Goal: Task Accomplishment & Management: Manage account settings

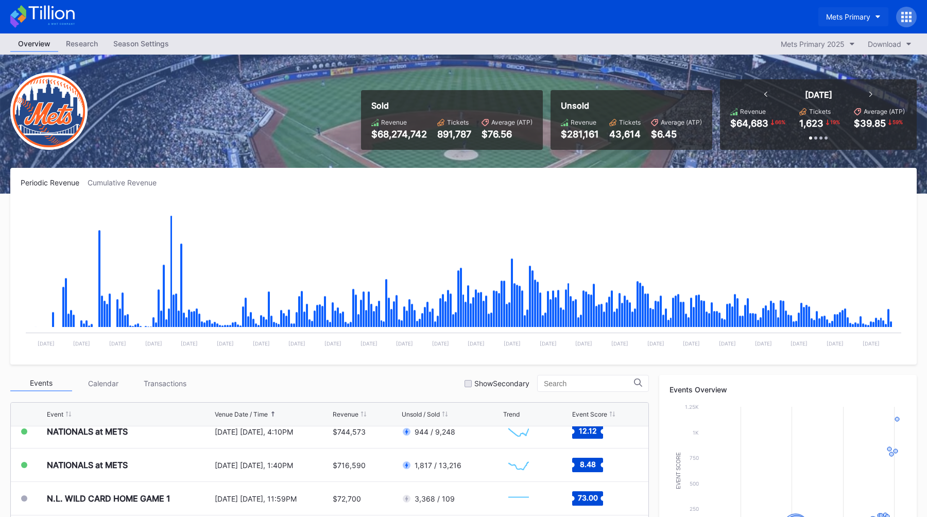
click at [831, 11] on button "Mets Primary" at bounding box center [853, 16] width 70 height 19
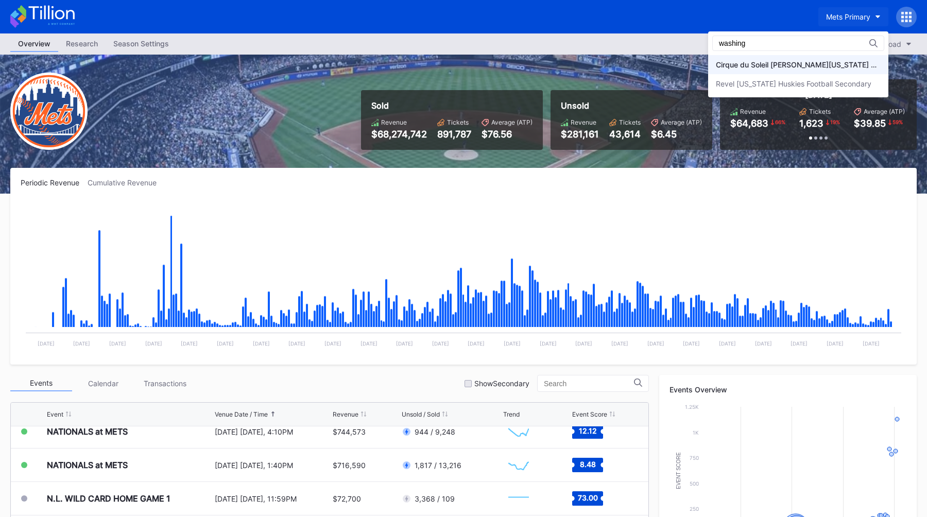
type input "washing"
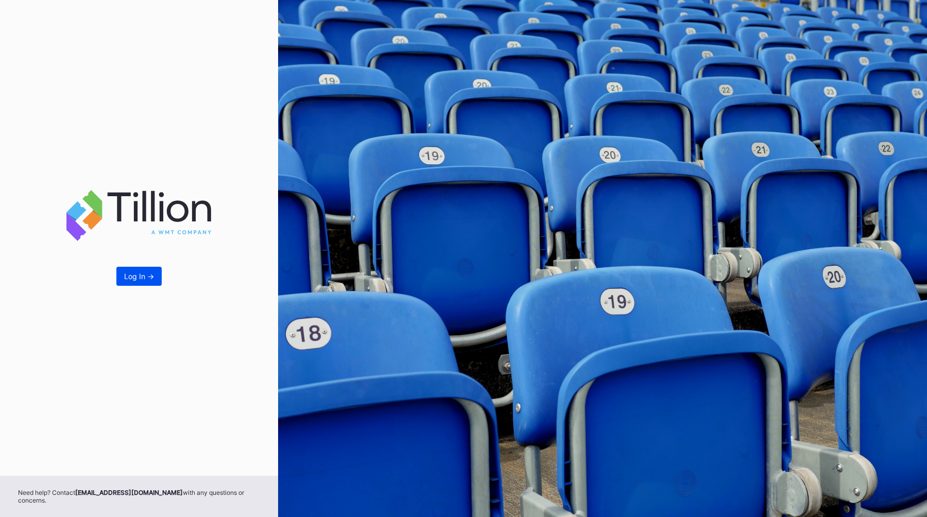
drag, startPoint x: 0, startPoint y: 0, endPoint x: 140, endPoint y: 285, distance: 317.2
click at [140, 285] on button "Log In ->" at bounding box center [138, 276] width 45 height 19
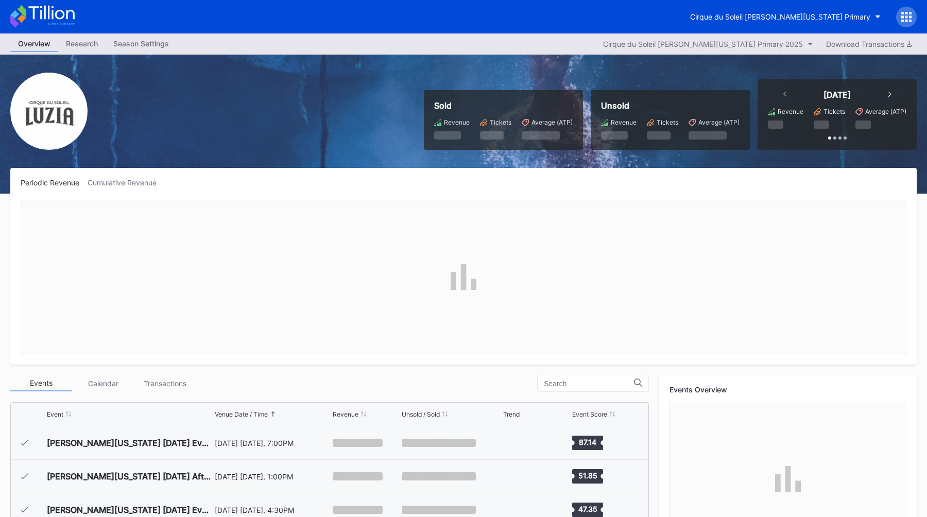
scroll to position [335, 0]
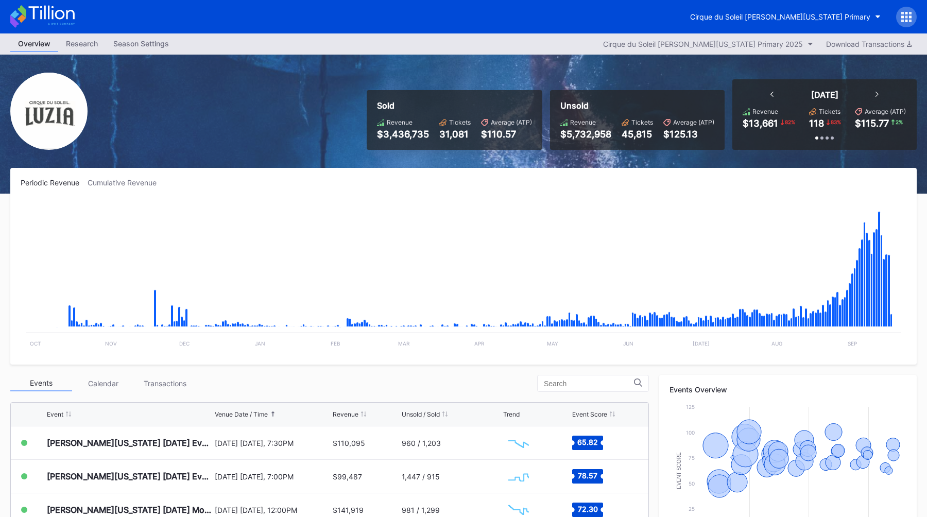
click at [396, 176] on div "Periodic Revenue Cumulative Revenue Created with Highcharts 11.2.0 Chart title …" at bounding box center [463, 266] width 906 height 197
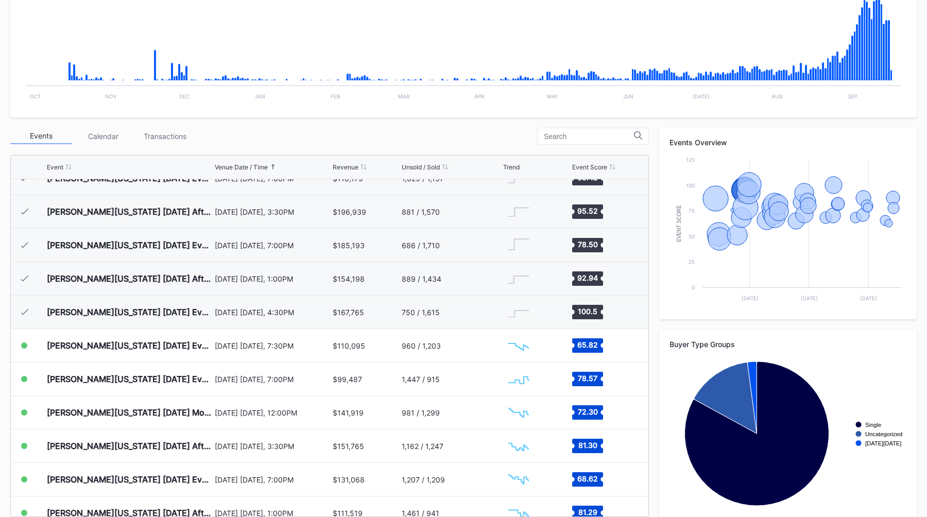
scroll to position [254, 0]
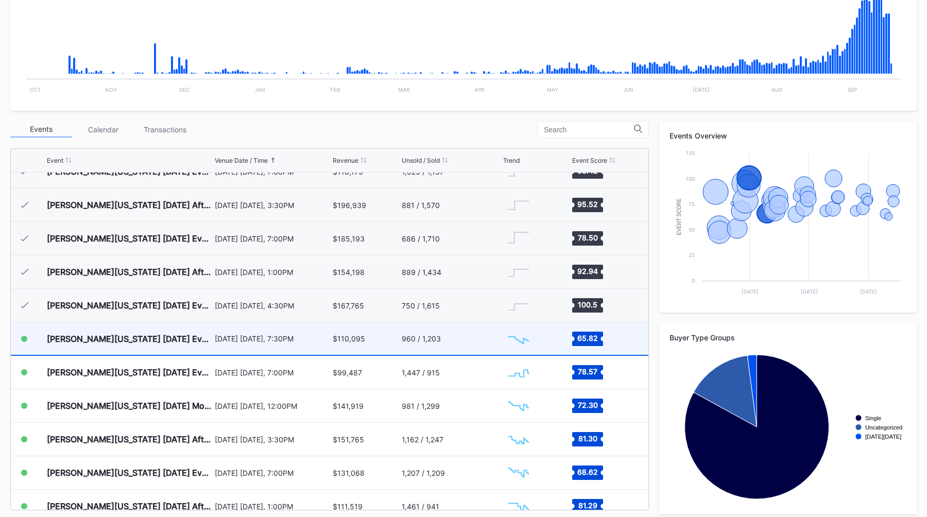
click at [378, 336] on div "$110,095" at bounding box center [366, 338] width 66 height 32
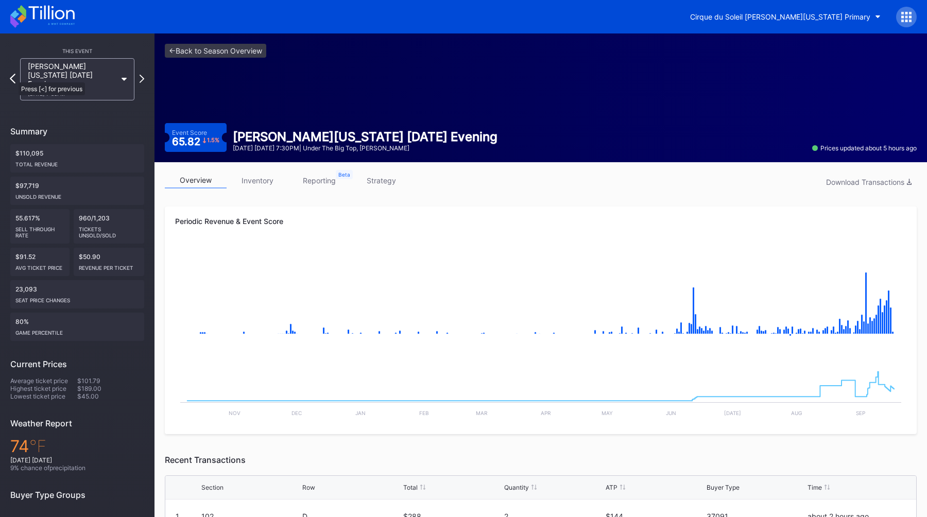
click at [13, 77] on icon at bounding box center [13, 79] width 6 height 10
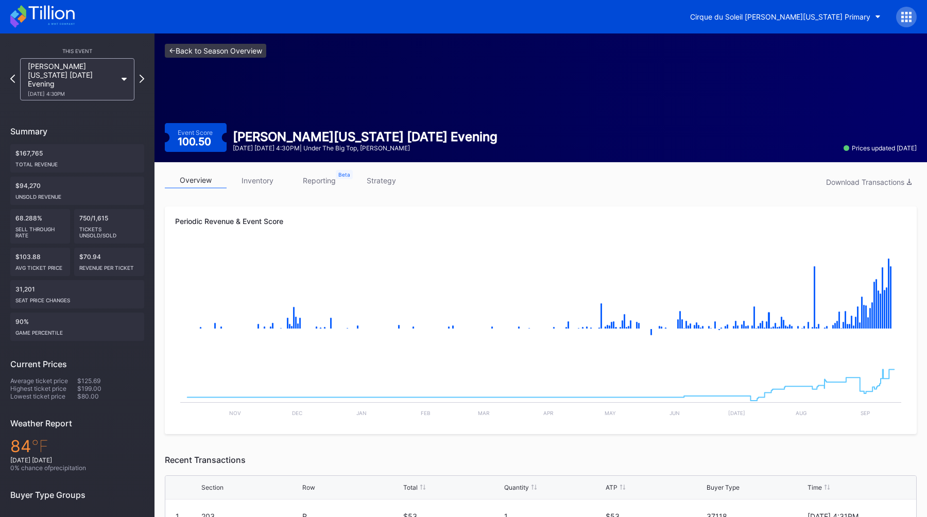
click at [205, 54] on link "<- Back to Season Overview" at bounding box center [215, 51] width 101 height 14
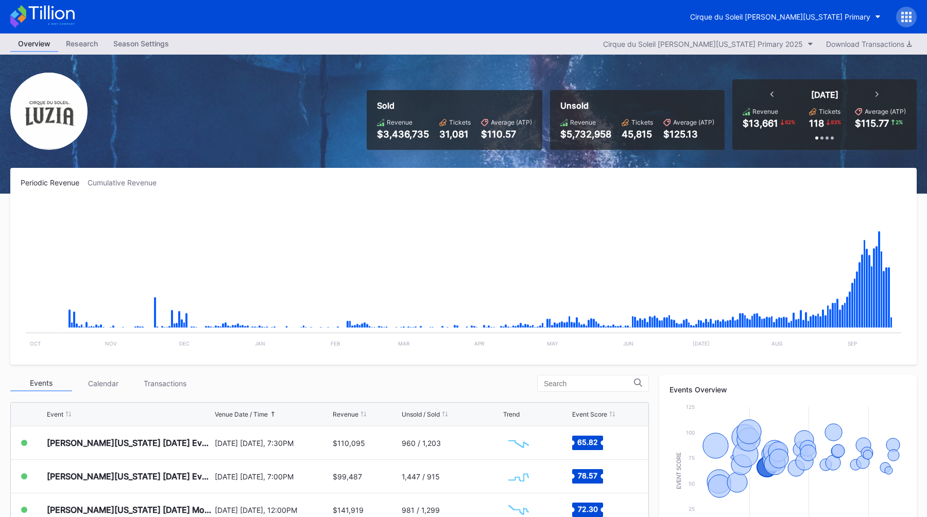
click at [96, 174] on div "Periodic Revenue Cumulative Revenue Created with Highcharts 11.2.0 Chart title …" at bounding box center [463, 266] width 906 height 197
click at [102, 180] on div "Cumulative Revenue" at bounding box center [126, 182] width 77 height 9
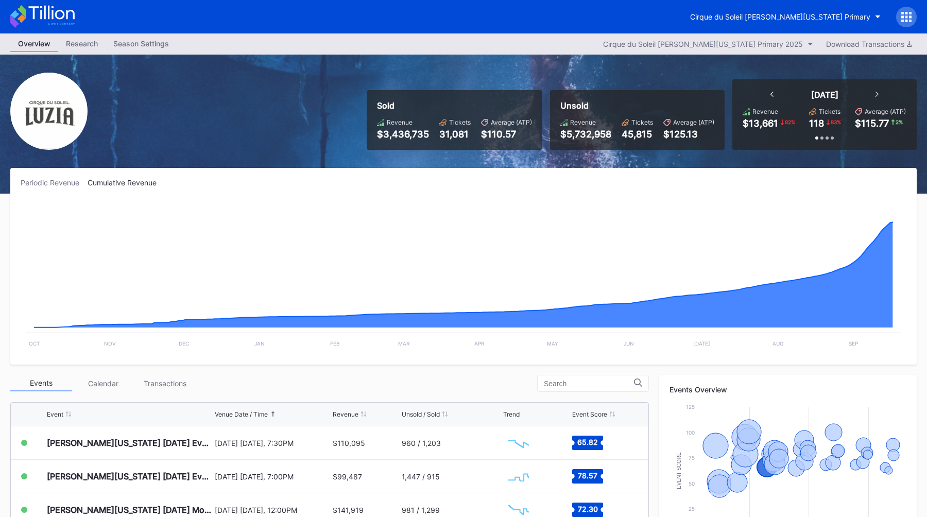
click at [68, 181] on div "Periodic Revenue" at bounding box center [54, 182] width 67 height 9
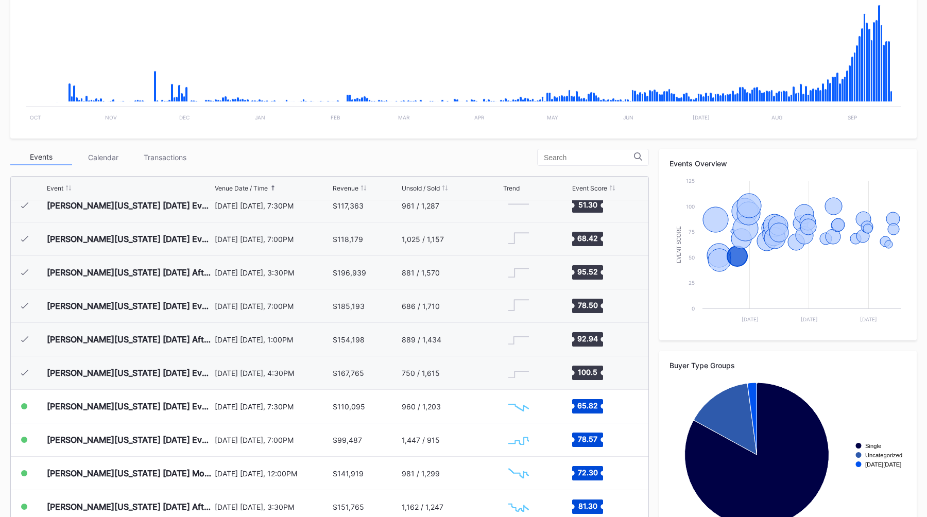
scroll to position [231, 0]
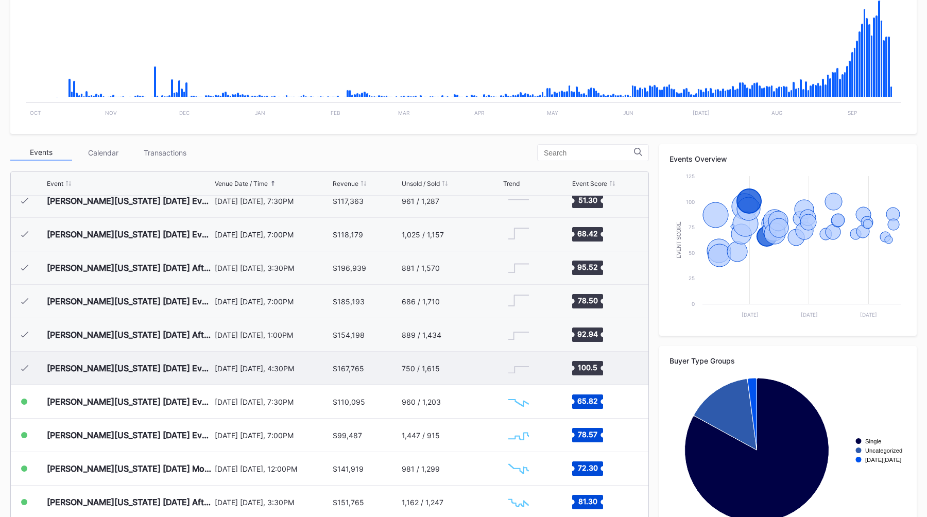
click at [253, 374] on div "September 14 Sunday, 4:30PM" at bounding box center [273, 368] width 116 height 33
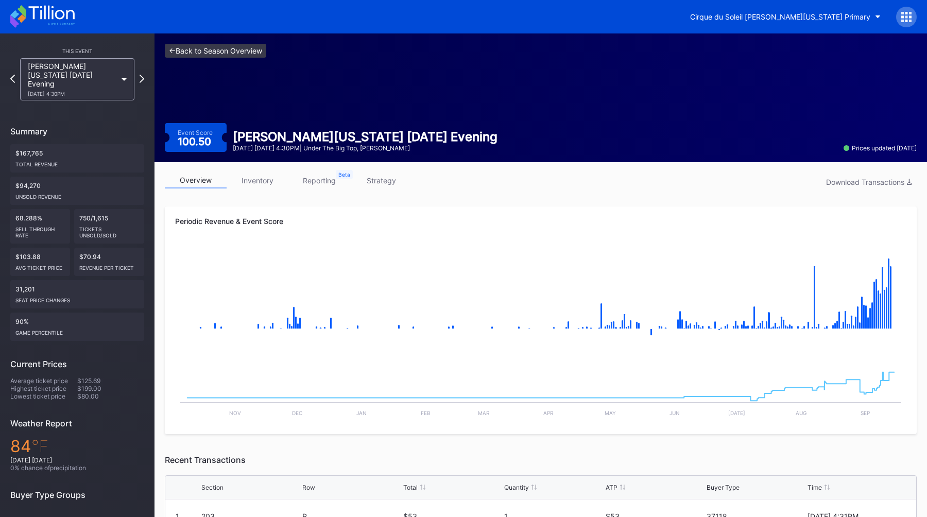
click at [211, 49] on link "<- Back to Season Overview" at bounding box center [215, 51] width 101 height 14
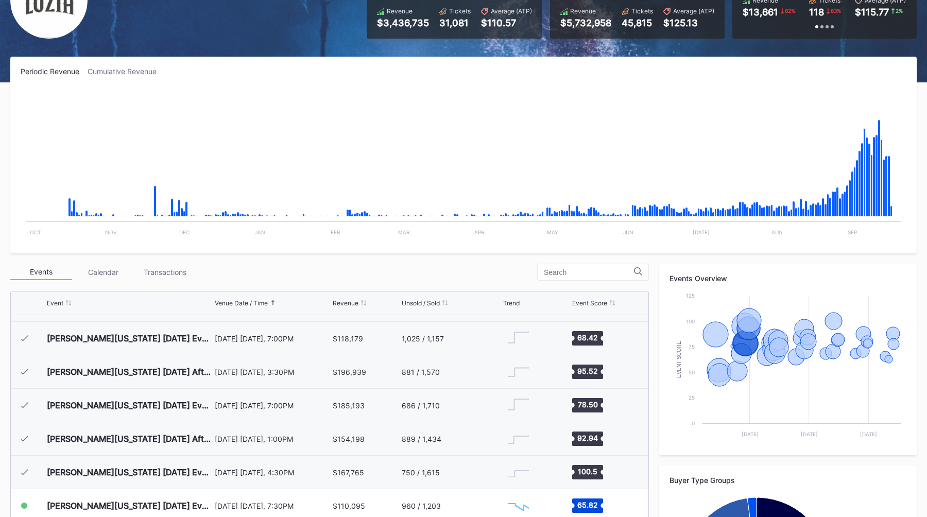
scroll to position [160, 0]
click at [304, 372] on div "September 13 Saturday, 3:30PM" at bounding box center [273, 372] width 116 height 9
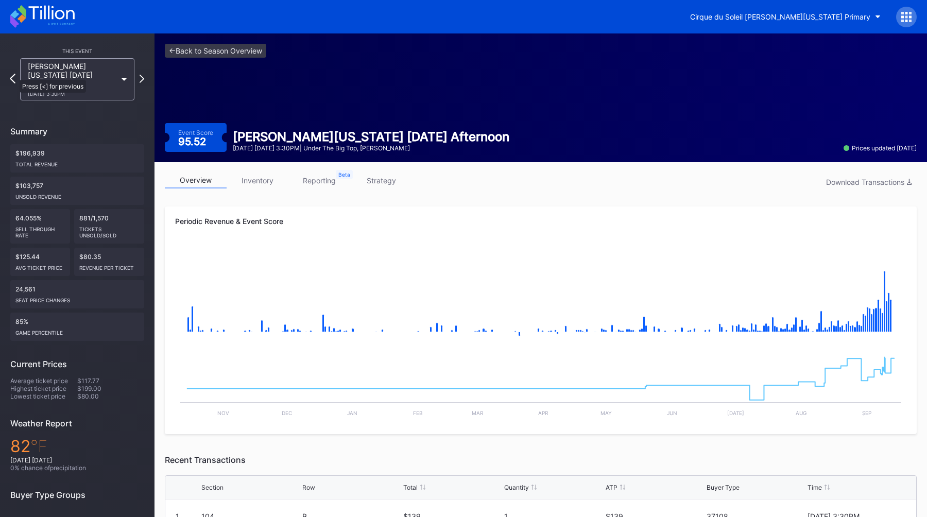
click at [12, 75] on icon at bounding box center [13, 79] width 6 height 10
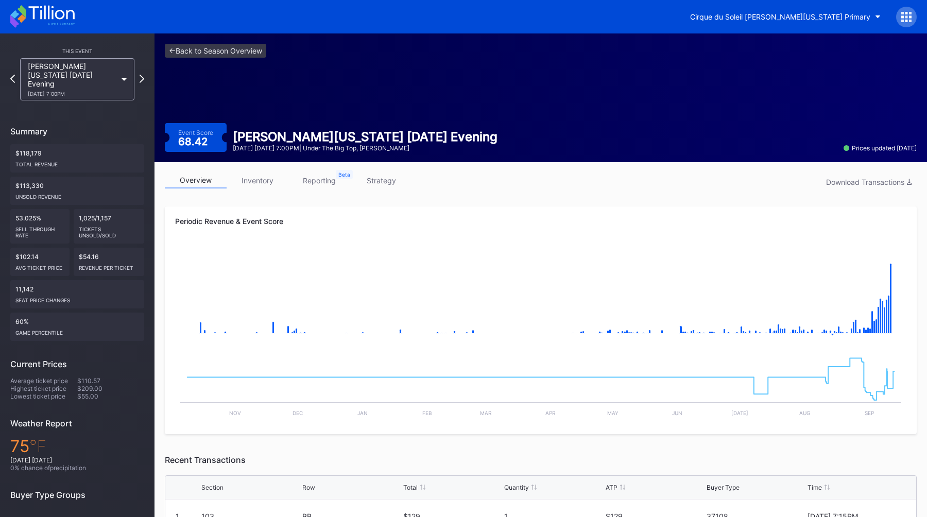
click at [12, 75] on icon at bounding box center [12, 79] width 5 height 8
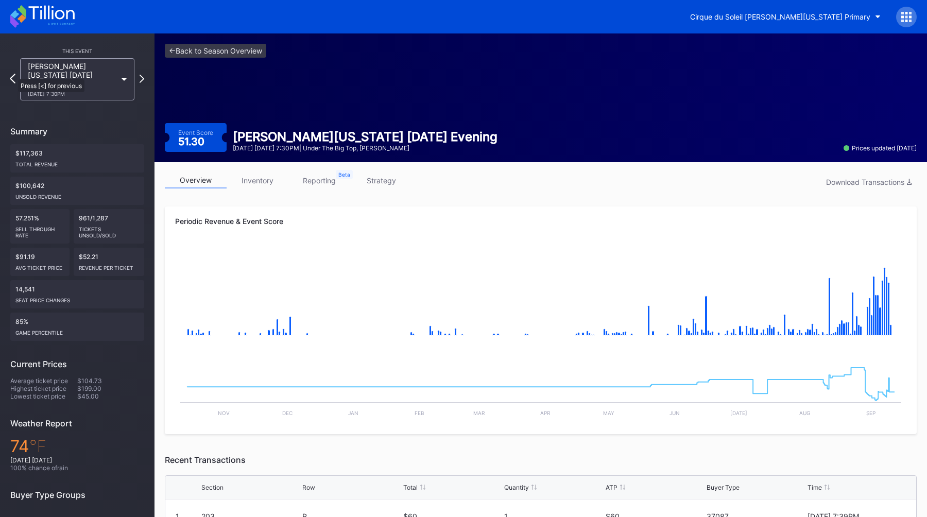
click at [13, 74] on icon at bounding box center [13, 79] width 6 height 10
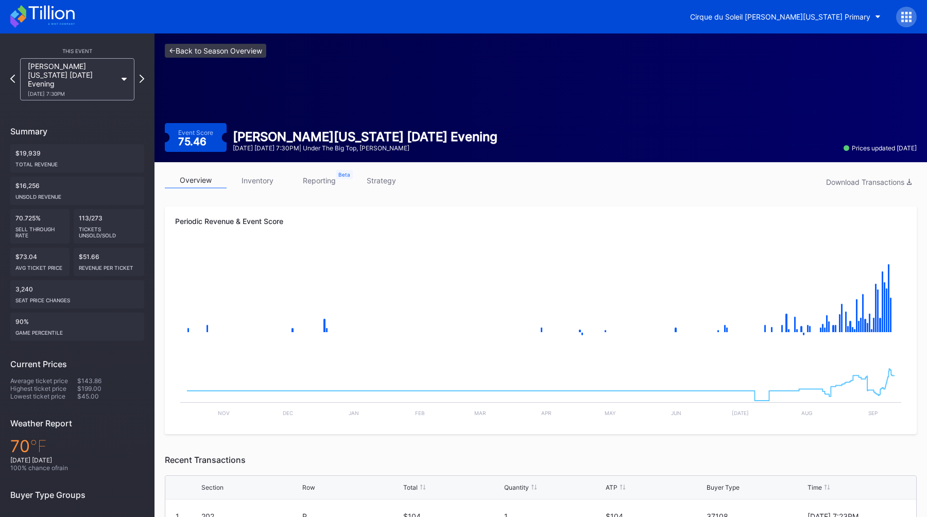
click at [181, 56] on link "<- Back to Season Overview" at bounding box center [215, 51] width 101 height 14
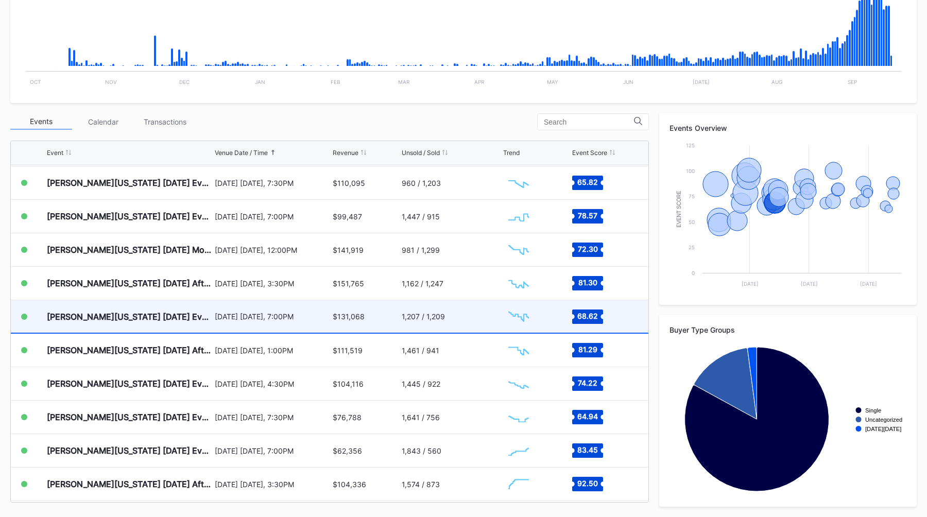
scroll to position [334, 0]
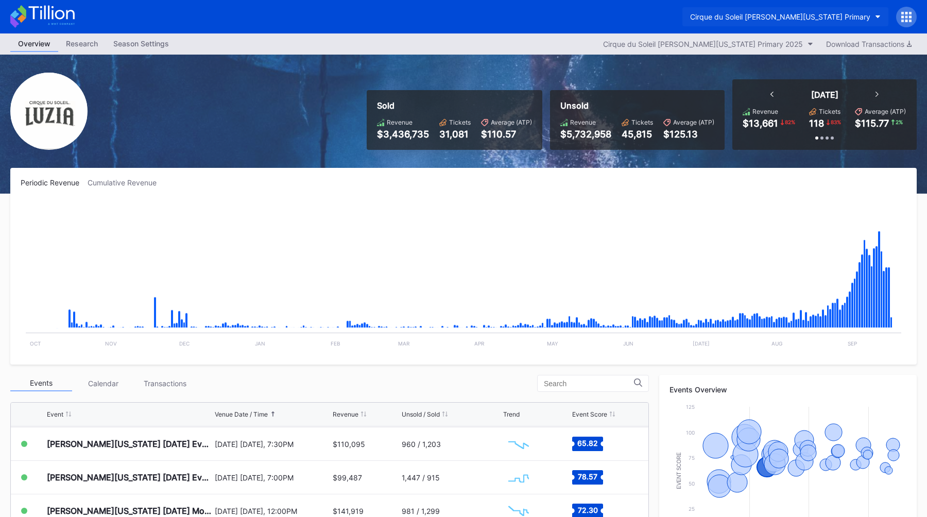
click at [813, 17] on div "Cirque du Soleil [PERSON_NAME][US_STATE] Primary" at bounding box center [780, 16] width 180 height 9
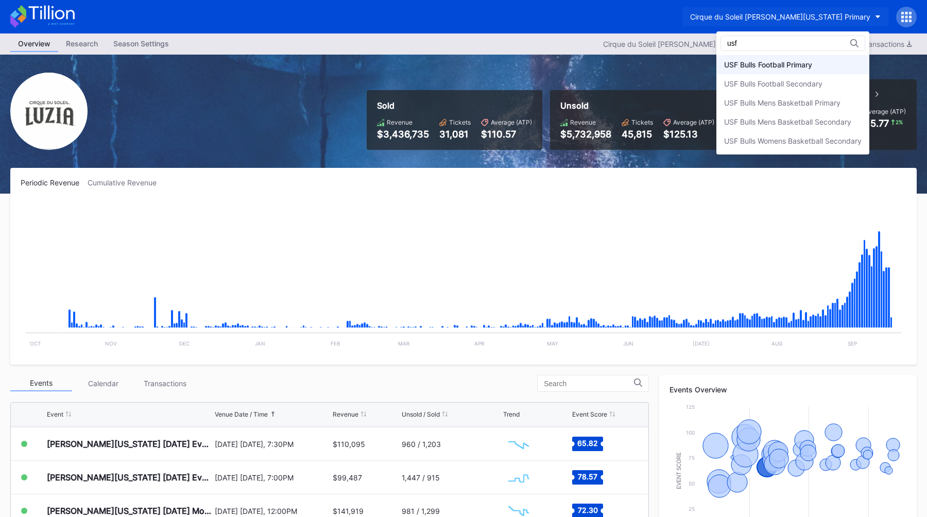
type input "usf"
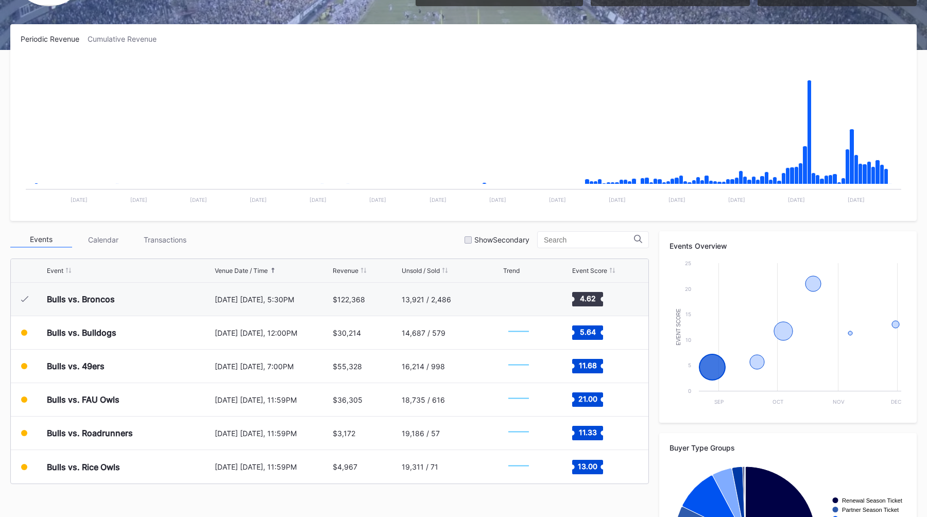
scroll to position [140, 0]
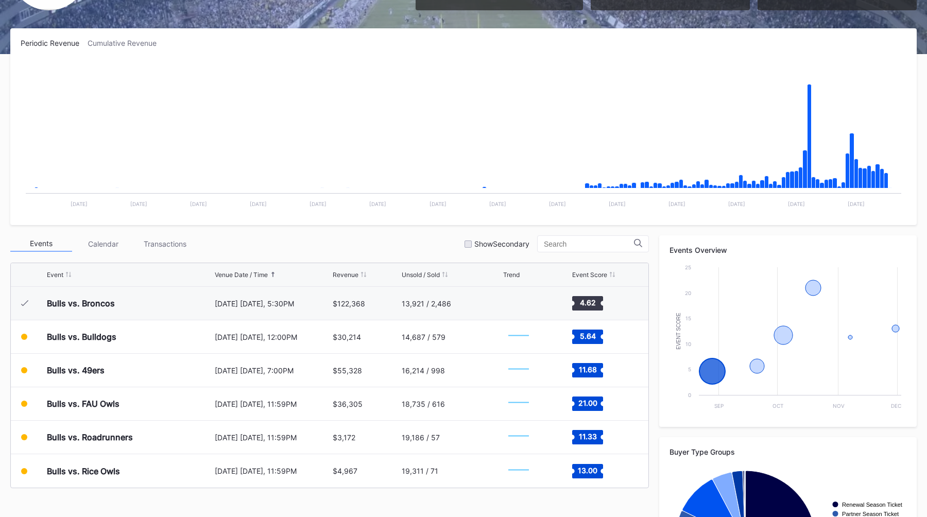
click at [422, 237] on div "Events Calendar Transactions Show Secondary" at bounding box center [329, 243] width 639 height 17
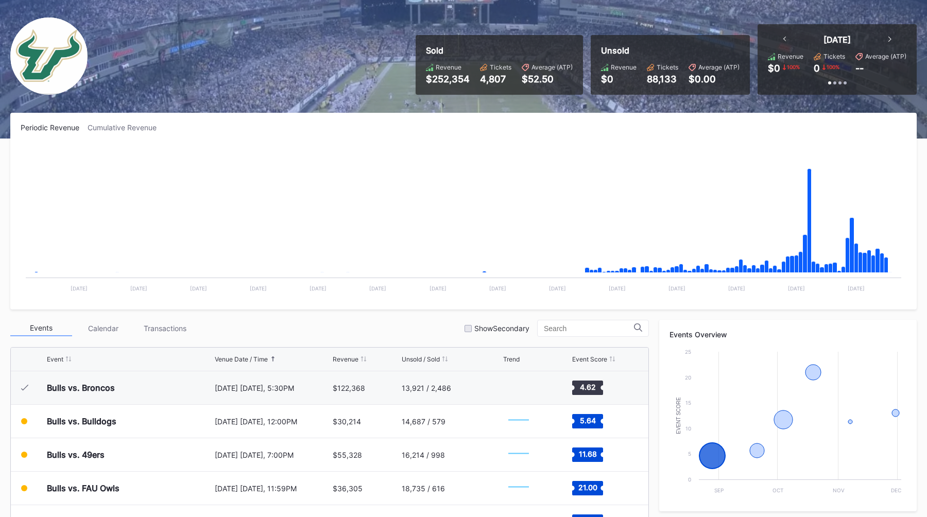
scroll to position [0, 0]
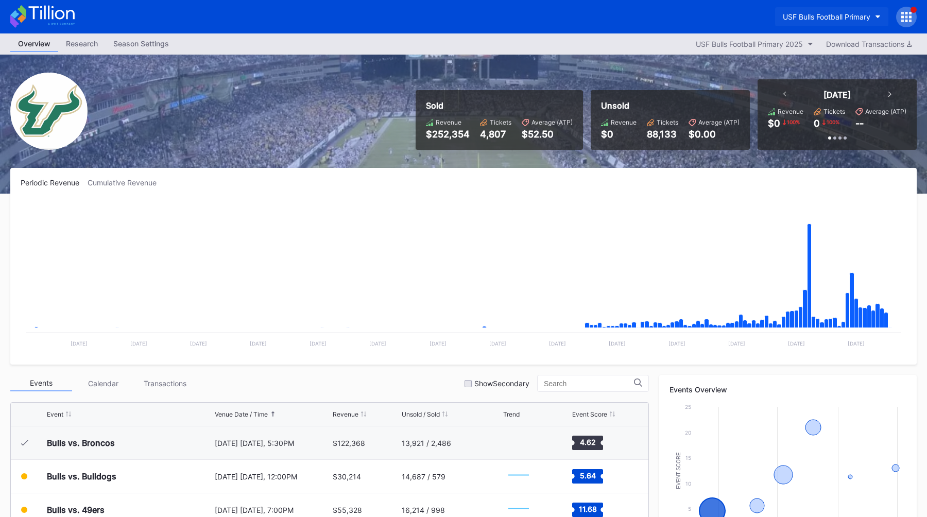
click at [801, 18] on div "USF Bulls Football Primary" at bounding box center [827, 16] width 88 height 9
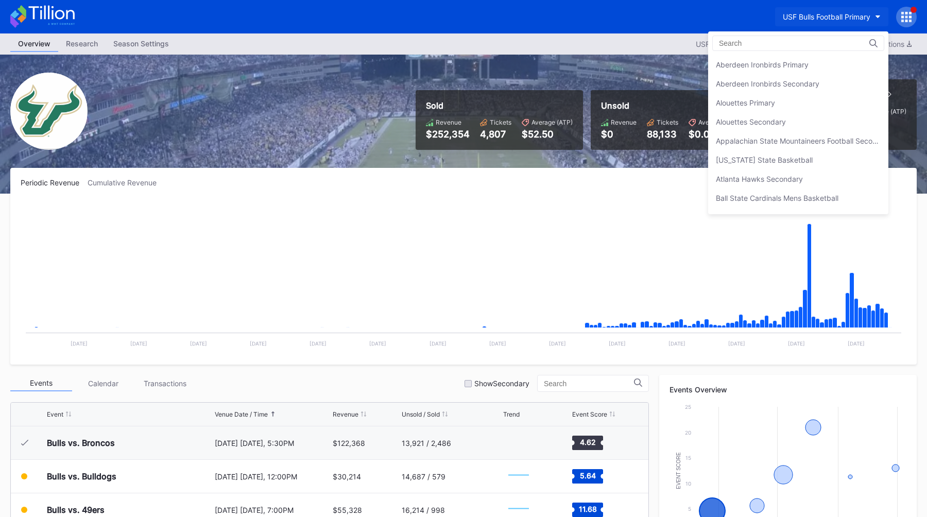
scroll to position [3449, 0]
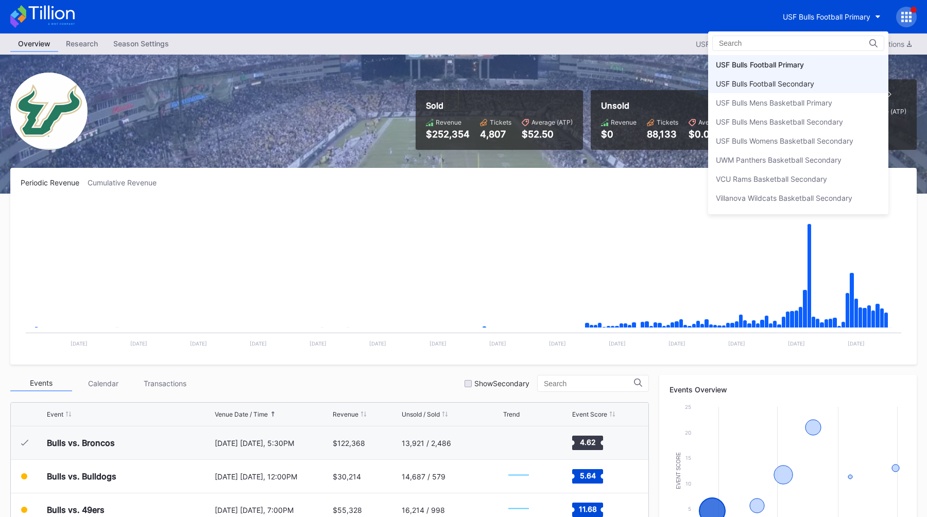
click at [764, 83] on div "USF Bulls Football Secondary" at bounding box center [765, 83] width 98 height 9
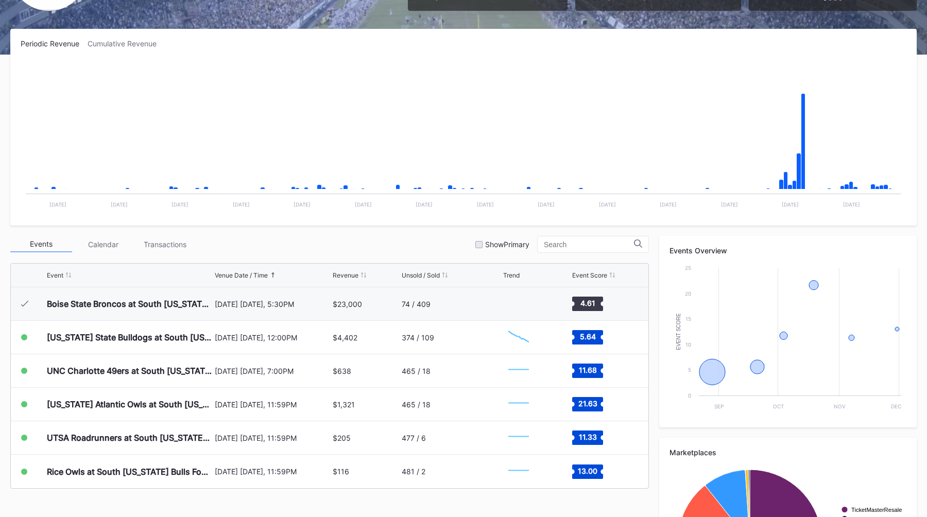
scroll to position [143, 0]
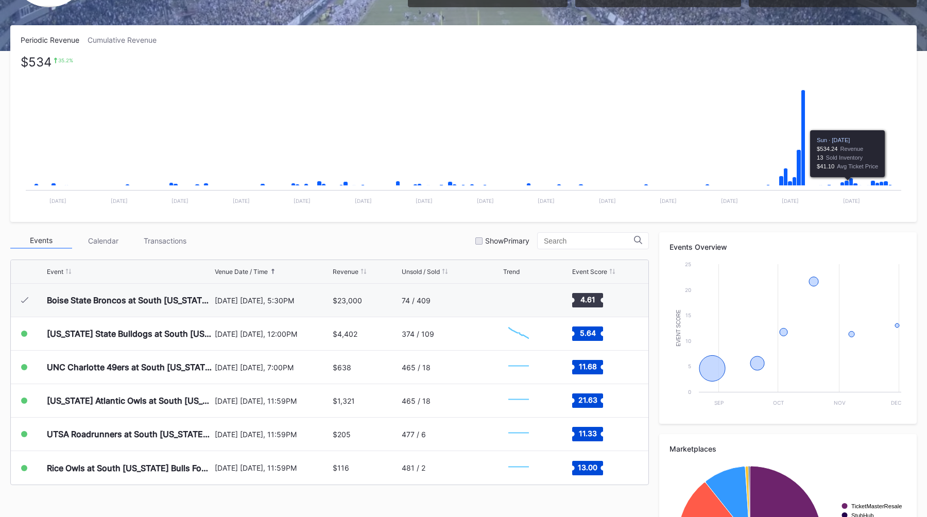
click at [145, 34] on div "Periodic Revenue Cumulative Revenue $534 35.2 % Created with Highcharts 11.2.0 …" at bounding box center [463, 123] width 906 height 197
click at [136, 40] on div "Cumulative Revenue" at bounding box center [126, 40] width 77 height 9
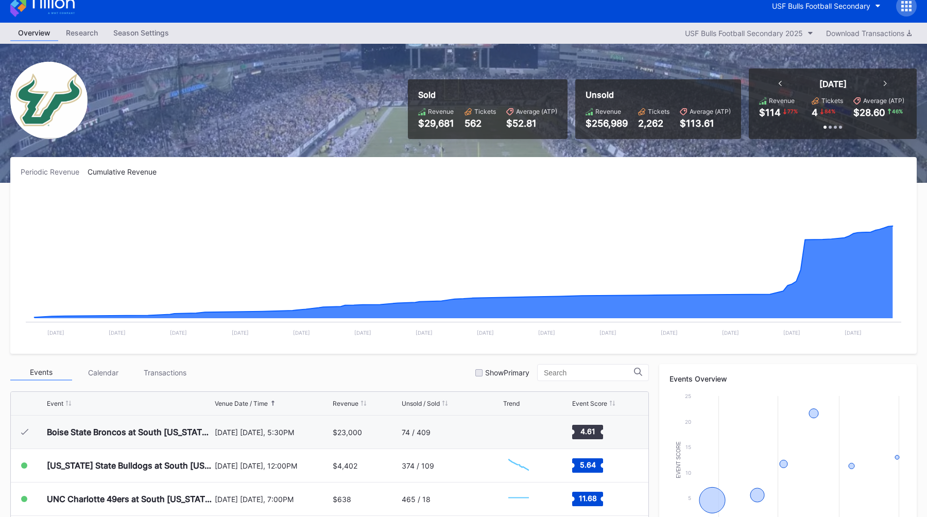
scroll to position [0, 0]
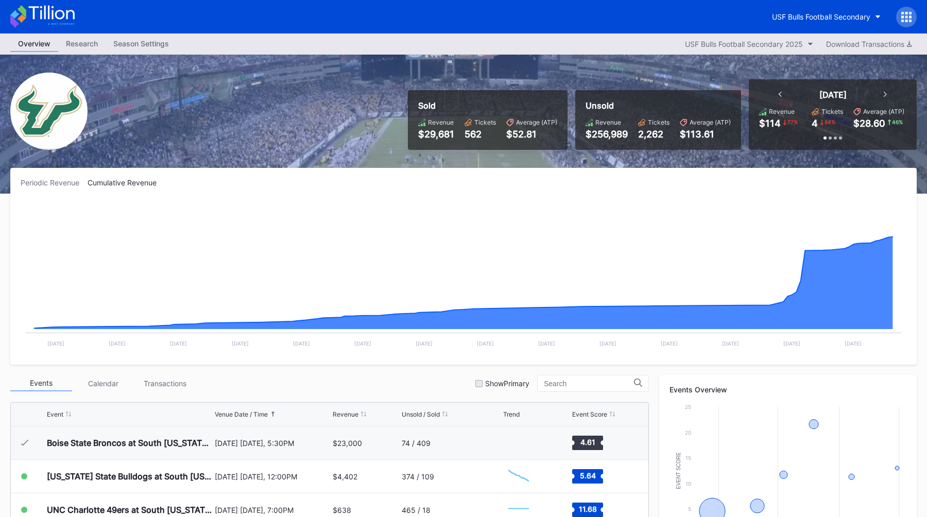
click at [67, 187] on div "Periodic Revenue Cumulative Revenue Created with Highcharts 11.2.0 Chart title …" at bounding box center [463, 266] width 906 height 197
click at [67, 186] on div "Periodic Revenue" at bounding box center [54, 182] width 67 height 9
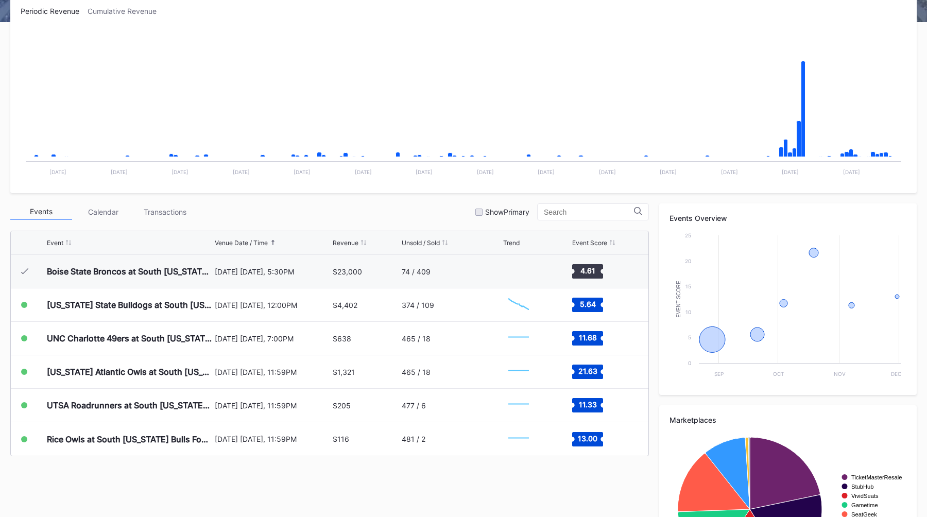
scroll to position [173, 0]
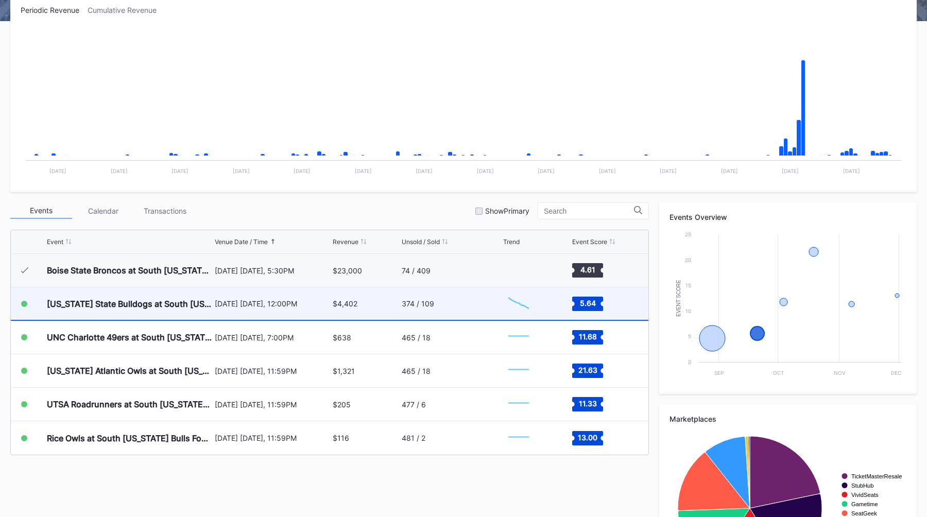
click at [289, 299] on div "September 20 Saturday, 12:00PM" at bounding box center [273, 303] width 116 height 9
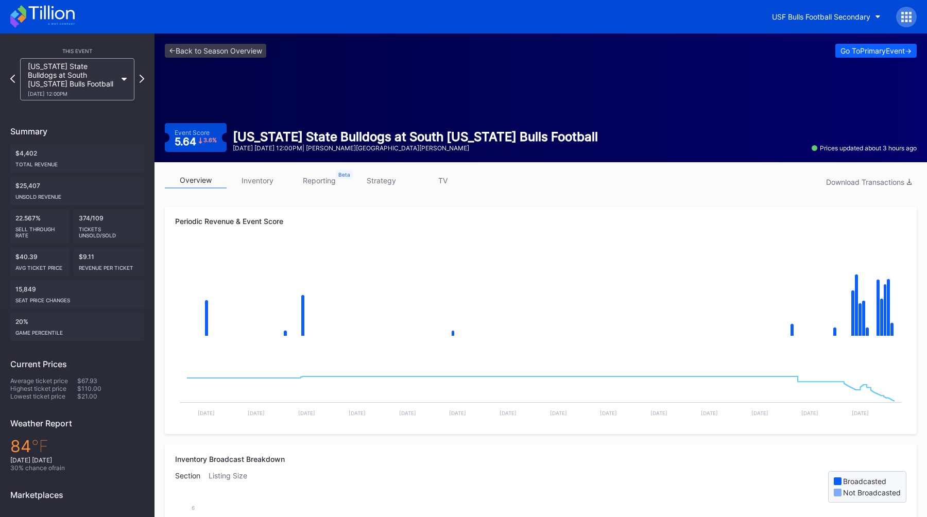
click at [594, 209] on div "Periodic Revenue & Event Score Created with Highcharts 11.2.0 Chart title Creat…" at bounding box center [541, 321] width 752 height 228
click at [311, 218] on div "Periodic Revenue & Event Score" at bounding box center [540, 221] width 731 height 9
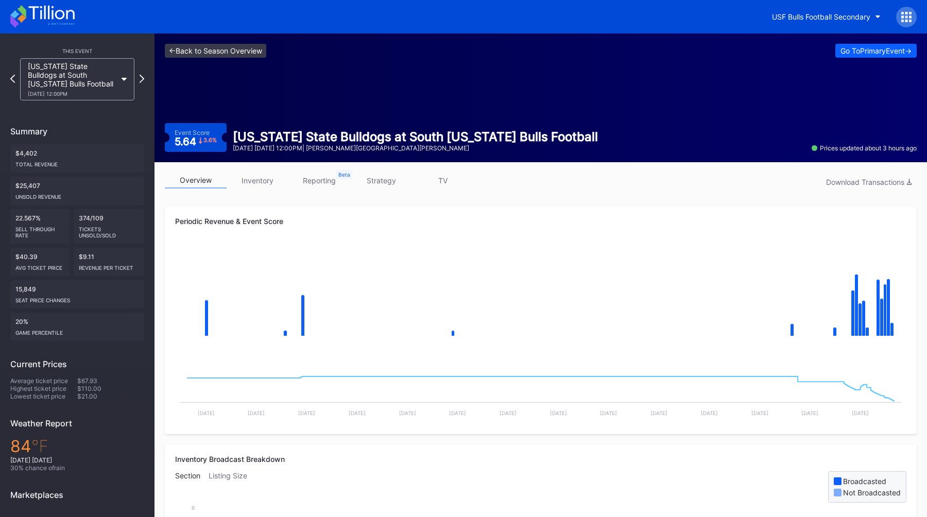
click at [193, 51] on link "<- Back to Season Overview" at bounding box center [215, 51] width 101 height 14
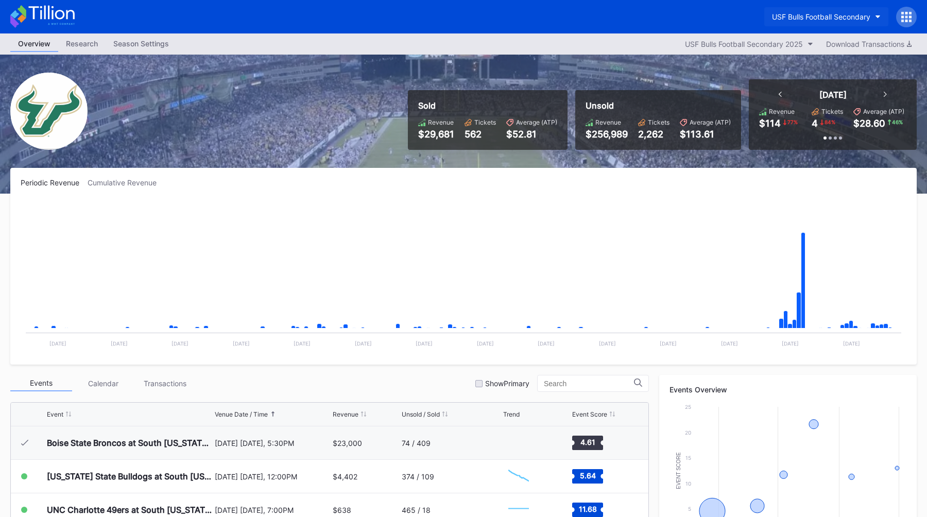
click at [808, 20] on div "USF Bulls Football Secondary" at bounding box center [821, 16] width 98 height 9
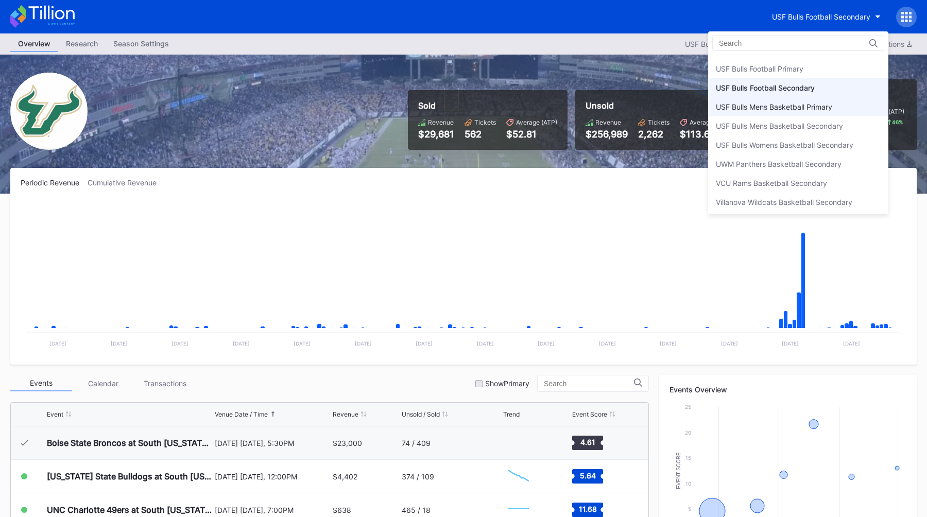
scroll to position [3442, 0]
click at [799, 67] on div "USF Bulls Football Primary" at bounding box center [760, 71] width 88 height 9
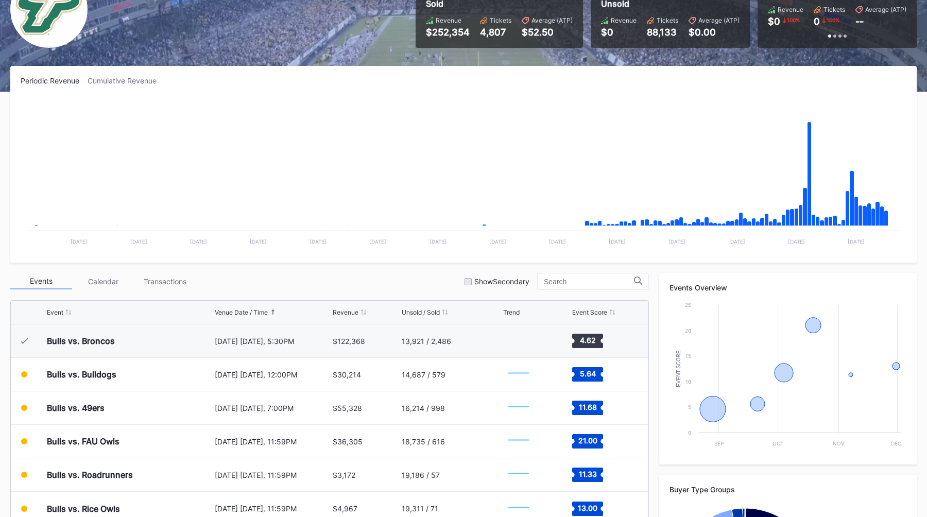
scroll to position [104, 0]
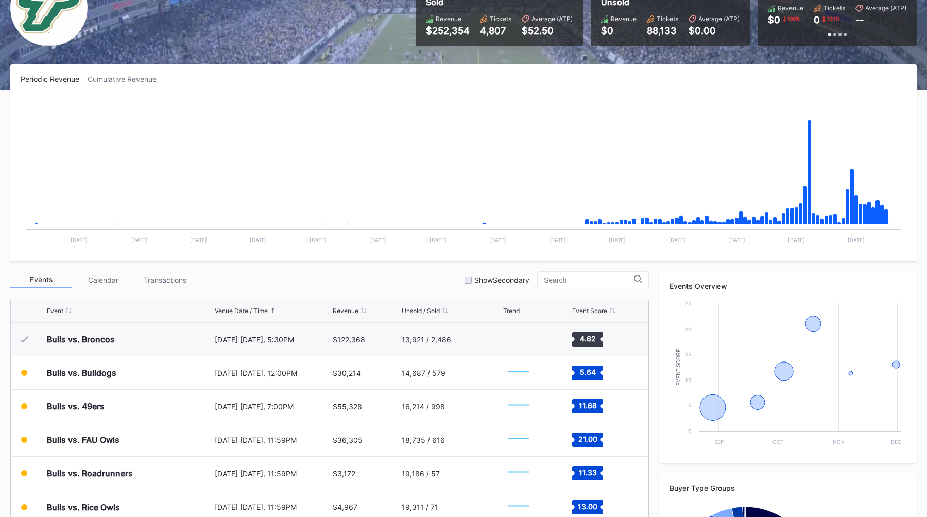
click at [353, 281] on div "Events Calendar Transactions Show Secondary" at bounding box center [329, 279] width 639 height 17
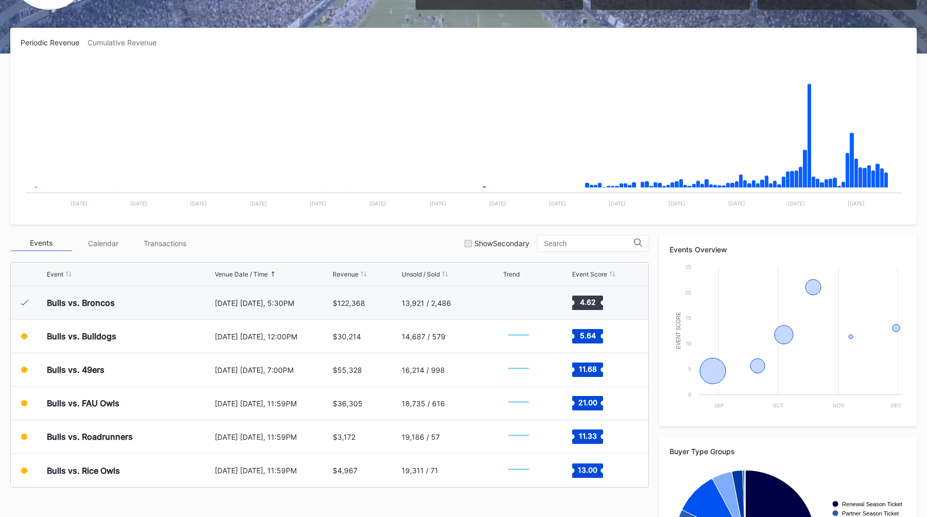
scroll to position [145, 0]
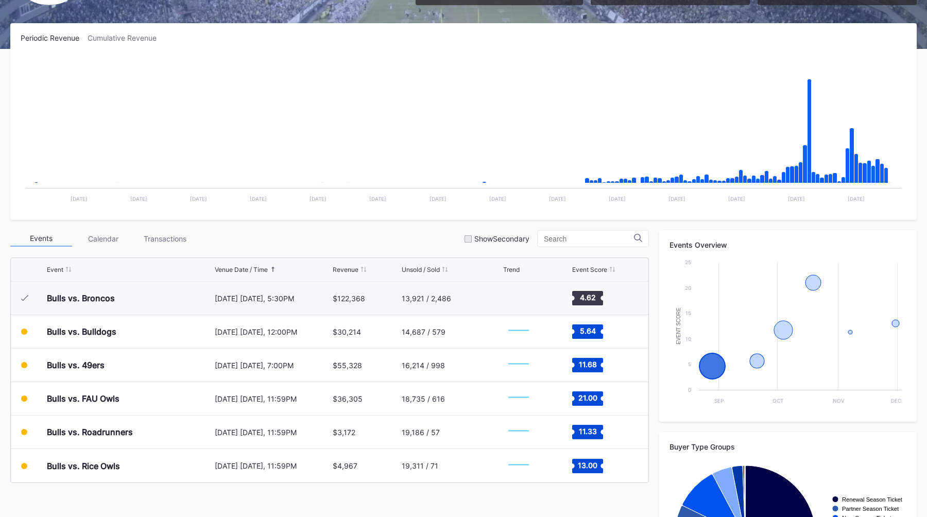
click at [413, 236] on div "Events Calendar Transactions Show Secondary" at bounding box center [329, 238] width 639 height 17
click at [428, 235] on div "Events Calendar Transactions Show Secondary" at bounding box center [329, 238] width 639 height 17
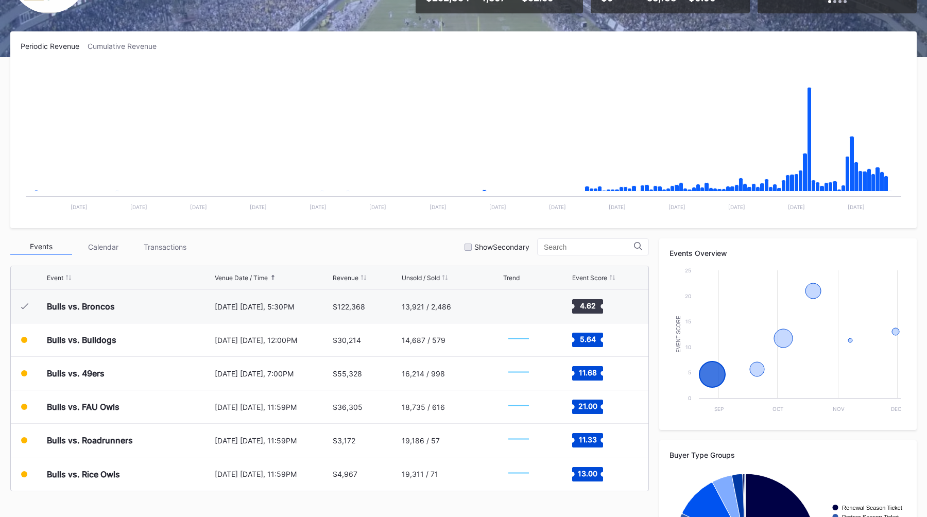
scroll to position [144, 0]
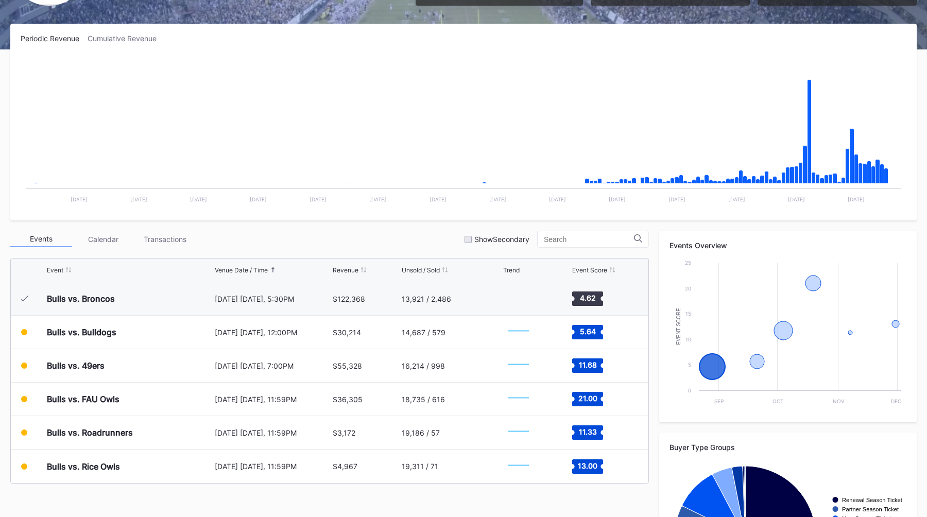
click at [436, 233] on div "Events Calendar Transactions Show Secondary" at bounding box center [329, 239] width 639 height 17
click at [440, 234] on div "Events Calendar Transactions Show Secondary" at bounding box center [329, 239] width 639 height 17
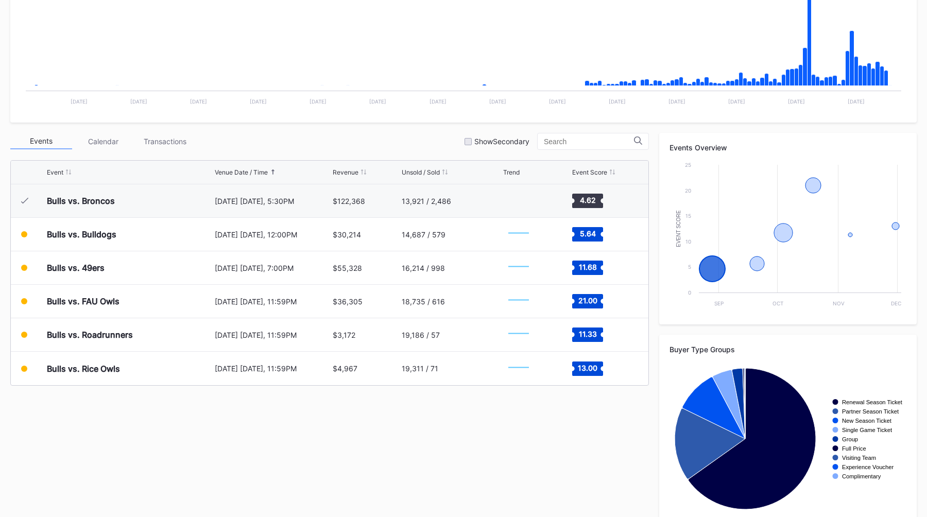
scroll to position [239, 0]
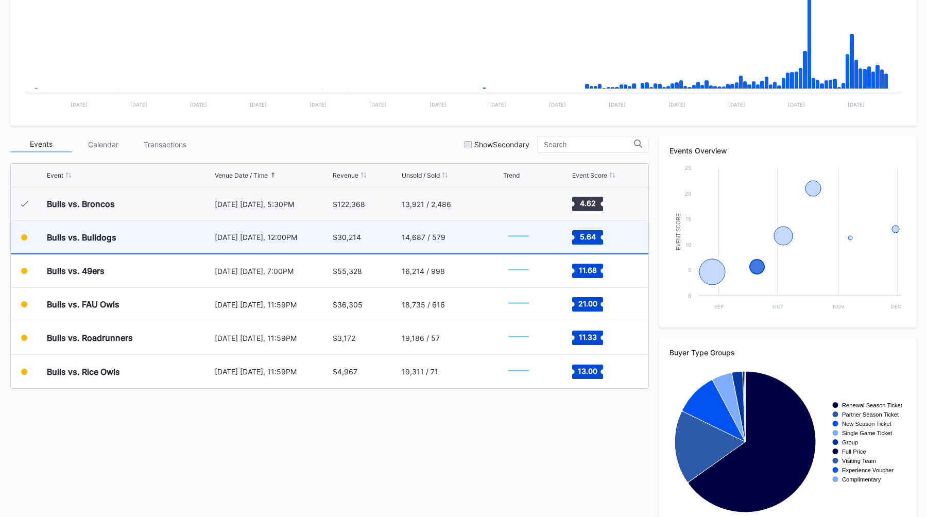
click at [318, 233] on div "September 20 Saturday, 12:00PM" at bounding box center [273, 237] width 116 height 9
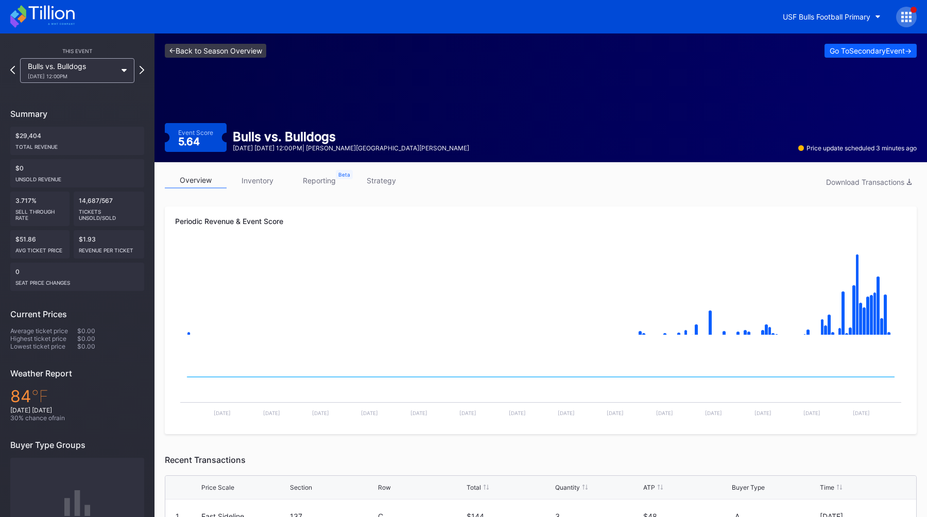
click at [245, 57] on link "<- Back to Season Overview" at bounding box center [215, 51] width 101 height 14
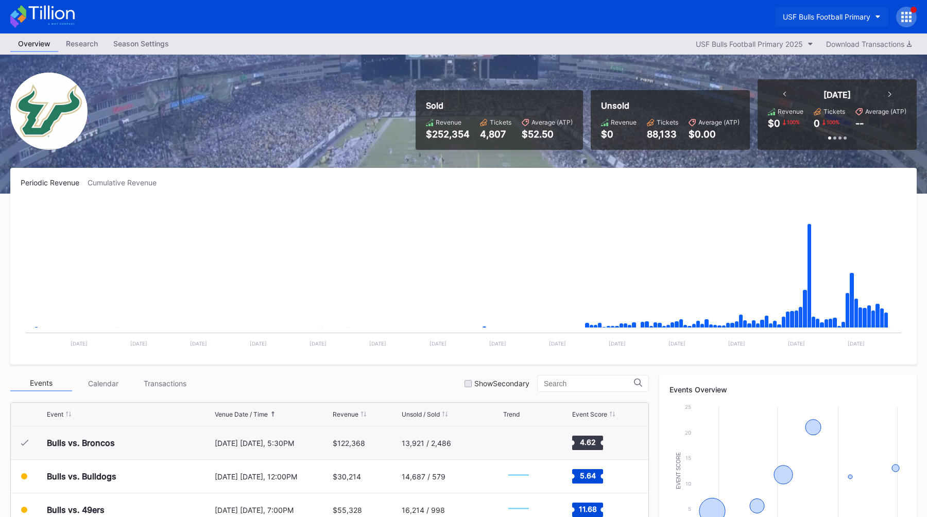
click at [778, 20] on button "USF Bulls Football Primary" at bounding box center [831, 16] width 113 height 19
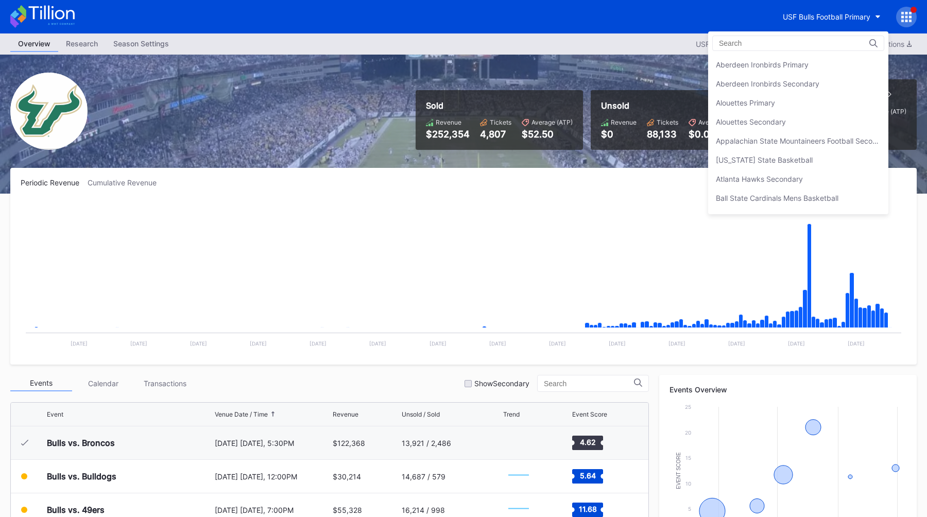
scroll to position [3449, 0]
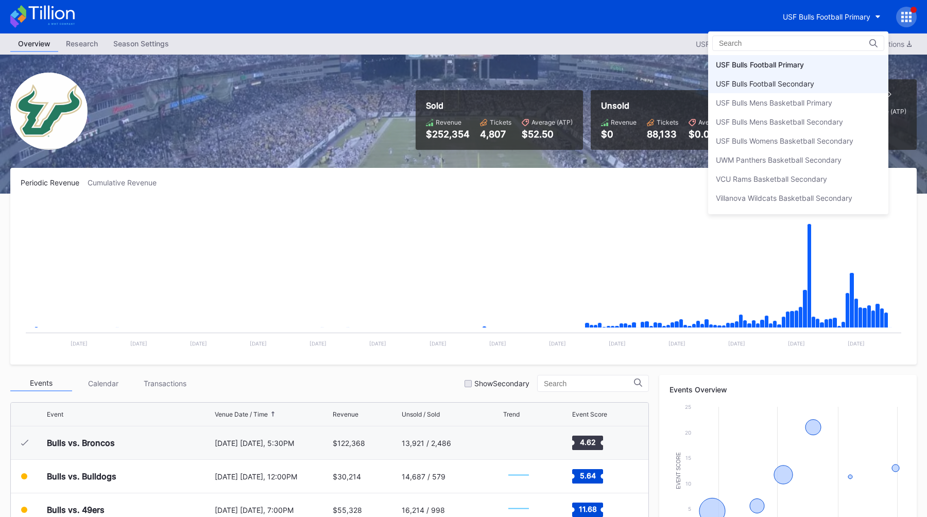
click at [790, 77] on div "USF Bulls Football Secondary" at bounding box center [798, 83] width 180 height 19
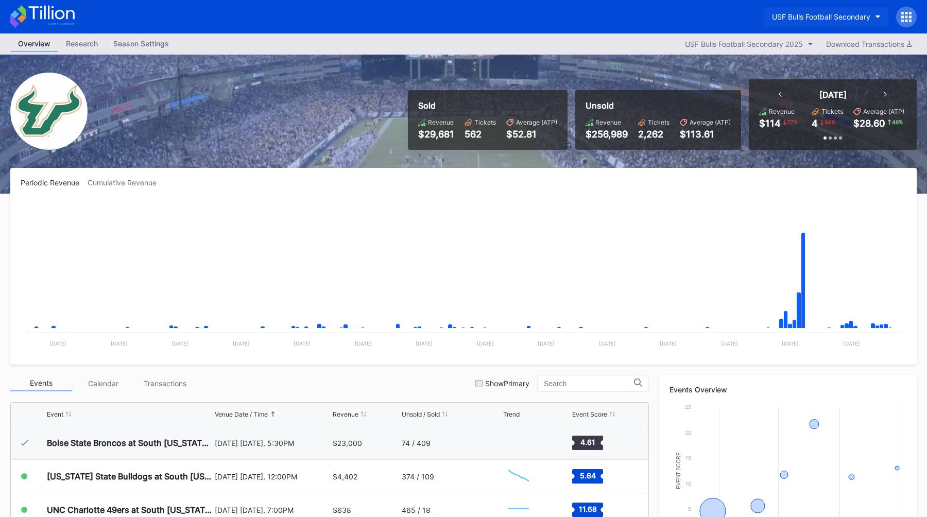
click at [799, 14] on div "USF Bulls Football Secondary" at bounding box center [821, 16] width 98 height 9
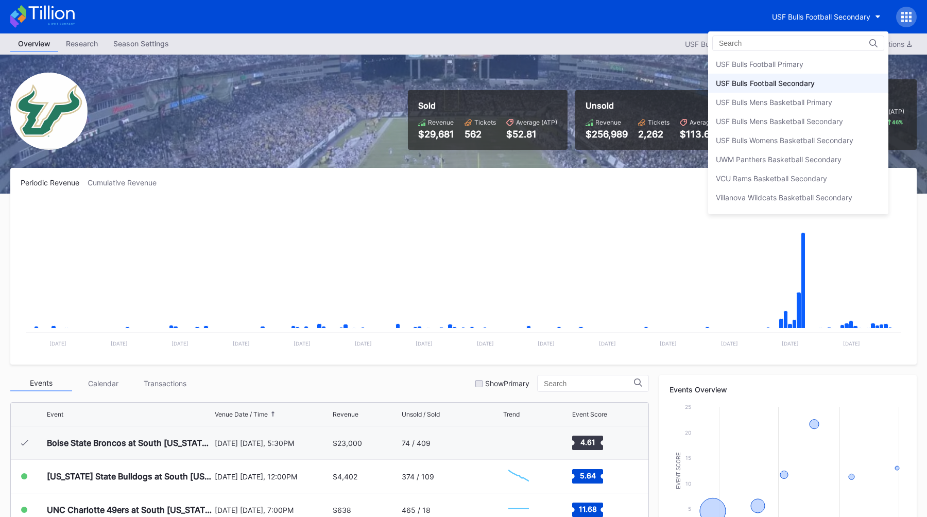
scroll to position [3446, 0]
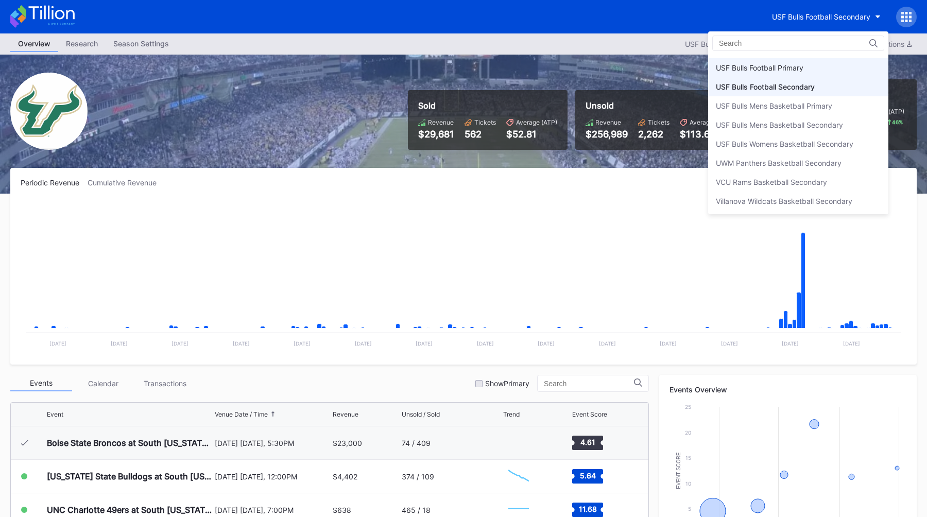
click at [779, 71] on div "USF Bulls Football Primary" at bounding box center [760, 67] width 88 height 9
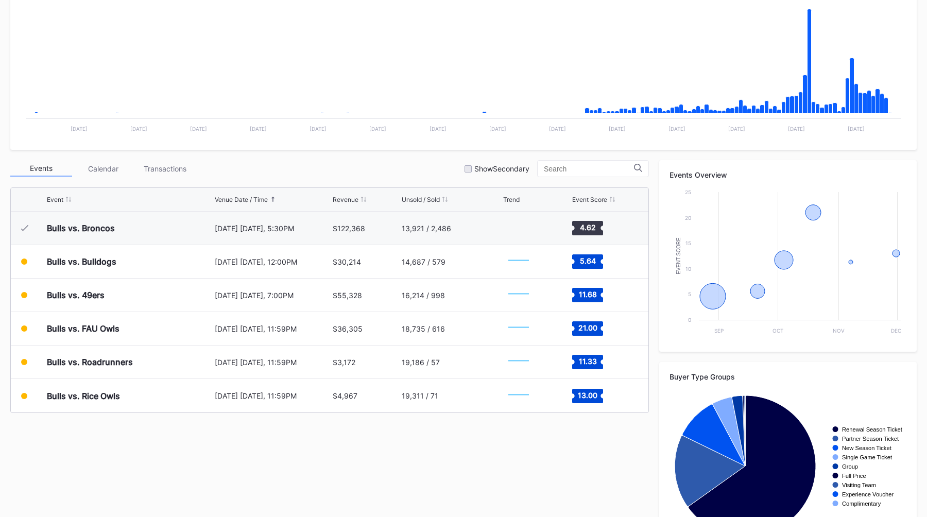
scroll to position [216, 0]
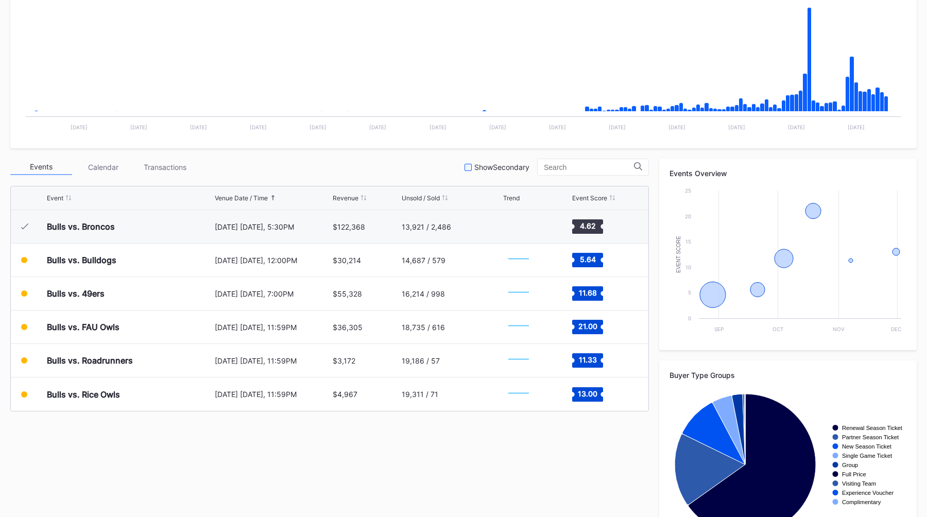
click at [472, 165] on div at bounding box center [468, 167] width 7 height 7
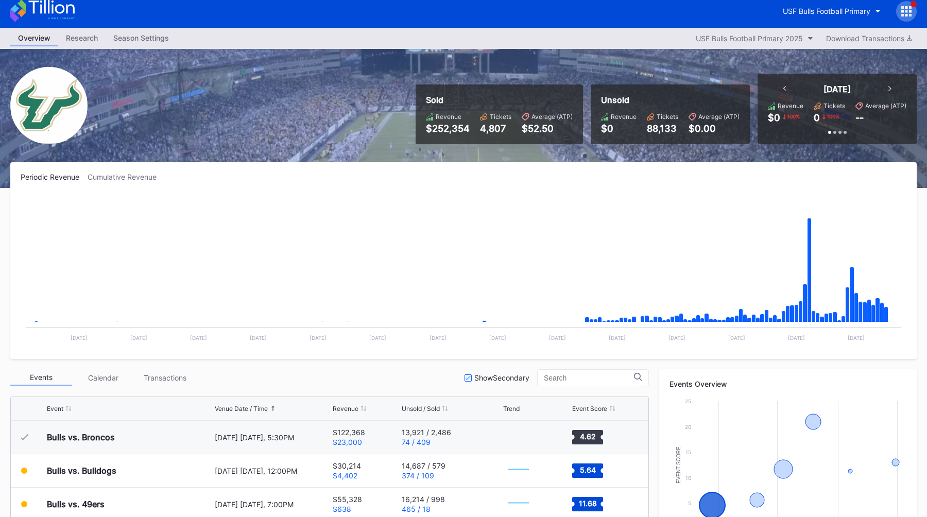
scroll to position [0, 0]
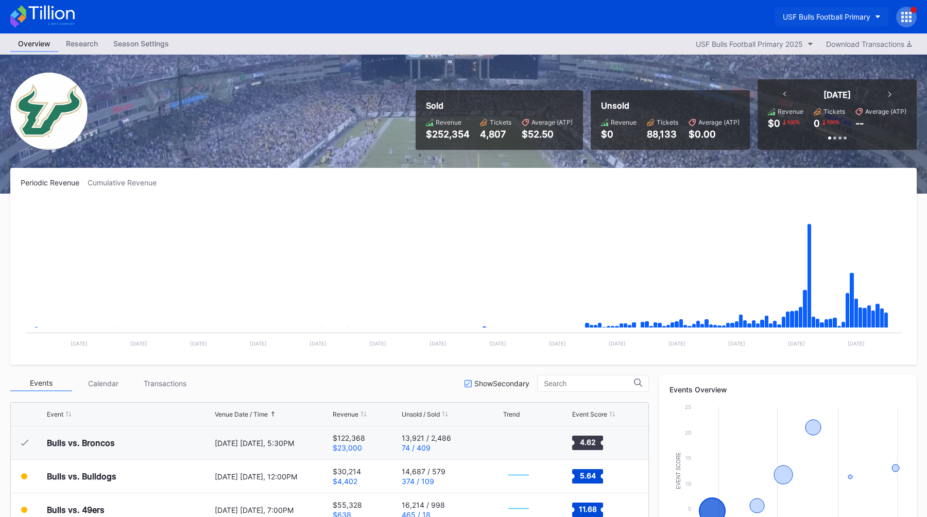
click at [810, 18] on div "USF Bulls Football Primary" at bounding box center [827, 16] width 88 height 9
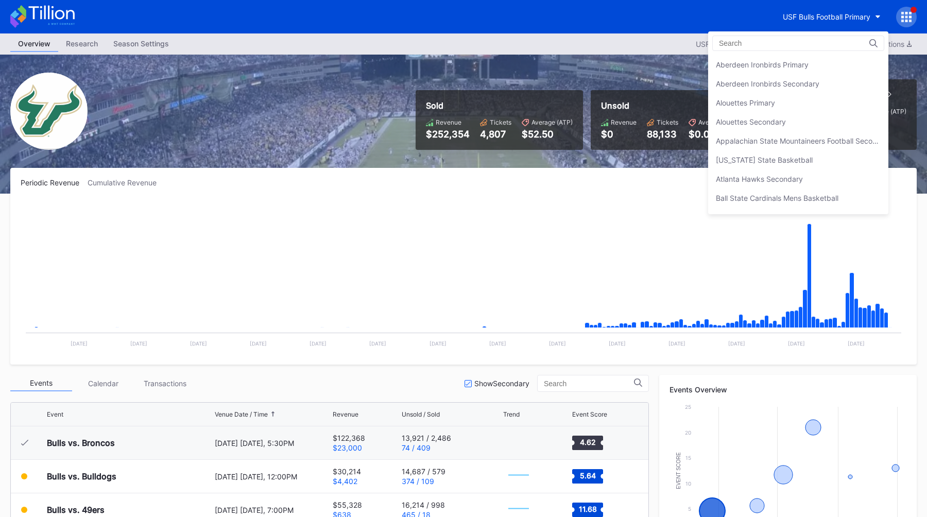
scroll to position [3449, 0]
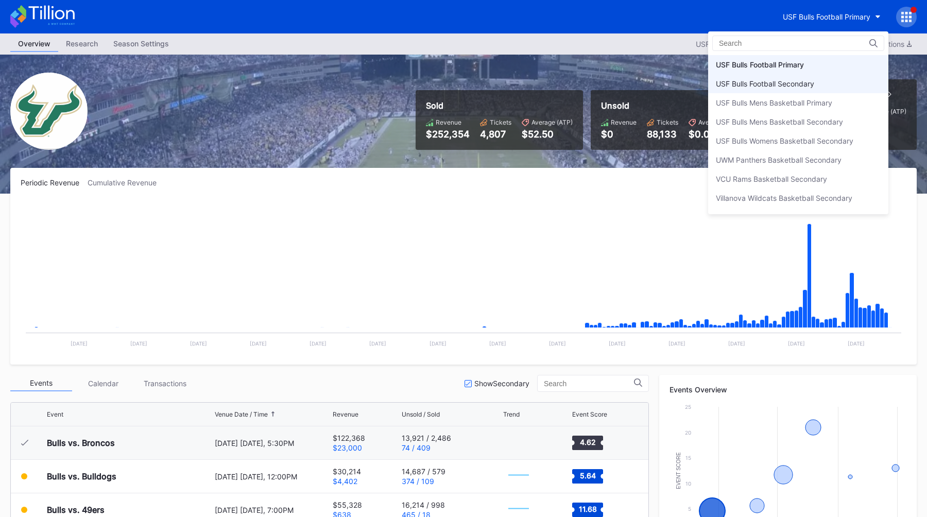
click at [801, 79] on div "USF Bulls Football Secondary" at bounding box center [765, 83] width 98 height 9
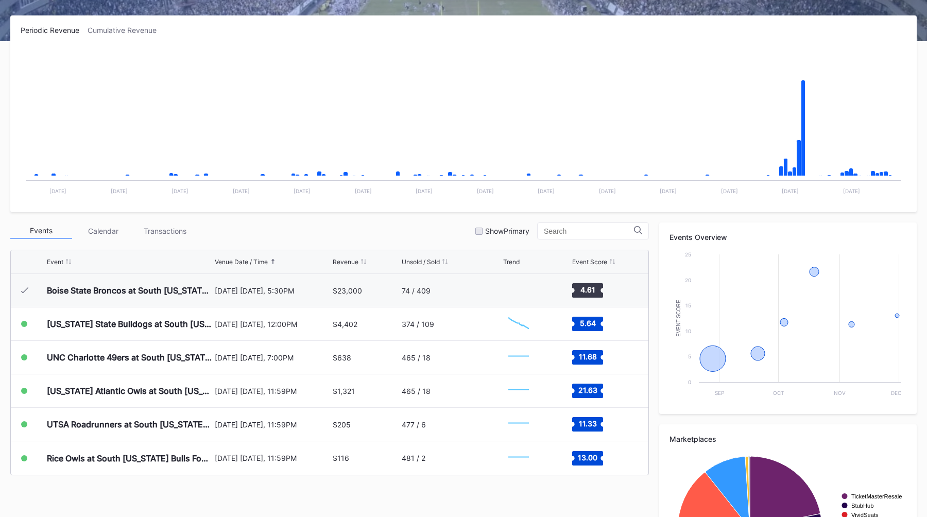
scroll to position [159, 0]
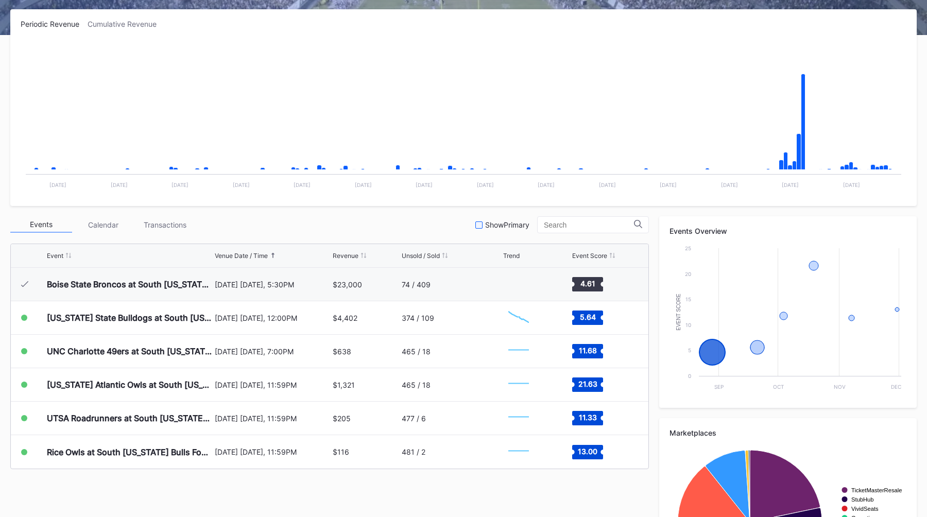
click at [483, 228] on div at bounding box center [478, 224] width 7 height 7
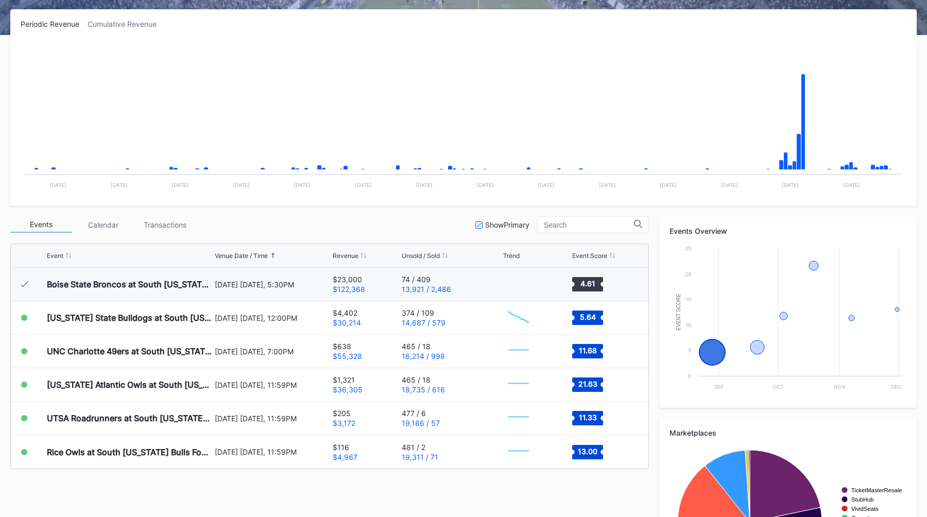
click at [361, 220] on div "Events Calendar Transactions Show Primary" at bounding box center [329, 224] width 639 height 17
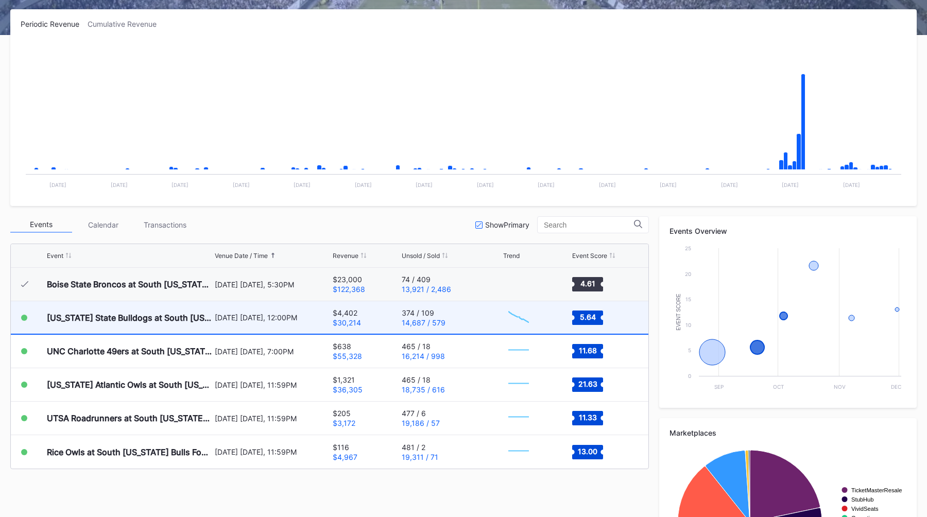
click at [294, 319] on div "September 20 Saturday, 12:00PM" at bounding box center [273, 317] width 116 height 9
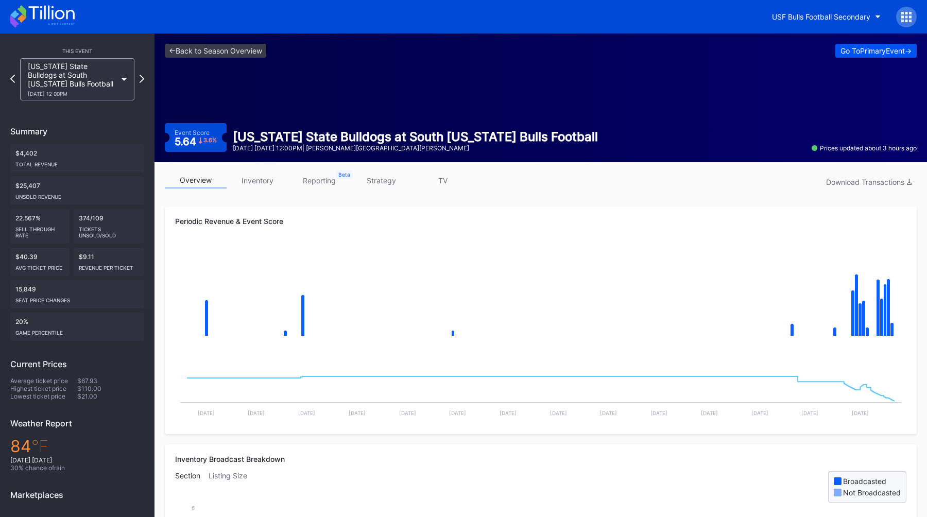
click at [865, 49] on div "Go To Primary Event ->" at bounding box center [876, 50] width 71 height 9
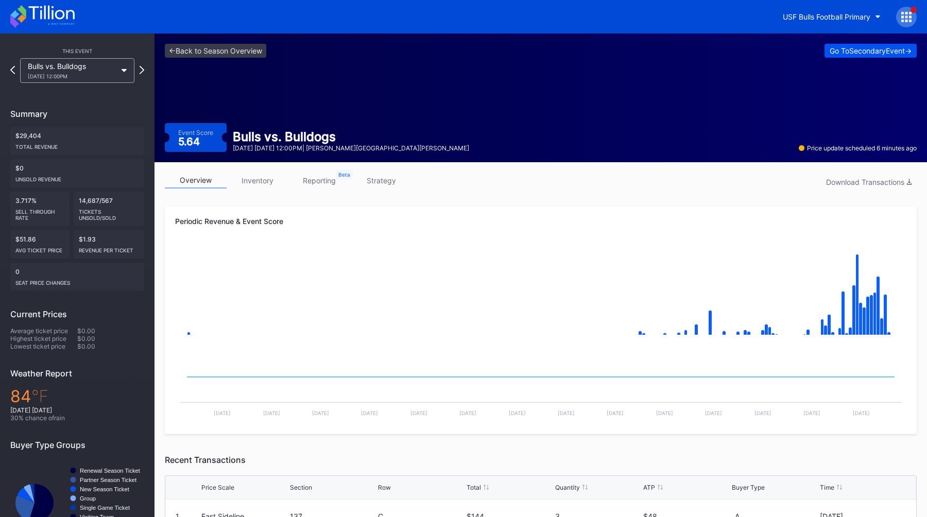
click at [845, 53] on div "Go To Secondary Event ->" at bounding box center [871, 50] width 82 height 9
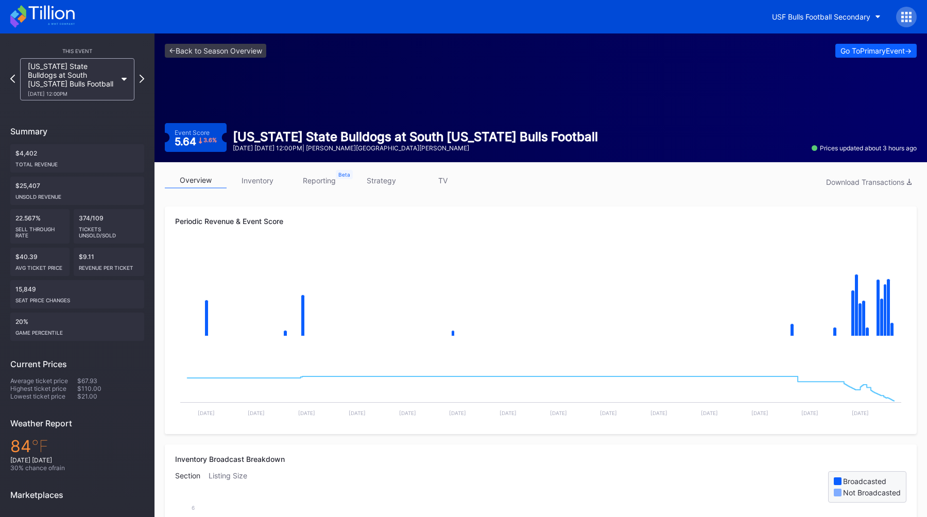
click at [813, 109] on div "<- Back to Season Overview Go To Primary Event -> Event Score 5.64 3.6 % South …" at bounding box center [541, 97] width 773 height 129
click at [851, 53] on div "Go To Primary Event ->" at bounding box center [876, 50] width 71 height 9
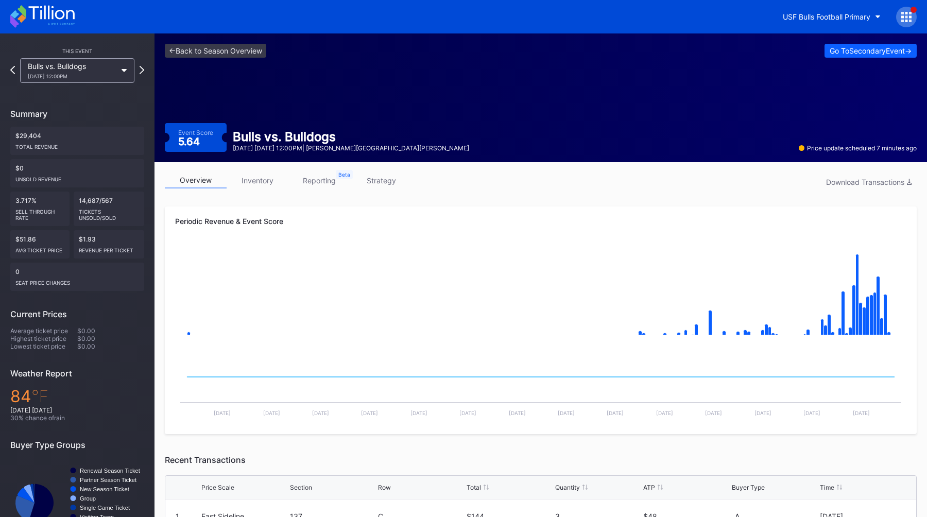
click at [851, 53] on div "Go To Secondary Event ->" at bounding box center [871, 50] width 82 height 9
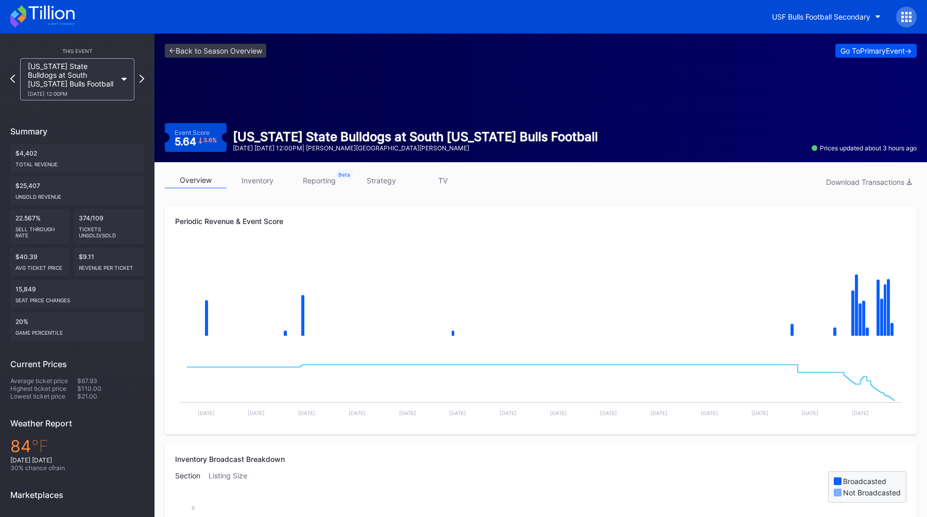
click at [851, 53] on div "Go To Primary Event ->" at bounding box center [876, 50] width 71 height 9
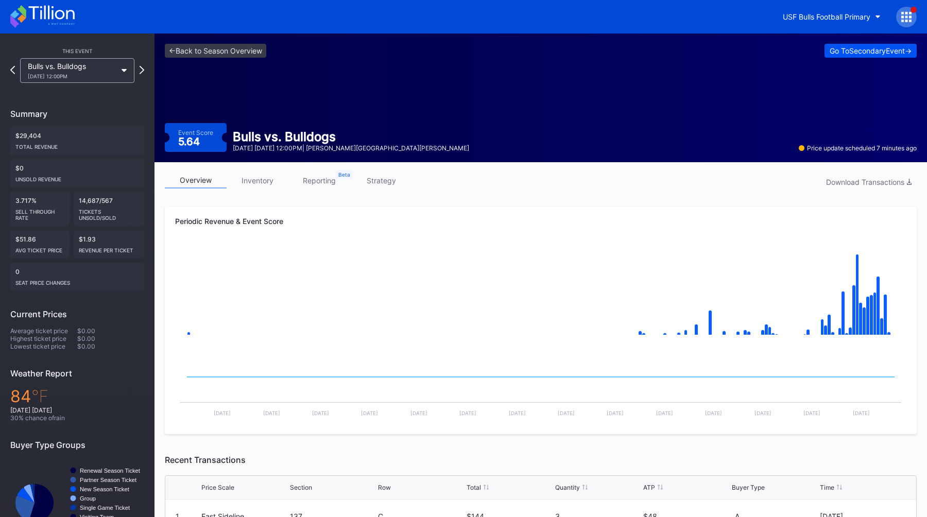
click at [851, 53] on div "Go To Secondary Event ->" at bounding box center [871, 50] width 82 height 9
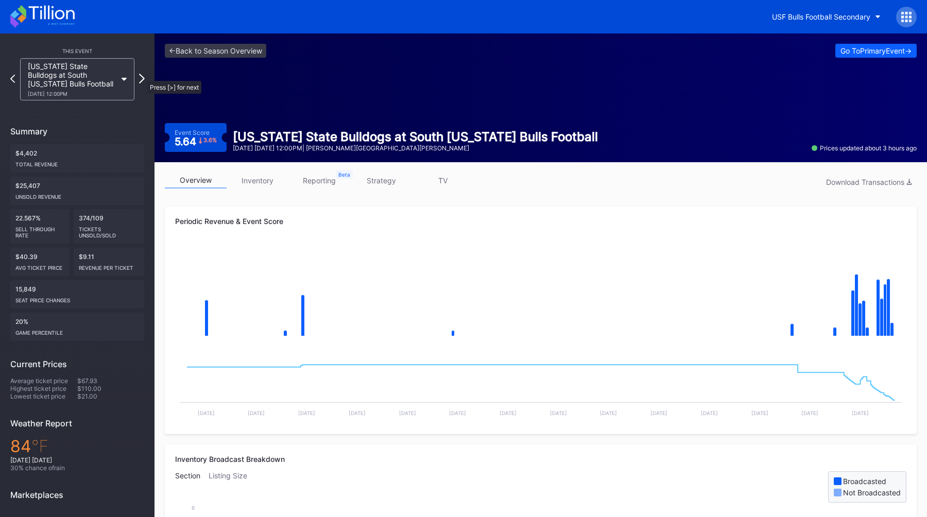
click at [142, 76] on icon at bounding box center [142, 79] width 6 height 10
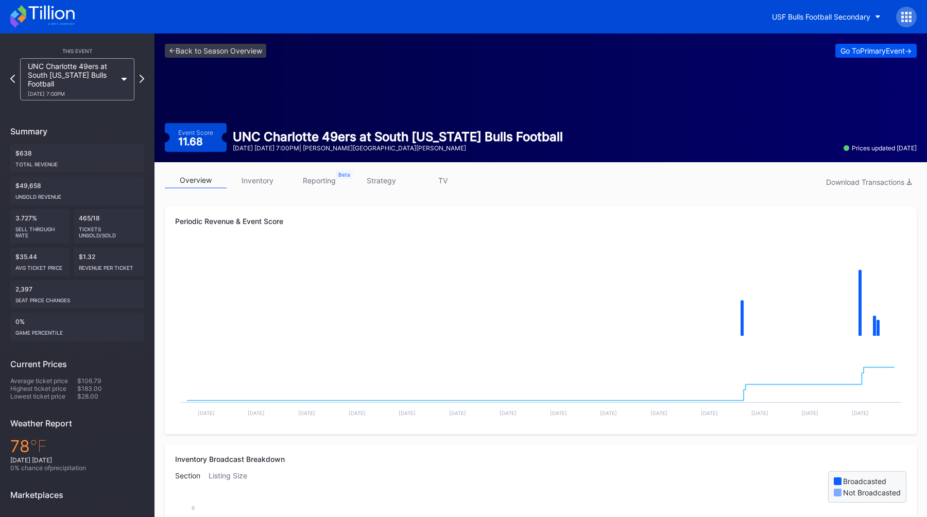
click at [841, 52] on div "Go To Primary Event ->" at bounding box center [876, 50] width 71 height 9
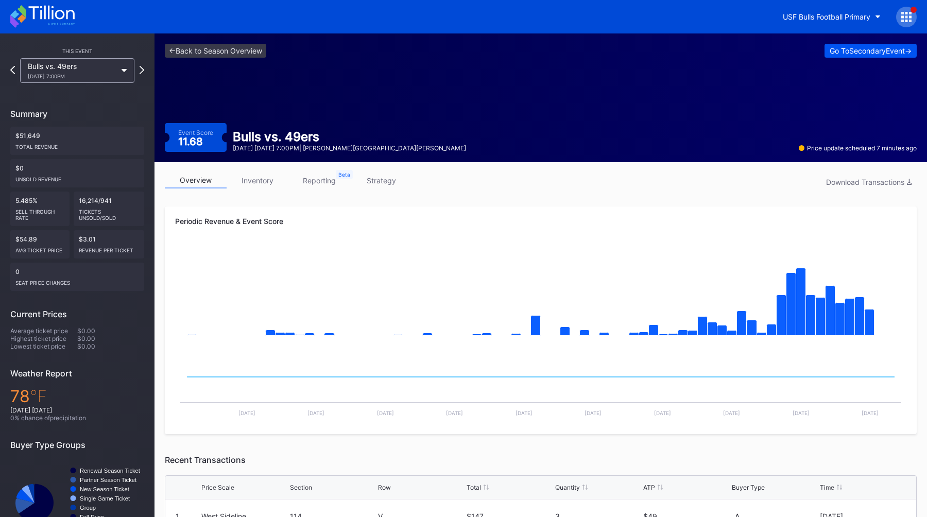
click at [872, 53] on div "Go To Secondary Event ->" at bounding box center [871, 50] width 82 height 9
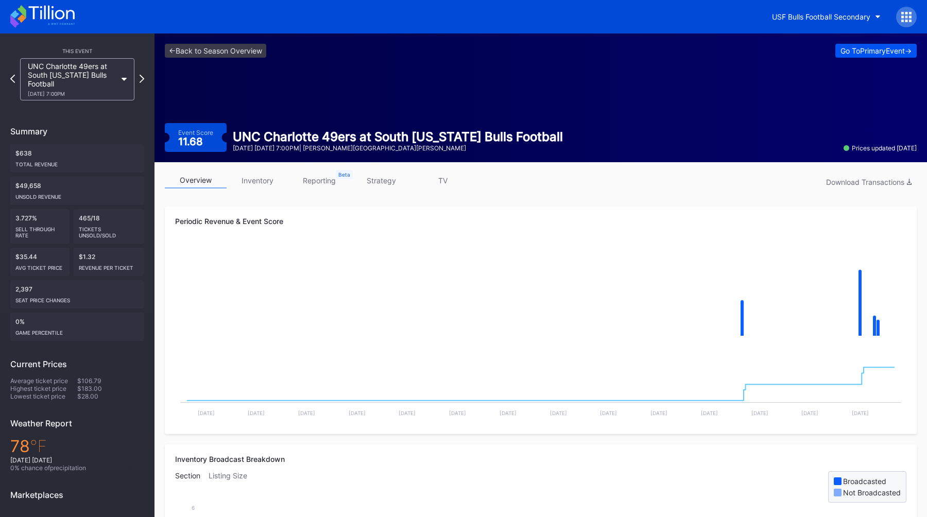
click at [878, 48] on div "Go To Primary Event ->" at bounding box center [876, 50] width 71 height 9
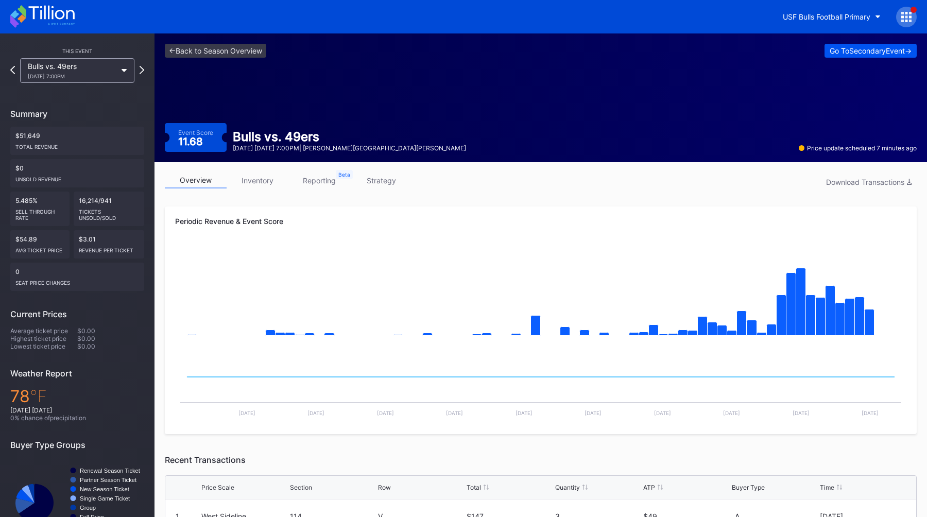
click at [878, 48] on div "Go To Secondary Event ->" at bounding box center [871, 50] width 82 height 9
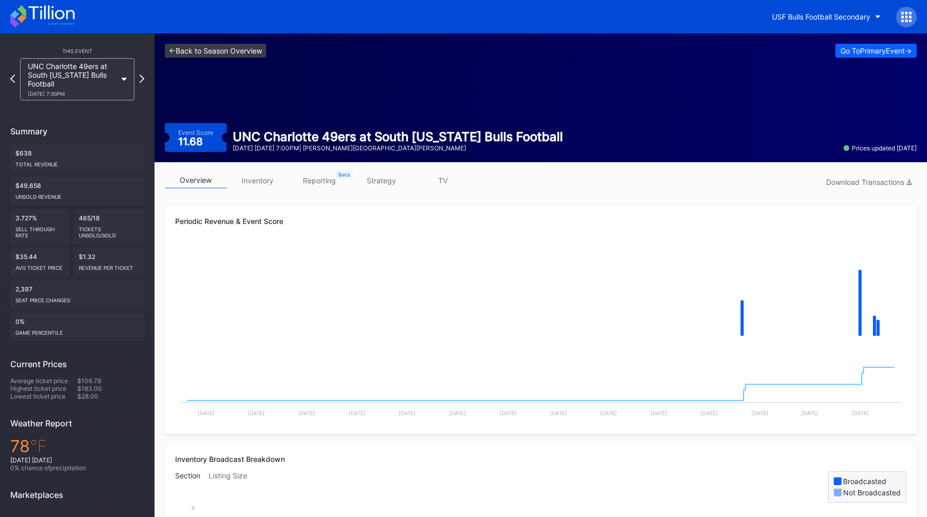
click at [194, 48] on link "<- Back to Season Overview" at bounding box center [215, 51] width 101 height 14
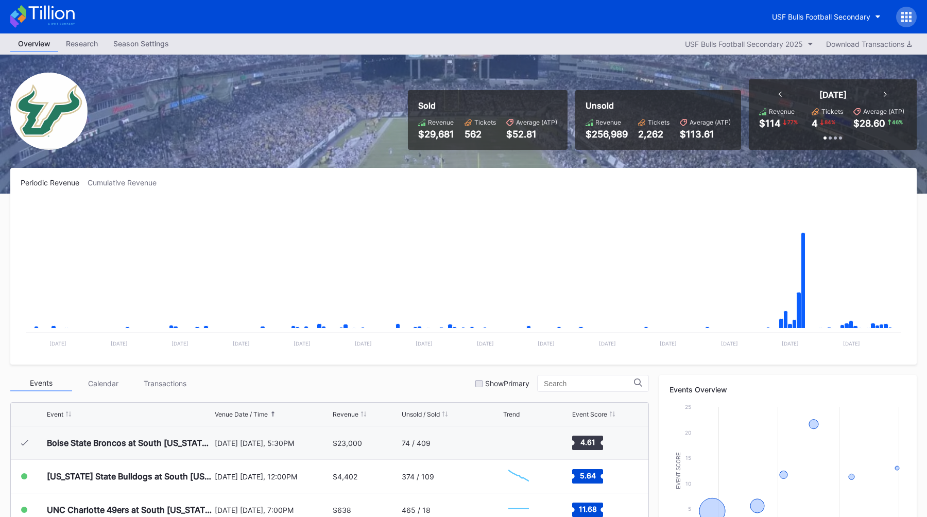
click at [295, 57] on div "Sold Revenue $29,681 Tickets 562 Average (ATP) $52.81 Unsold Revenue $256,989 T…" at bounding box center [463, 124] width 927 height 139
click at [316, 163] on div "Sold Revenue $29,681 Tickets 562 Average (ATP) $52.81 Unsold Revenue $256,989 T…" at bounding box center [463, 124] width 927 height 139
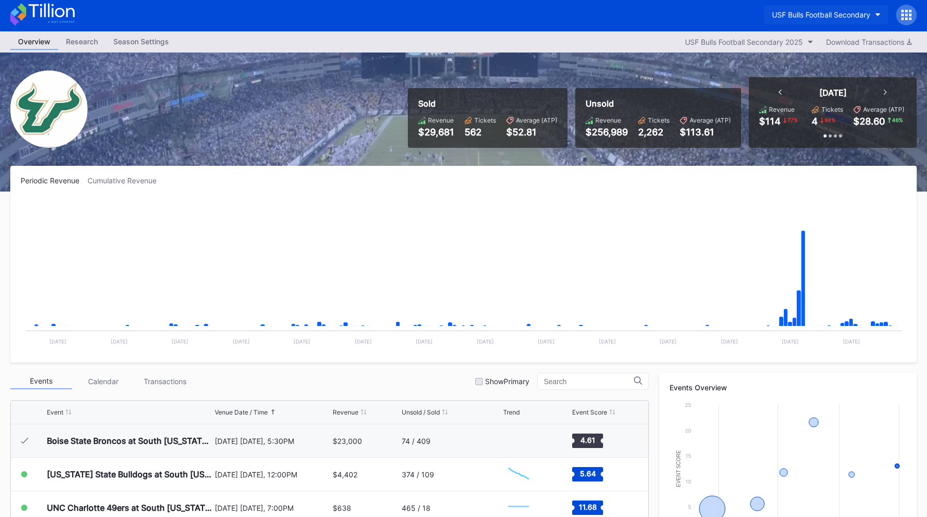
click at [784, 15] on div "USF Bulls Football Secondary" at bounding box center [821, 14] width 98 height 9
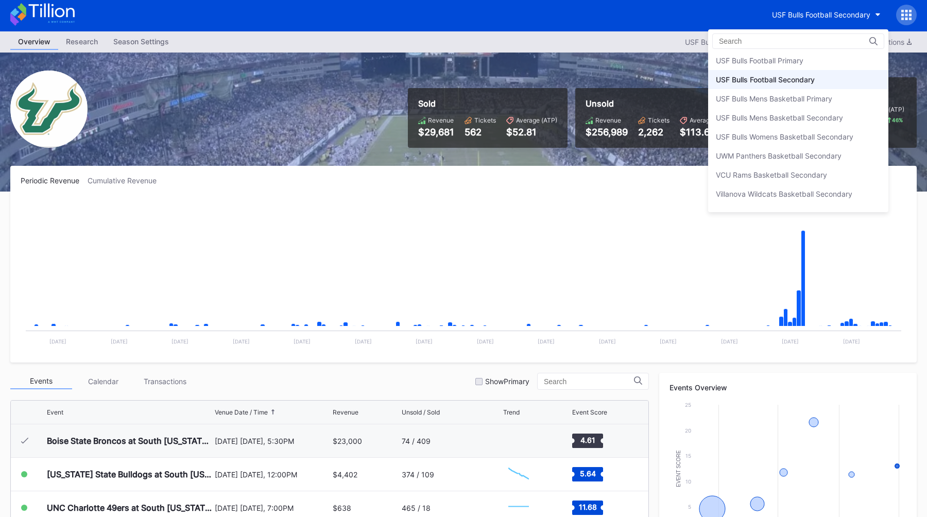
scroll to position [3452, 0]
click at [773, 56] on div "USF Bulls Football Primary" at bounding box center [760, 59] width 88 height 9
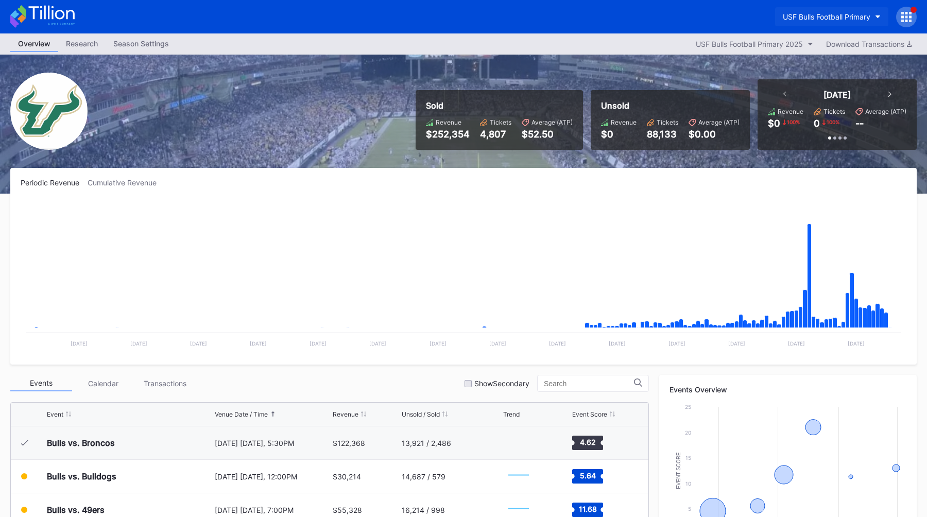
click at [817, 16] on div "USF Bulls Football Primary" at bounding box center [827, 16] width 88 height 9
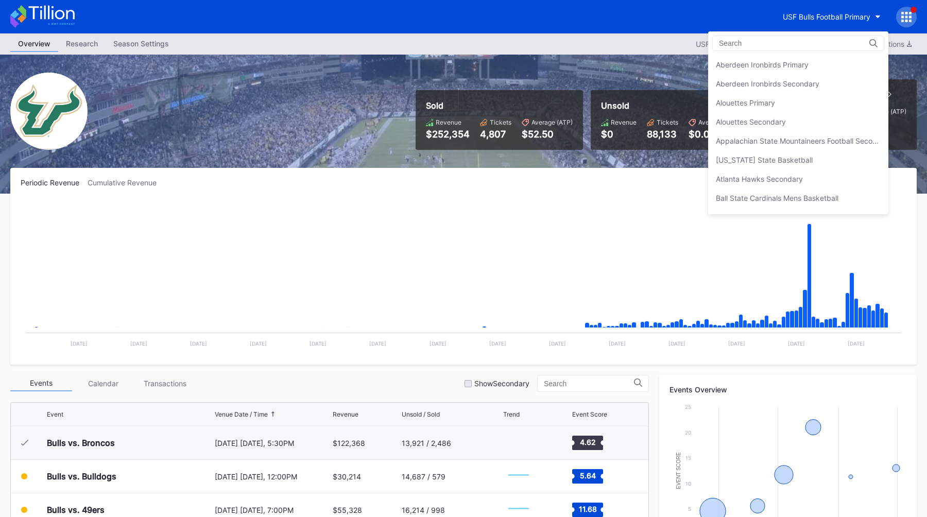
scroll to position [3449, 0]
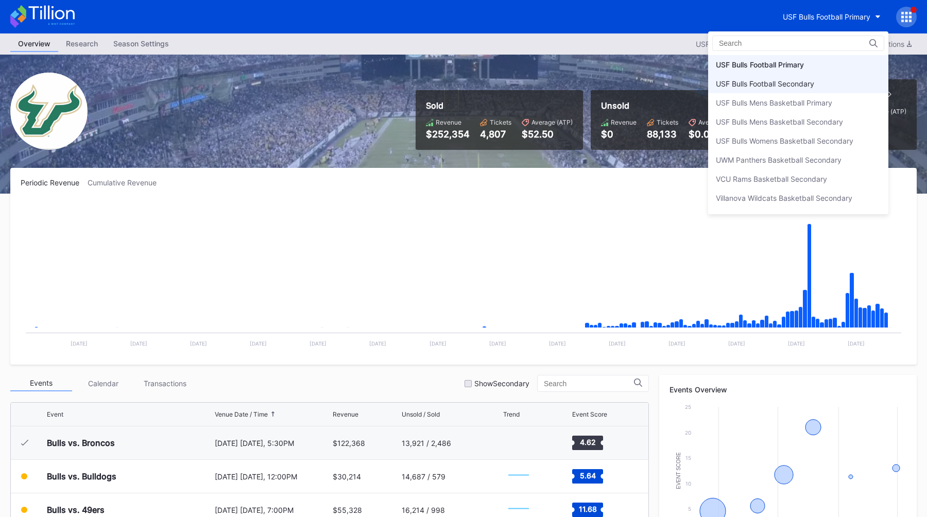
click at [769, 85] on div "USF Bulls Football Secondary" at bounding box center [765, 83] width 98 height 9
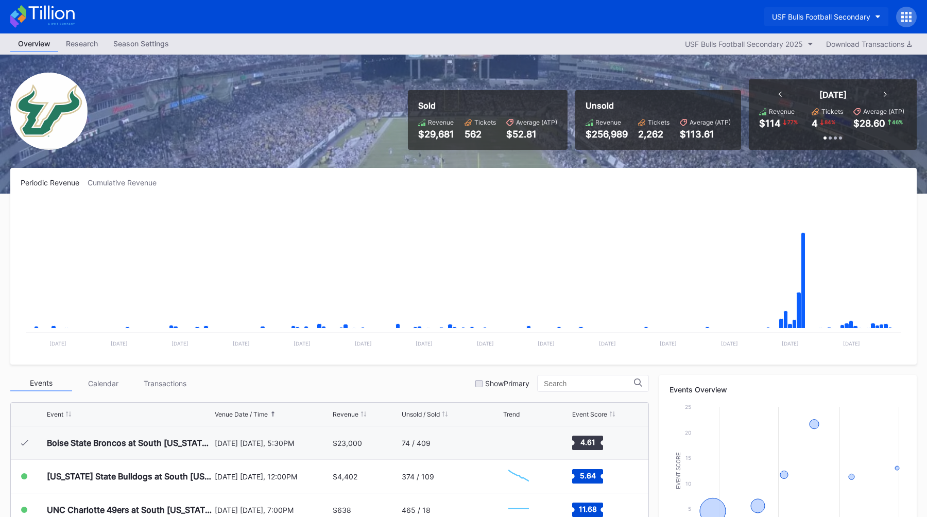
click at [809, 14] on div "USF Bulls Football Secondary" at bounding box center [821, 16] width 98 height 9
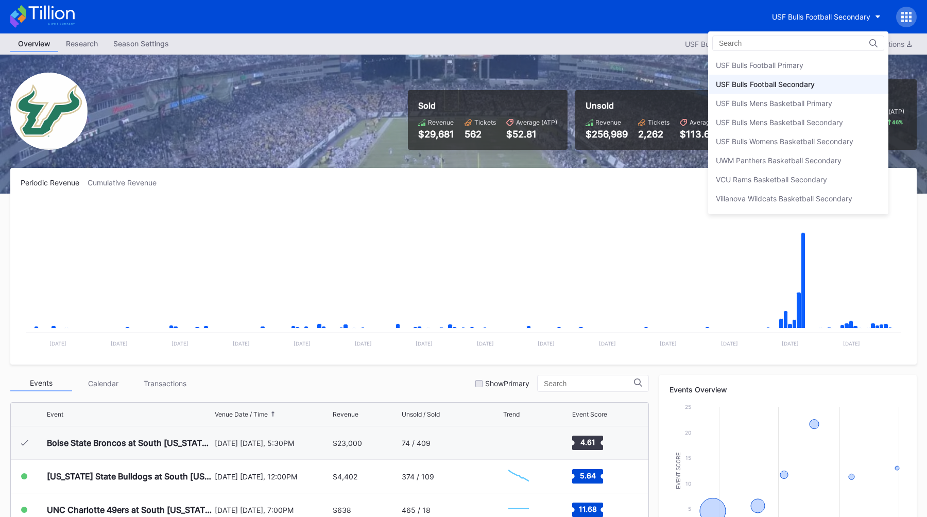
scroll to position [3450, 0]
click at [784, 61] on div "USF Bulls Football Primary" at bounding box center [760, 64] width 88 height 9
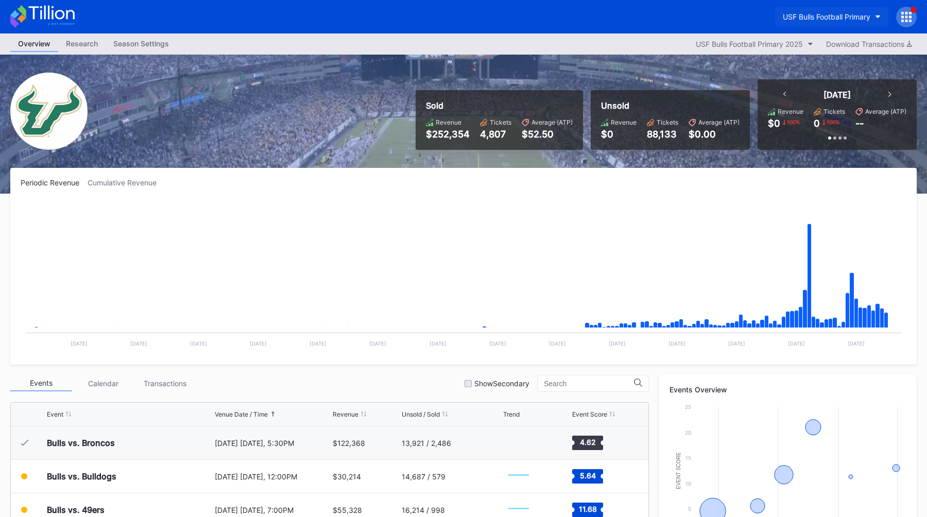
click at [801, 14] on div "USF Bulls Football Primary" at bounding box center [827, 16] width 88 height 9
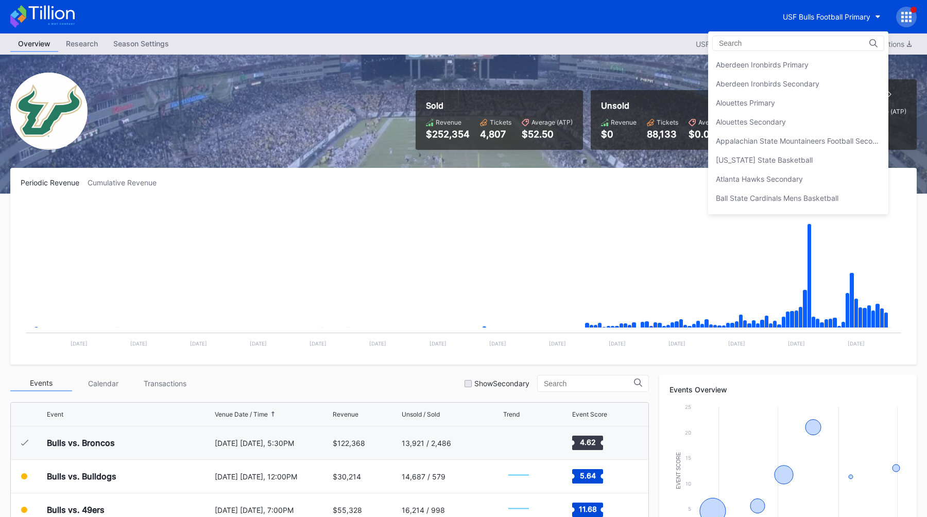
scroll to position [3449, 0]
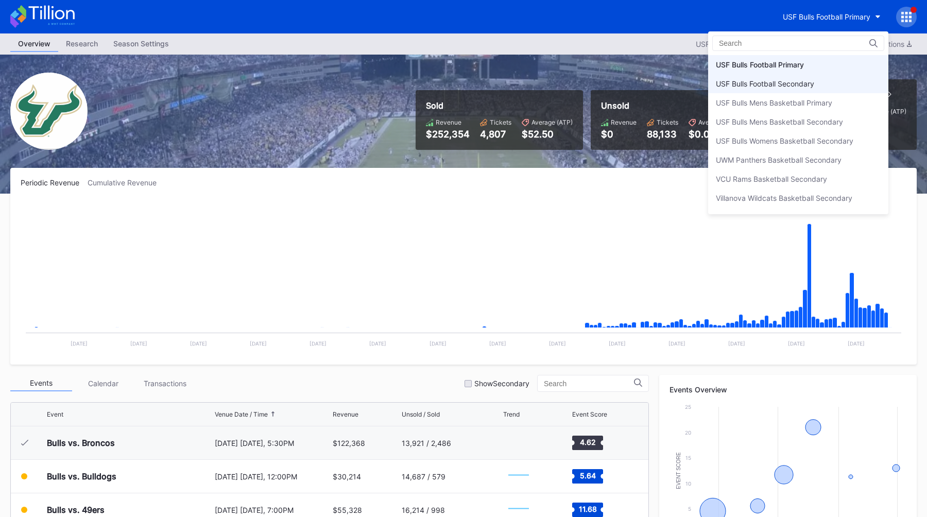
click at [776, 79] on div "USF Bulls Football Secondary" at bounding box center [798, 83] width 180 height 19
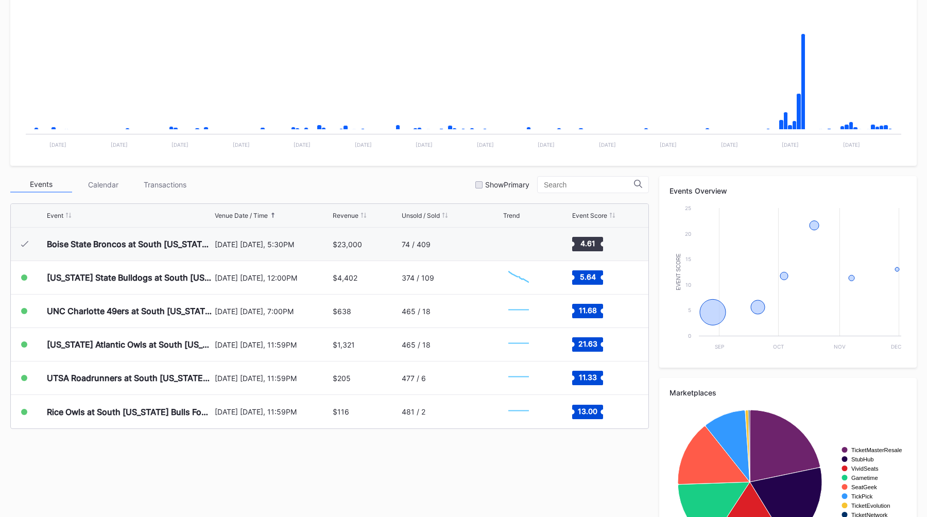
scroll to position [200, 0]
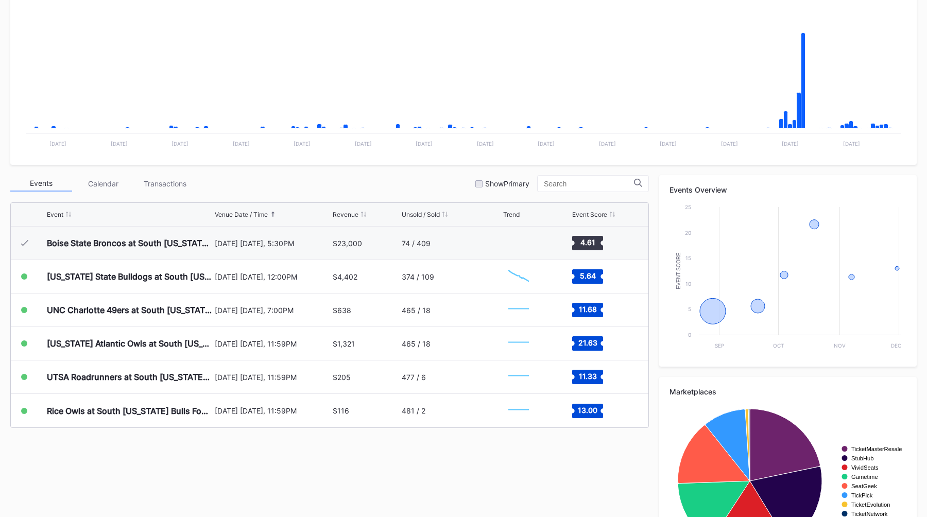
click at [440, 186] on div "Events Calendar Transactions Show Primary" at bounding box center [329, 183] width 639 height 17
click at [483, 185] on div at bounding box center [478, 183] width 7 height 7
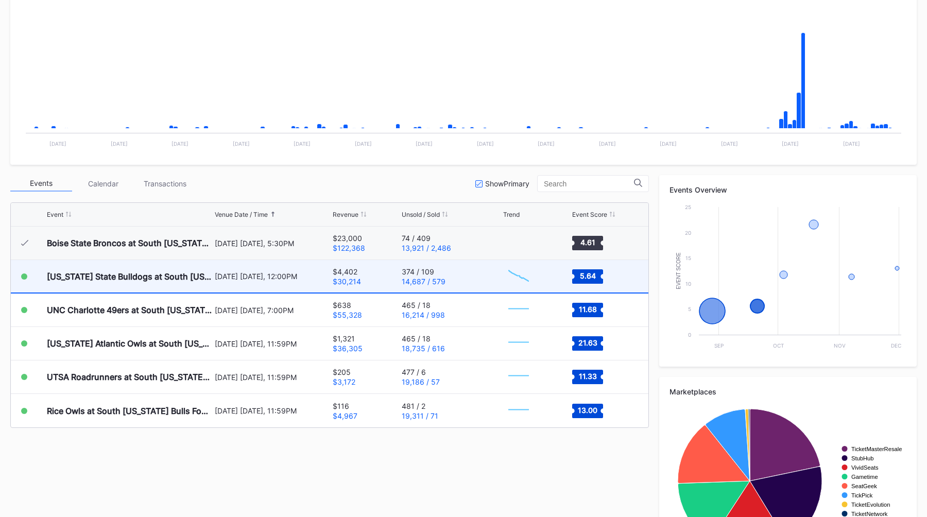
click at [281, 274] on div "September 20 Saturday, 12:00PM" at bounding box center [273, 276] width 116 height 9
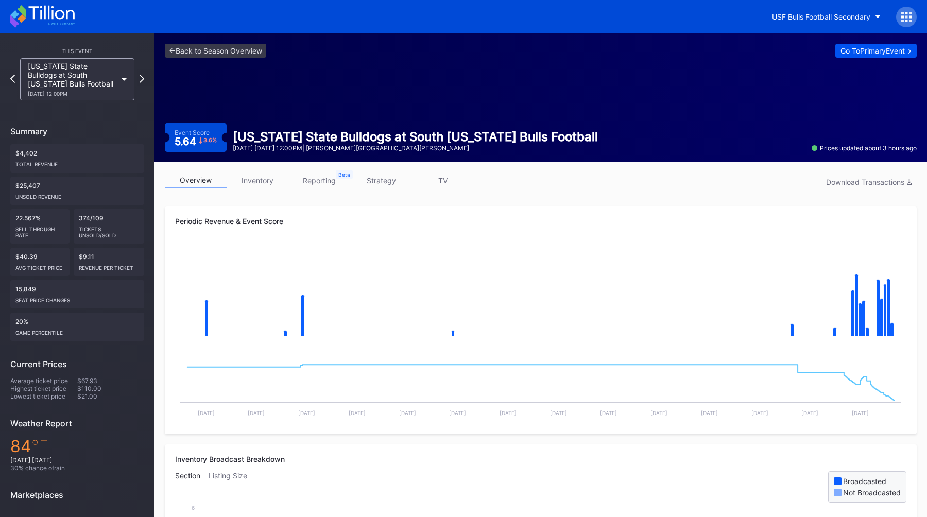
click at [871, 47] on div "Go To Primary Event ->" at bounding box center [876, 50] width 71 height 9
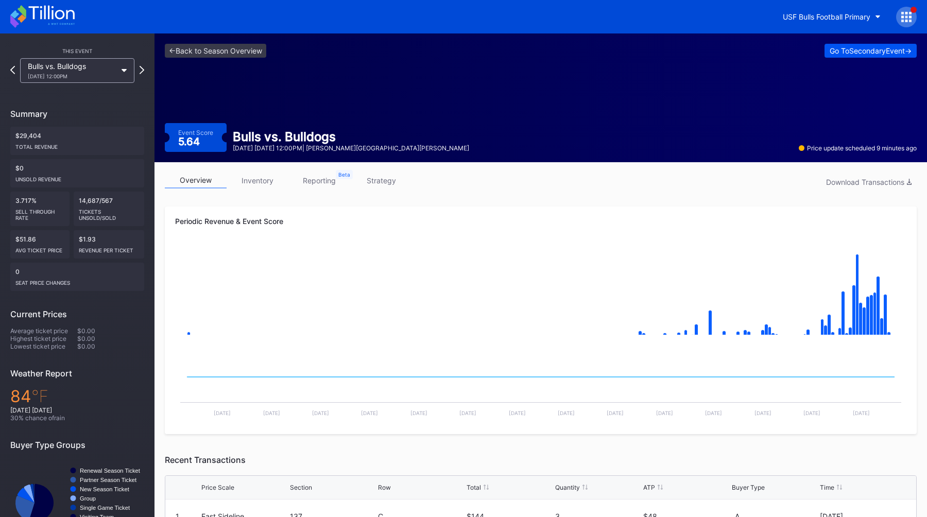
click at [866, 49] on div "Go To Secondary Event ->" at bounding box center [871, 50] width 82 height 9
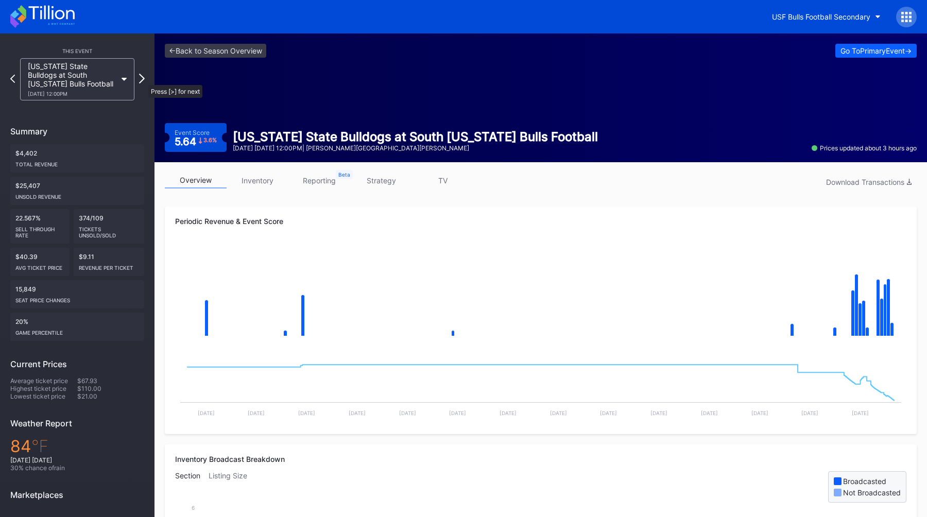
click at [143, 80] on icon at bounding box center [142, 79] width 6 height 10
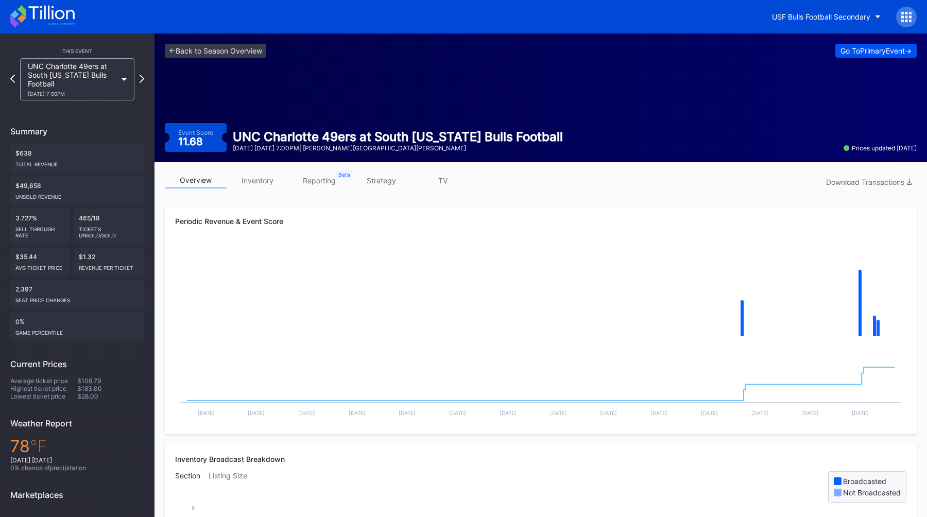
click at [883, 49] on div "Go To Primary Event ->" at bounding box center [876, 50] width 71 height 9
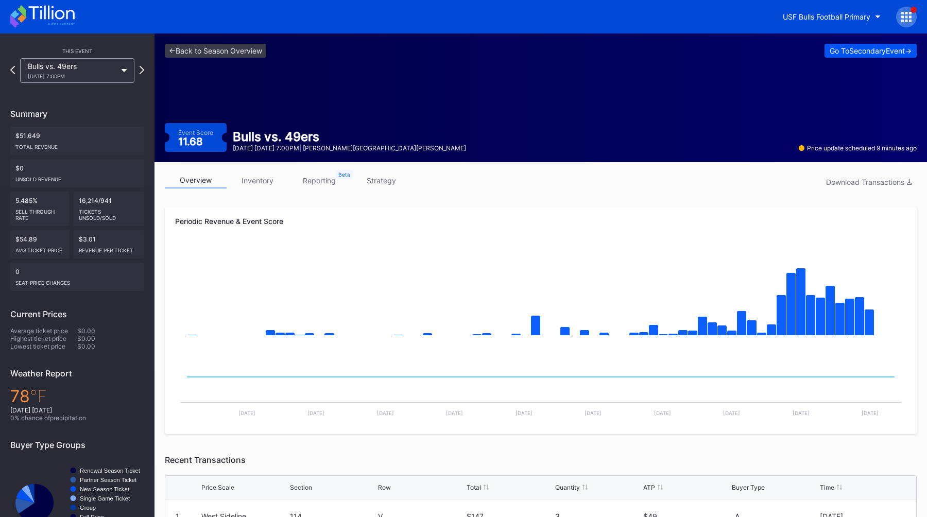
click at [881, 48] on div "Go To Secondary Event ->" at bounding box center [871, 50] width 82 height 9
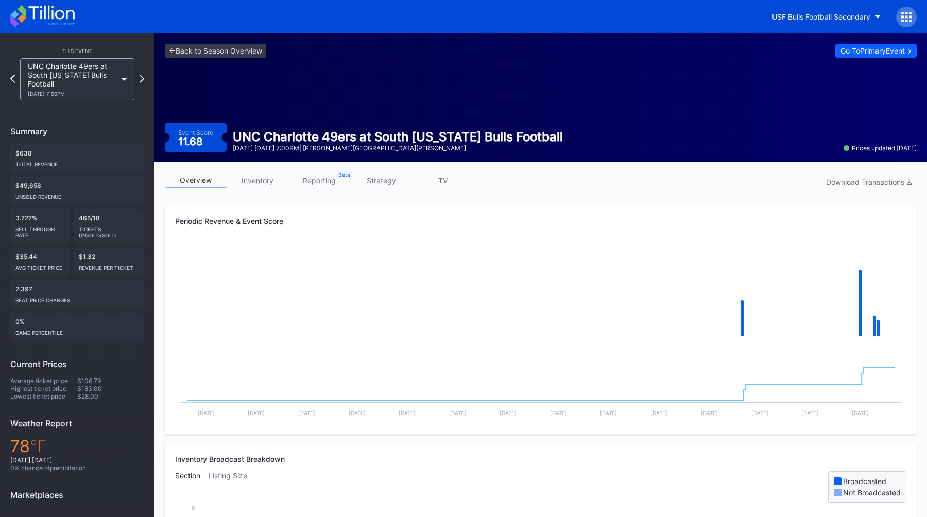
click at [265, 184] on link "inventory" at bounding box center [258, 181] width 62 height 16
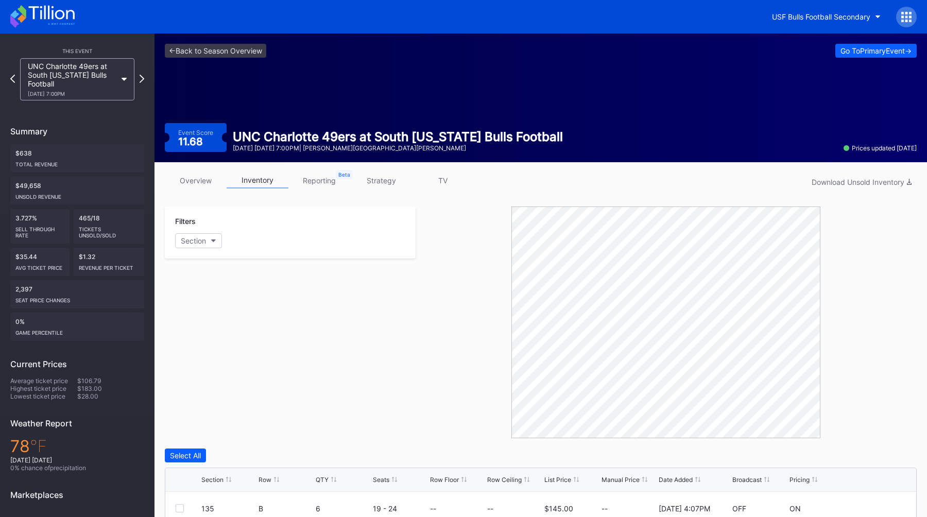
click at [386, 196] on div "overview inventory reporting strategy TV Download Unsold Inventory Filters Sect…" at bounding box center [541, 462] width 773 height 600
click at [386, 185] on link "strategy" at bounding box center [381, 181] width 62 height 16
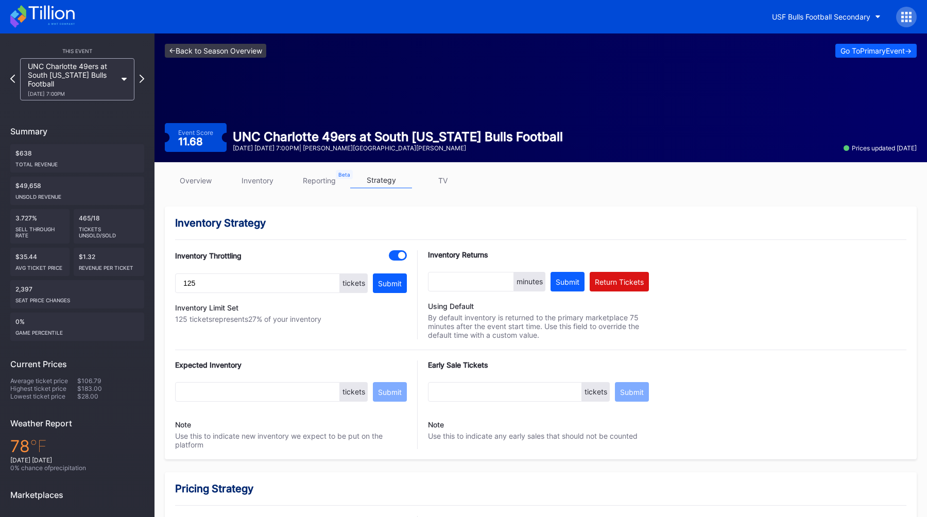
click at [189, 49] on link "<- Back to Season Overview" at bounding box center [215, 51] width 101 height 14
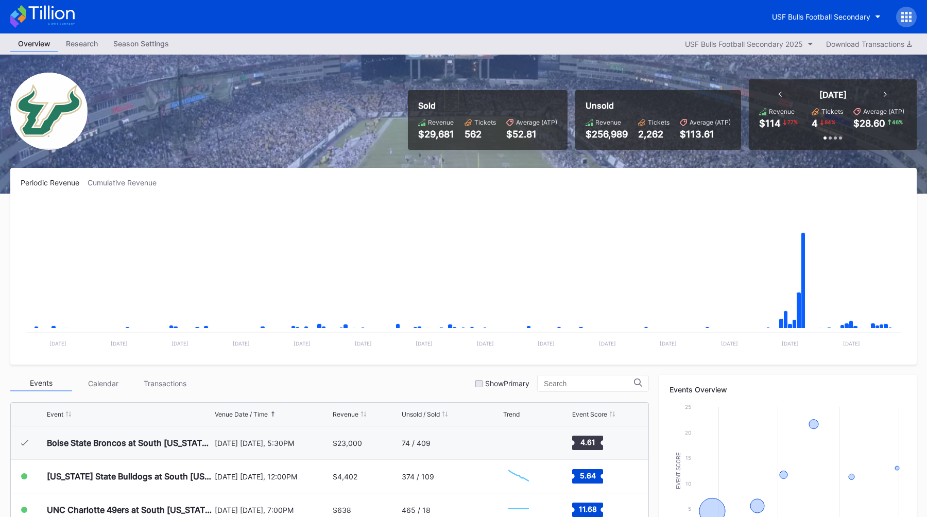
click at [288, 93] on div "Sold Revenue $29,681 Tickets 562 Average (ATP) $52.81 Unsold Revenue $256,989 T…" at bounding box center [463, 124] width 927 height 139
click at [790, 17] on div "USF Bulls Football Secondary" at bounding box center [821, 16] width 98 height 9
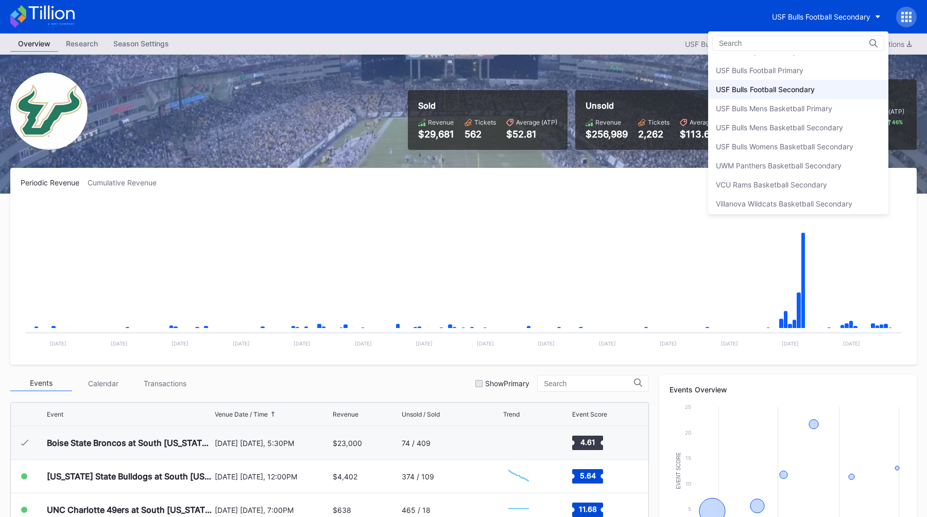
scroll to position [3434, 0]
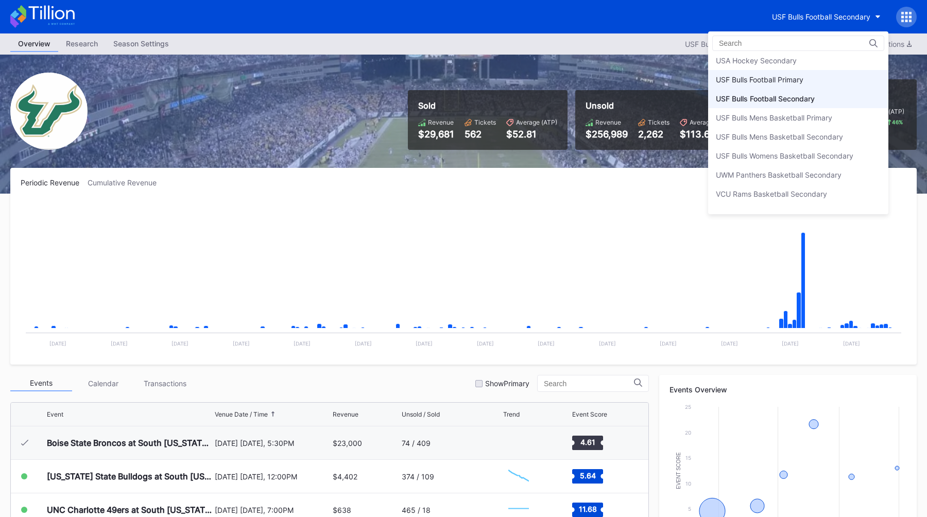
click at [788, 74] on div "USF Bulls Football Primary" at bounding box center [798, 79] width 180 height 19
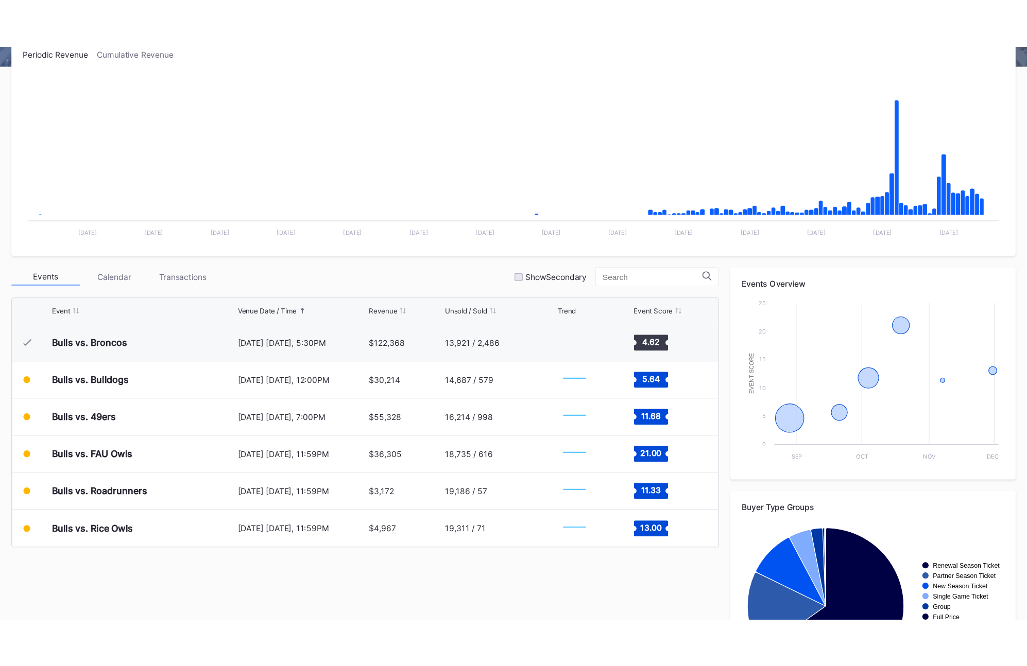
scroll to position [112, 0]
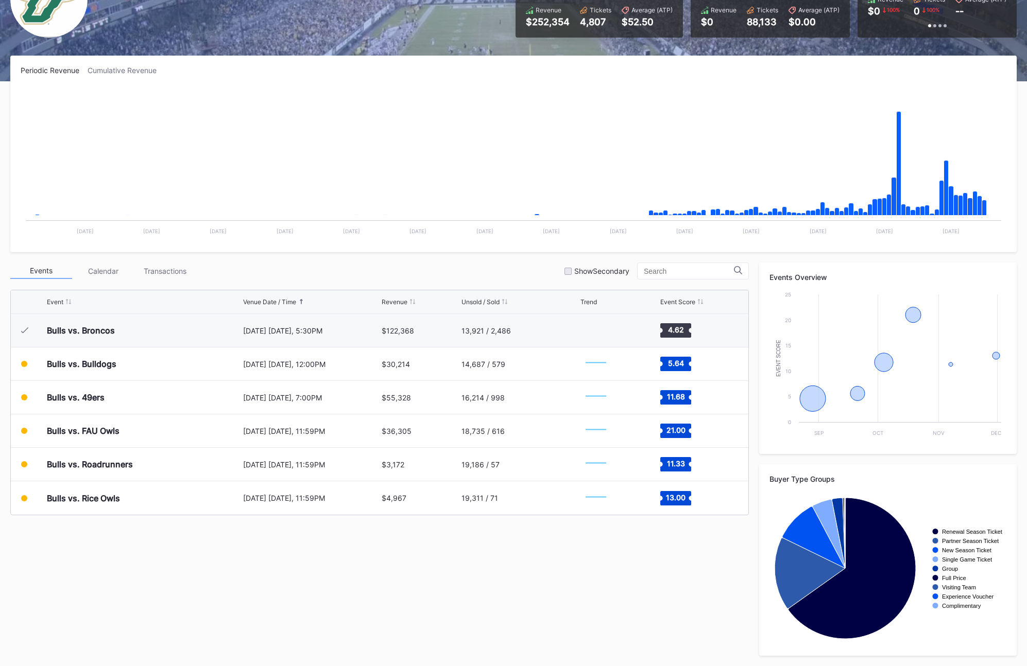
click at [409, 260] on div "Periodic Revenue Cumulative Revenue Created with Highcharts 11.2.0 Chart title …" at bounding box center [513, 361] width 1027 height 611
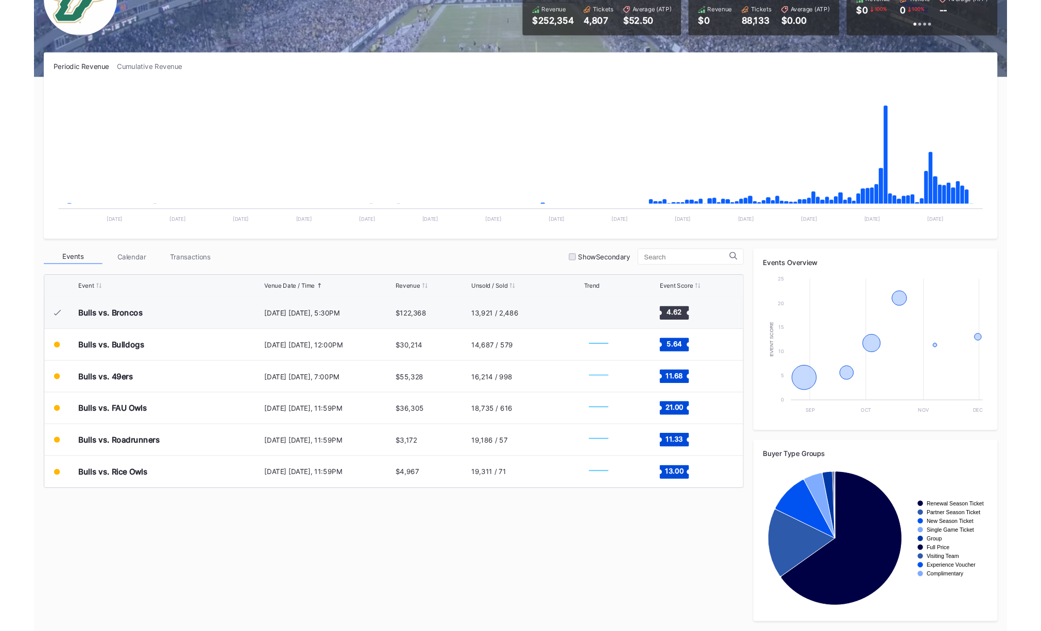
scroll to position [0, 0]
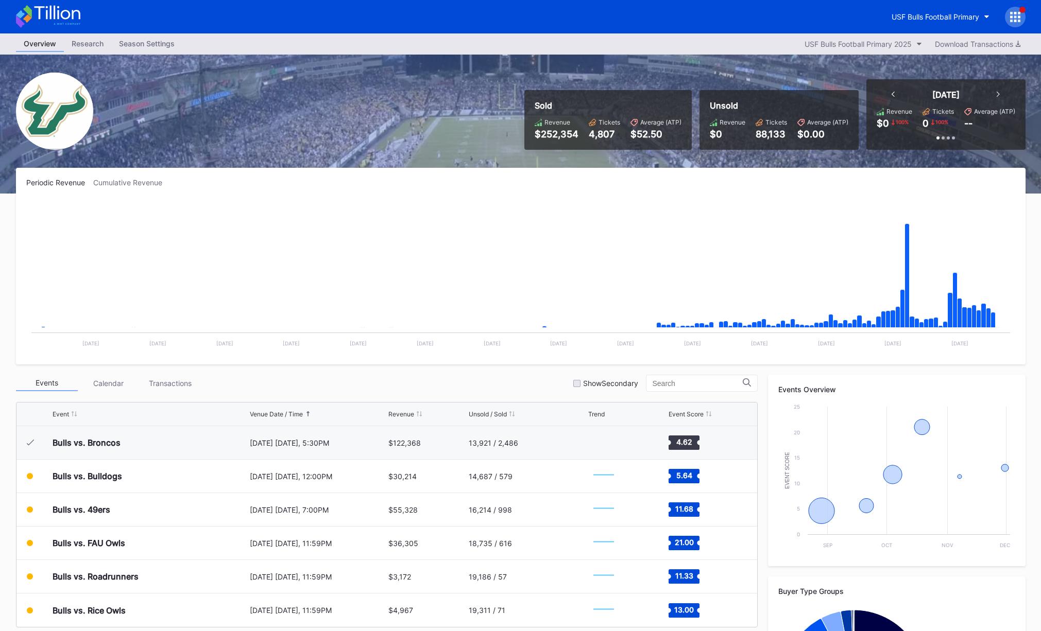
drag, startPoint x: 530, startPoint y: 241, endPoint x: 510, endPoint y: 201, distance: 44.5
click at [530, 240] on rect "Chart title" at bounding box center [520, 277] width 989 height 155
click at [498, 169] on div "Periodic Revenue Cumulative Revenue Created with Highcharts 11.2.0 Chart title …" at bounding box center [520, 266] width 1009 height 197
click at [569, 187] on div "Periodic Revenue Cumulative Revenue Created with Highcharts 11.2.0 Chart title …" at bounding box center [520, 266] width 1009 height 197
click at [459, 182] on div "Periodic Revenue Cumulative Revenue" at bounding box center [520, 182] width 989 height 9
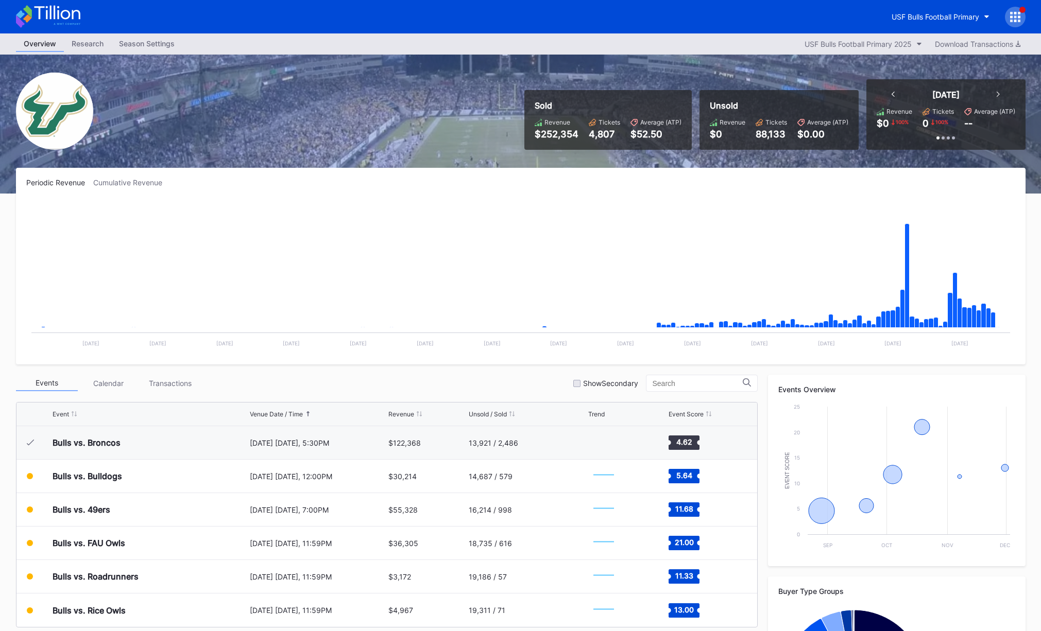
click at [645, 155] on div "Sold Revenue $252,354 Tickets 4,807 Average (ATP) $52.50 Unsold Revenue $0 Tick…" at bounding box center [521, 124] width 1030 height 139
click at [502, 178] on div "Periodic Revenue Cumulative Revenue" at bounding box center [520, 182] width 989 height 9
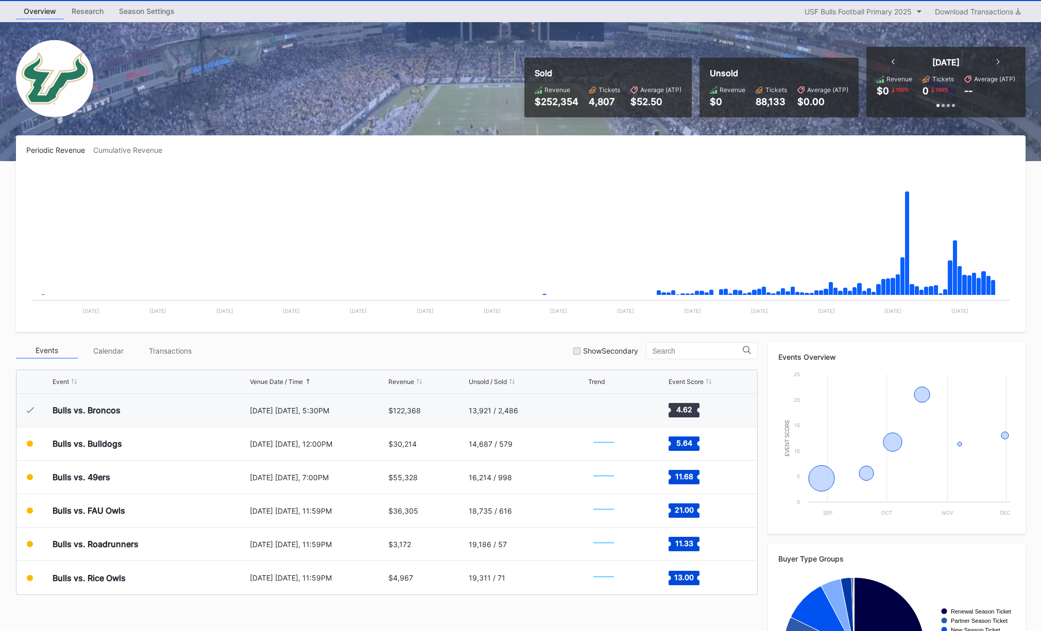
scroll to position [37, 0]
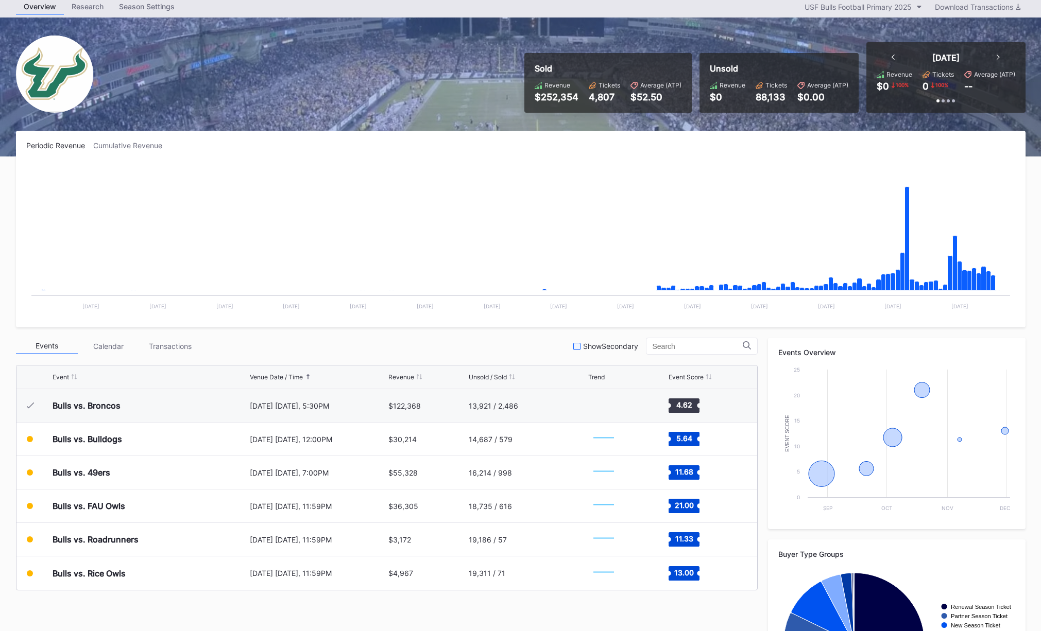
click at [591, 349] on div "Show Secondary" at bounding box center [605, 346] width 65 height 9
click at [481, 336] on div "Periodic Revenue Cumulative Revenue Created with Highcharts 11.2.0 Chart title …" at bounding box center [521, 436] width 1030 height 611
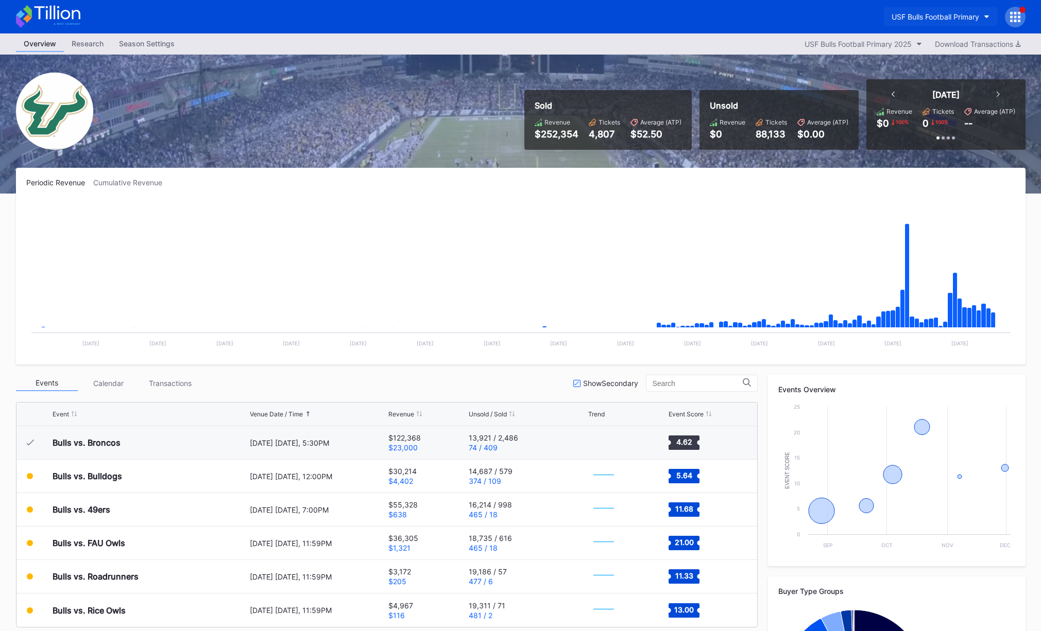
click at [927, 12] on div "USF Bulls Football Primary" at bounding box center [936, 16] width 88 height 9
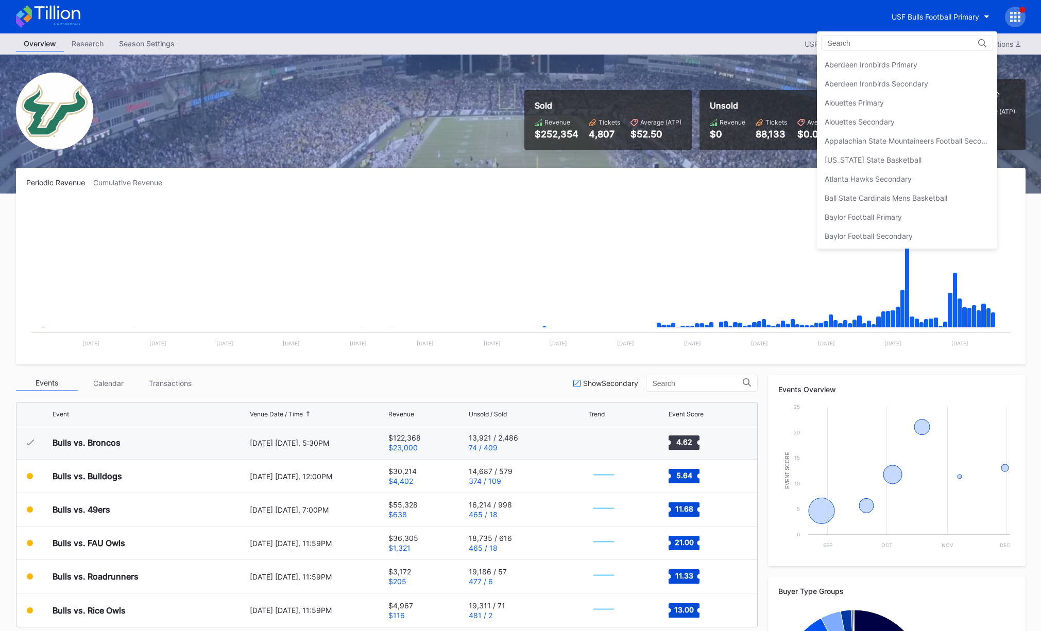
scroll to position [3449, 0]
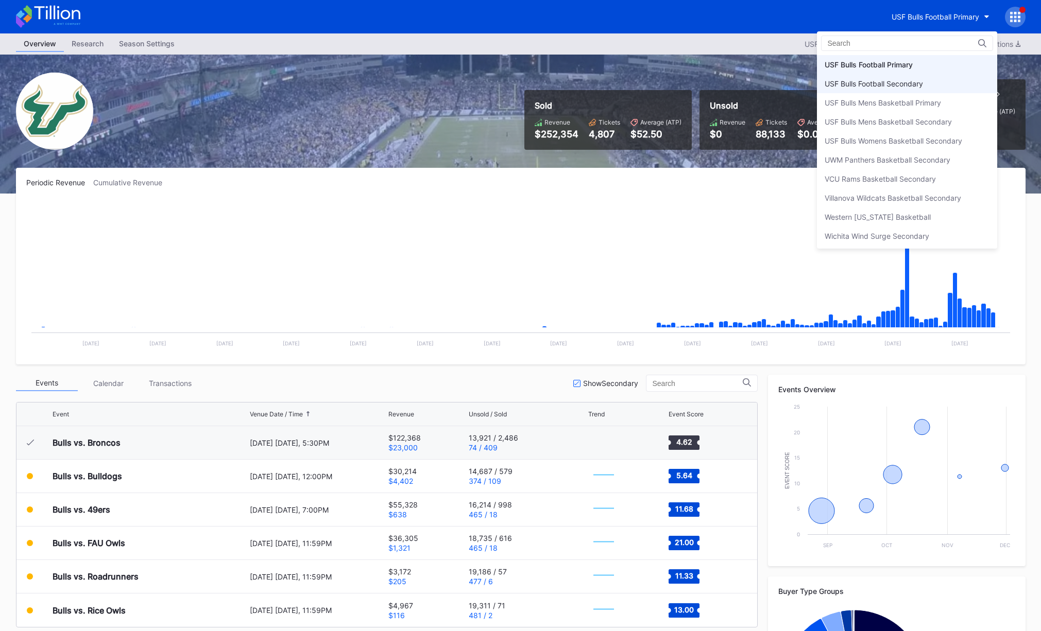
click at [885, 80] on div "USF Bulls Football Secondary" at bounding box center [874, 83] width 98 height 9
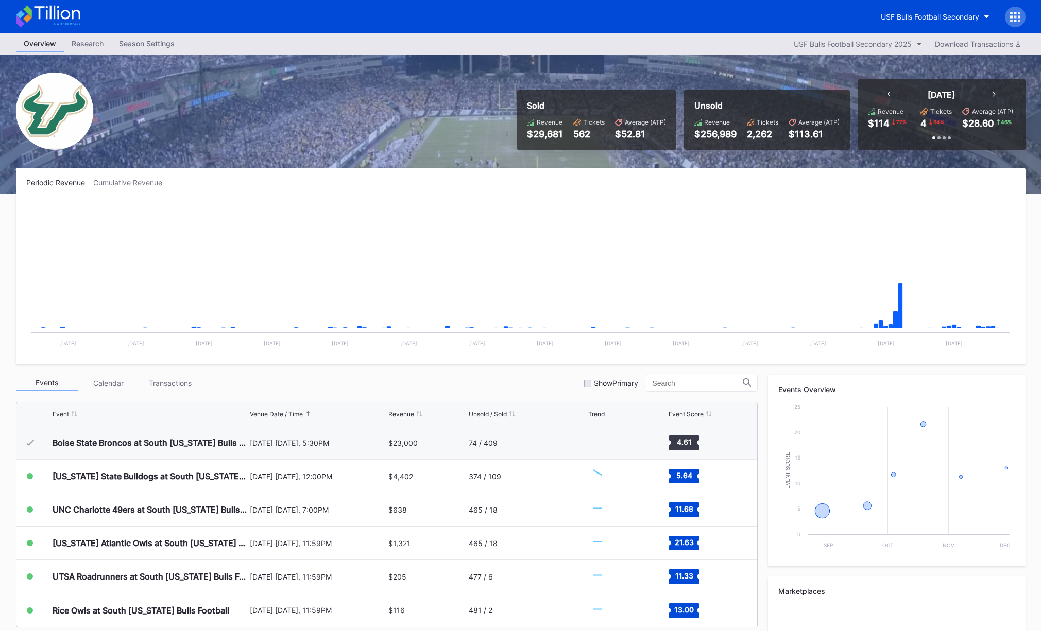
scroll to position [57, 0]
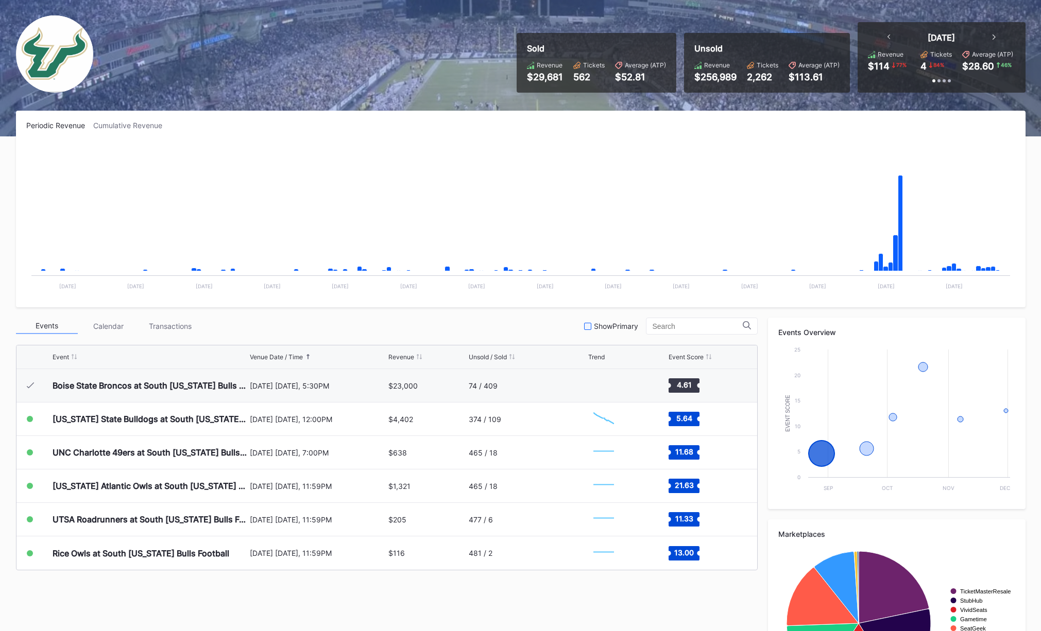
click at [601, 330] on div "Show Primary" at bounding box center [611, 326] width 54 height 9
click at [488, 334] on div "Events Calendar Transactions Show Primary" at bounding box center [387, 326] width 742 height 17
click at [424, 333] on div "Events Calendar Transactions Show Primary" at bounding box center [387, 326] width 742 height 17
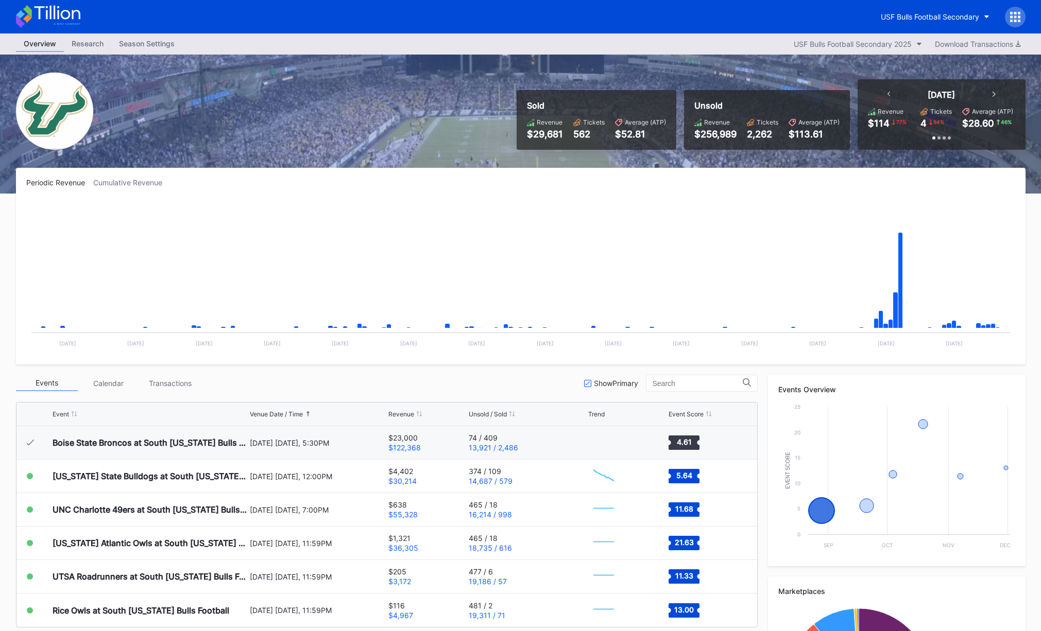
scroll to position [3, 0]
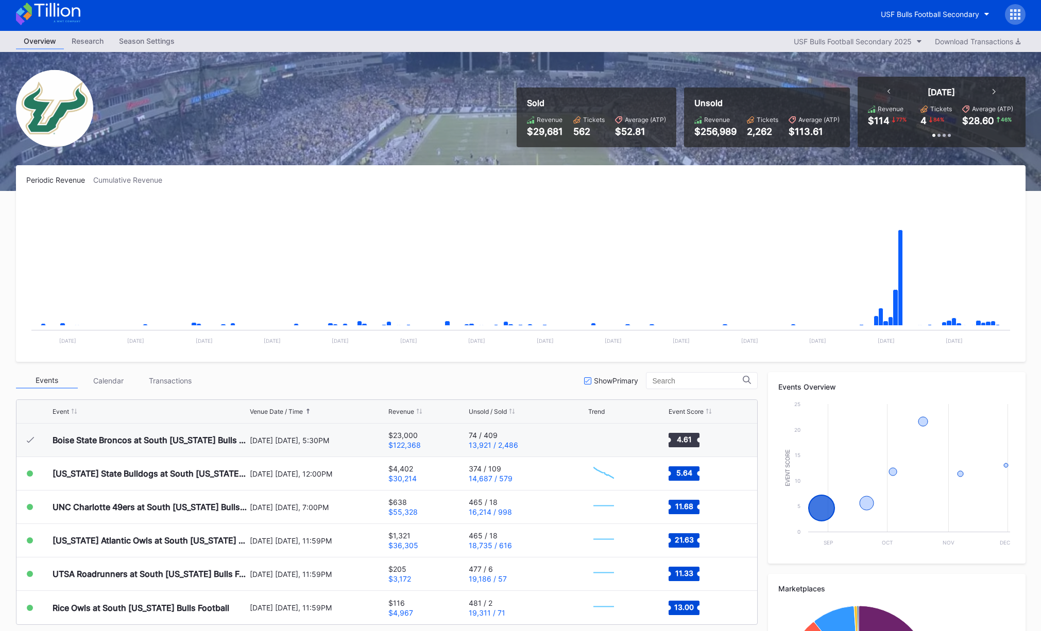
click at [927, 26] on div "USF Bulls Football Secondary" at bounding box center [521, 13] width 1030 height 33
click at [927, 22] on button "USF Bulls Football Secondary" at bounding box center [935, 14] width 124 height 19
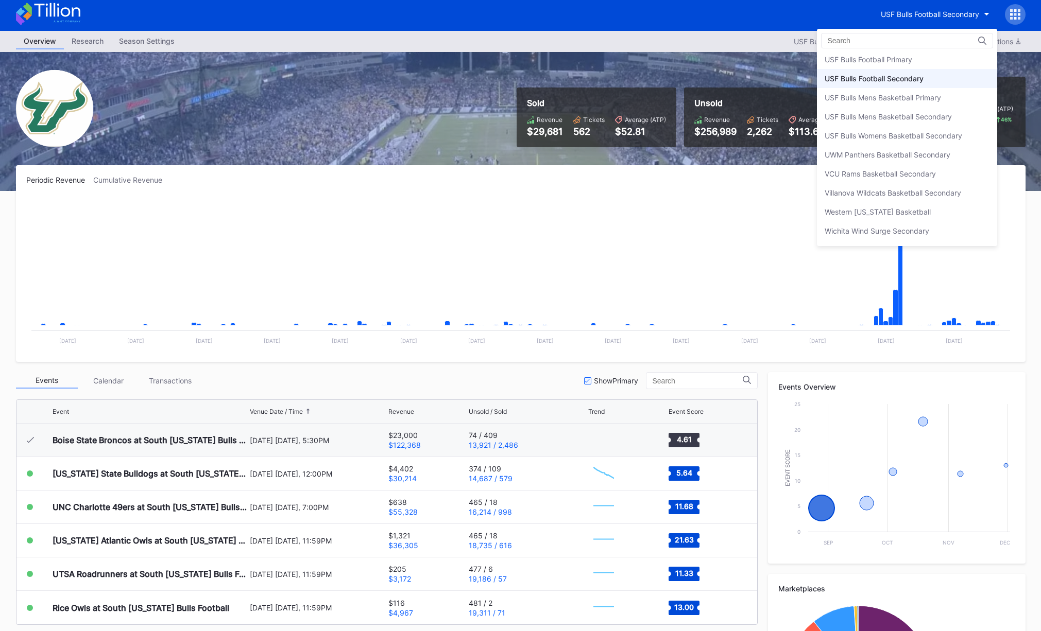
scroll to position [3435, 0]
click at [880, 80] on div "USF Bulls Football Primary" at bounding box center [869, 76] width 88 height 9
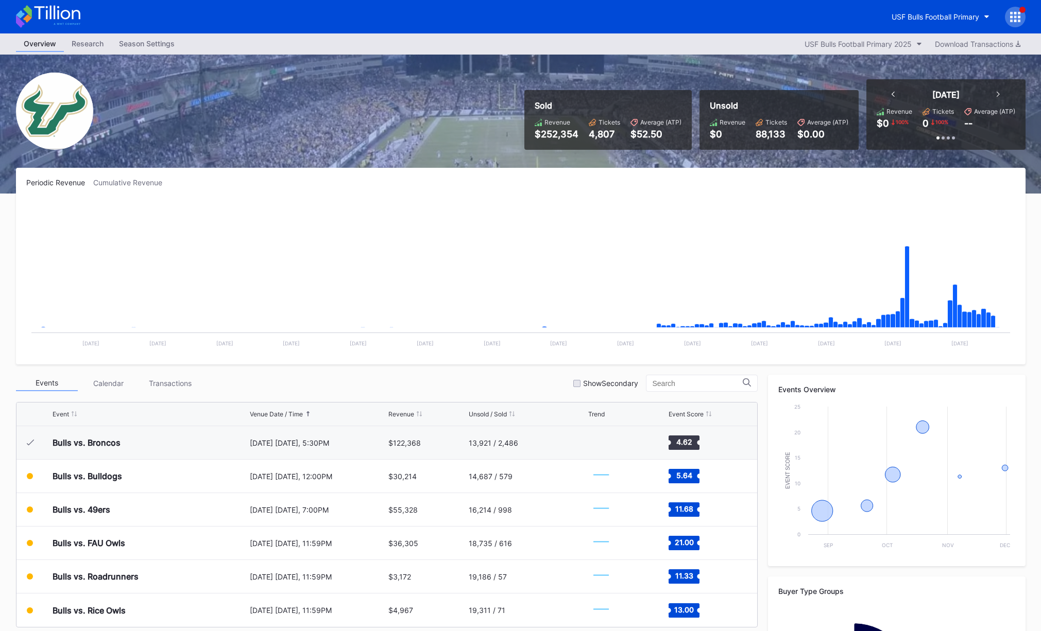
click at [442, 176] on div "Periodic Revenue Cumulative Revenue Created with Highcharts 11.2.0 Chart title …" at bounding box center [520, 266] width 1009 height 197
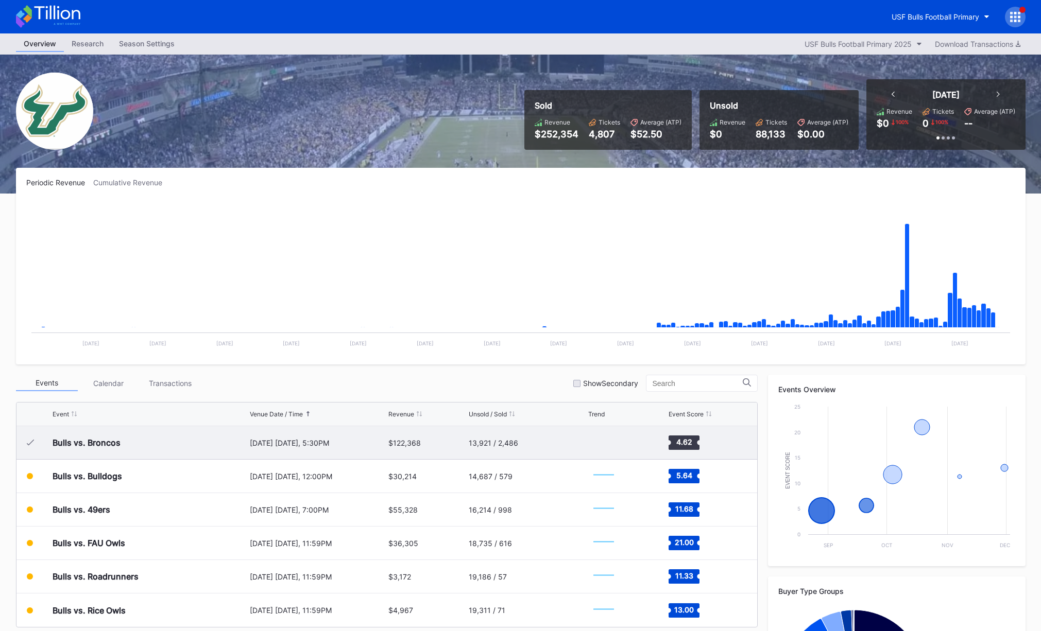
click at [283, 443] on div "August 28 Thursday, 5:30PM" at bounding box center [318, 443] width 136 height 9
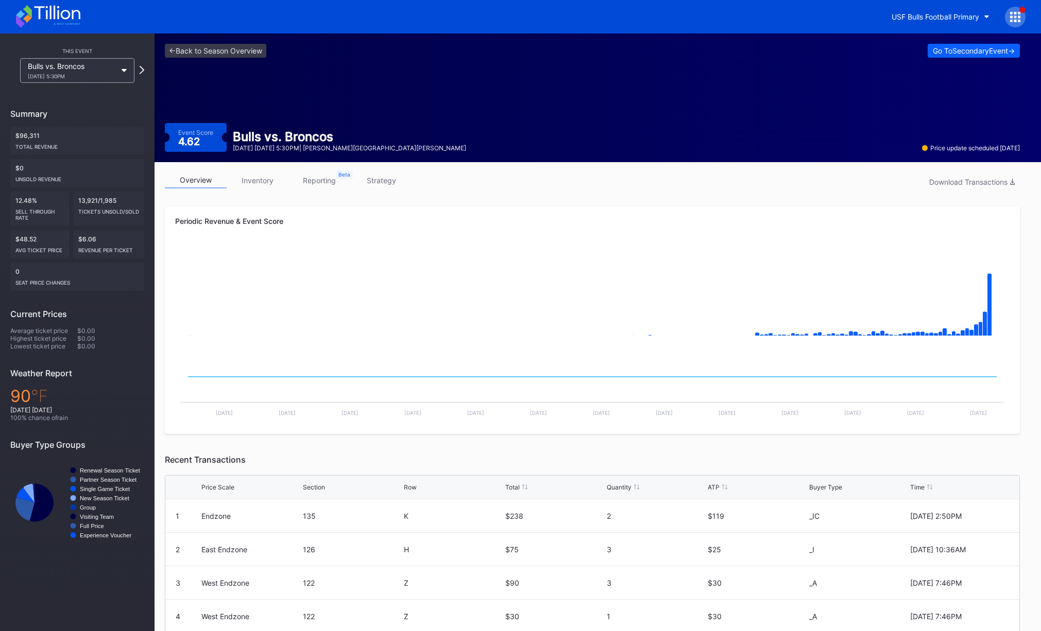
click at [139, 63] on div "Bulls vs. Broncos 8/28 Thursday 5:30PM" at bounding box center [77, 70] width 134 height 25
click at [139, 66] on icon at bounding box center [142, 70] width 6 height 10
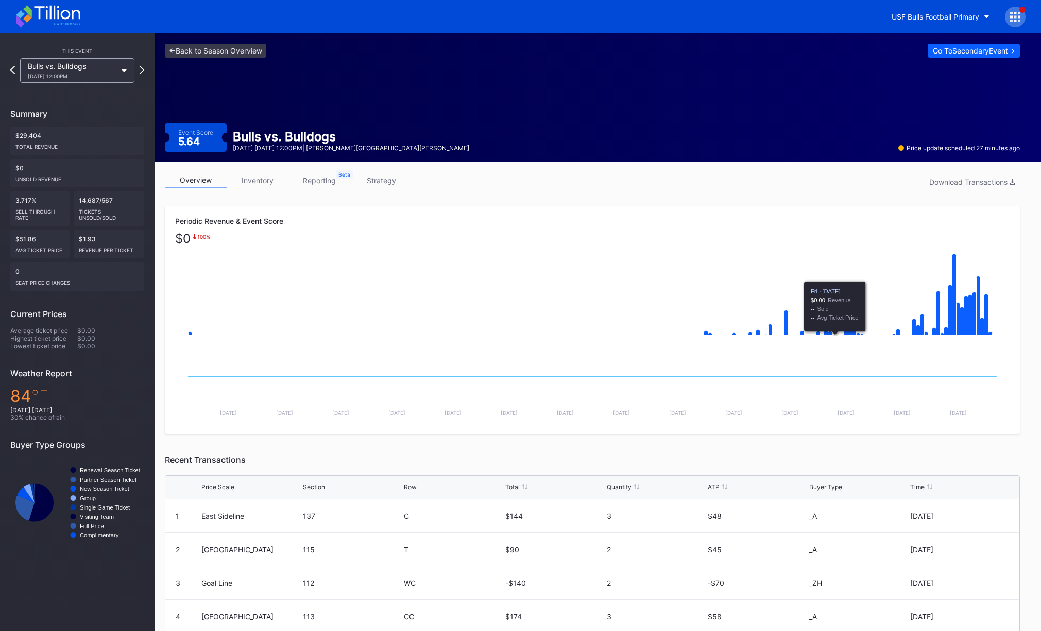
click at [715, 202] on div "overview inventory reporting strategy Download Transactions Periodic Revenue & …" at bounding box center [593, 466] width 876 height 608
click at [829, 210] on div "Periodic Revenue & Event Score $ 0 Created with Highcharts 11.2.0 Chart title C…" at bounding box center [592, 321] width 855 height 228
click at [14, 72] on icon at bounding box center [13, 70] width 6 height 10
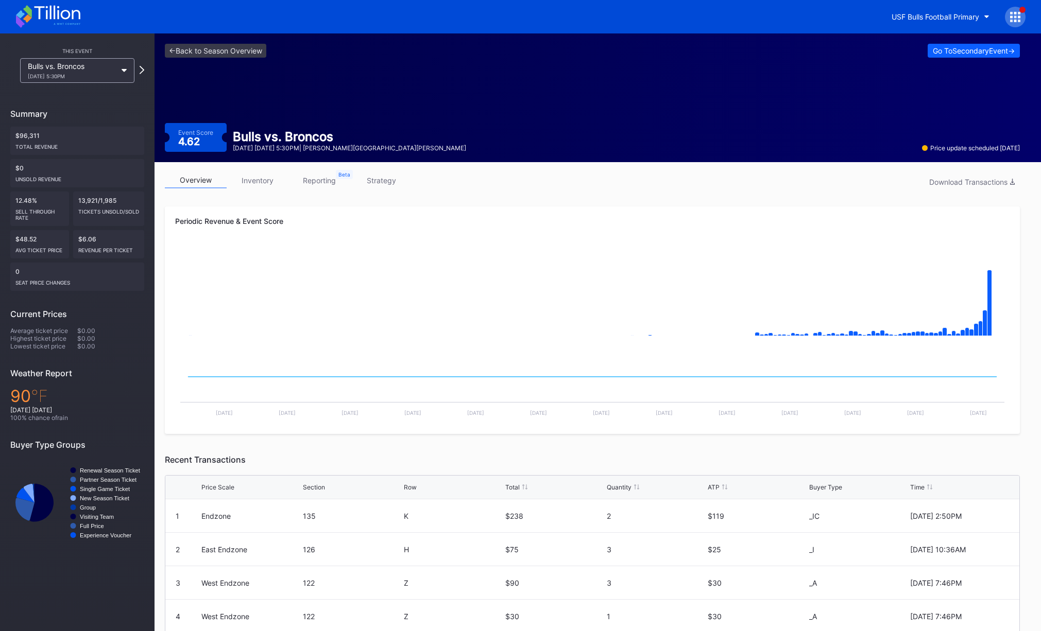
click at [295, 117] on div "<- Back to Season Overview Go To Secondary Event -> Event Score 4.62 Bulls vs. …" at bounding box center [593, 97] width 876 height 129
click at [143, 71] on icon at bounding box center [142, 70] width 6 height 10
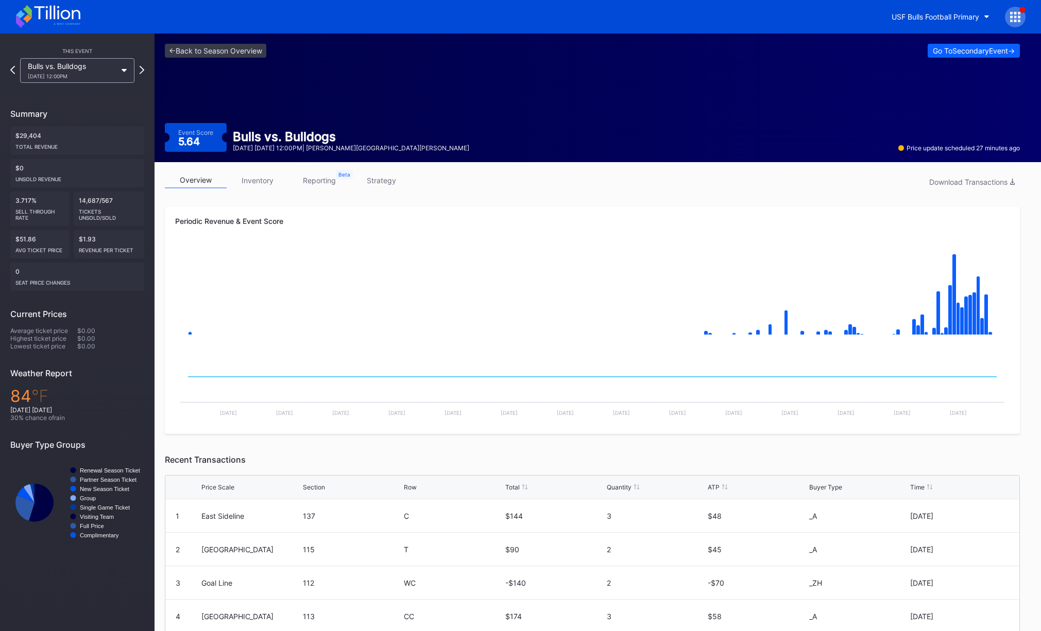
click at [508, 165] on div "overview inventory reporting strategy Download Transactions Periodic Revenue & …" at bounding box center [593, 466] width 876 height 608
click at [927, 51] on div "Go To Secondary Event ->" at bounding box center [974, 50] width 82 height 9
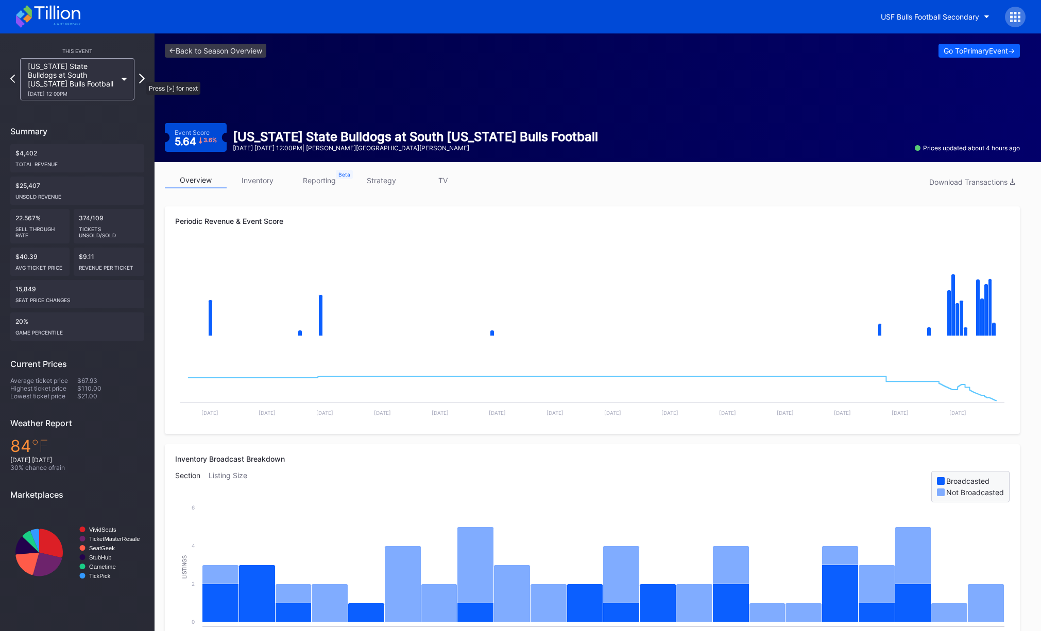
click at [141, 77] on icon at bounding box center [142, 79] width 6 height 10
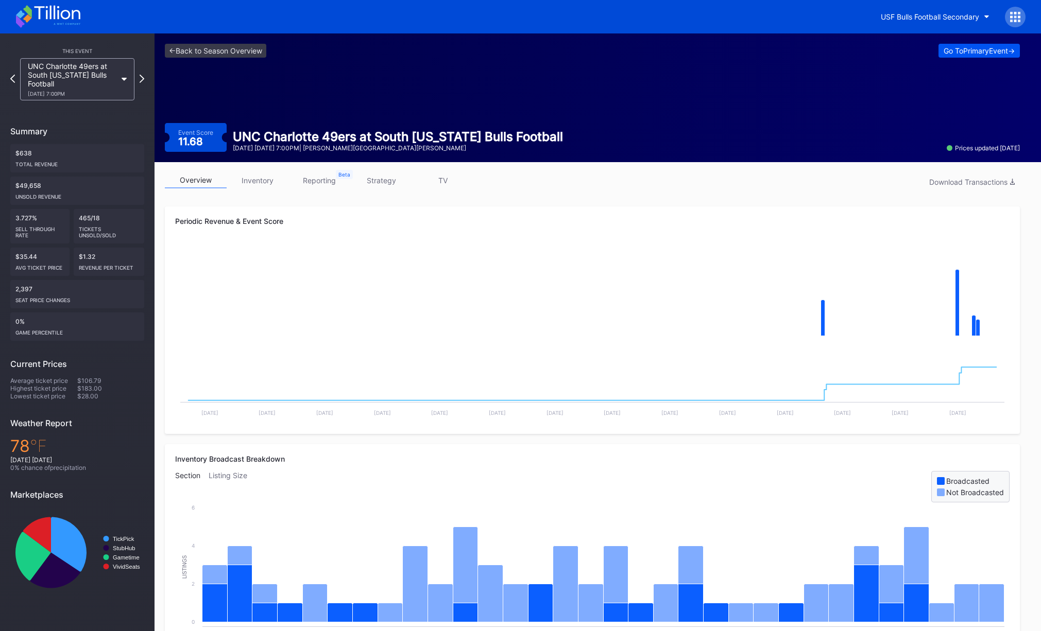
click at [927, 54] on div "Go To Primary Event ->" at bounding box center [979, 50] width 71 height 9
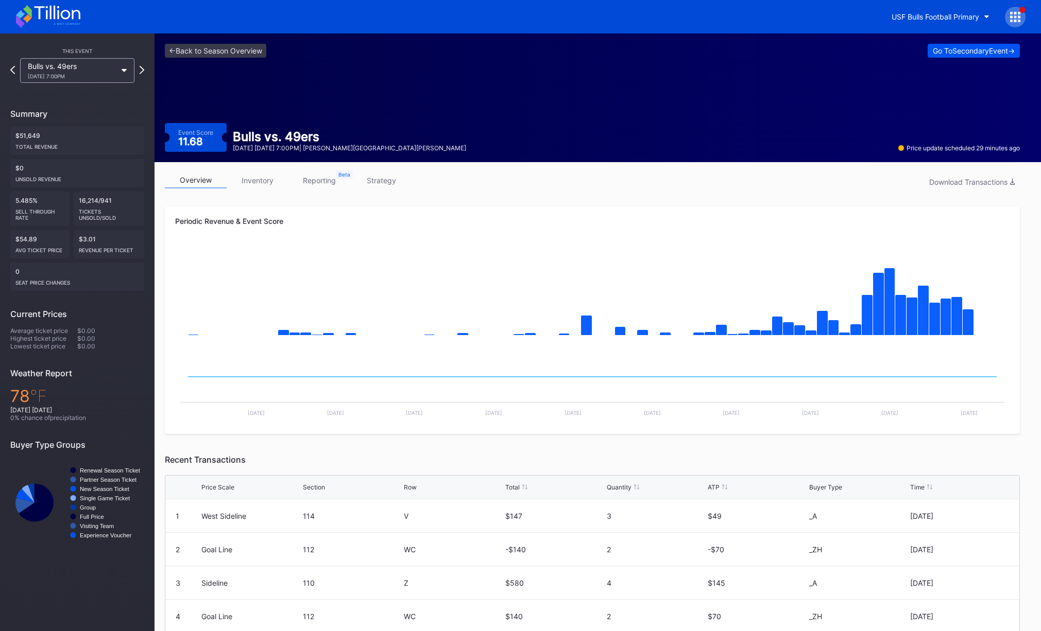
click at [927, 47] on div "Go To Secondary Event ->" at bounding box center [974, 50] width 82 height 9
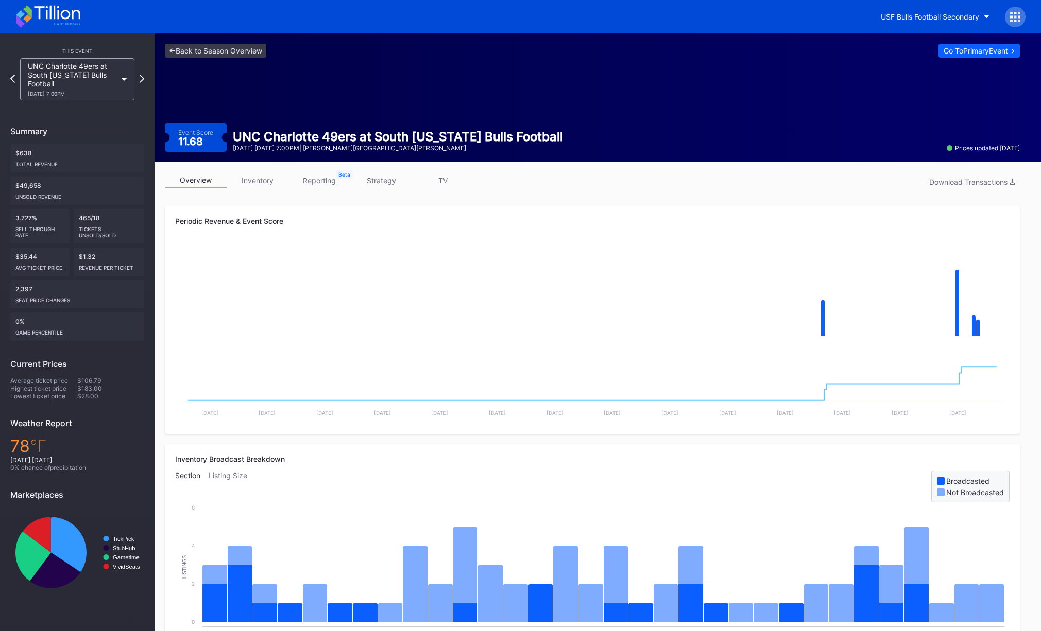
click at [927, 47] on div "Go To Primary Event ->" at bounding box center [979, 50] width 71 height 9
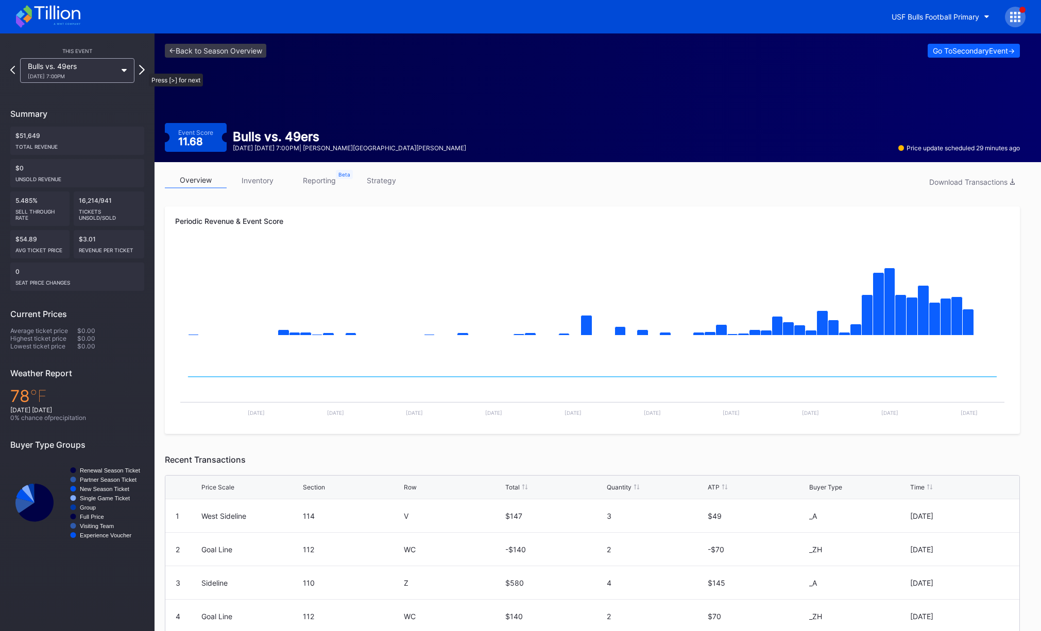
click at [144, 68] on icon at bounding box center [142, 70] width 6 height 10
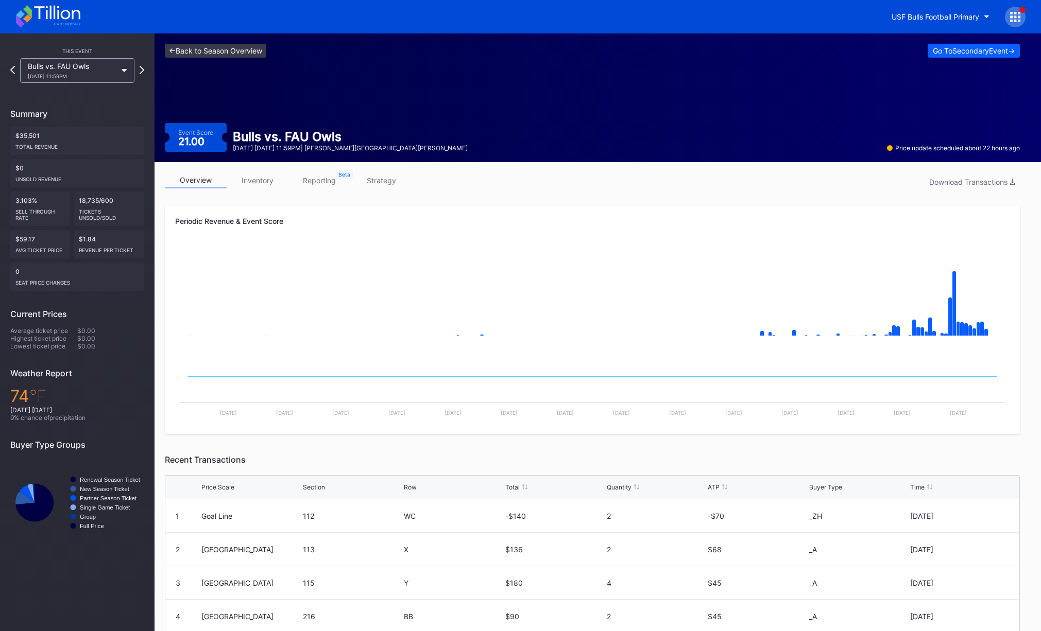
click at [199, 51] on link "<- Back to Season Overview" at bounding box center [215, 51] width 101 height 14
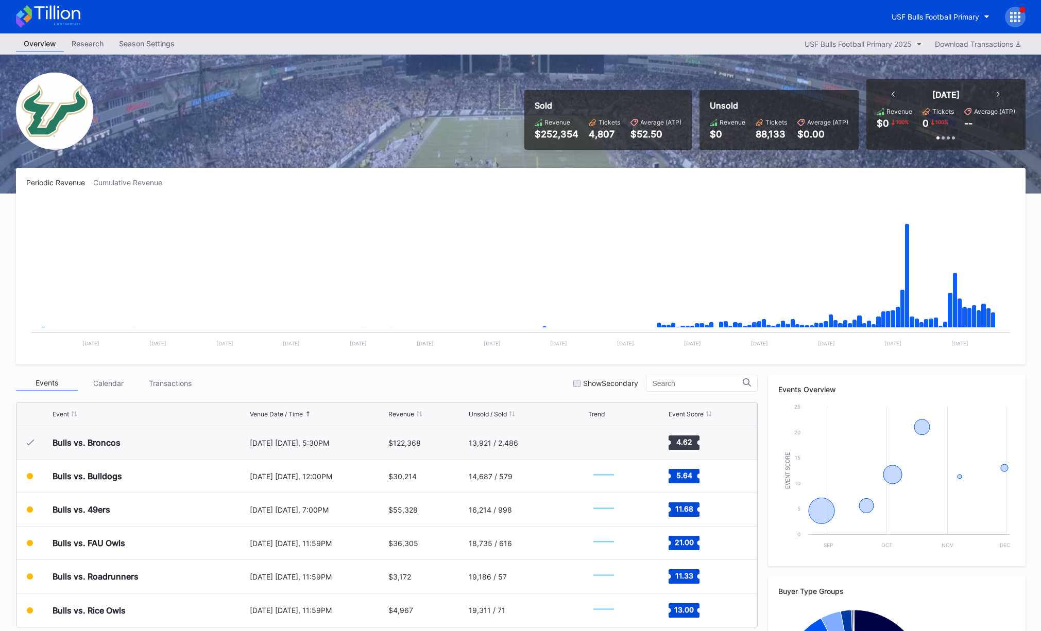
scroll to position [136, 0]
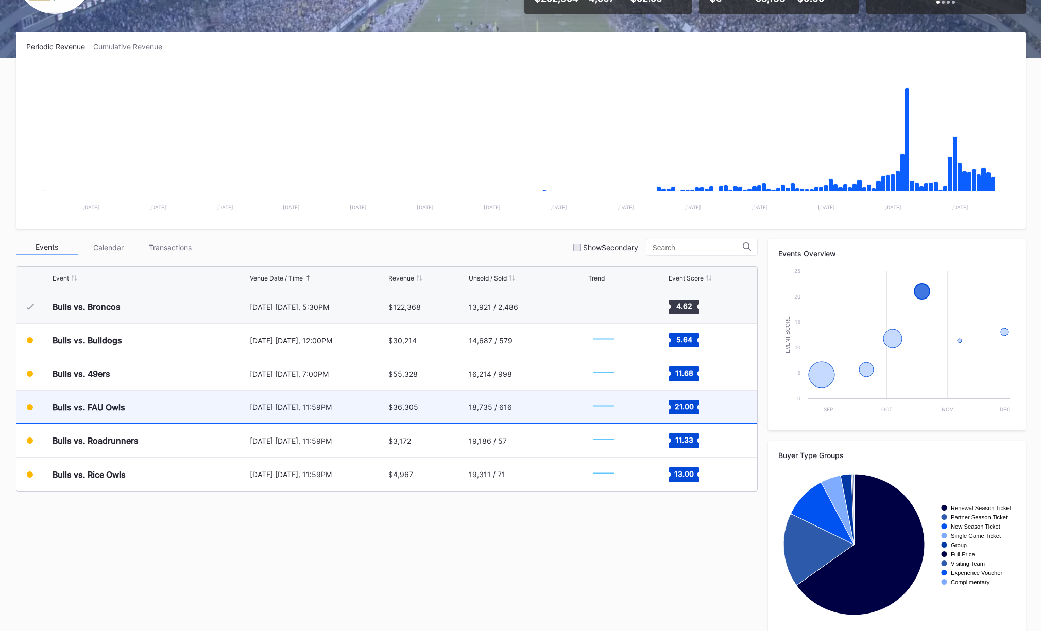
click at [361, 408] on div "October 18 Saturday, 11:59PM" at bounding box center [318, 407] width 136 height 9
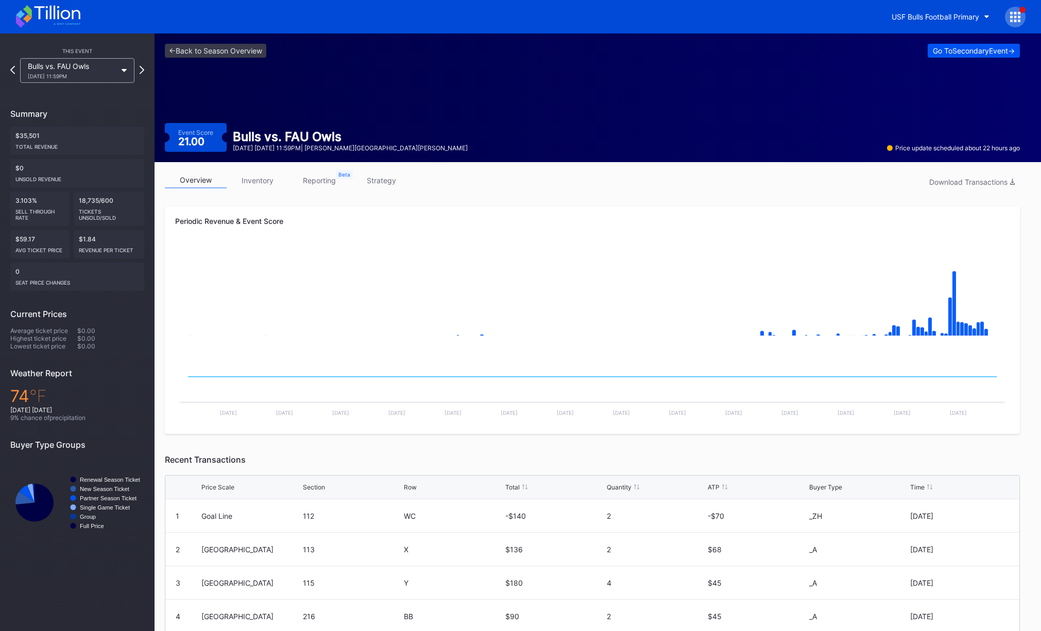
click at [927, 46] on div "Go To Secondary Event ->" at bounding box center [974, 50] width 82 height 9
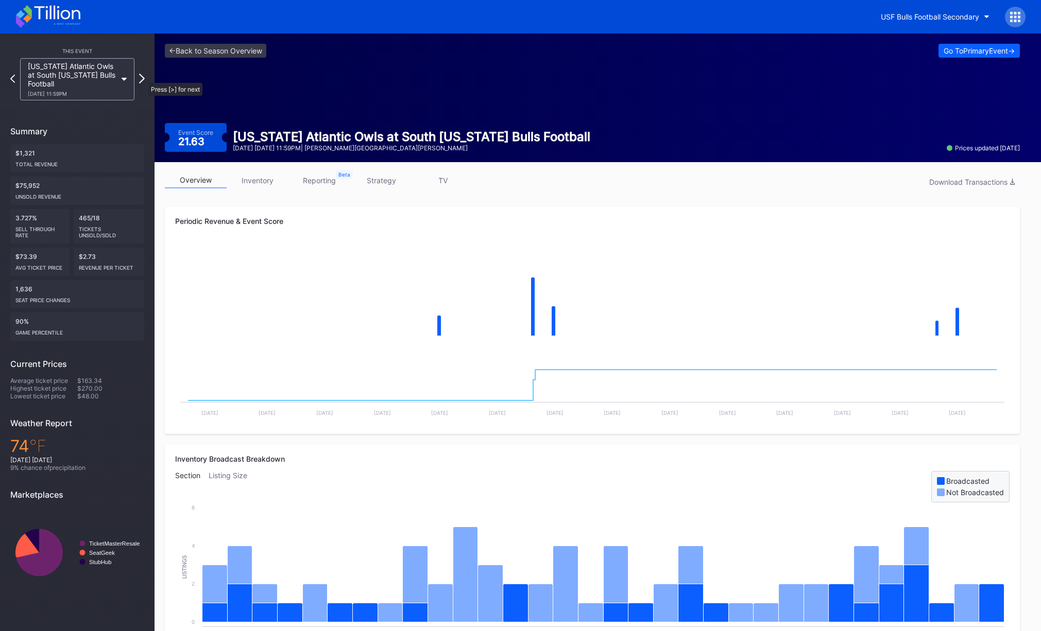
click at [143, 78] on icon at bounding box center [142, 79] width 6 height 10
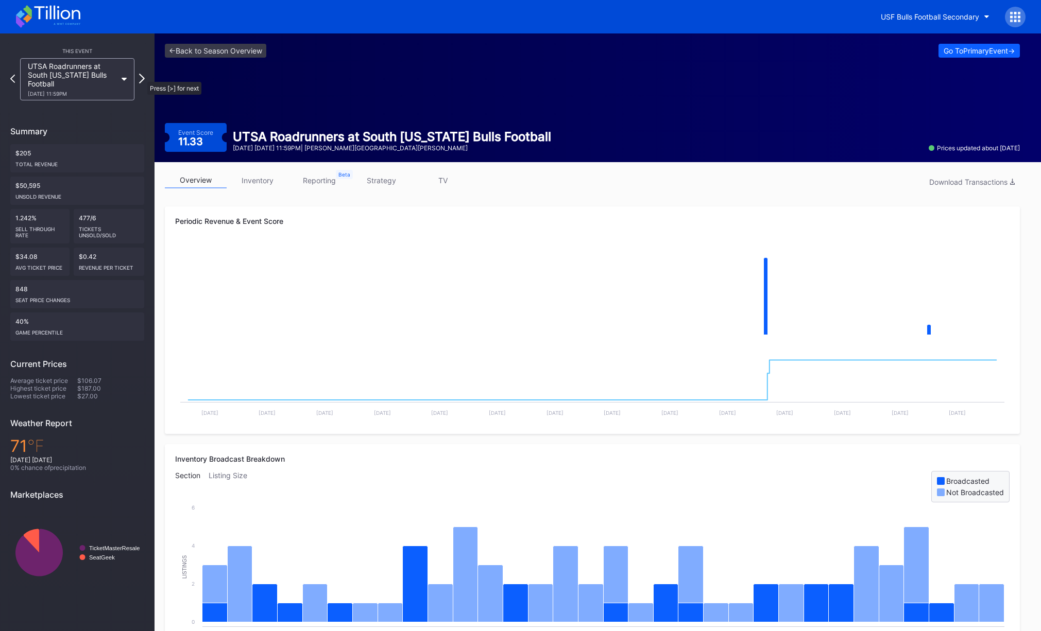
click at [142, 77] on icon at bounding box center [142, 79] width 6 height 10
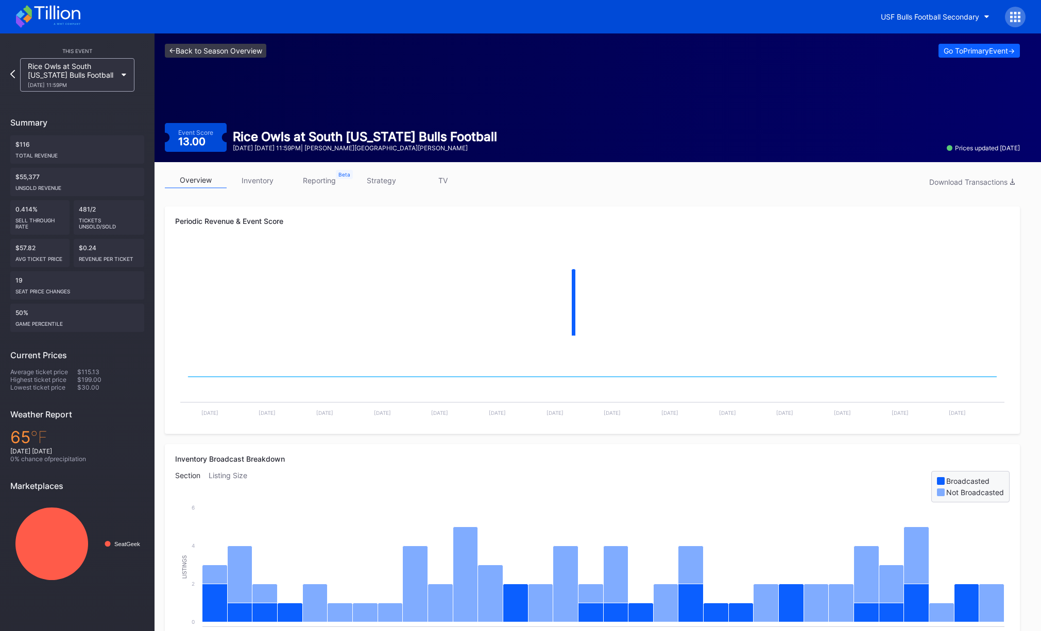
click at [211, 54] on link "<- Back to Season Overview" at bounding box center [215, 51] width 101 height 14
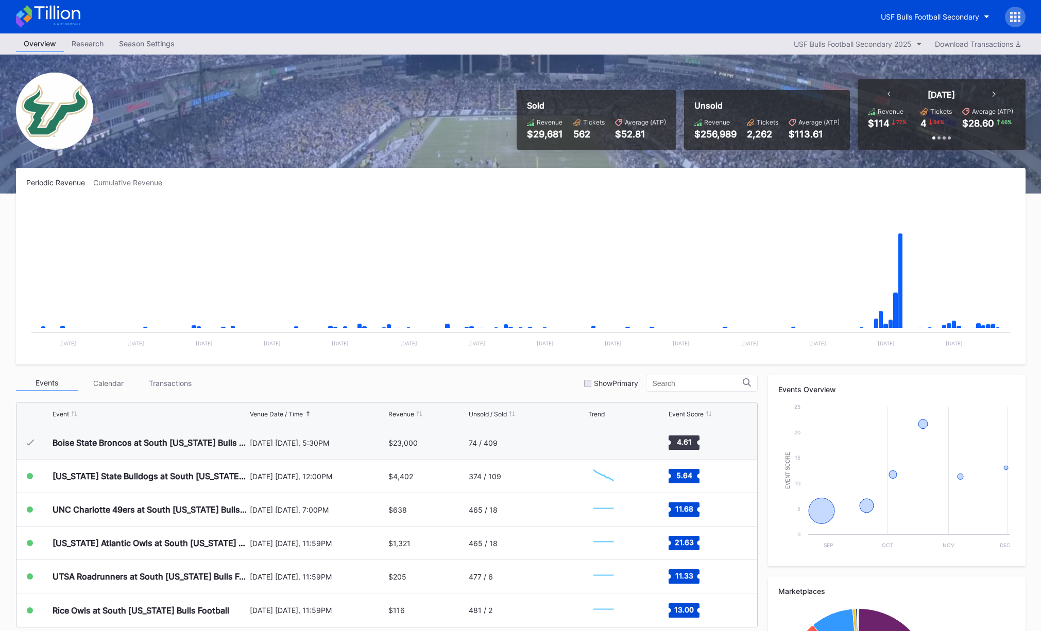
drag, startPoint x: 572, startPoint y: 174, endPoint x: 580, endPoint y: 172, distance: 7.9
click at [576, 172] on div "Periodic Revenue Cumulative Revenue Created with Highcharts 11.2.0 Chart title …" at bounding box center [520, 266] width 1009 height 197
click at [628, 151] on div "Sold Revenue $29,681 Tickets 562 Average (ATP) $52.81 Unsold Revenue $256,989 T…" at bounding box center [521, 124] width 1030 height 139
click at [914, 13] on div "USF Bulls Football Secondary" at bounding box center [930, 16] width 98 height 9
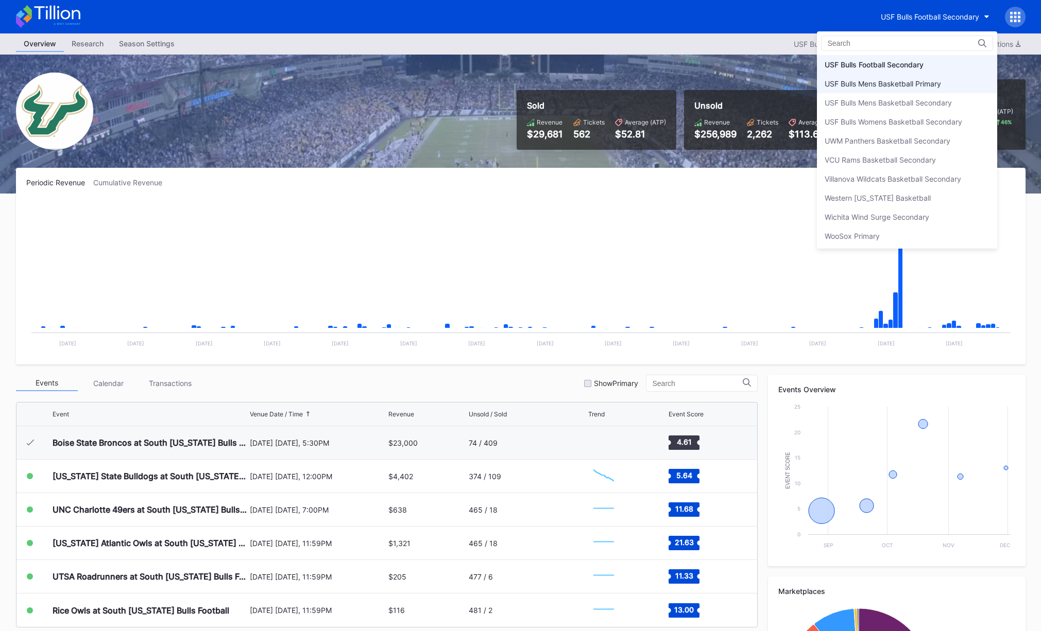
scroll to position [3445, 0]
click at [882, 72] on div "USF Bulls Football Primary" at bounding box center [869, 68] width 88 height 9
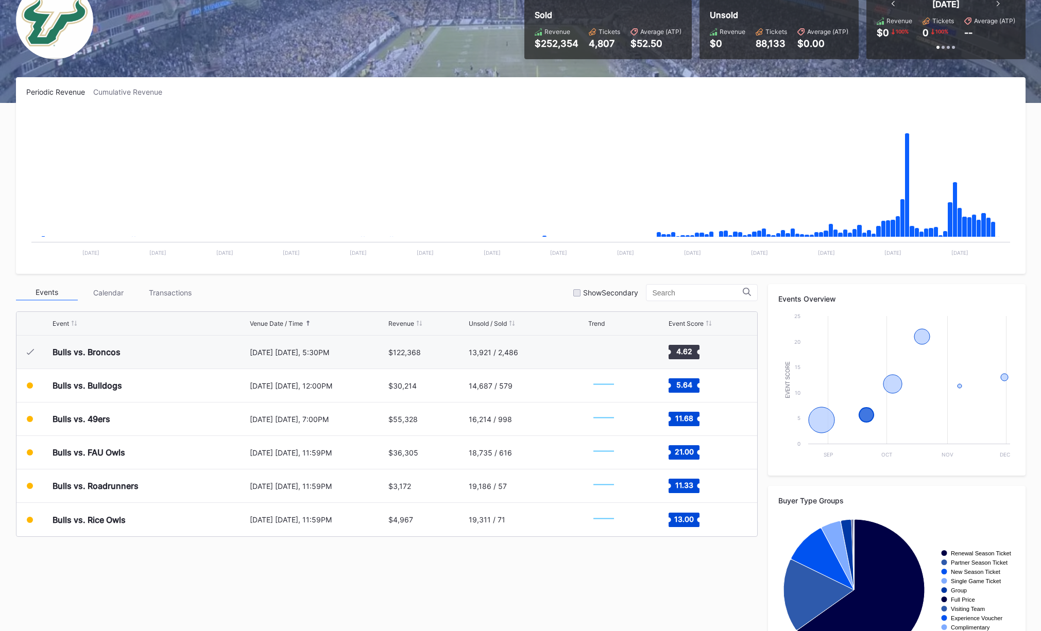
scroll to position [64, 0]
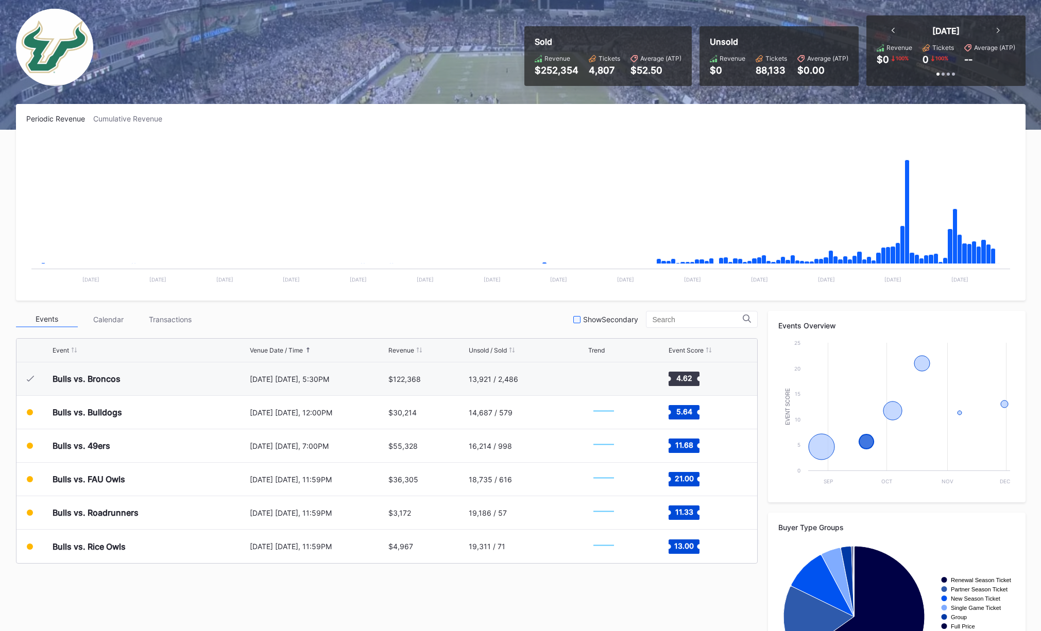
click at [580, 317] on div at bounding box center [576, 319] width 7 height 7
click at [530, 314] on div "Events Calendar Transactions Show Secondary" at bounding box center [387, 319] width 742 height 17
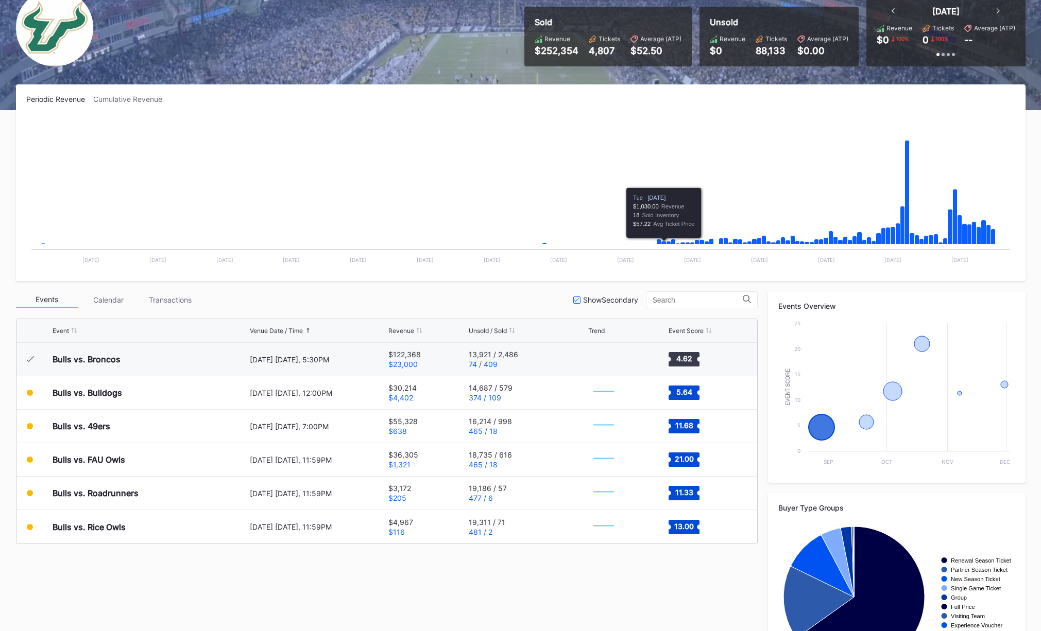
scroll to position [147, 0]
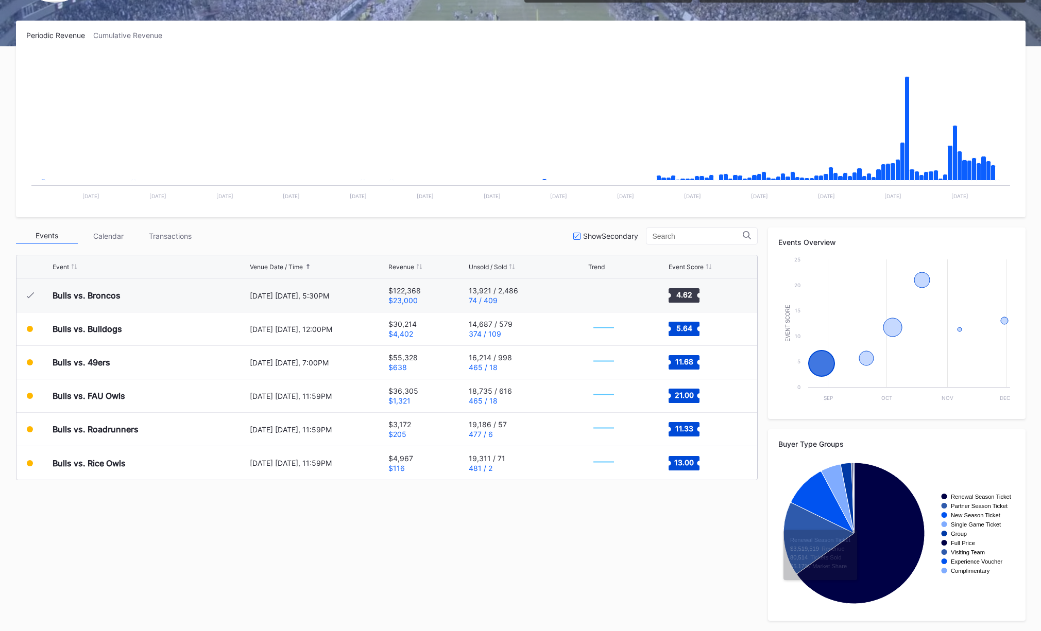
click at [679, 517] on div "Events Calendar Transactions Show Secondary Event Venue Date / Time Revenue Uns…" at bounding box center [520, 424] width 1009 height 393
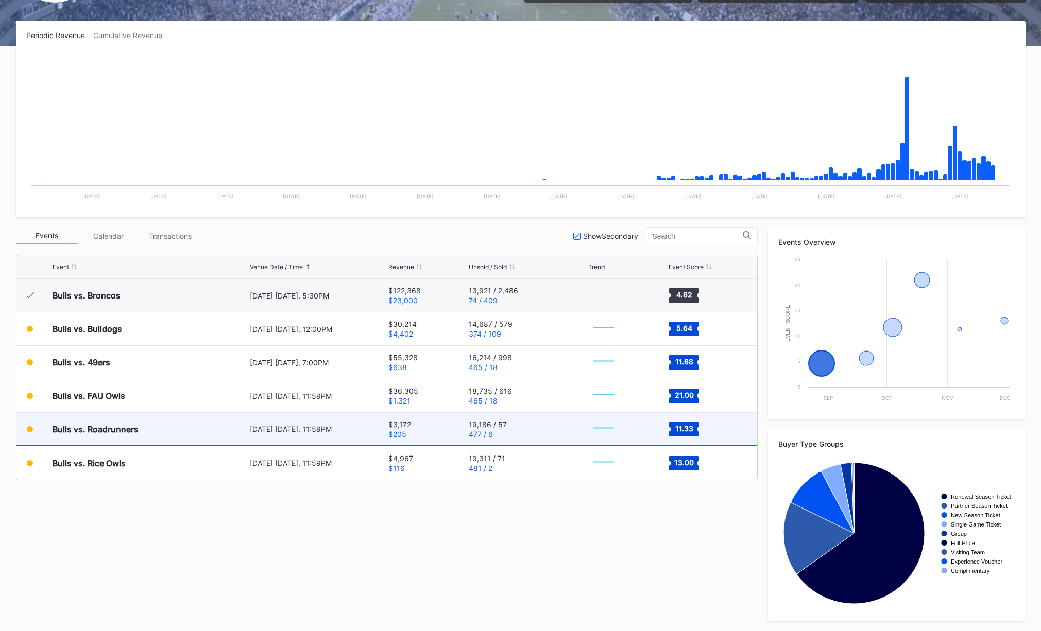
click at [437, 425] on div "$3,172 $205" at bounding box center [427, 429] width 78 height 32
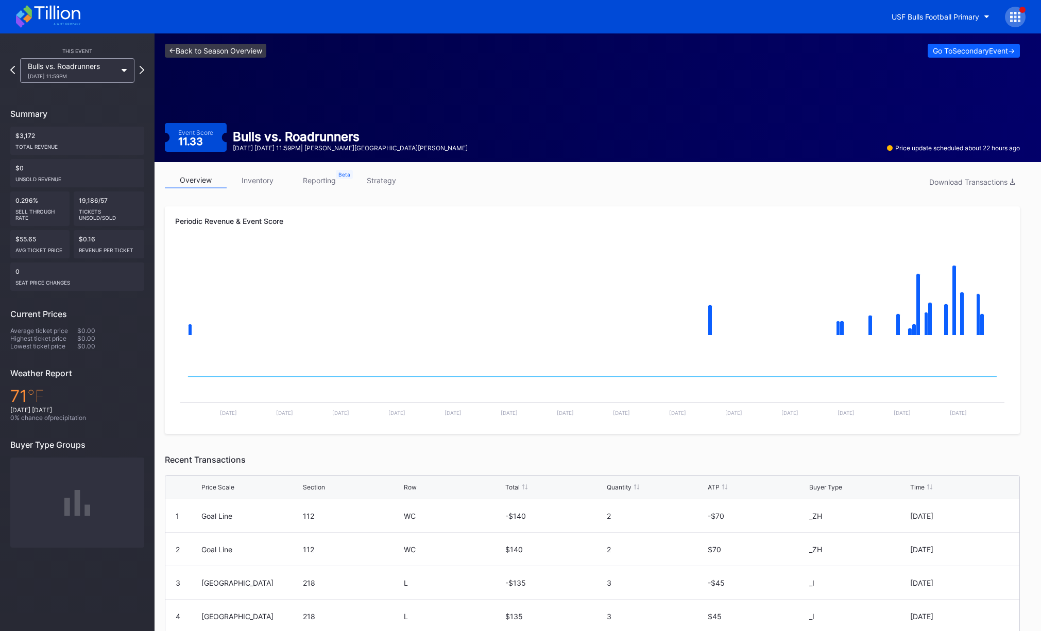
click at [202, 44] on link "<- Back to Season Overview" at bounding box center [215, 51] width 101 height 14
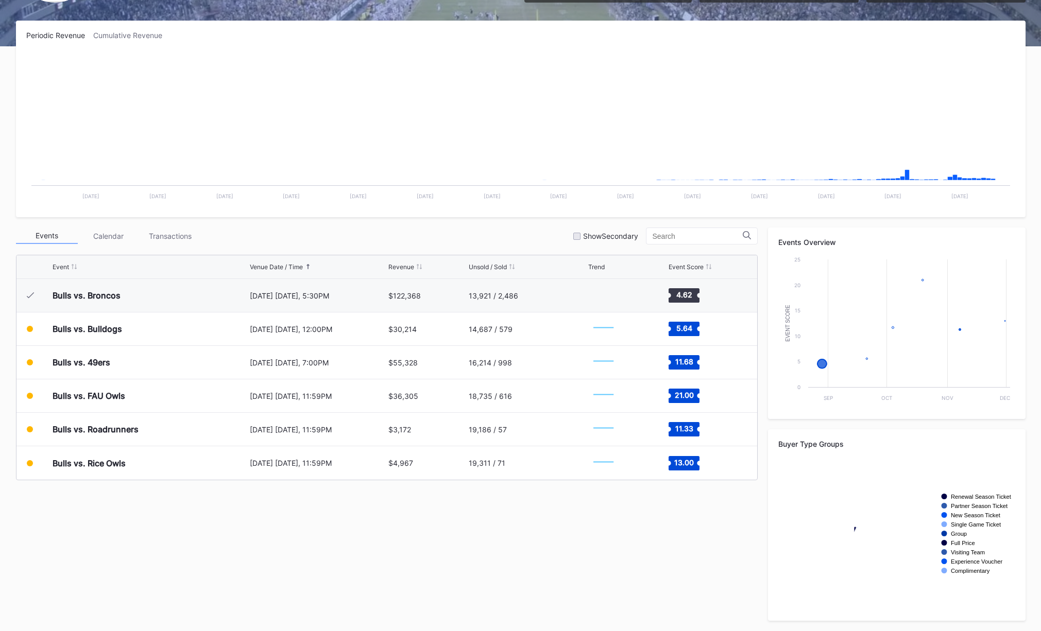
scroll to position [141, 0]
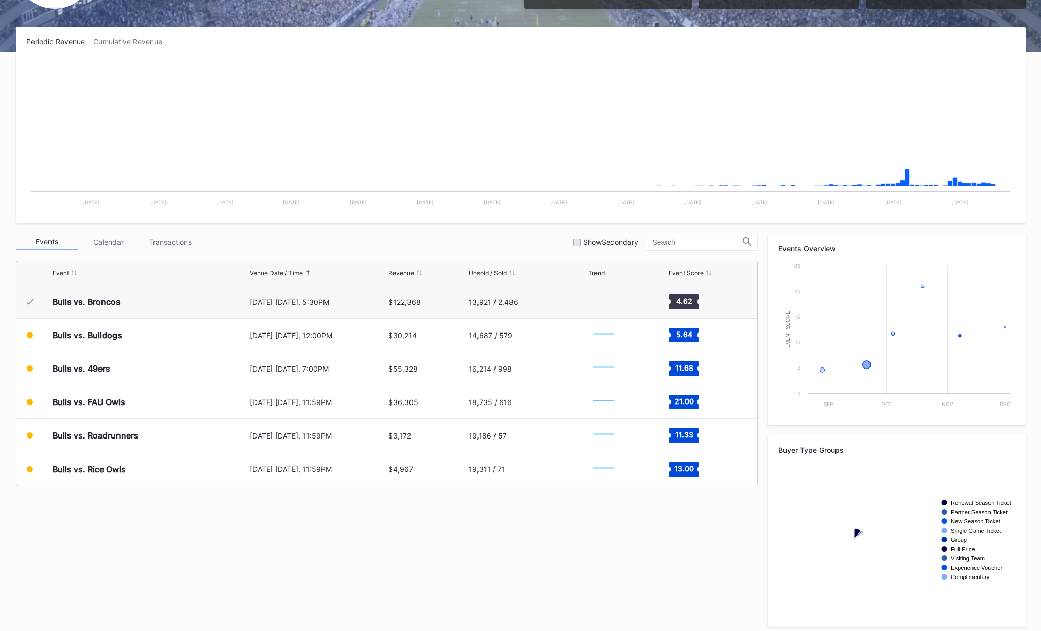
click at [559, 517] on div "Events Calendar Transactions Show Secondary Event Venue Date / Time Revenue Uns…" at bounding box center [520, 430] width 1009 height 393
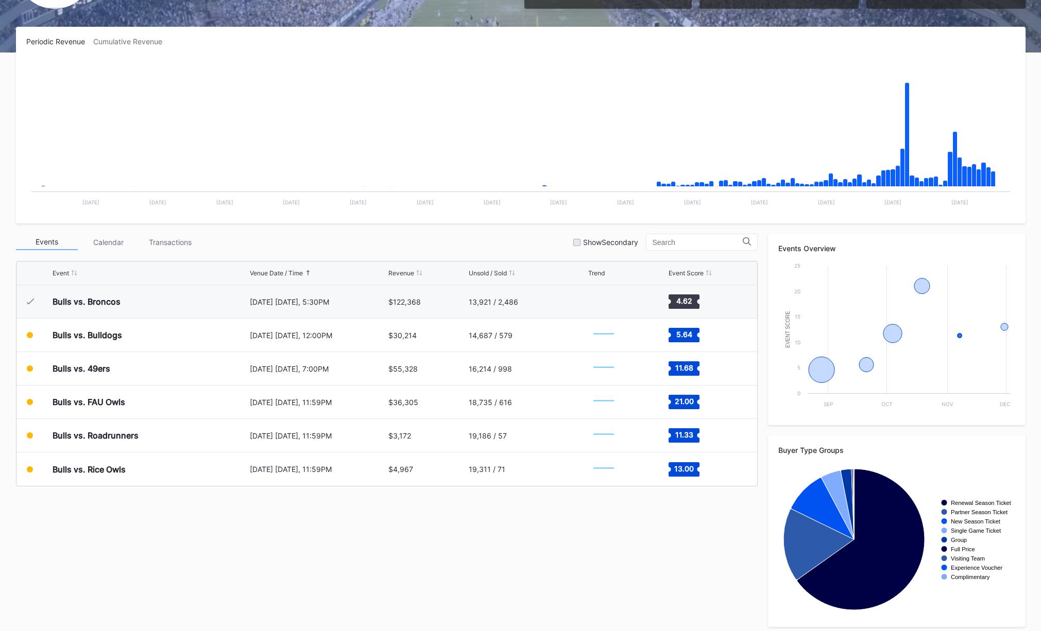
click at [579, 517] on div "Events Calendar Transactions Show Secondary Event Venue Date / Time Revenue Uns…" at bounding box center [520, 430] width 1009 height 393
click at [578, 517] on div "Events Calendar Transactions Show Secondary Event Venue Date / Time Revenue Uns…" at bounding box center [520, 430] width 1009 height 393
click at [442, 517] on div "Events Calendar Transactions Show Secondary Event Venue Date / Time Revenue Uns…" at bounding box center [520, 430] width 1009 height 393
click at [484, 230] on div "Periodic Revenue Cumulative Revenue Created with Highcharts 11.2.0 Chart title …" at bounding box center [521, 332] width 1030 height 611
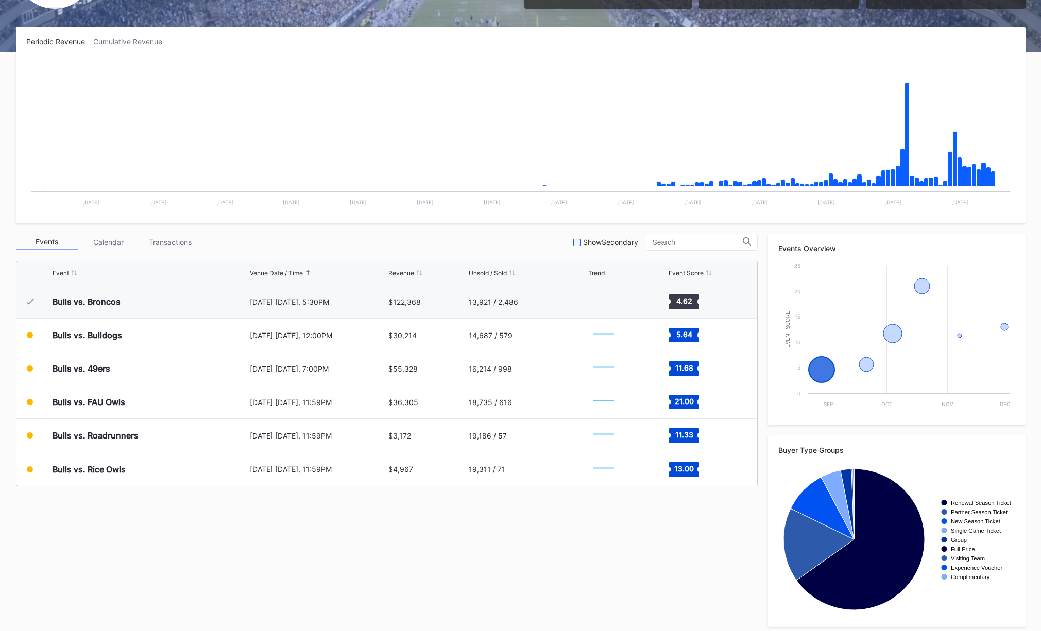
click at [580, 242] on div at bounding box center [576, 242] width 7 height 7
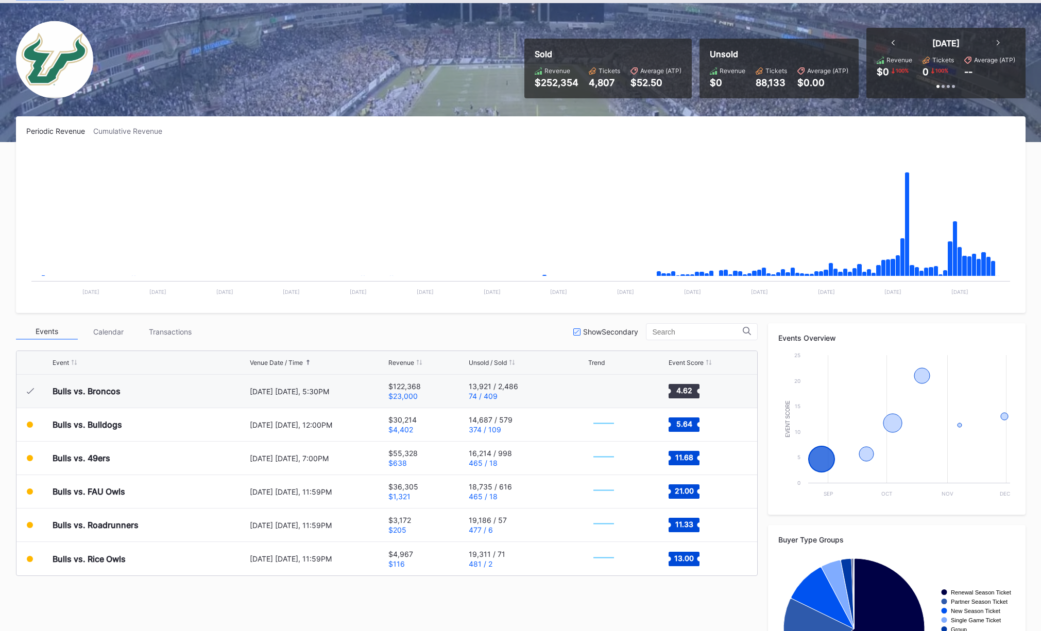
scroll to position [54, 0]
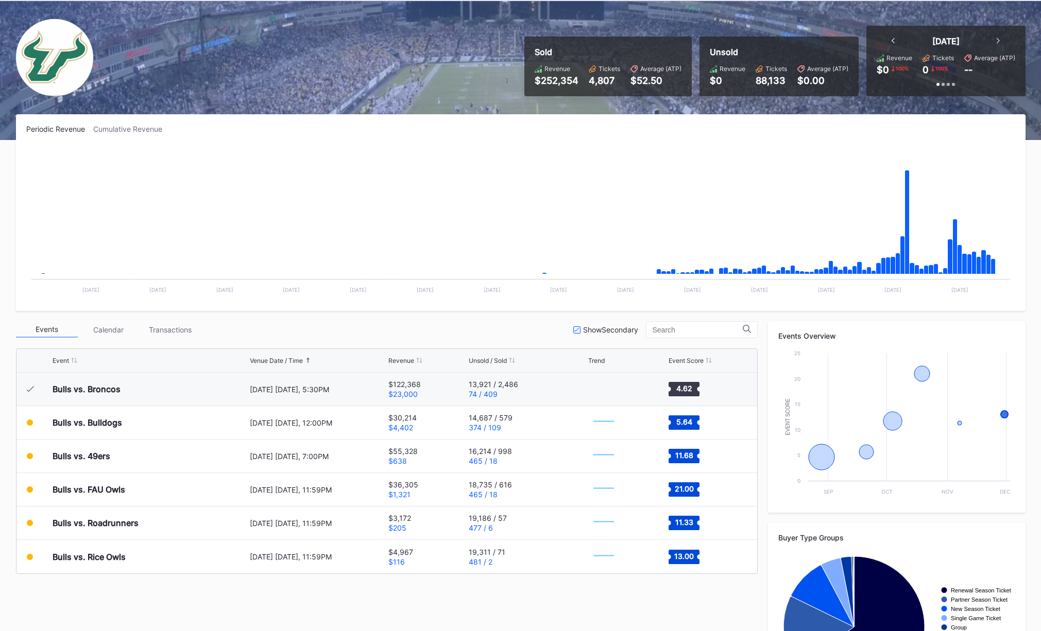
click at [527, 517] on div "Events Calendar Transactions Show Secondary Event Venue Date / Time Revenue Uns…" at bounding box center [520, 517] width 1009 height 393
click at [465, 316] on div "Periodic Revenue Cumulative Revenue Created with Highcharts 11.2.0 Chart title …" at bounding box center [521, 419] width 1030 height 611
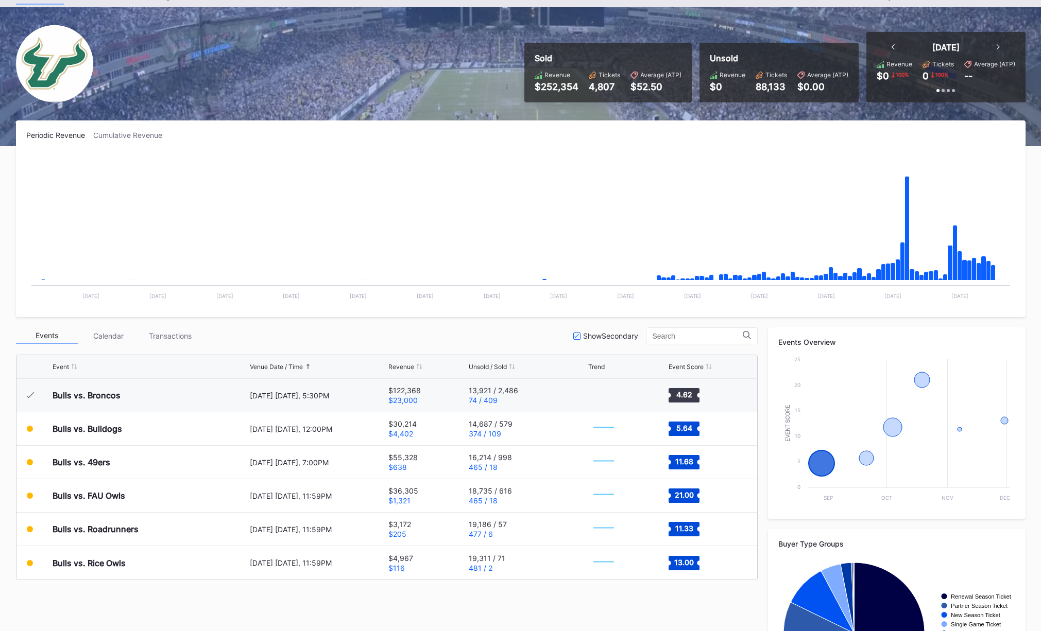
scroll to position [44, 0]
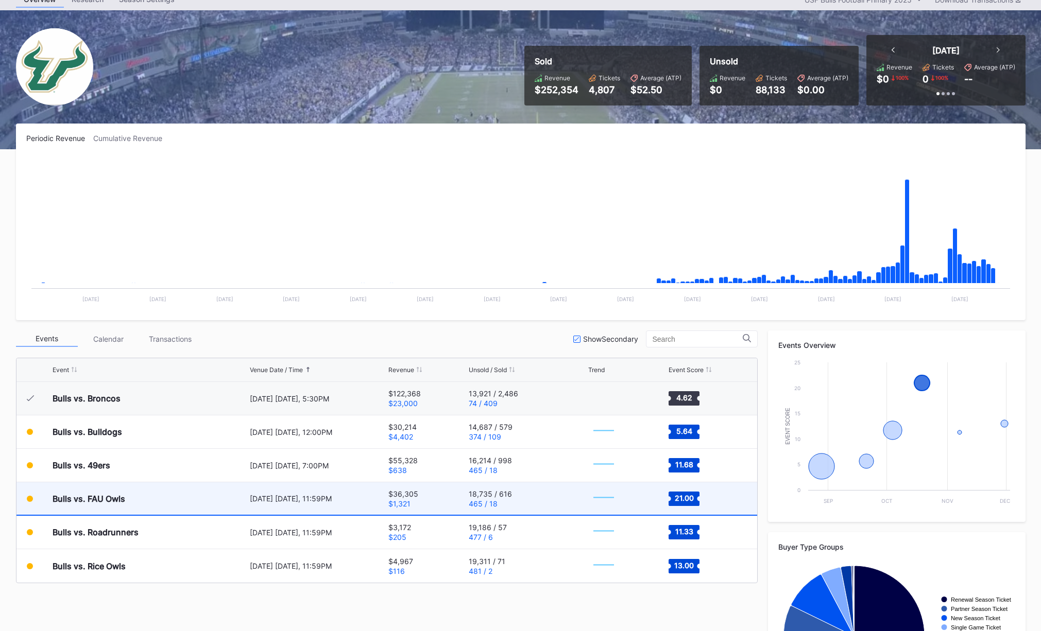
click at [446, 496] on div "$36,305 $1,321" at bounding box center [427, 499] width 78 height 32
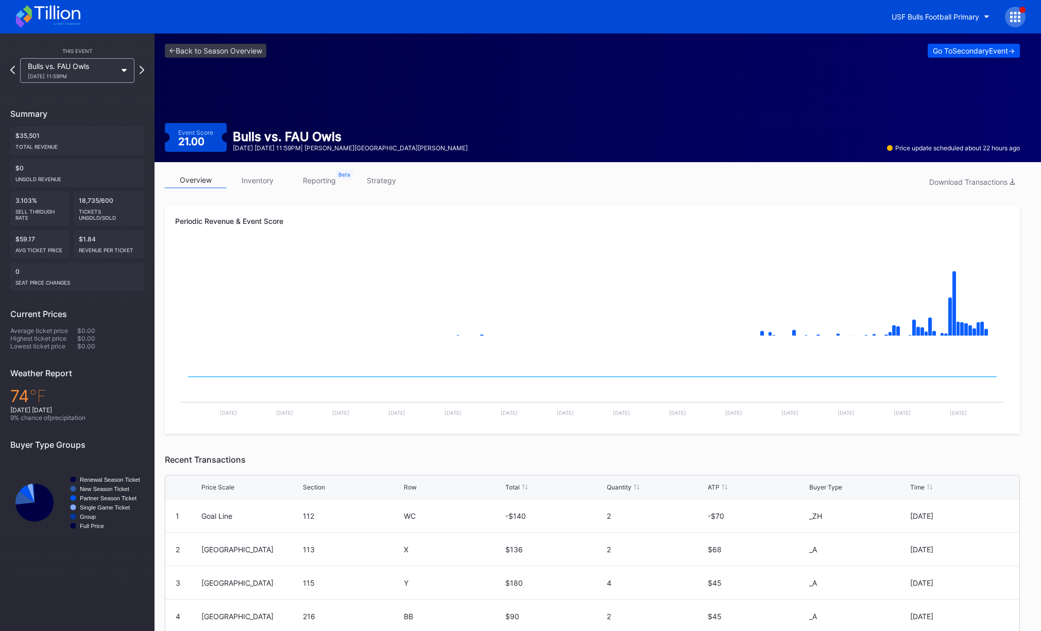
click at [927, 55] on div "Go To Secondary Event ->" at bounding box center [974, 50] width 82 height 9
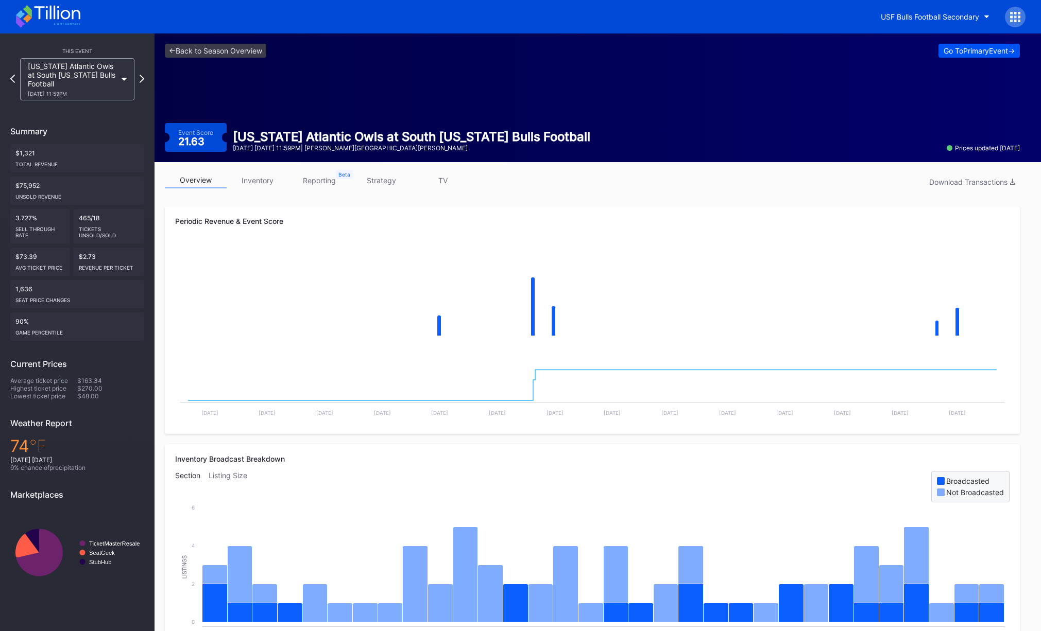
click at [927, 51] on div "Go To Primary Event ->" at bounding box center [979, 50] width 71 height 9
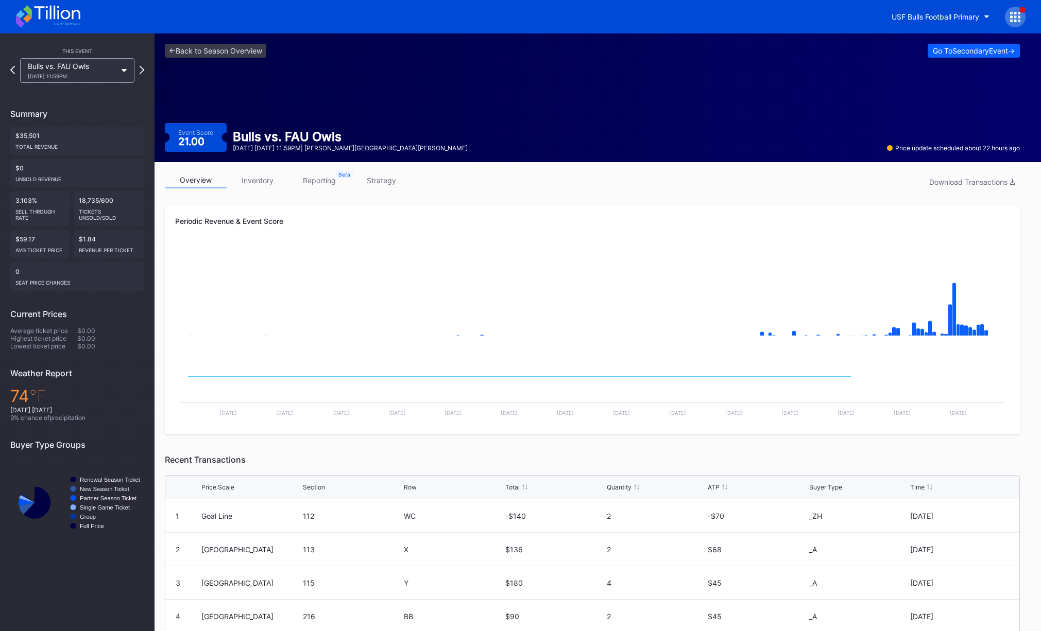
click at [397, 108] on div "<- Back to Season Overview Go To Secondary Event -> Event Score 21.00 Bulls vs.…" at bounding box center [593, 97] width 876 height 129
click at [290, 449] on div "Periodic Revenue & Event Score Created with Highcharts 11.2.0 Chart title Creat…" at bounding box center [592, 483] width 855 height 553
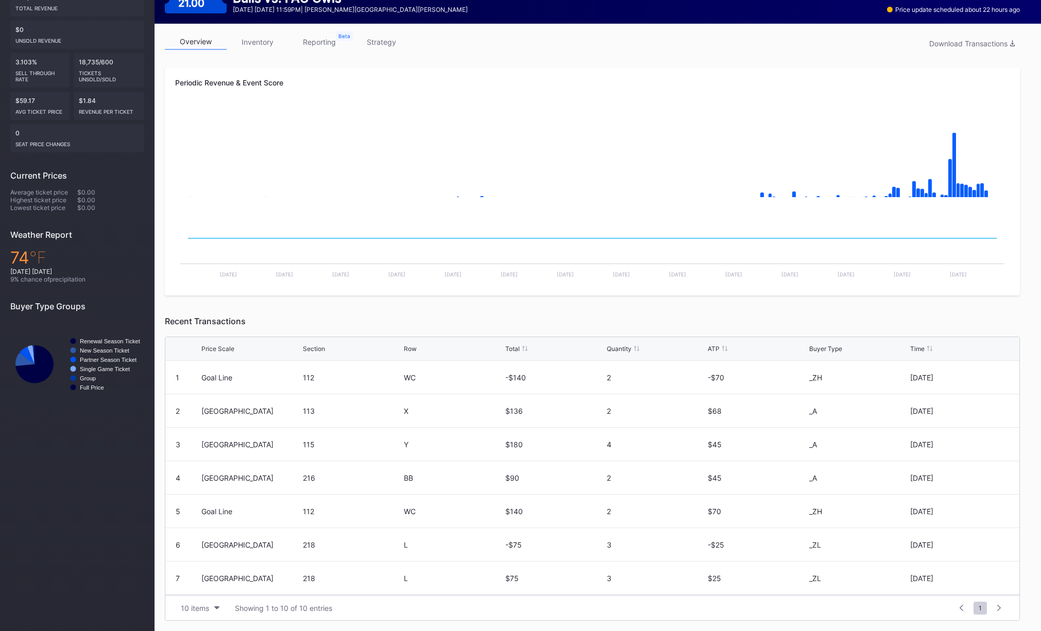
scroll to position [1, 0]
click at [162, 327] on div "overview inventory reporting strategy Download Transactions Periodic Revenue & …" at bounding box center [593, 328] width 876 height 608
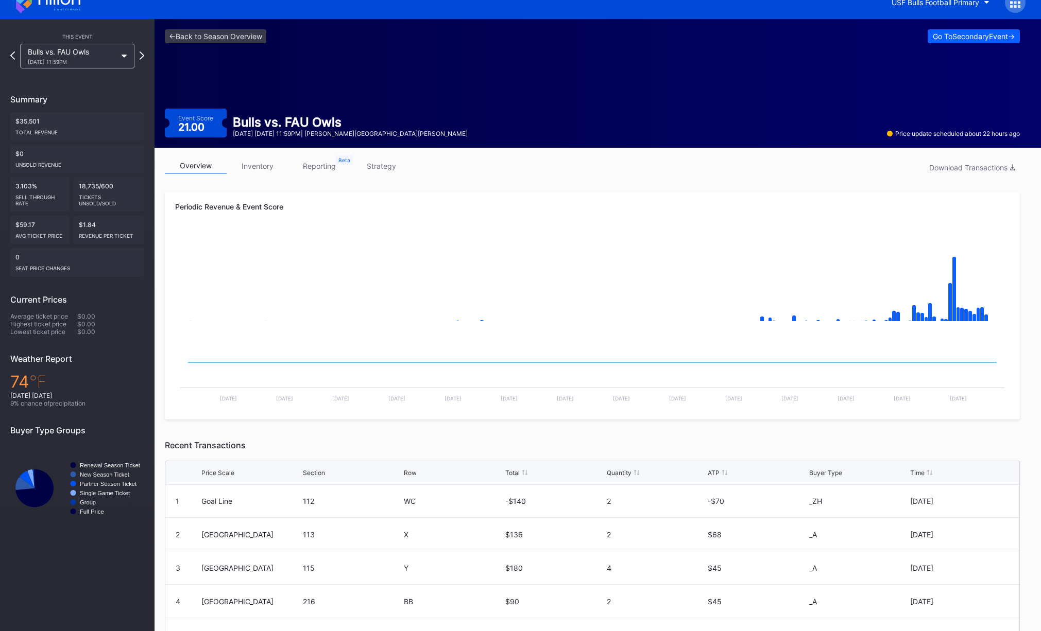
scroll to position [0, 0]
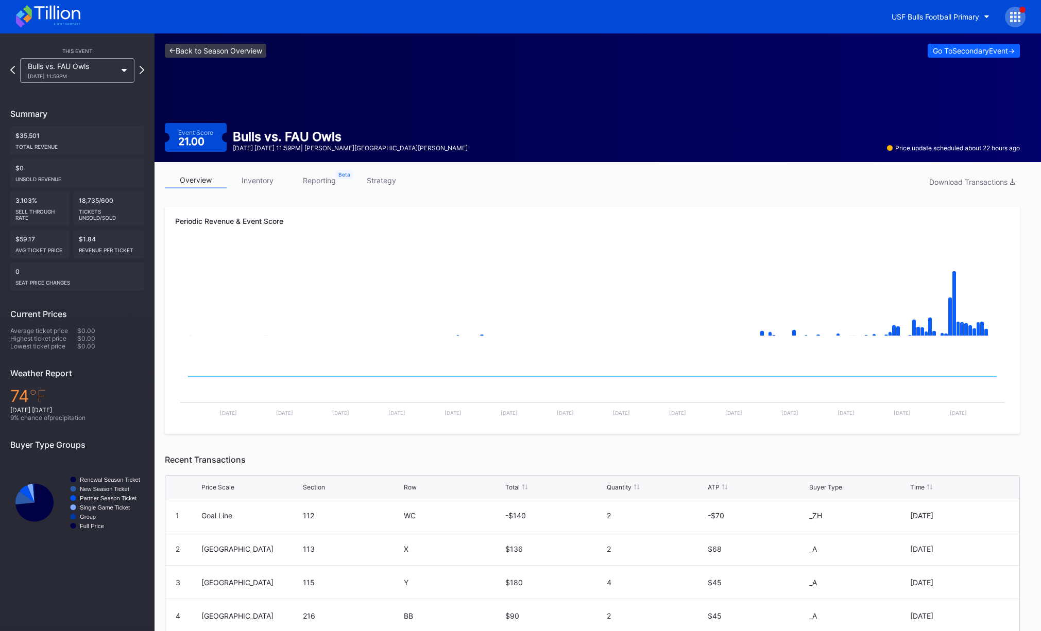
click at [209, 49] on link "<- Back to Season Overview" at bounding box center [215, 51] width 101 height 14
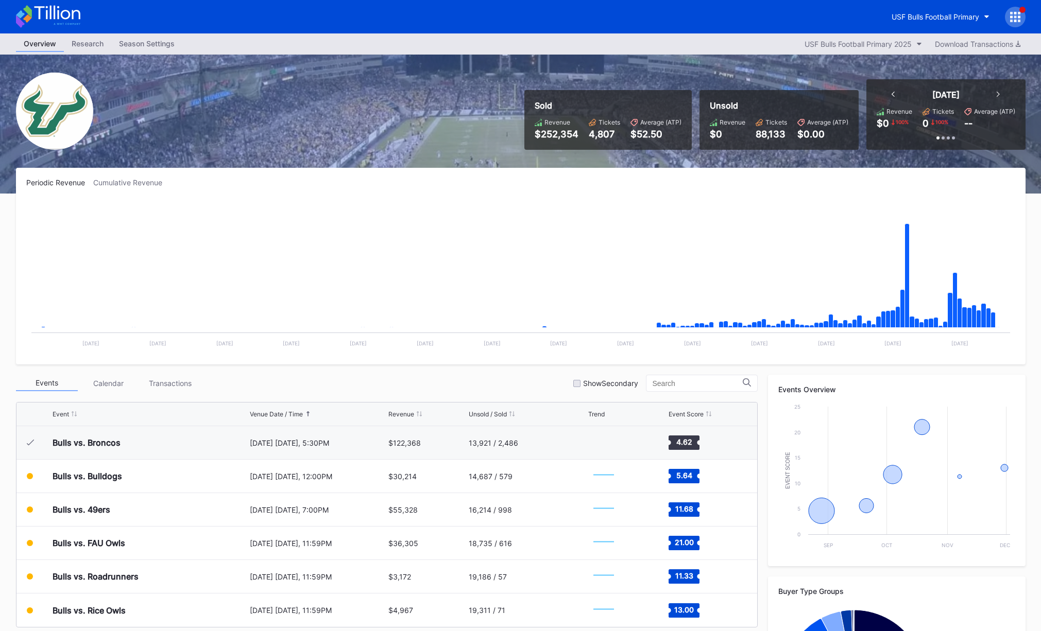
click at [408, 381] on div "Events Calendar Transactions Show Secondary" at bounding box center [387, 383] width 742 height 17
click at [412, 382] on div "Events Calendar Transactions Show Secondary" at bounding box center [387, 383] width 742 height 17
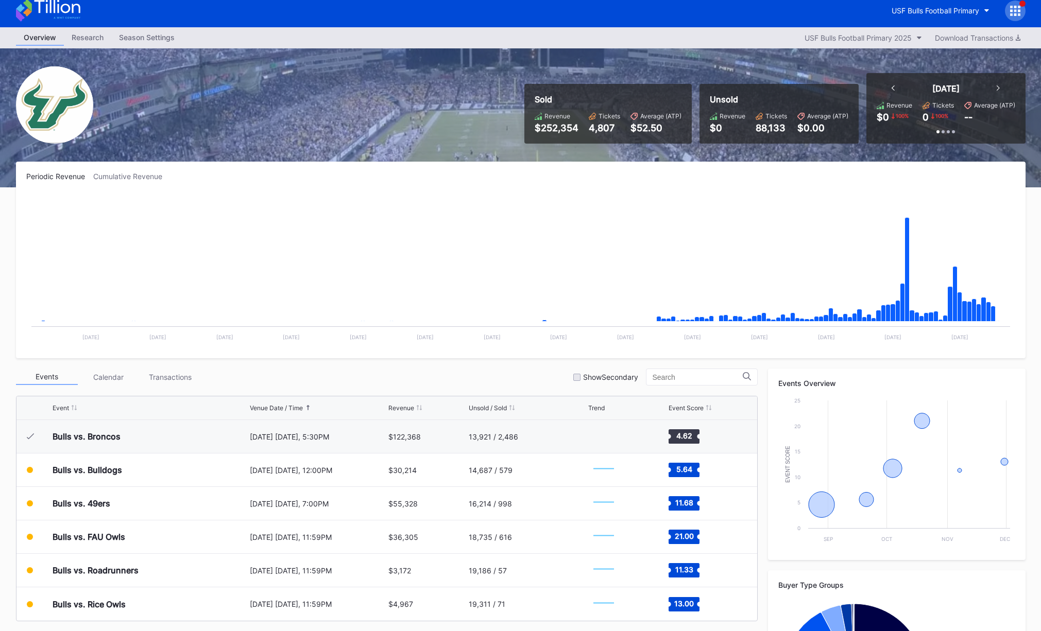
click at [411, 379] on div "Events Calendar Transactions Show Secondary" at bounding box center [387, 377] width 742 height 17
click at [420, 380] on div "Events Calendar Transactions Show Secondary" at bounding box center [387, 377] width 742 height 17
click at [254, 111] on div "Sold Revenue $252,354 Tickets 4,807 Average (ATP) $52.50 Unsold Revenue $0 Tick…" at bounding box center [521, 117] width 1030 height 139
click at [258, 110] on div "Sold Revenue $252,354 Tickets 4,807 Average (ATP) $52.50 Unsold Revenue $0 Tick…" at bounding box center [521, 117] width 1030 height 139
click at [316, 160] on div "Sold Revenue $252,354 Tickets 4,807 Average (ATP) $52.50 Unsold Revenue $0 Tick…" at bounding box center [521, 117] width 1030 height 139
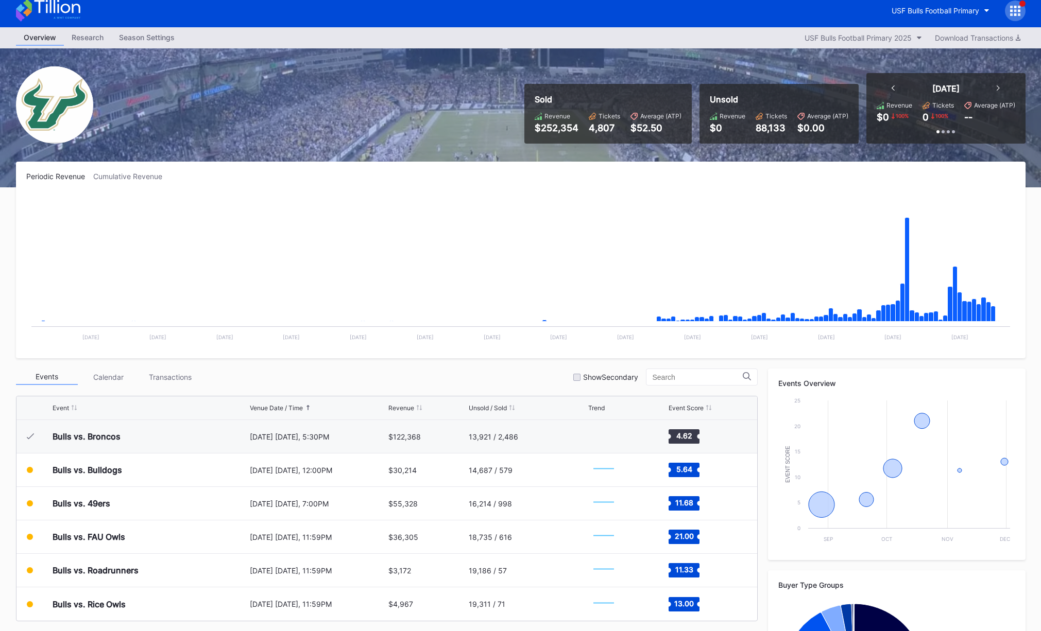
click at [298, 172] on div "Periodic Revenue Cumulative Revenue" at bounding box center [520, 176] width 989 height 9
drag, startPoint x: 122, startPoint y: 174, endPoint x: 87, endPoint y: 176, distance: 35.1
click at [121, 174] on div "Cumulative Revenue" at bounding box center [131, 176] width 77 height 9
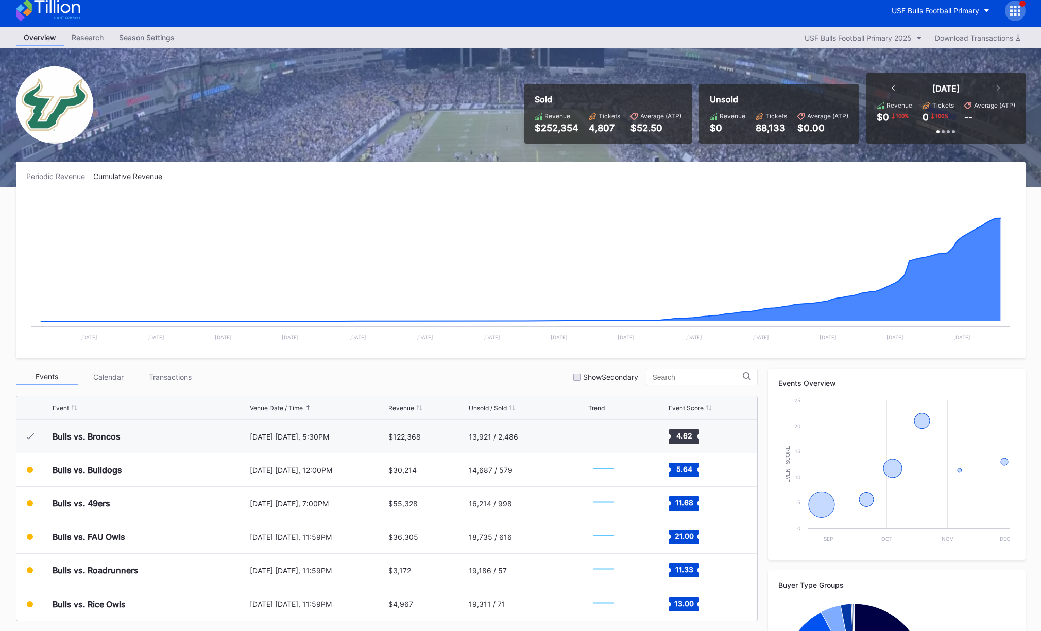
click at [57, 175] on div "Periodic Revenue" at bounding box center [59, 176] width 67 height 9
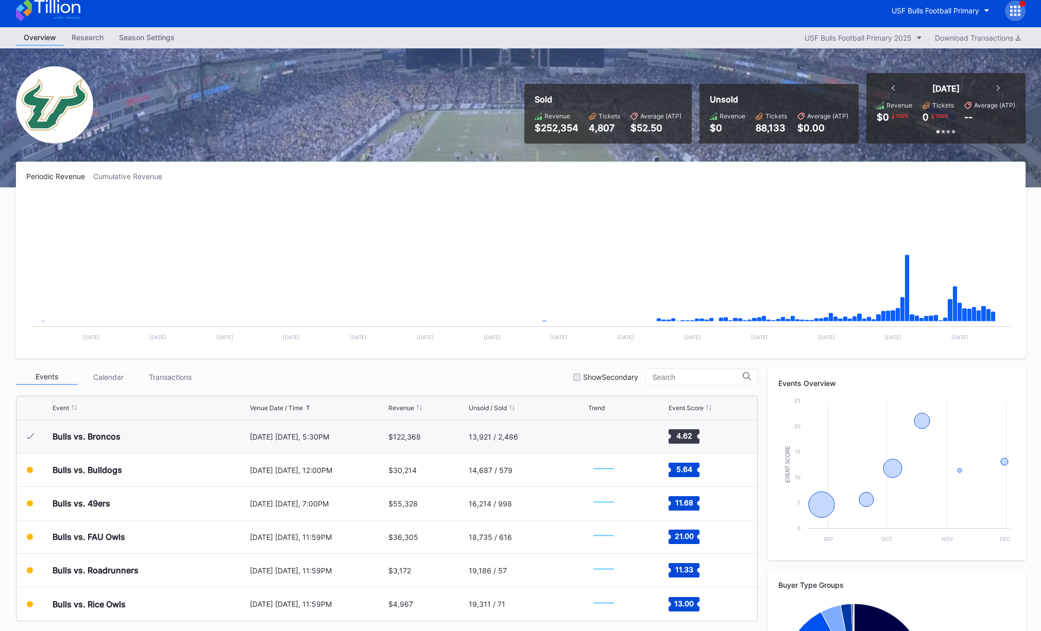
click at [231, 177] on div "Periodic Revenue Cumulative Revenue" at bounding box center [520, 176] width 989 height 9
click at [236, 174] on div "Periodic Revenue Cumulative Revenue" at bounding box center [520, 176] width 989 height 9
click at [252, 172] on div "Periodic Revenue Cumulative Revenue" at bounding box center [520, 176] width 989 height 9
click at [251, 170] on div "Periodic Revenue Cumulative Revenue Created with Highcharts 11.2.0 Chart title …" at bounding box center [520, 260] width 1009 height 197
click at [375, 104] on div "Sold Revenue $252,354 Tickets 4,807 Average (ATP) $52.50 Unsold Revenue $0 Tick…" at bounding box center [521, 117] width 1030 height 139
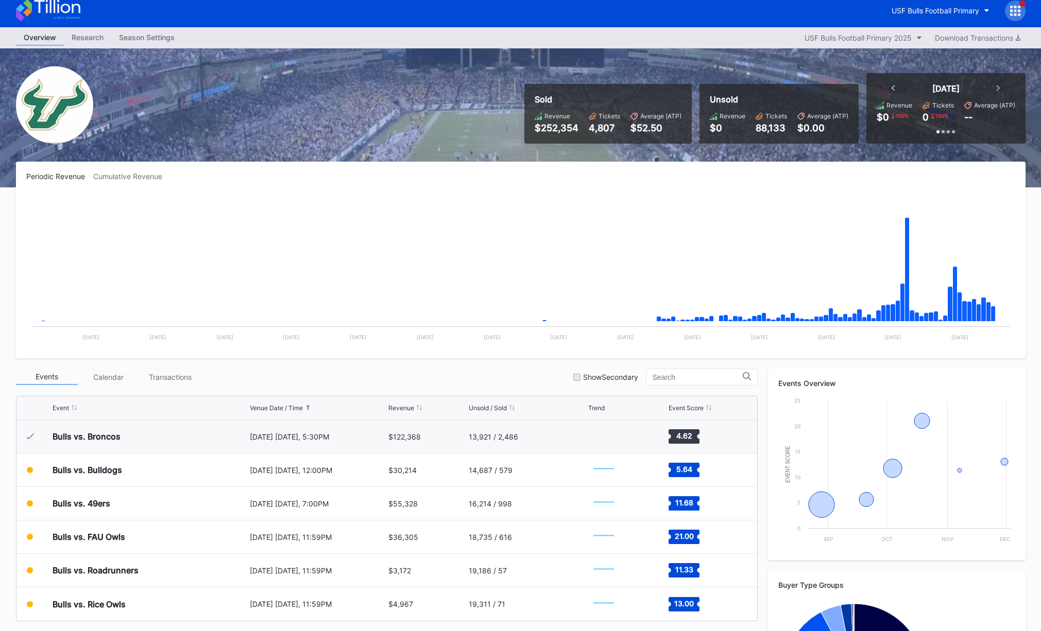
scroll to position [7, 0]
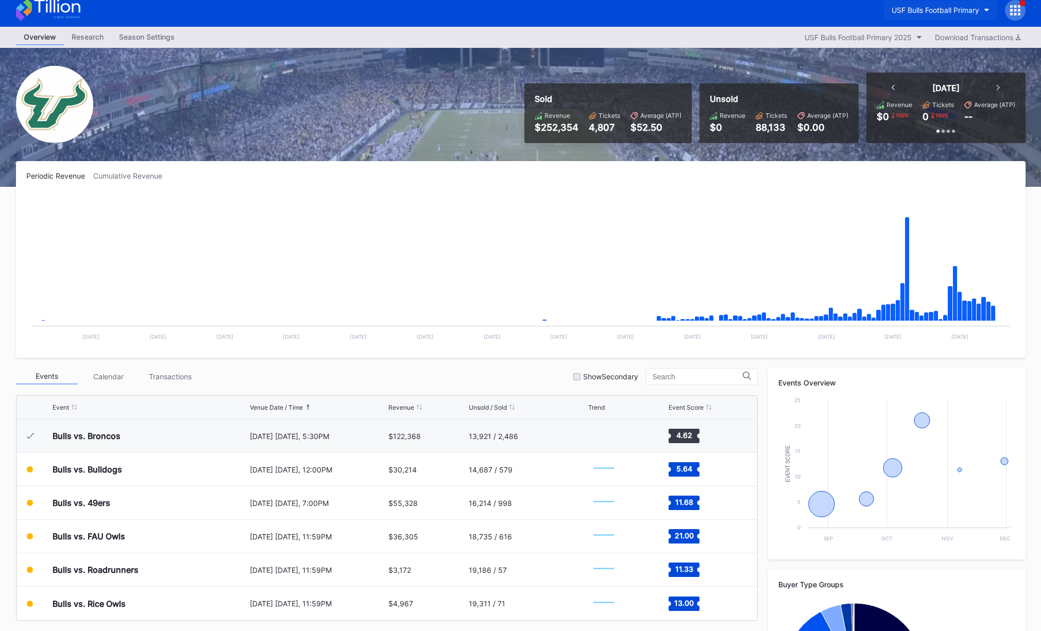
click at [927, 12] on div "USF Bulls Football Primary" at bounding box center [936, 10] width 88 height 9
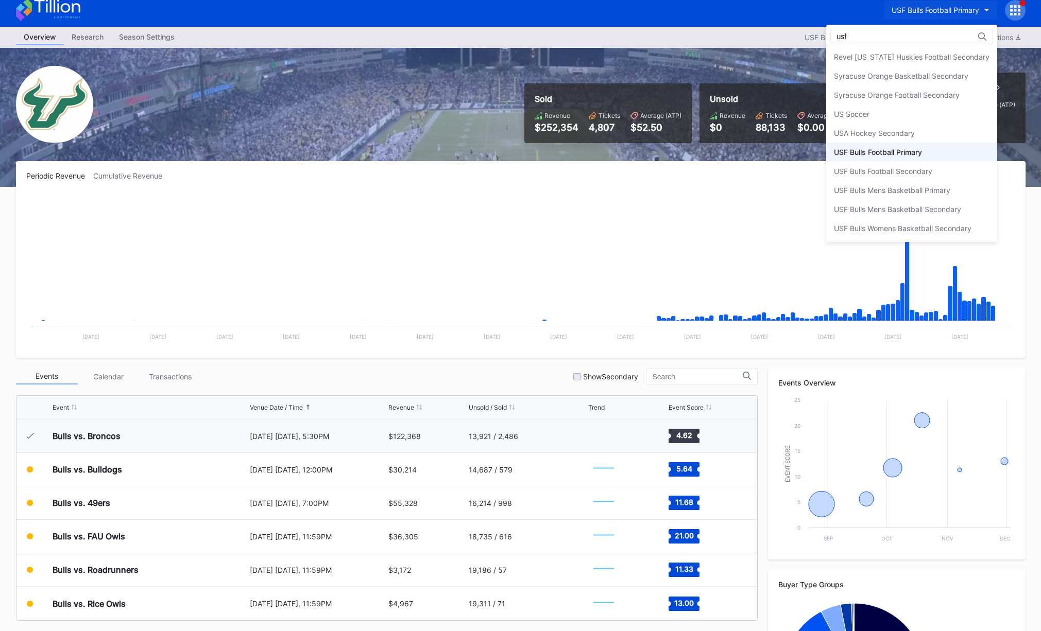
scroll to position [0, 0]
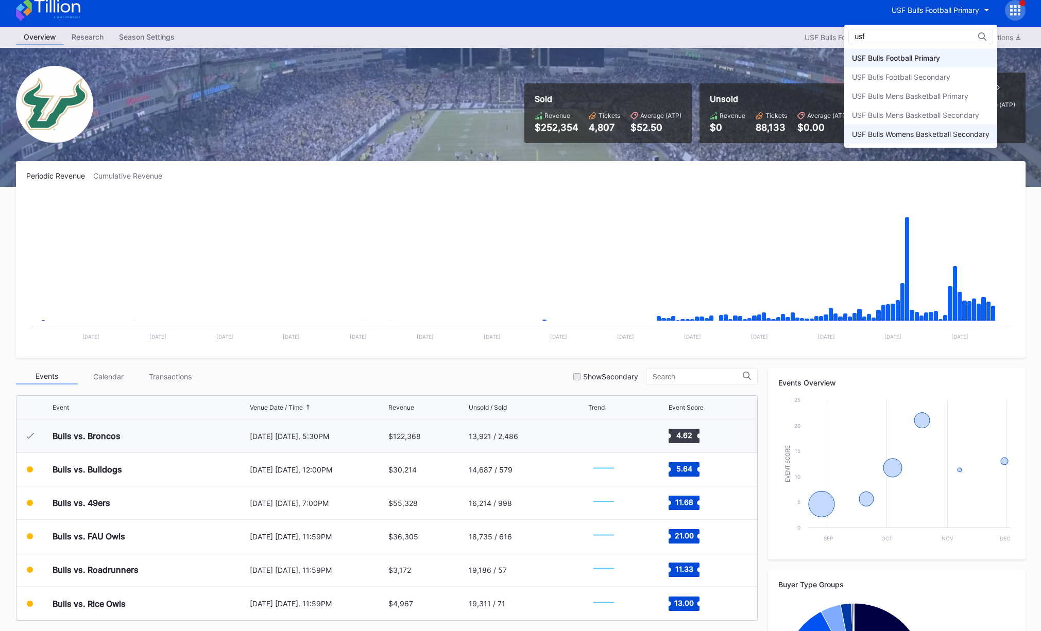
type input "usf"
click at [921, 130] on div "USF Bulls Womens Basketball Secondary" at bounding box center [921, 134] width 138 height 9
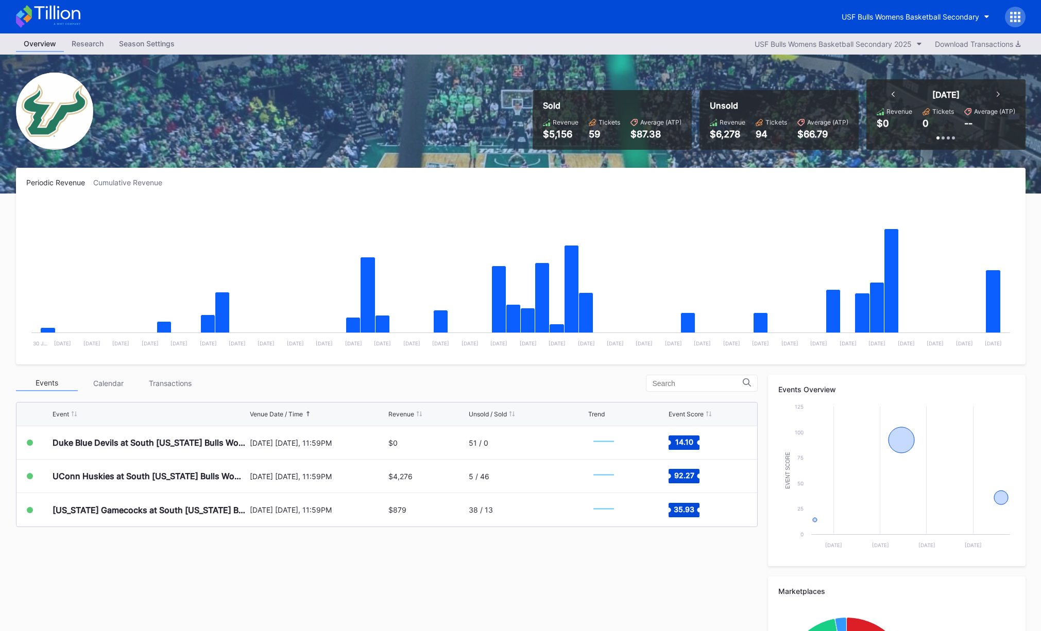
click at [487, 110] on div "Sold Revenue $5,156 Tickets 59 Average (ATP) $87.38 Unsold Revenue $6,278 Ticke…" at bounding box center [521, 124] width 1030 height 139
click at [867, 19] on div "USF Bulls Womens Basketball Secondary" at bounding box center [911, 16] width 138 height 9
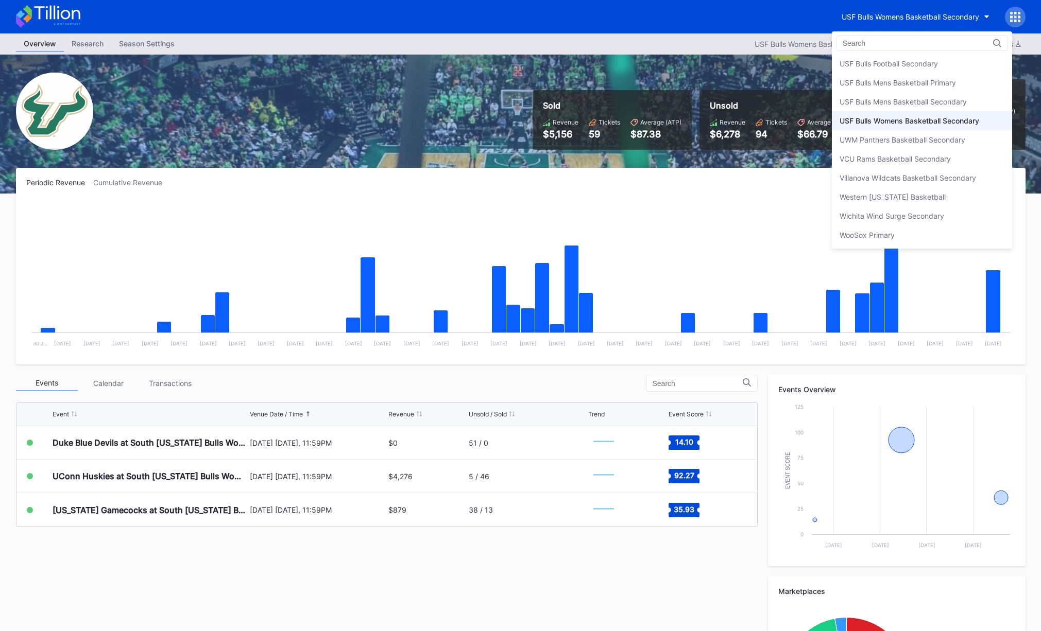
scroll to position [3468, 0]
click at [927, 97] on div "USF Bulls Mens Basketball Secondary" at bounding box center [922, 102] width 180 height 19
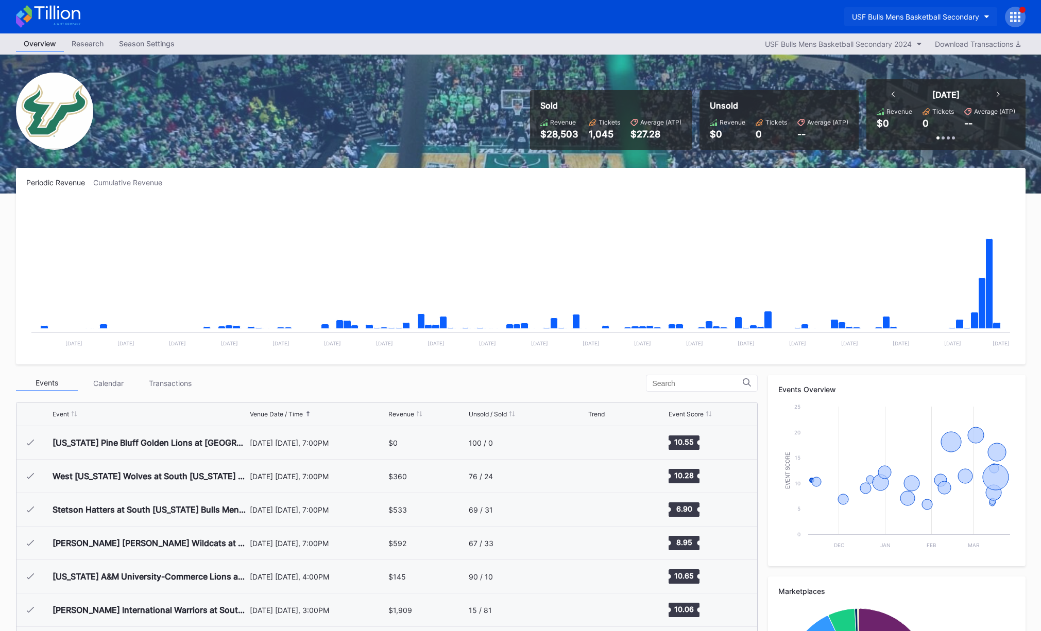
click at [904, 13] on div "USF Bulls Mens Basketball Secondary" at bounding box center [915, 16] width 127 height 9
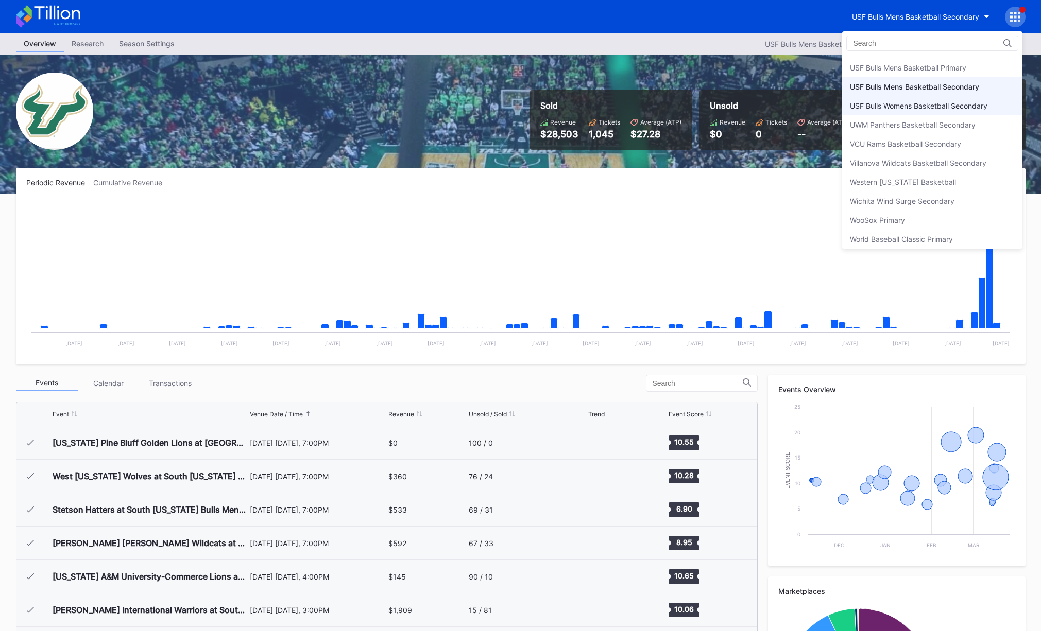
scroll to position [3466, 0]
click at [913, 83] on div "USF Bulls Mens Basketball Primary" at bounding box center [908, 85] width 116 height 9
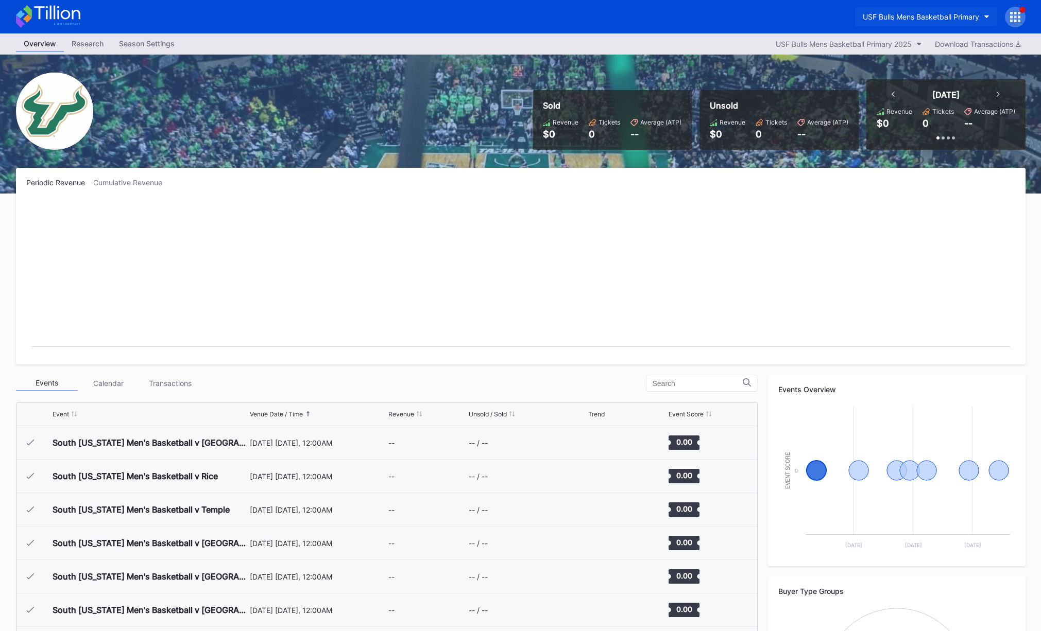
click at [892, 13] on div "USF Bulls Mens Basketball Primary" at bounding box center [921, 16] width 116 height 9
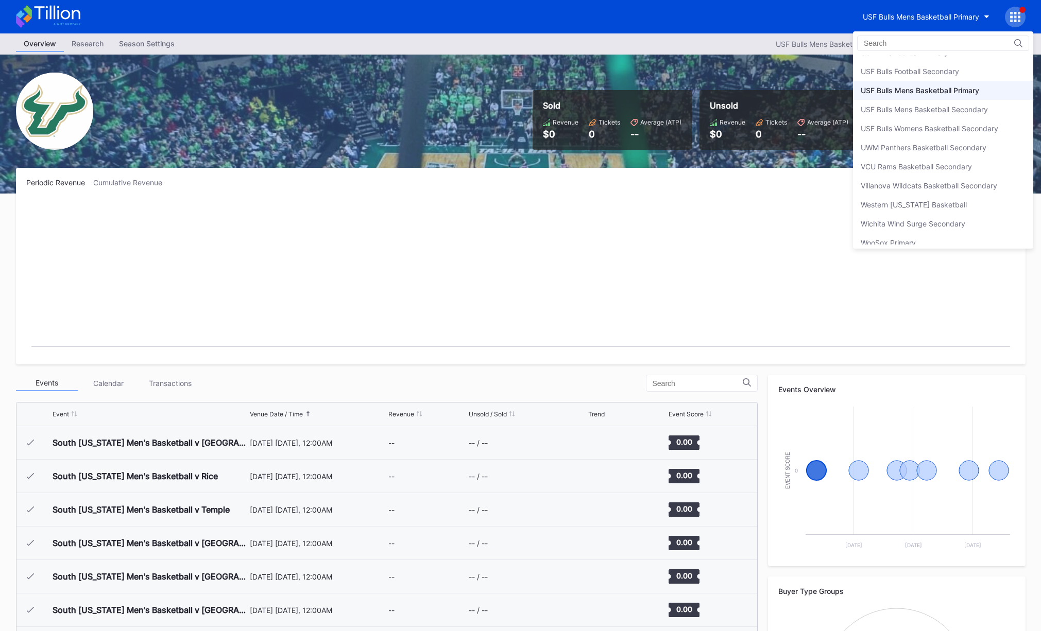
scroll to position [3455, 0]
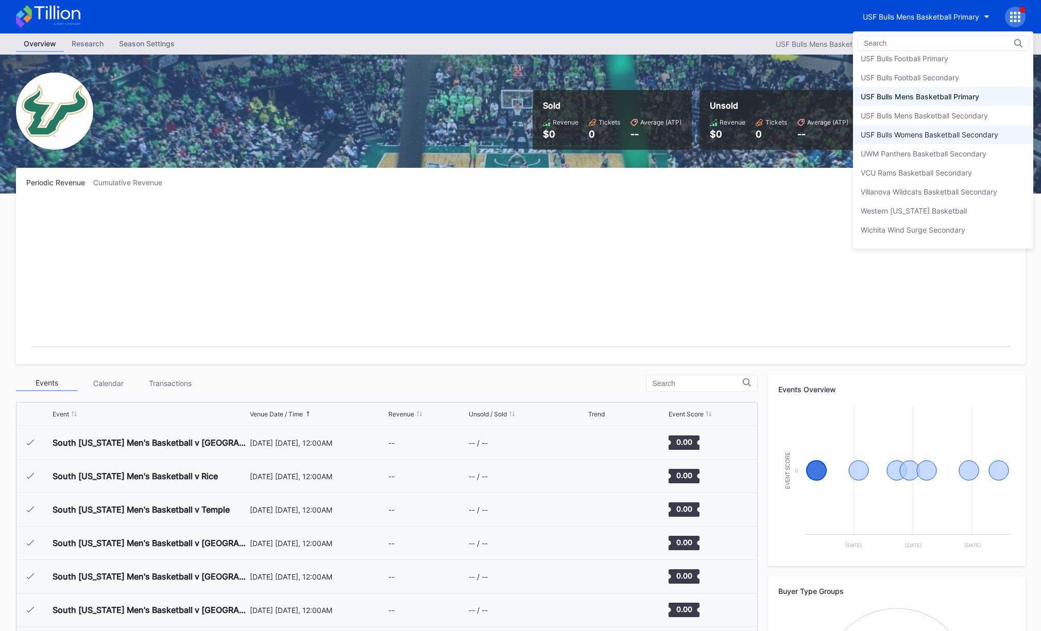
click at [919, 131] on div "USF Bulls Womens Basketball Secondary" at bounding box center [930, 134] width 138 height 9
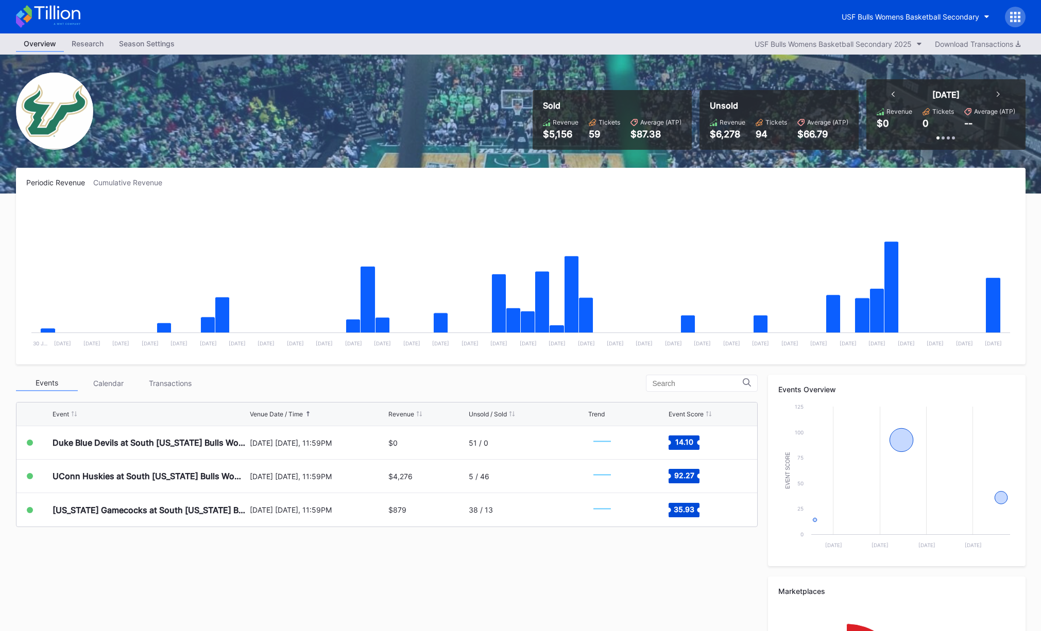
click at [478, 68] on div "Sold Revenue $5,156 Tickets 59 Average (ATP) $87.38 Unsold Revenue $6,278 Ticke…" at bounding box center [521, 124] width 1030 height 139
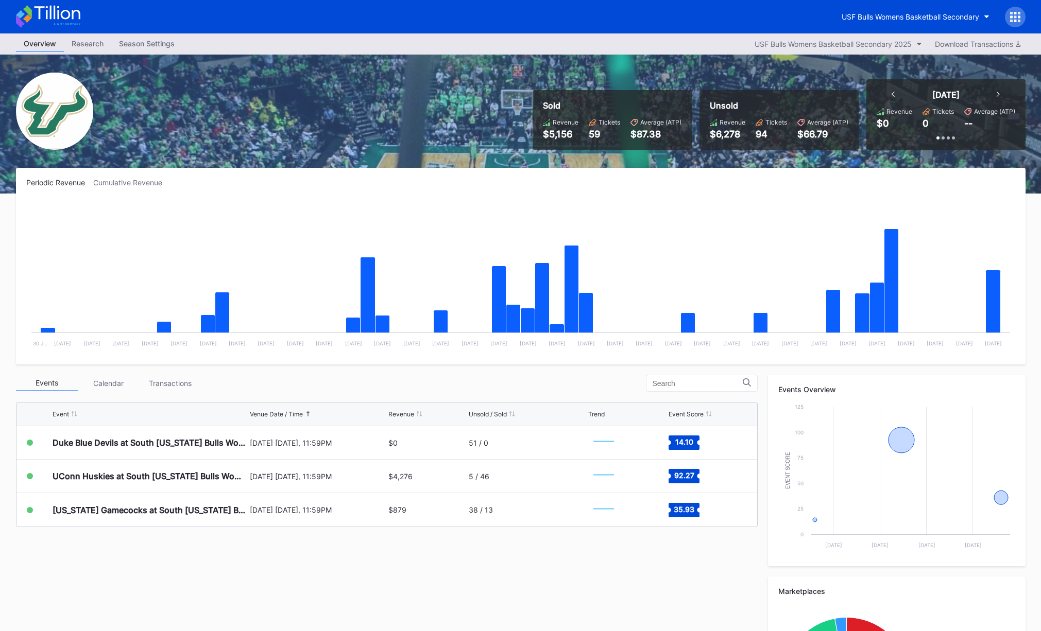
click at [446, 113] on div "Sold Revenue $5,156 Tickets 59 Average (ATP) $87.38 Unsold Revenue $6,278 Ticke…" at bounding box center [521, 124] width 1030 height 139
click at [446, 110] on div "Sold Revenue $5,156 Tickets 59 Average (ATP) $87.38 Unsold Revenue $6,278 Ticke…" at bounding box center [521, 124] width 1030 height 139
click at [927, 24] on button "USF Bulls Womens Basketball Secondary" at bounding box center [915, 16] width 163 height 19
type input "u"
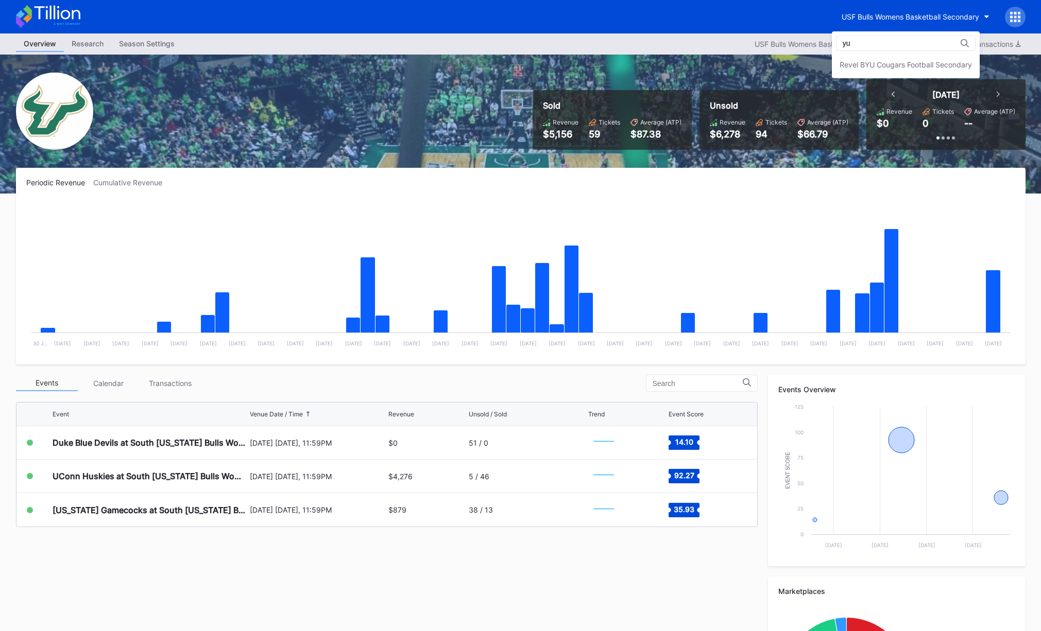
type input "y"
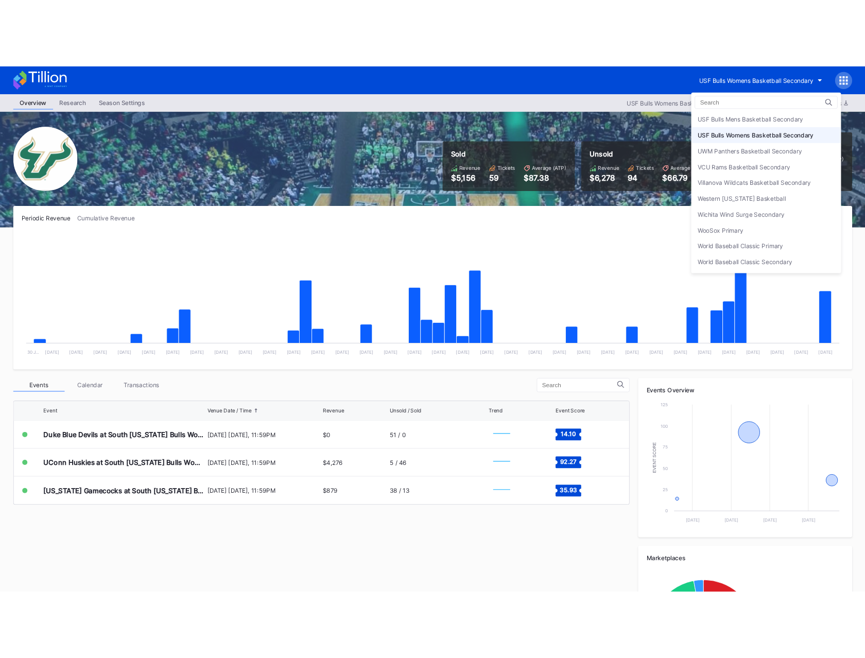
scroll to position [3507, 0]
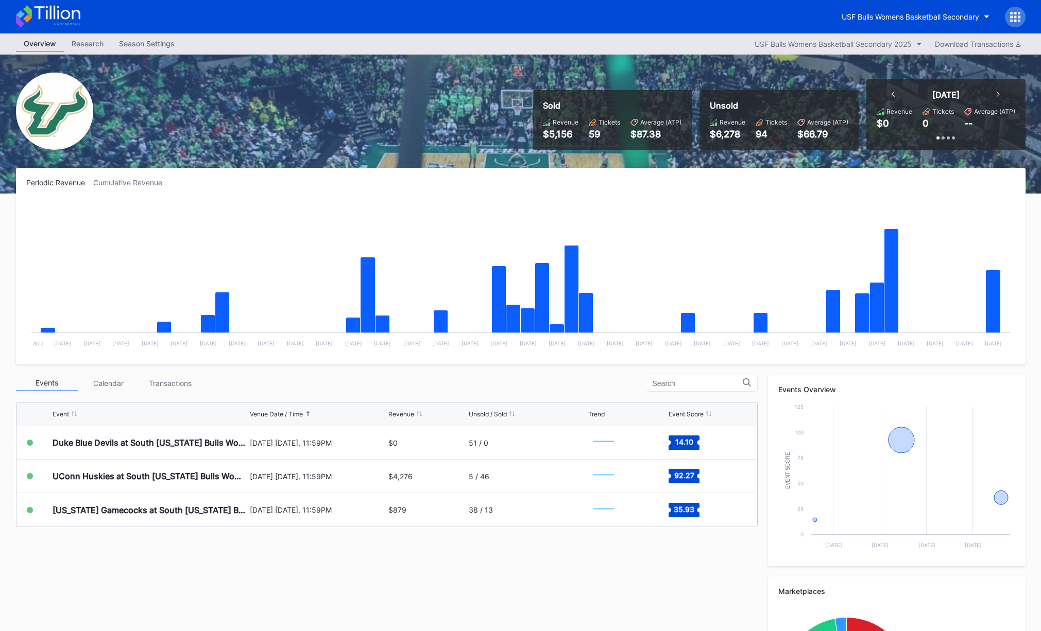
click at [389, 157] on div "Sold Revenue $5,156 Tickets 59 Average (ATP) $87.38 Unsold Revenue $6,278 Ticke…" at bounding box center [521, 124] width 1030 height 139
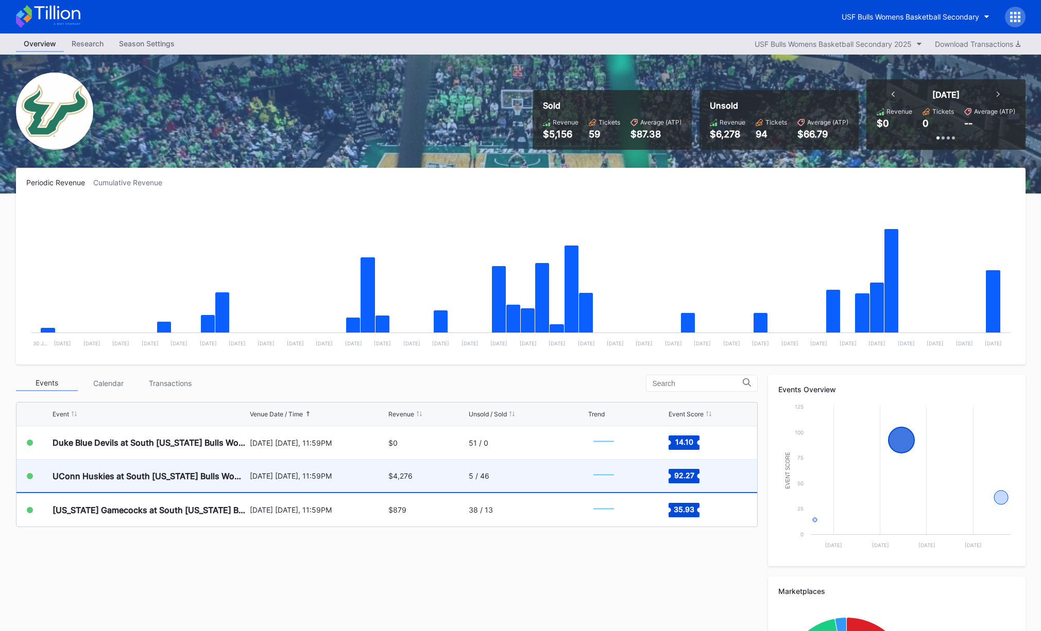
click at [309, 478] on div "December 3 Wednesday, 11:59PM" at bounding box center [318, 476] width 136 height 9
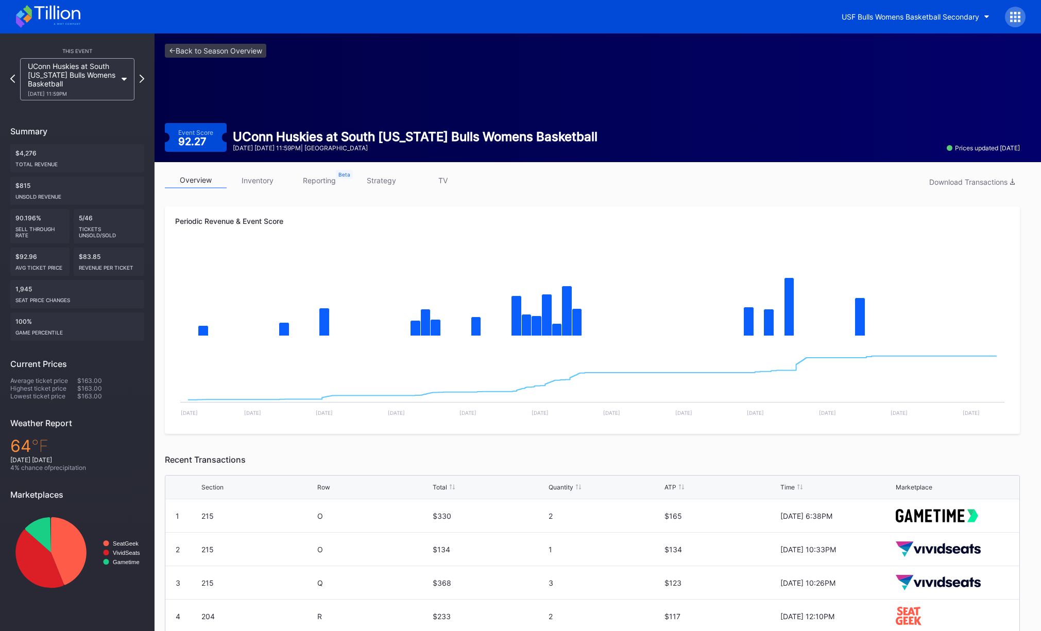
click at [353, 219] on div "Periodic Revenue & Event Score" at bounding box center [592, 221] width 834 height 9
click at [553, 190] on div "overview inventory reporting strategy TV Download Transactions" at bounding box center [592, 183] width 855 height 21
click at [683, 176] on div "overview inventory reporting strategy TV Download Transactions" at bounding box center [592, 183] width 855 height 21
click at [205, 47] on link "<- Back to Season Overview" at bounding box center [215, 51] width 101 height 14
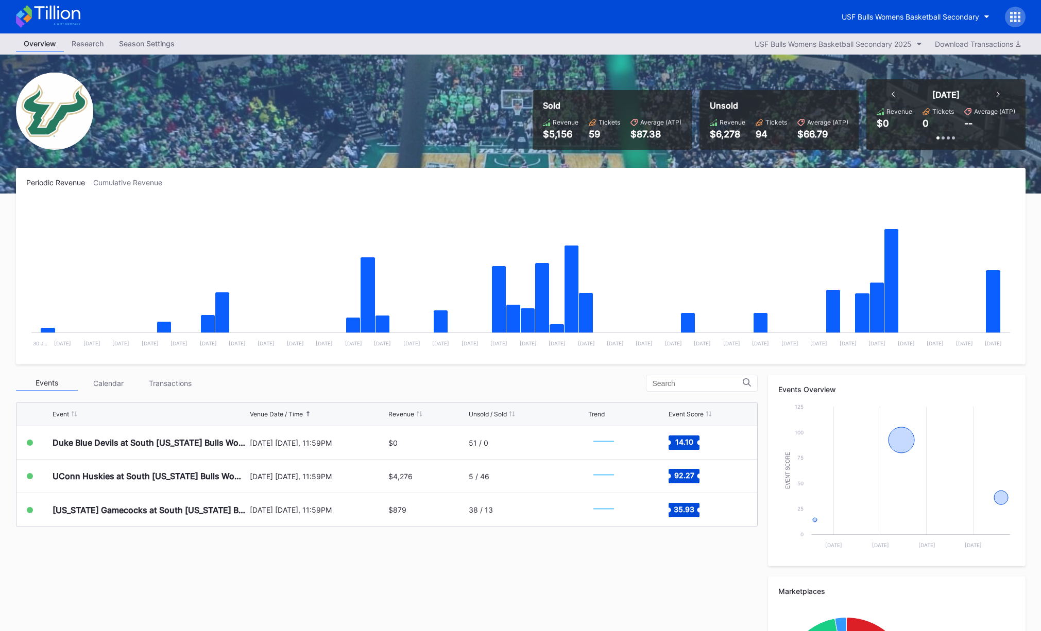
click at [513, 129] on div "Sold Revenue $5,156 Tickets 59 Average (ATP) $87.38 Unsold Revenue $6,278 Ticke…" at bounding box center [521, 124] width 1030 height 139
click at [505, 145] on div "Sold Revenue $5,156 Tickets 59 Average (ATP) $87.38 Unsold Revenue $6,278 Ticke…" at bounding box center [521, 124] width 1030 height 139
click at [515, 185] on div "Periodic Revenue Cumulative Revenue" at bounding box center [520, 182] width 989 height 9
click at [515, 148] on div "Sold Revenue $5,156 Tickets 59 Average (ATP) $87.38 Unsold Revenue $6,278 Ticke…" at bounding box center [521, 124] width 1030 height 139
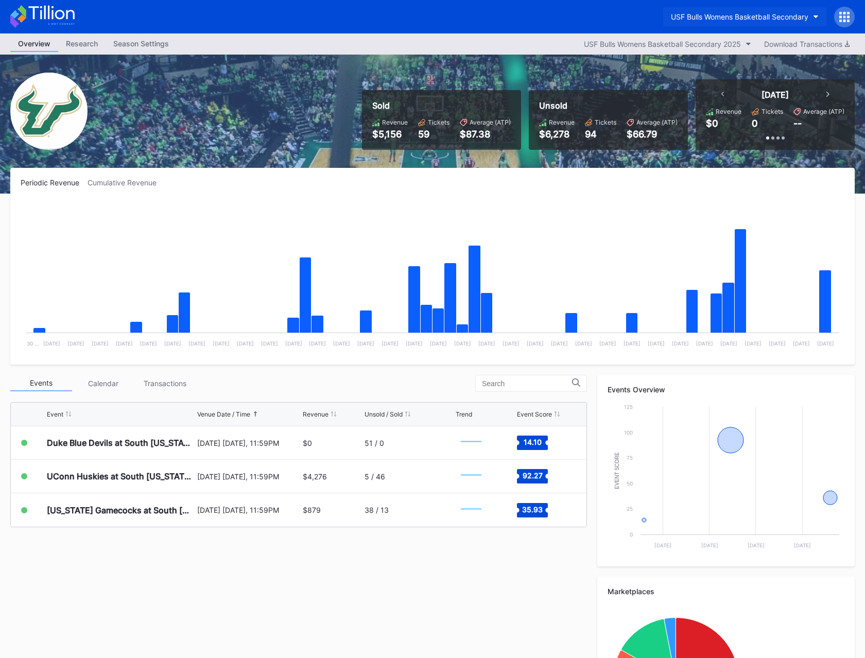
click at [764, 21] on button "USF Bulls Womens Basketball Secondary" at bounding box center [744, 16] width 163 height 19
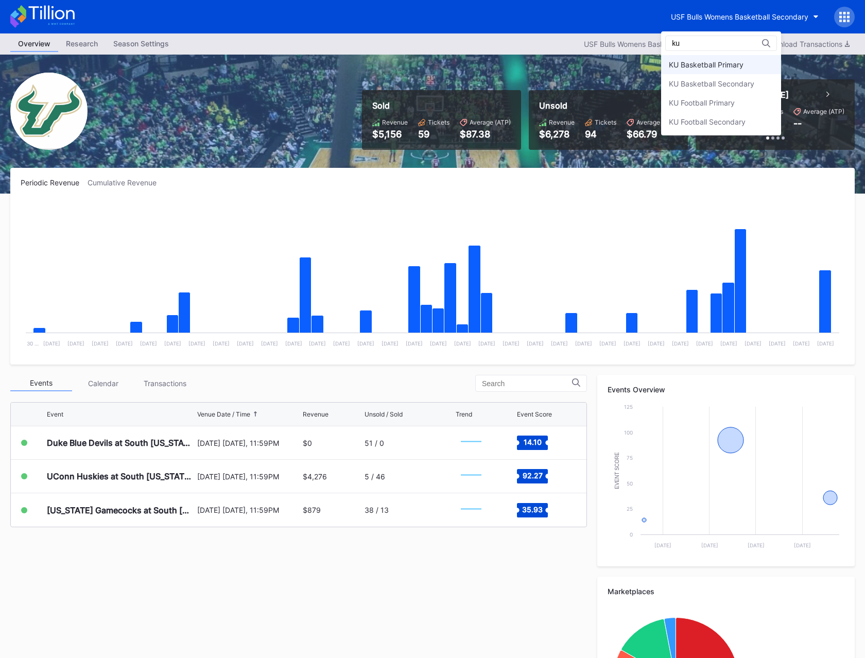
type input "ku"
click at [739, 64] on div "KU Basketball Primary" at bounding box center [706, 64] width 75 height 9
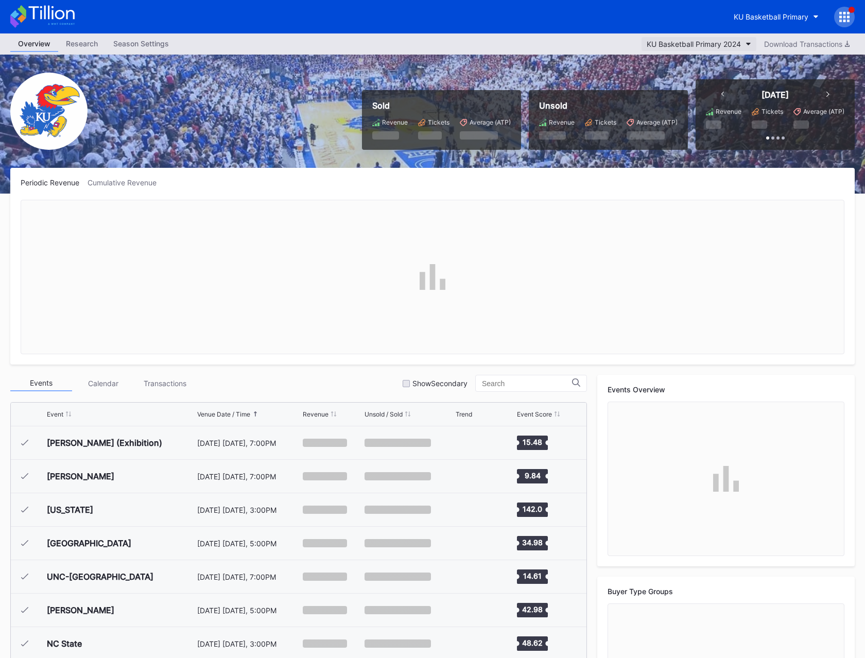
click at [719, 40] on div "KU Basketball Primary 2024" at bounding box center [694, 44] width 94 height 9
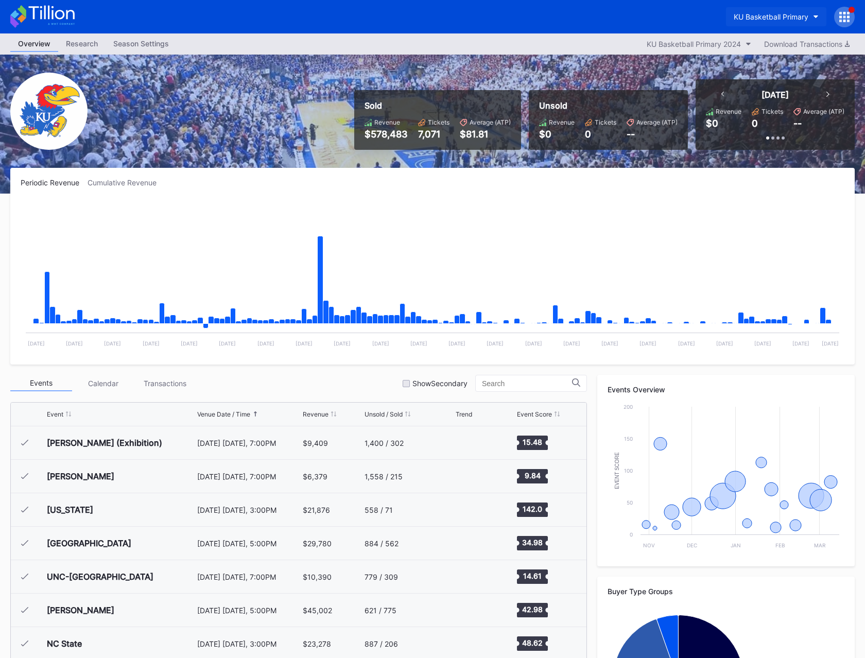
click at [758, 16] on div "KU Basketball Primary" at bounding box center [771, 16] width 75 height 9
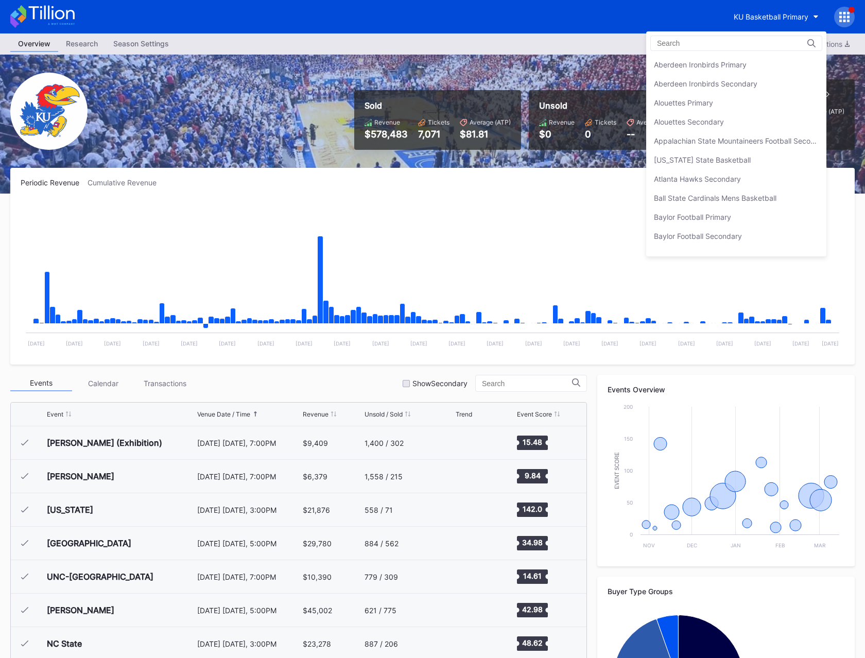
scroll to position [1391, 0]
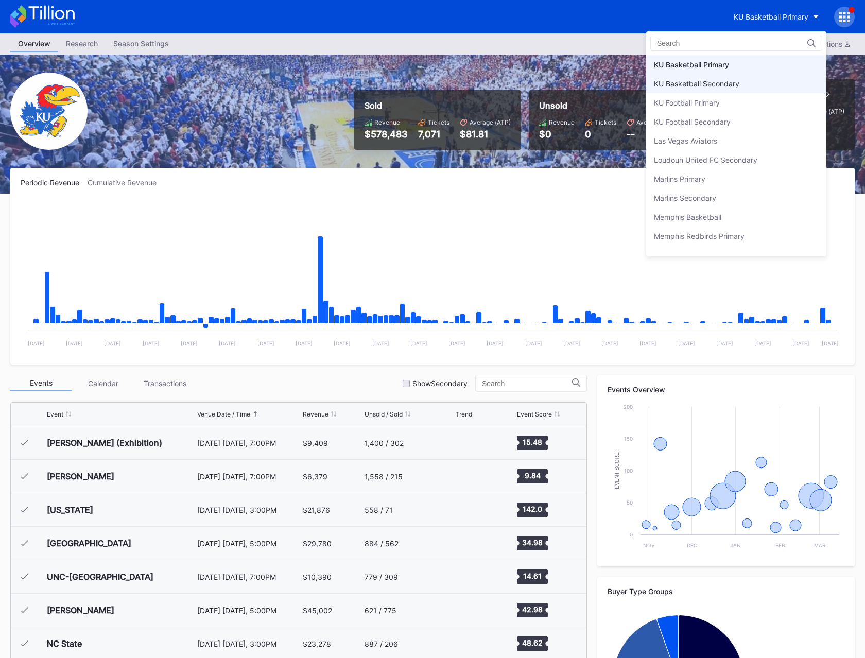
click at [718, 85] on div "KU Basketball Secondary" at bounding box center [696, 83] width 85 height 9
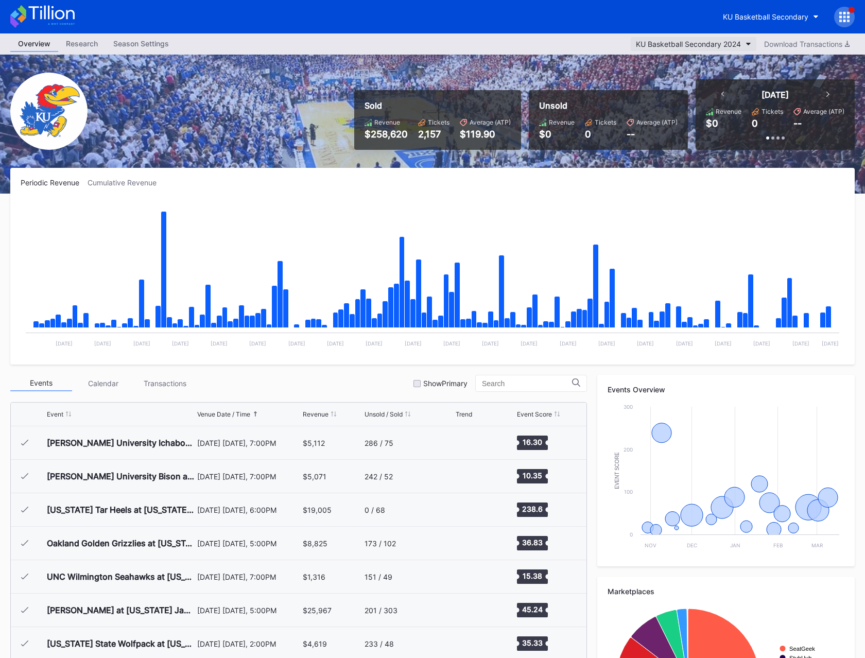
click at [677, 44] on div "KU Basketball Secondary 2024" at bounding box center [688, 44] width 105 height 9
click at [758, 17] on div "KU Basketball Secondary" at bounding box center [765, 16] width 85 height 9
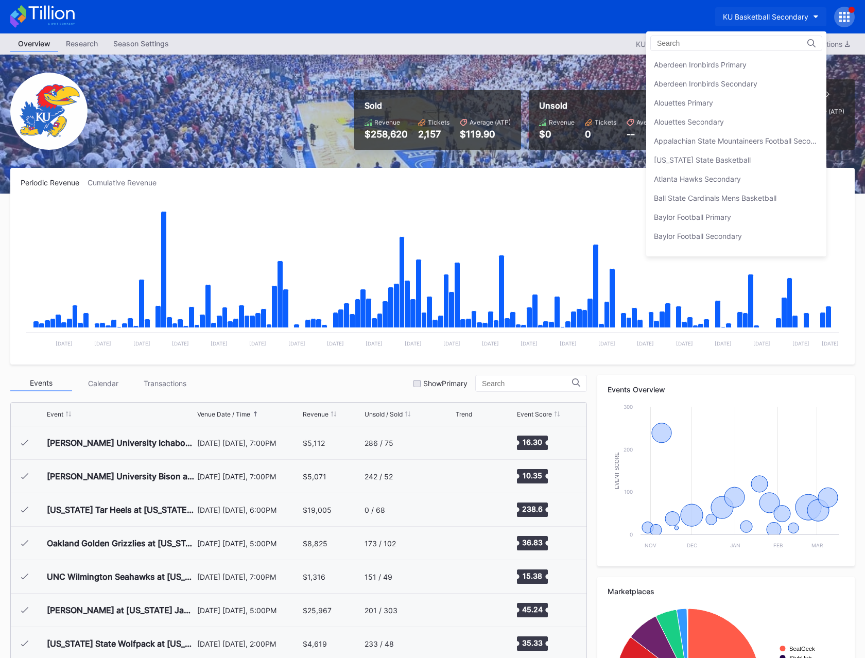
scroll to position [1410, 0]
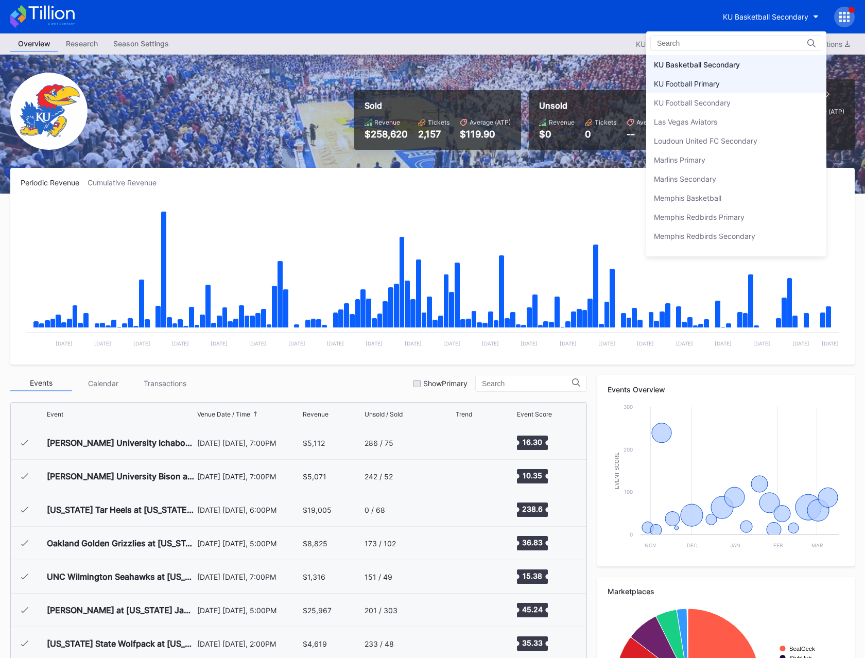
click at [733, 90] on div "KU Football Primary" at bounding box center [736, 83] width 180 height 19
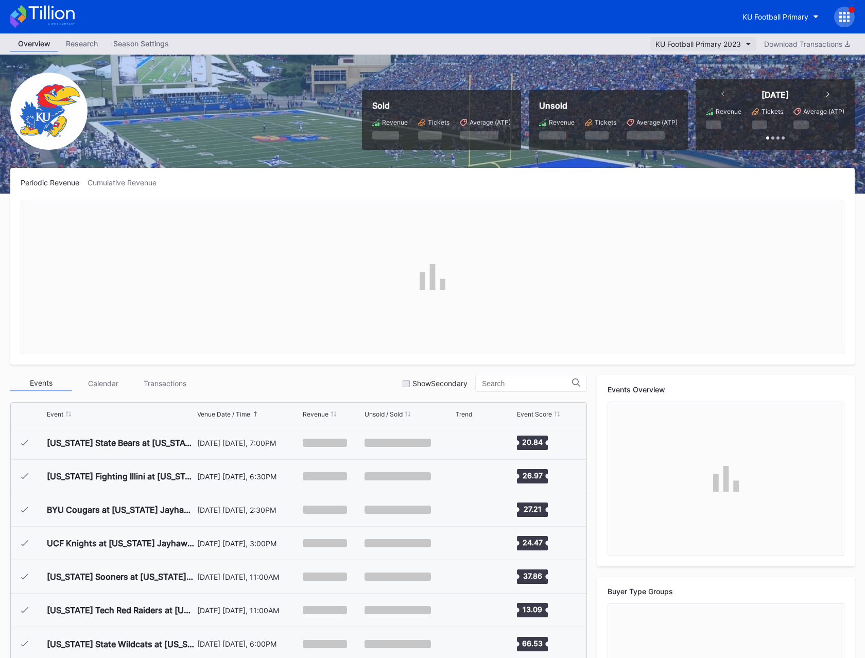
click at [694, 48] on button "KU Football Primary 2023" at bounding box center [703, 44] width 106 height 14
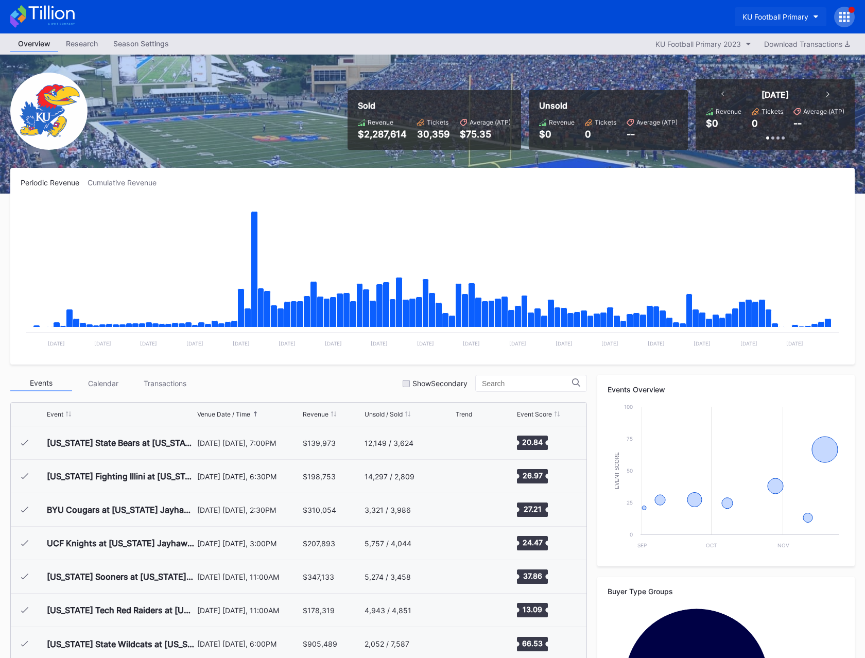
click at [766, 18] on div "KU Football Primary" at bounding box center [776, 16] width 66 height 9
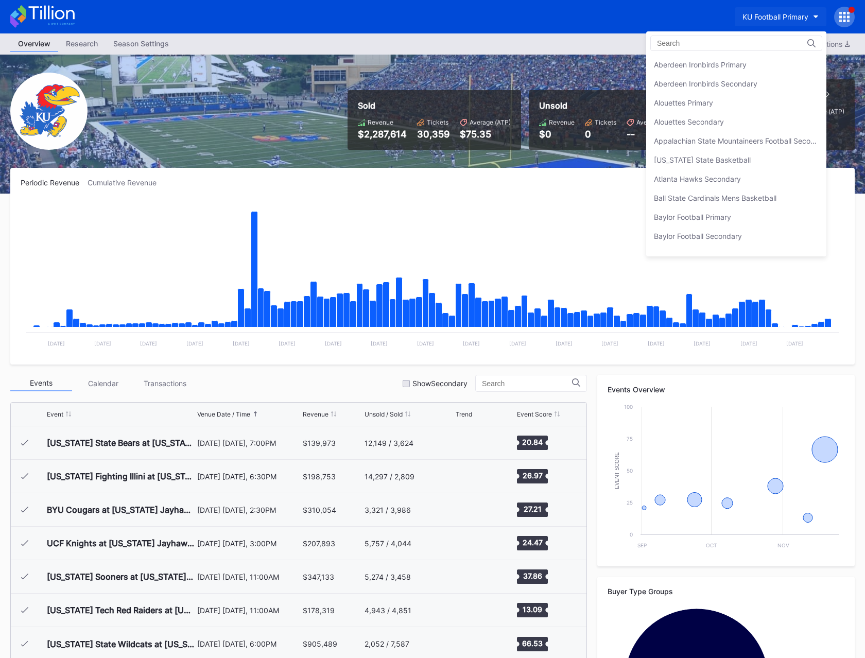
scroll to position [1429, 0]
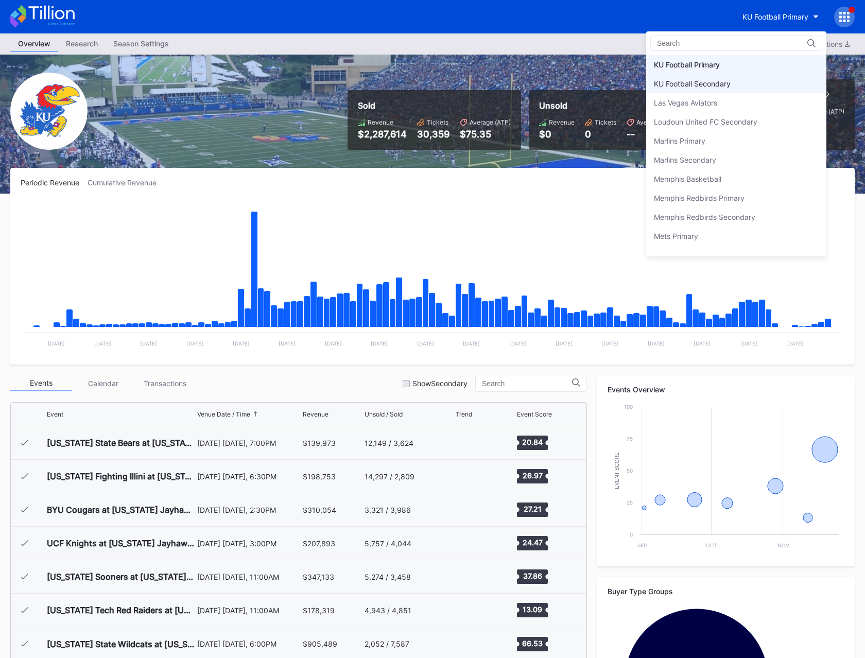
click at [720, 85] on div "KU Football Secondary" at bounding box center [692, 83] width 77 height 9
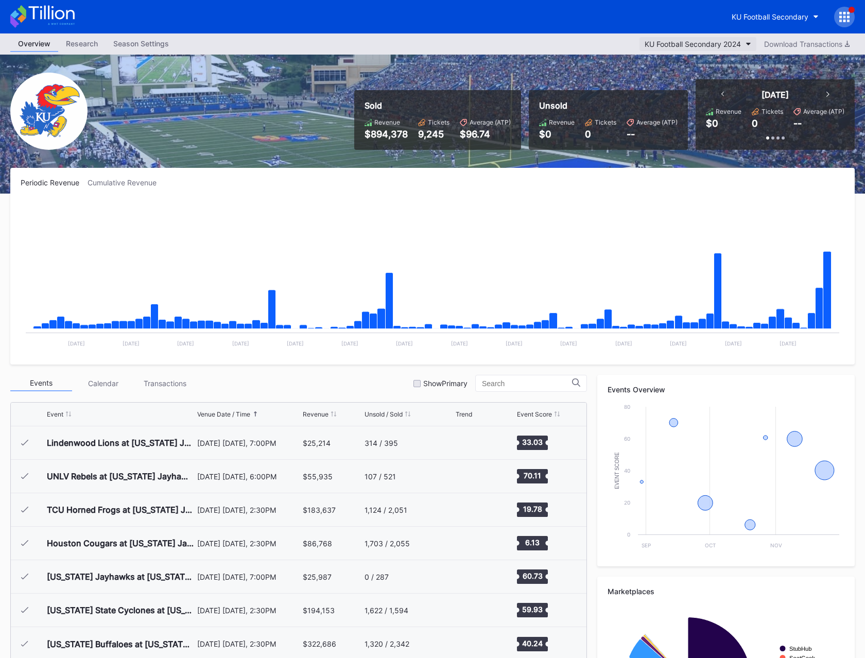
click at [672, 47] on div "KU Football Secondary 2024" at bounding box center [693, 44] width 96 height 9
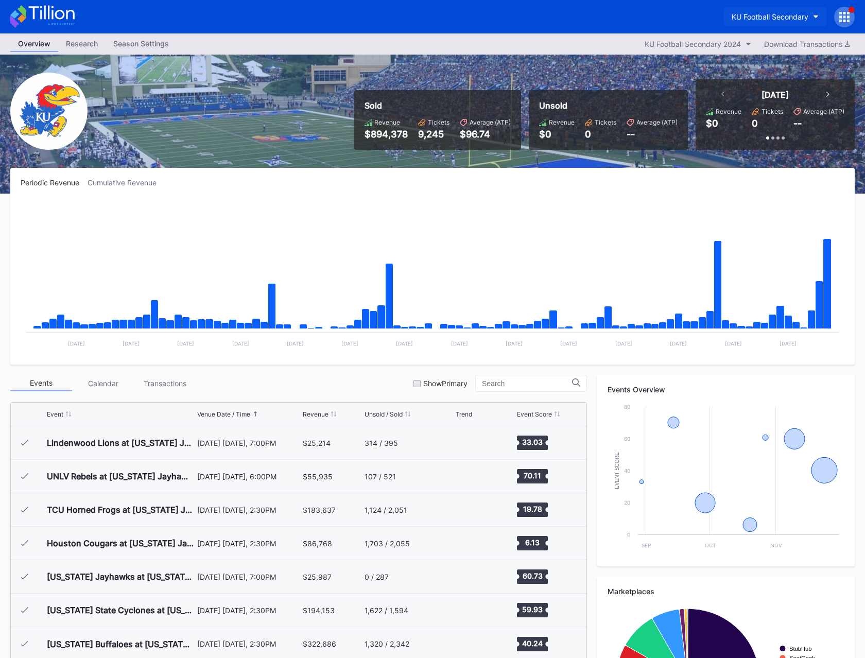
click at [761, 19] on div "KU Football Secondary" at bounding box center [770, 16] width 77 height 9
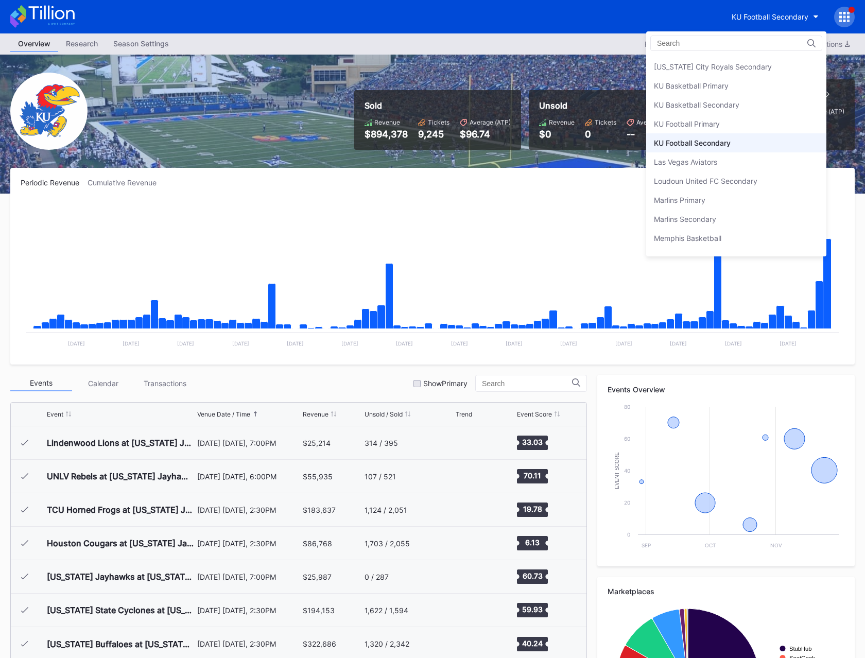
scroll to position [1366, 0]
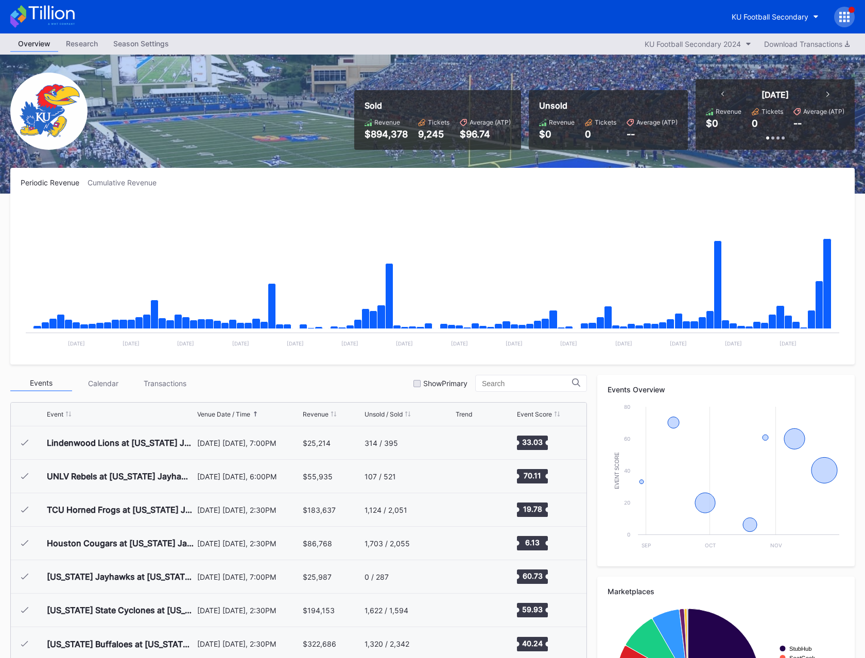
click at [756, 27] on div "KU Football Secondary" at bounding box center [789, 17] width 131 height 21
click at [757, 22] on button "KU Football Secondary" at bounding box center [775, 16] width 102 height 19
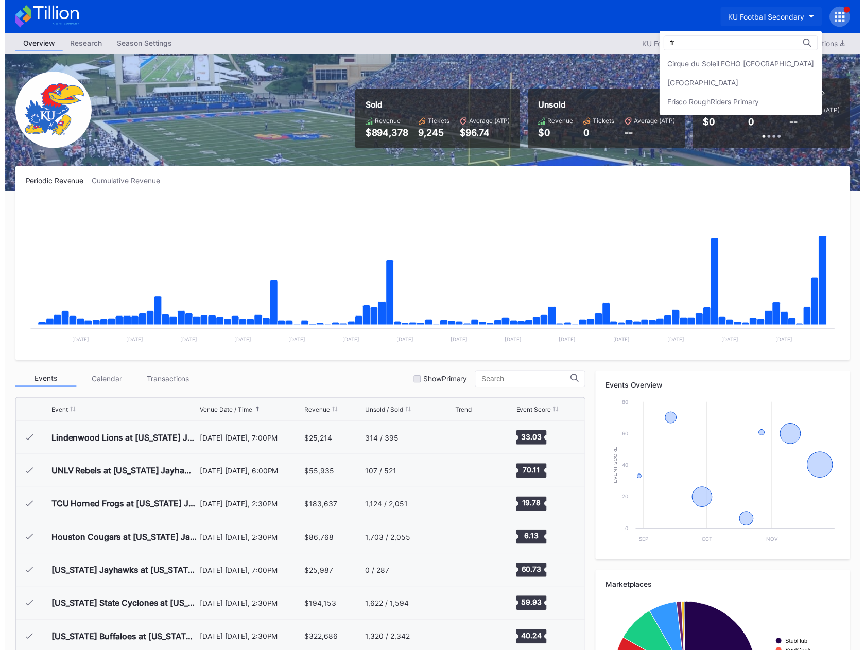
scroll to position [0, 0]
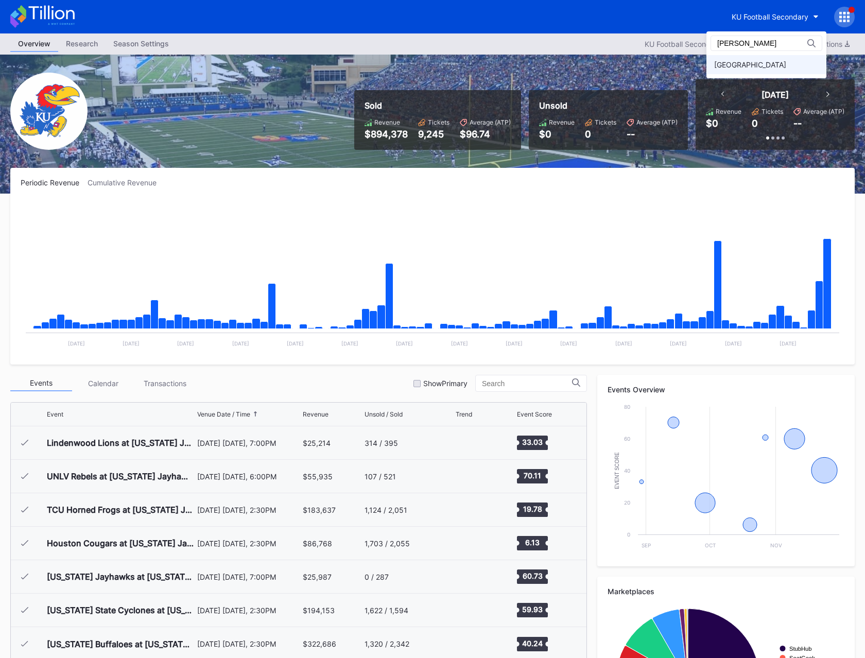
type input "fred"
click at [742, 66] on div "[GEOGRAPHIC_DATA]" at bounding box center [750, 64] width 72 height 9
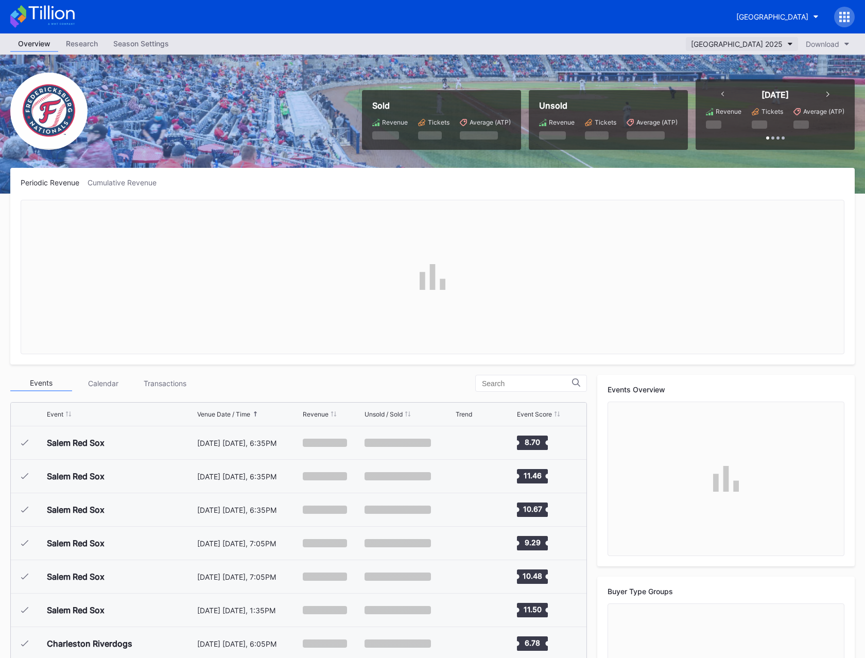
click at [691, 44] on div "Fredericksburg Nationals Primary 2025" at bounding box center [737, 44] width 92 height 9
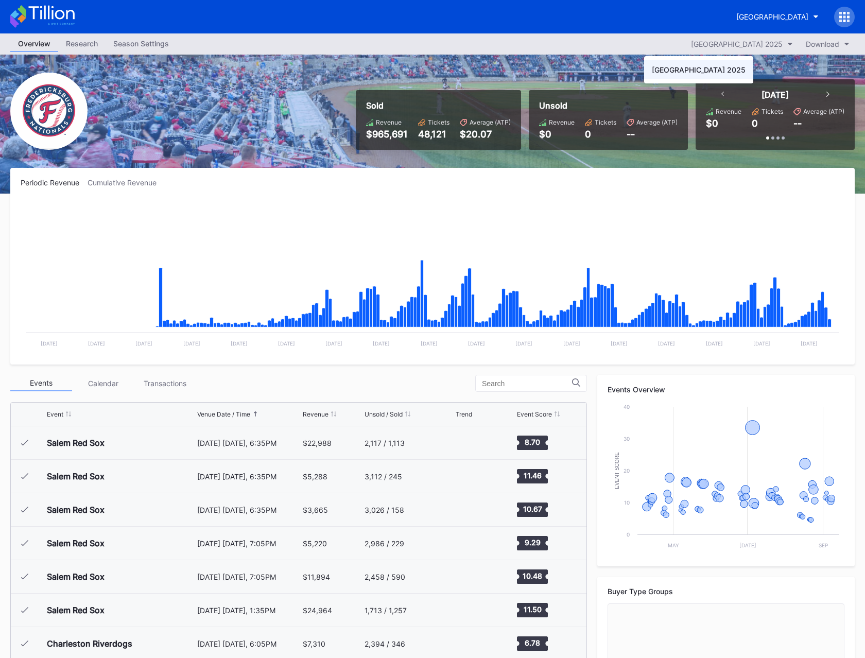
drag, startPoint x: 610, startPoint y: 43, endPoint x: 755, endPoint y: 30, distance: 144.8
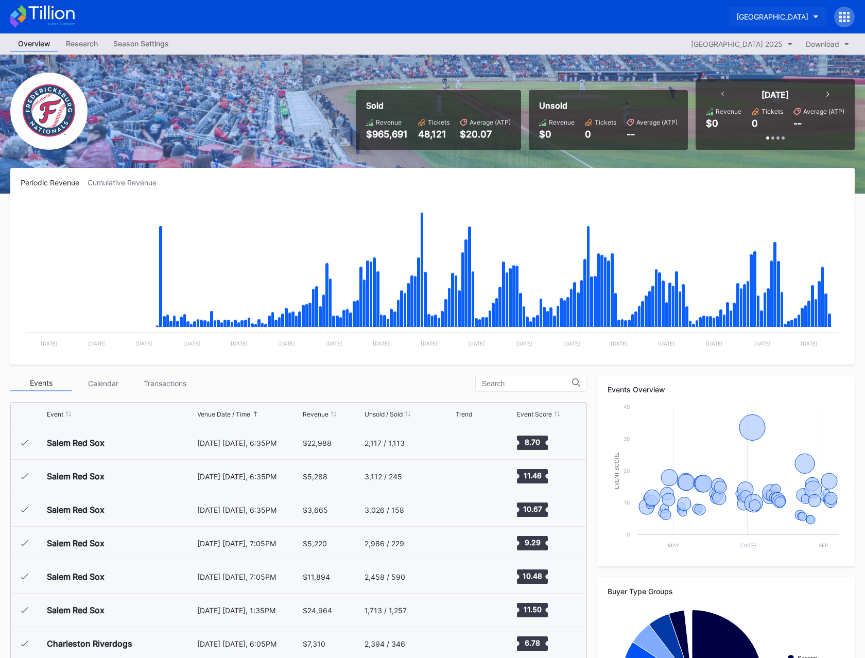
click at [736, 13] on div "[GEOGRAPHIC_DATA]" at bounding box center [772, 16] width 72 height 9
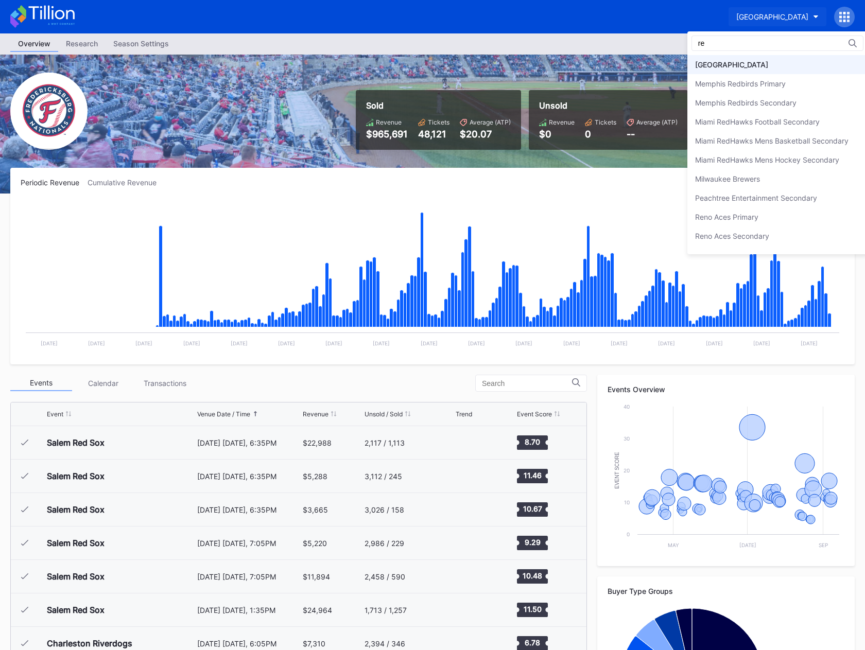
type input "r"
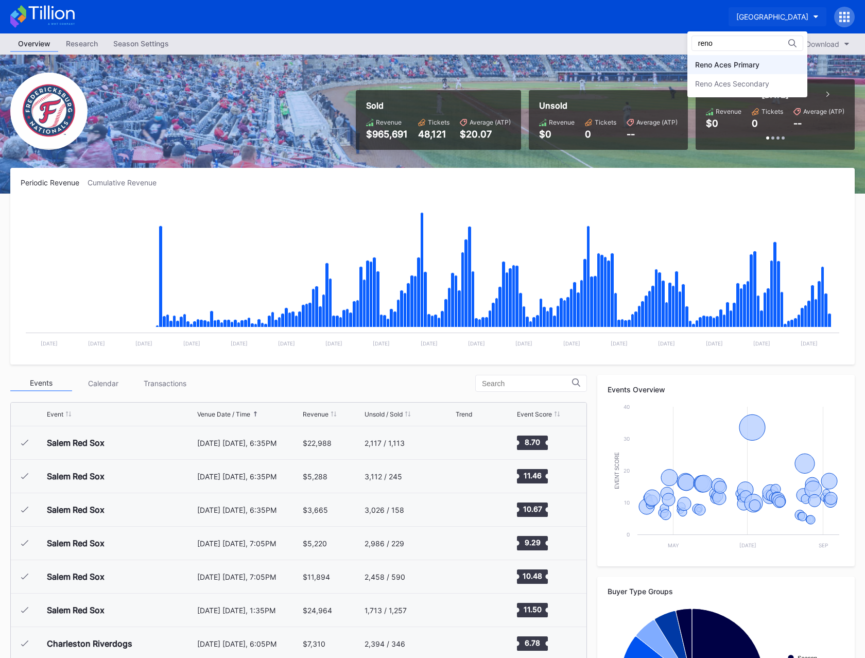
type input "reno"
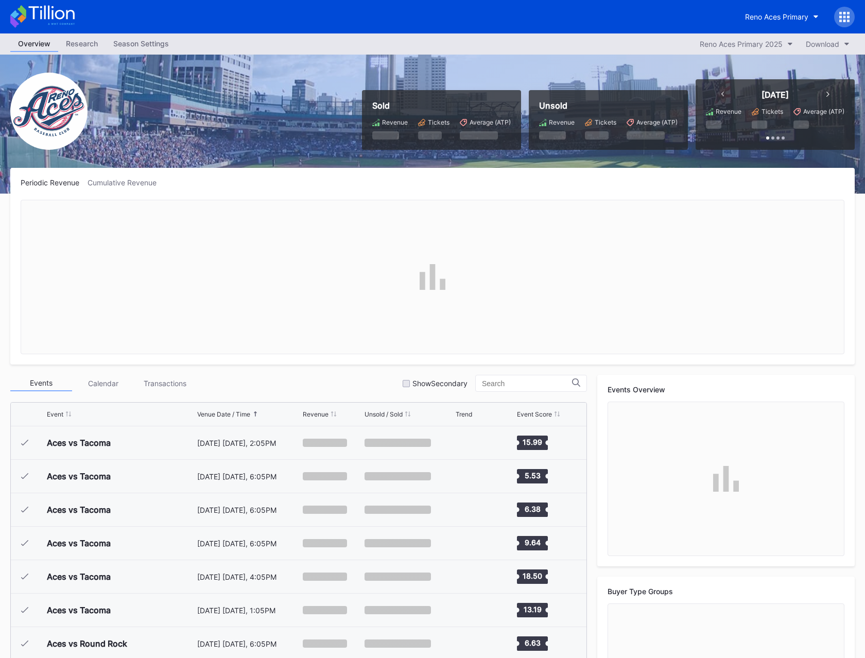
click at [723, 36] on div "Overview Research Season Settings Reno Aces Primary 2025 Download" at bounding box center [432, 43] width 865 height 21
click at [724, 41] on div "Reno Aces Primary 2025" at bounding box center [741, 44] width 83 height 9
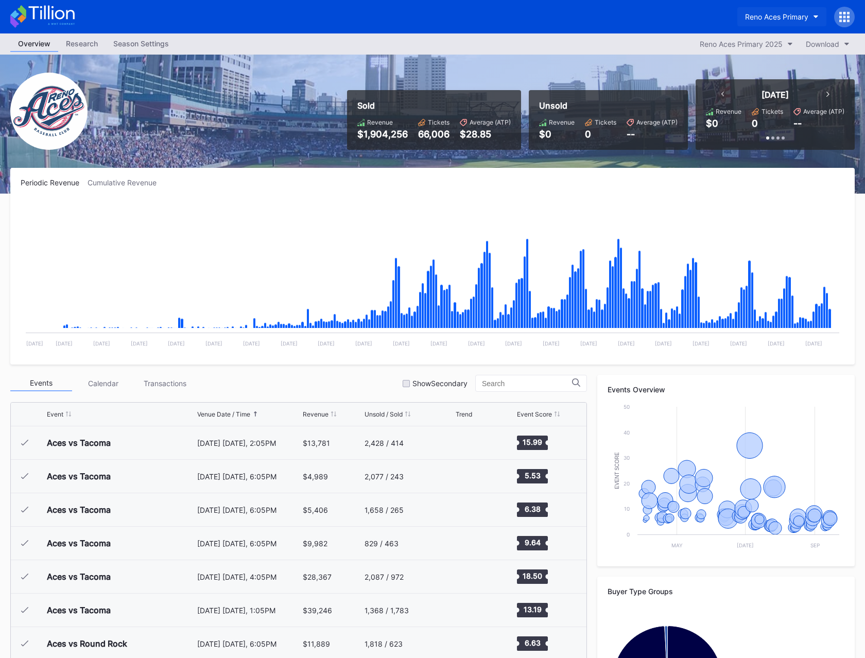
click at [772, 12] on div "Reno Aces Primary" at bounding box center [776, 16] width 63 height 9
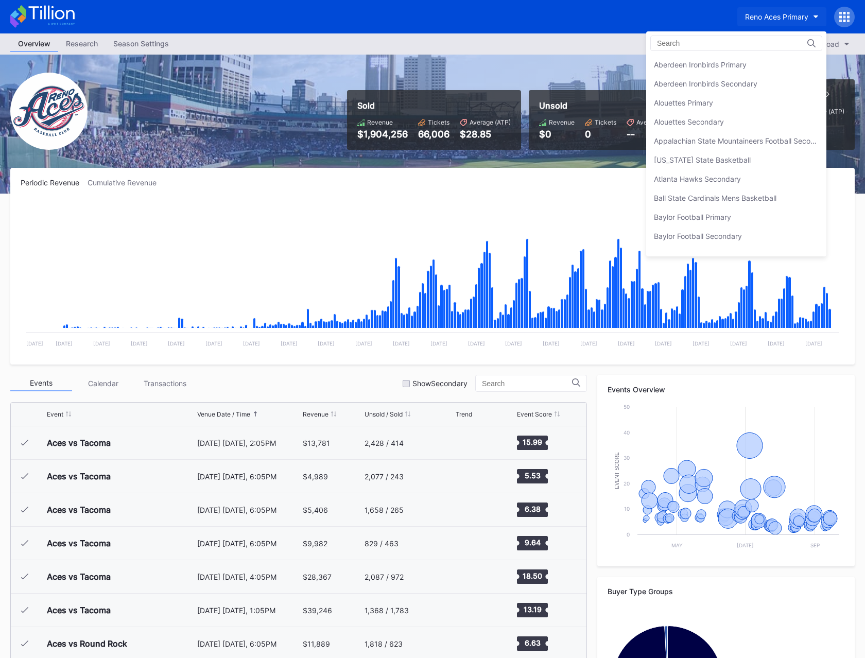
scroll to position [2420, 0]
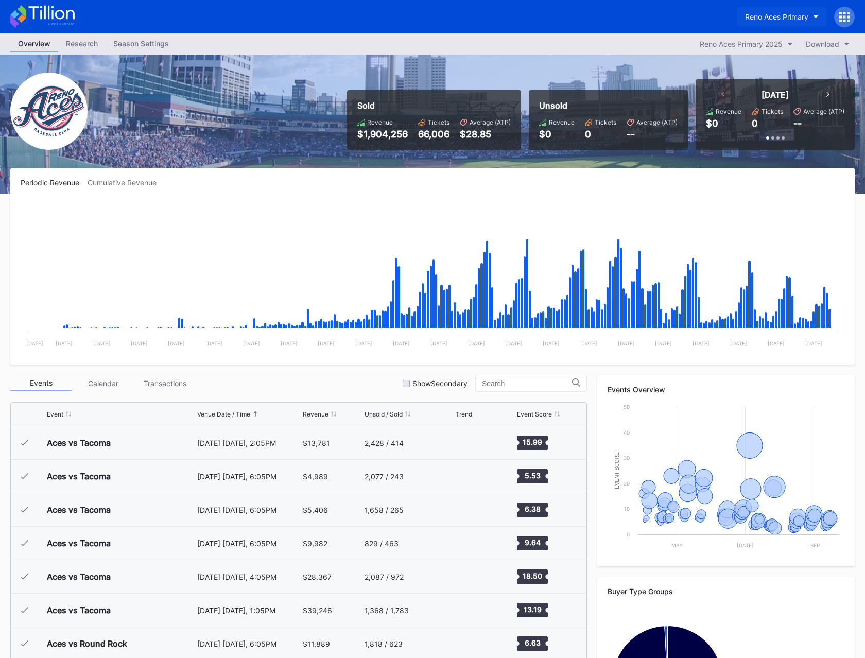
click at [774, 16] on div "Reno Aces Primary" at bounding box center [776, 16] width 63 height 9
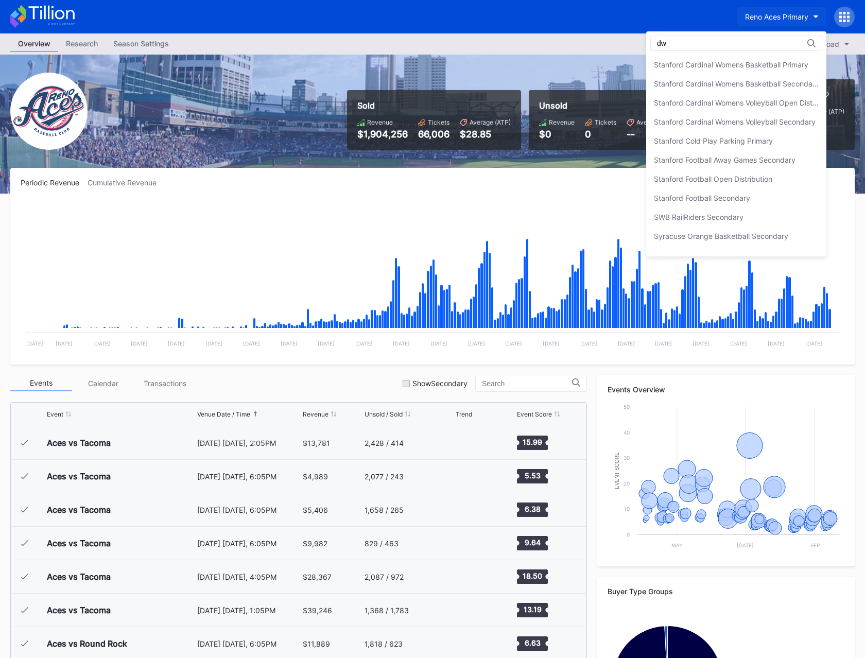
scroll to position [0, 0]
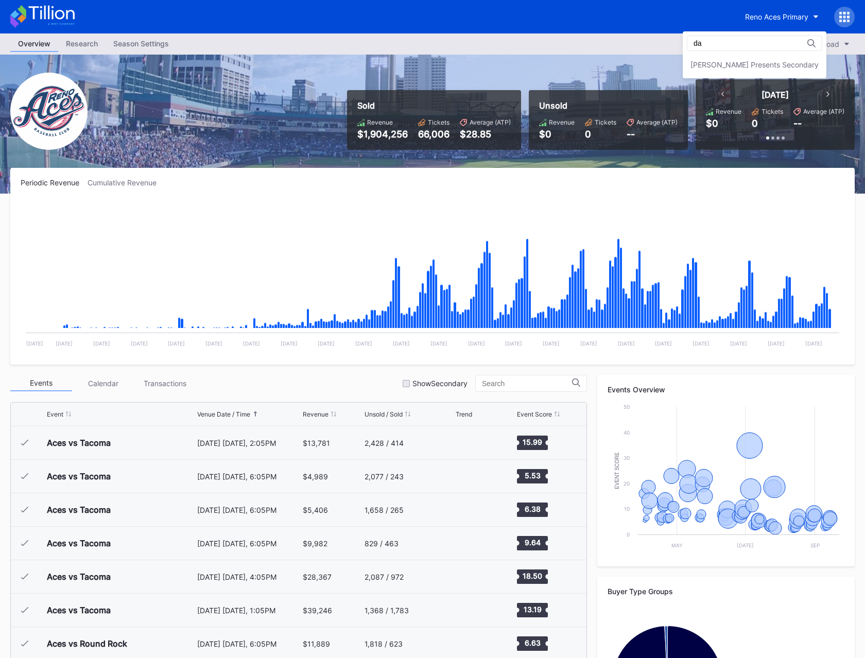
type input "d"
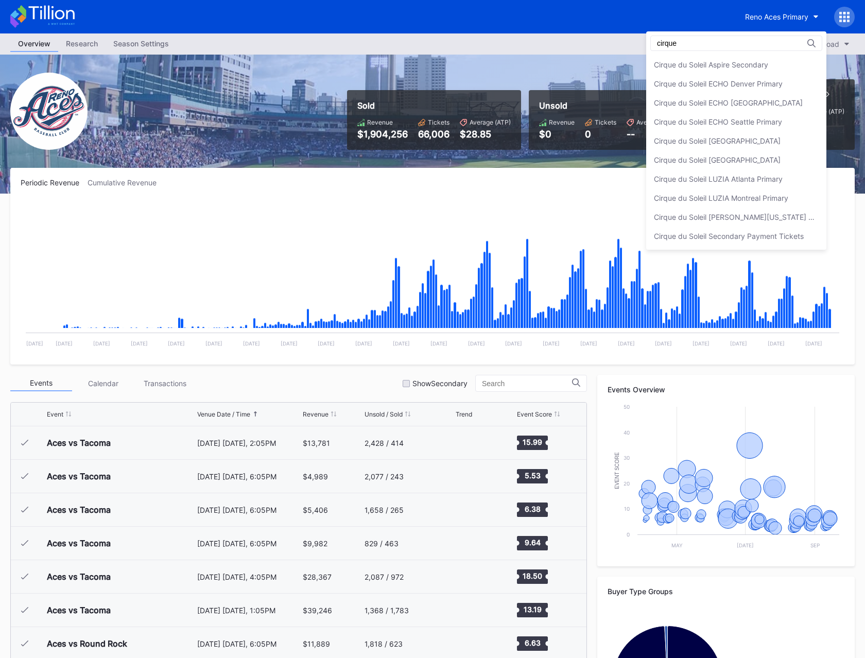
type input "cirque"
click at [689, 42] on input "cirque" at bounding box center [702, 43] width 90 height 8
click at [706, 49] on div "cirque" at bounding box center [736, 43] width 172 height 15
click at [703, 46] on input "cirque" at bounding box center [702, 43] width 90 height 8
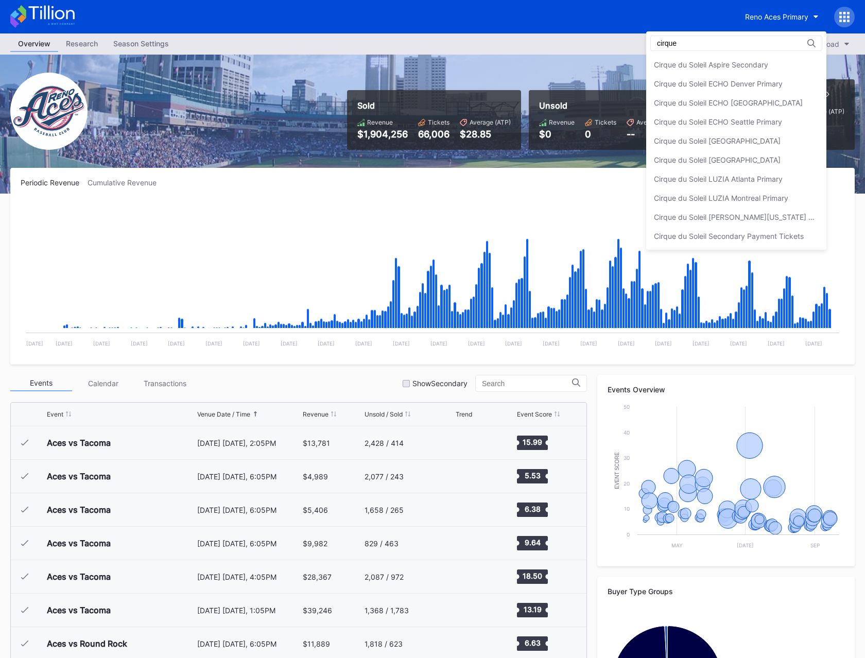
click at [703, 46] on input "cirque" at bounding box center [702, 43] width 90 height 8
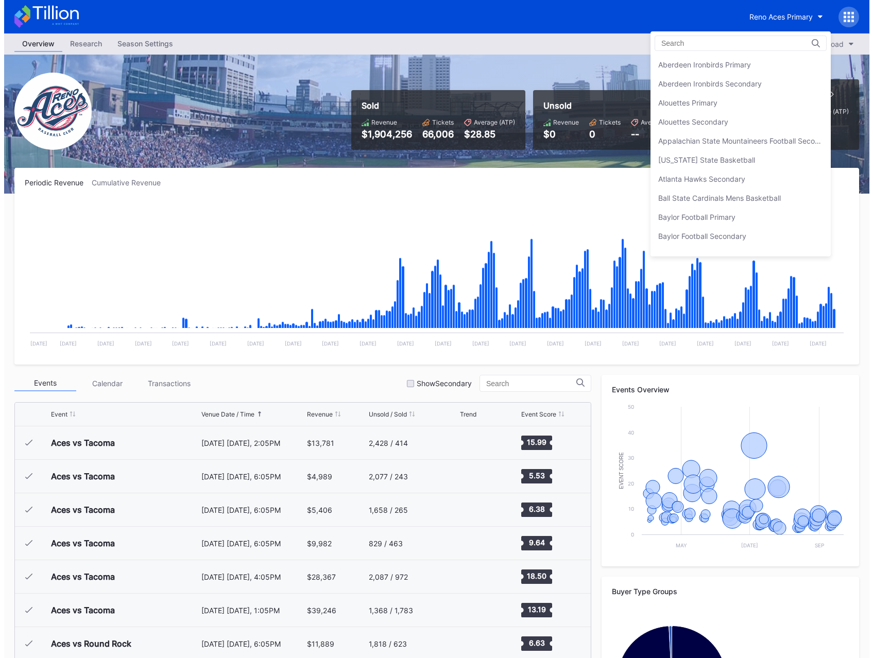
scroll to position [2420, 0]
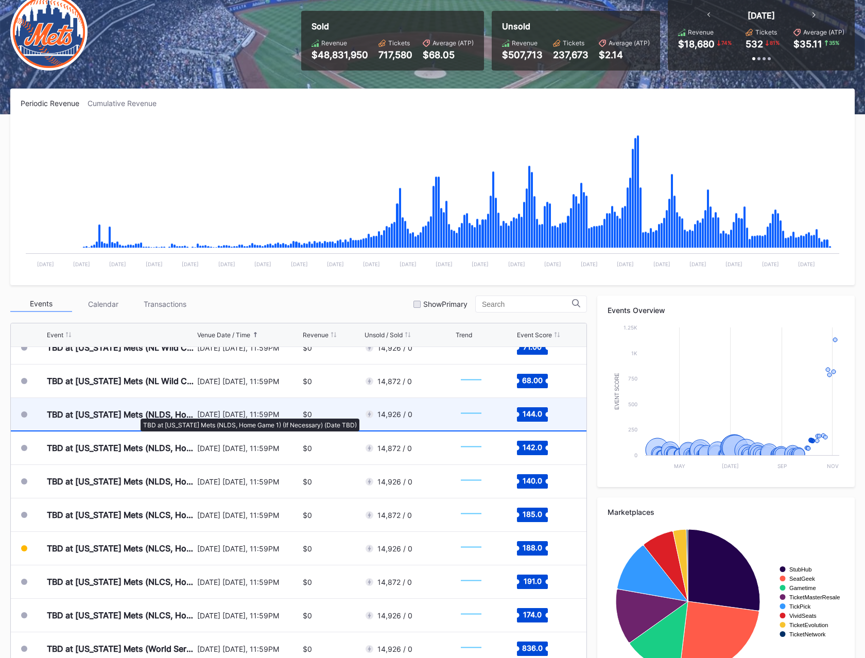
scroll to position [2727, 0]
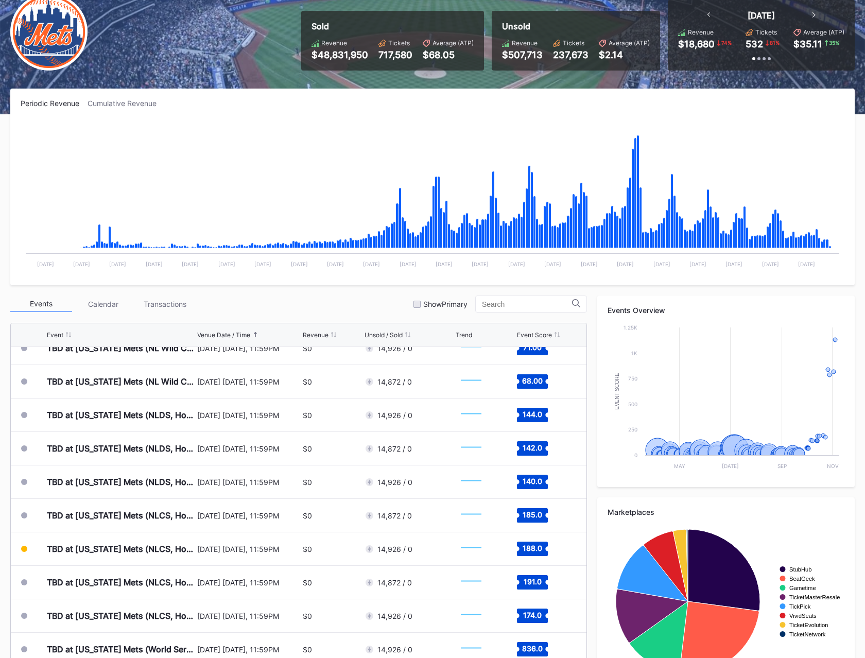
click at [267, 302] on div "Events Calendar Transactions Show Primary" at bounding box center [298, 304] width 577 height 17
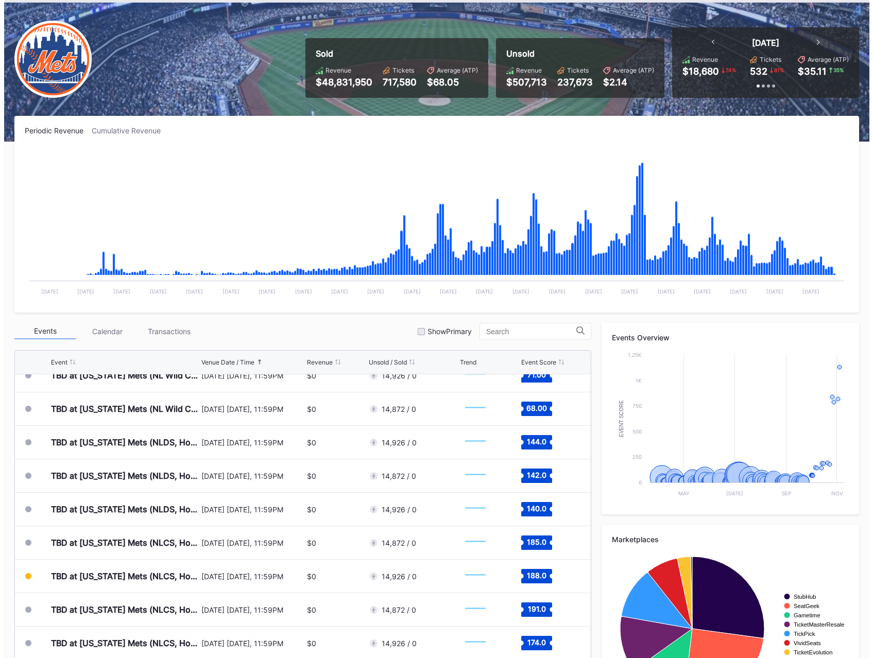
scroll to position [0, 0]
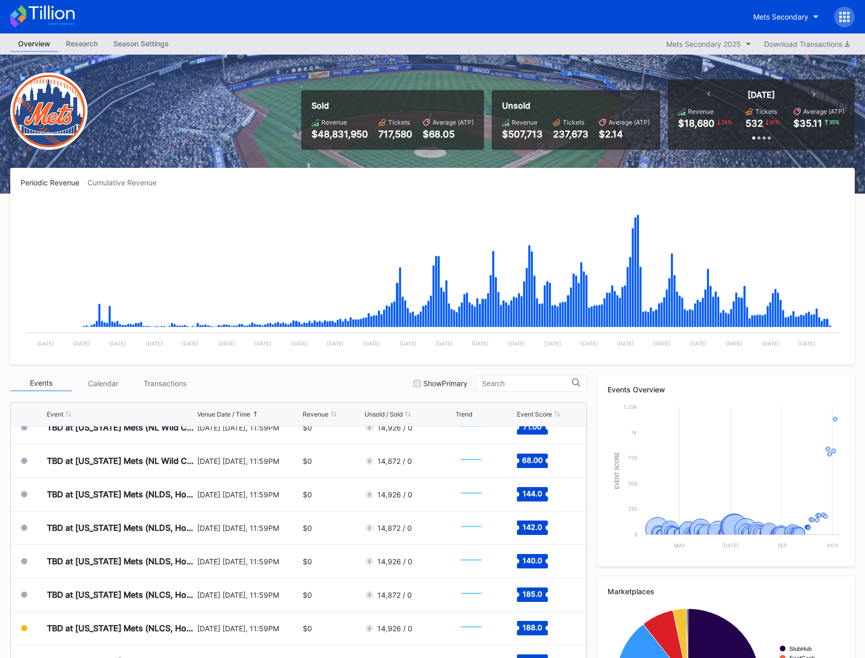
click at [846, 20] on icon at bounding box center [844, 17] width 10 height 10
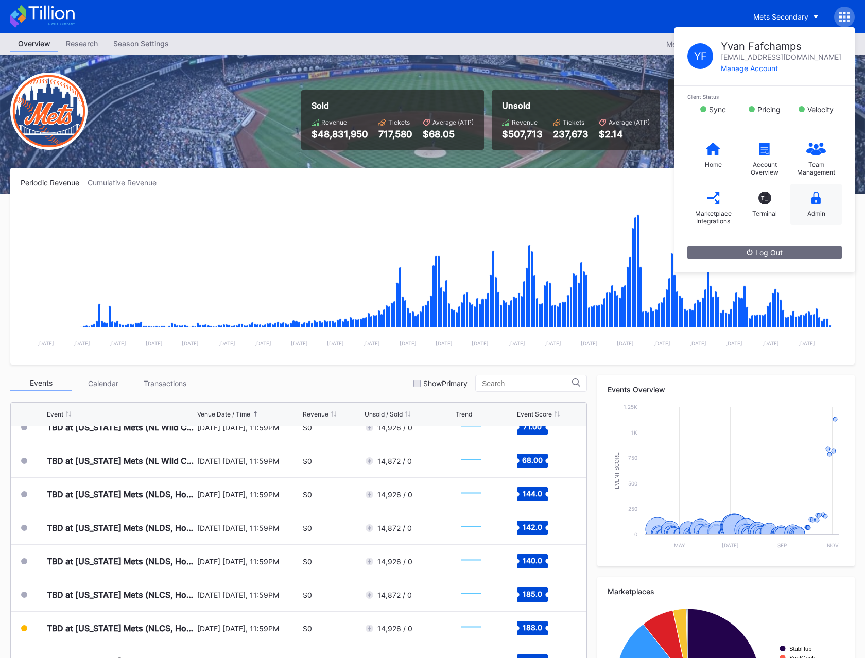
click at [808, 211] on div "Admin" at bounding box center [817, 214] width 18 height 8
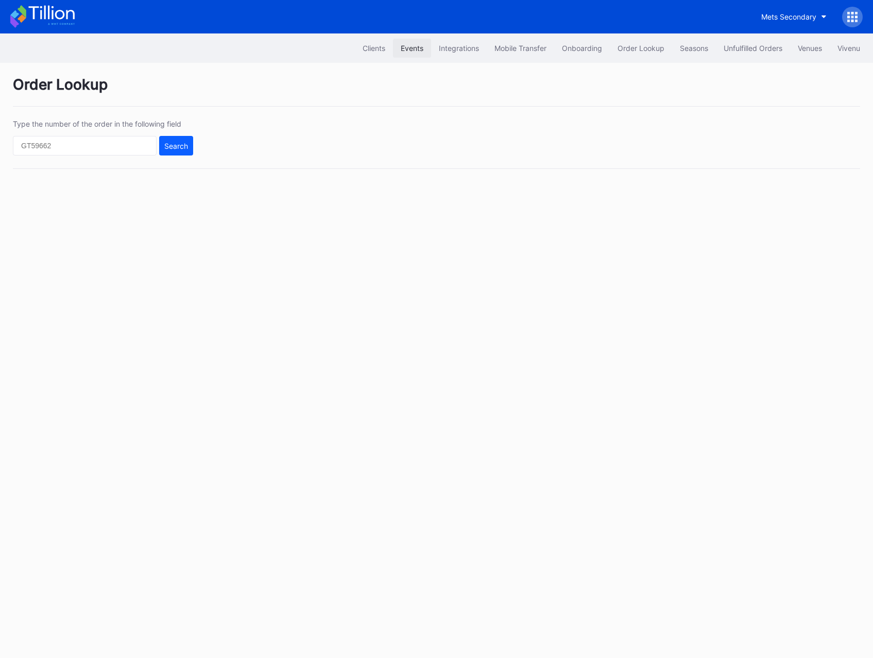
click at [412, 53] on button "Events" at bounding box center [412, 48] width 38 height 19
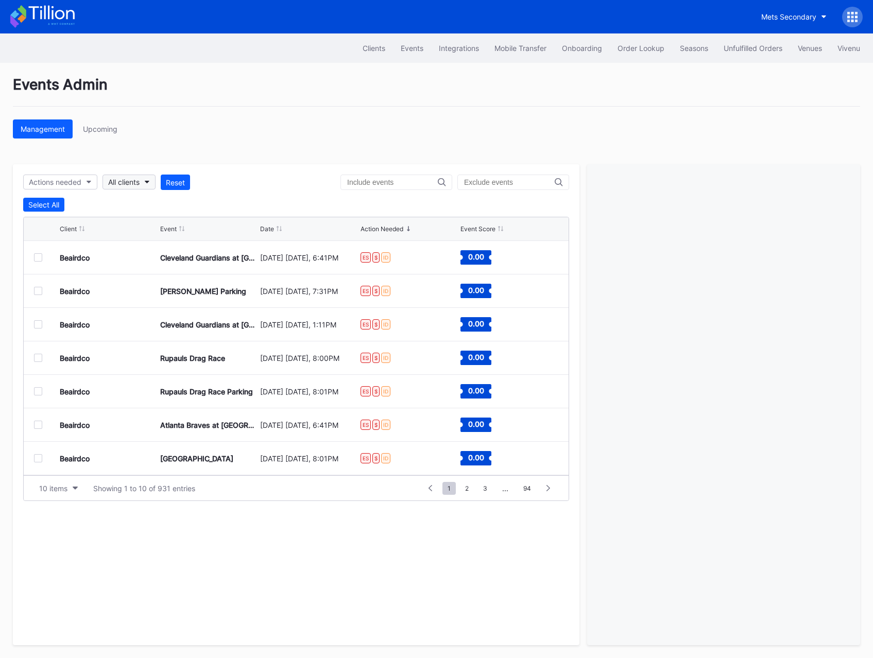
click at [130, 173] on div "Actions needed All clients Reset Select All Client Event Date Action Needed Eve…" at bounding box center [296, 404] width 567 height 481
click at [131, 175] on button "All clients" at bounding box center [128, 182] width 53 height 15
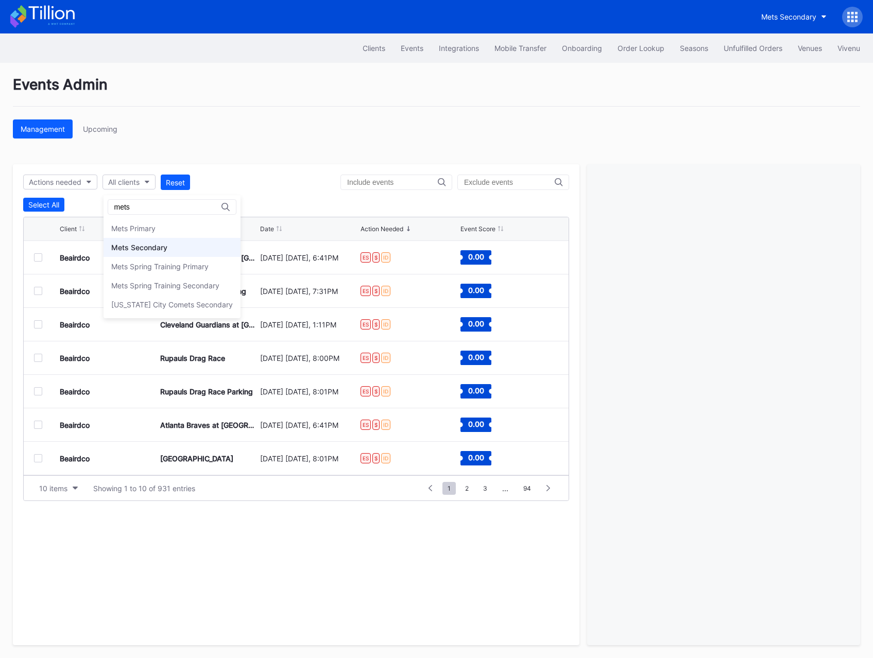
type input "mets"
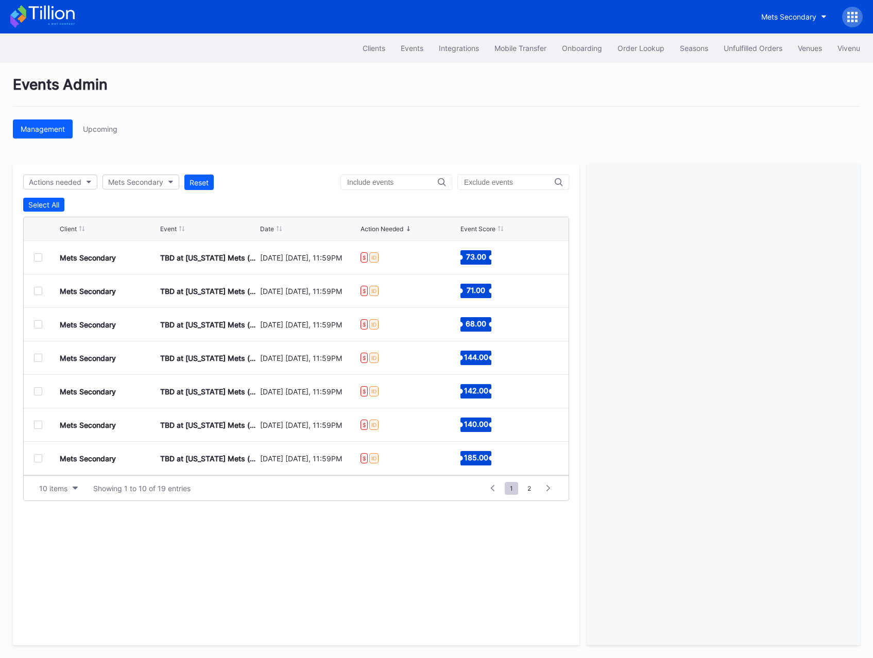
click at [266, 229] on div "Date" at bounding box center [267, 229] width 14 height 8
click at [55, 487] on div "10 items" at bounding box center [53, 488] width 28 height 9
click at [64, 567] on div "200 items" at bounding box center [58, 571] width 33 height 9
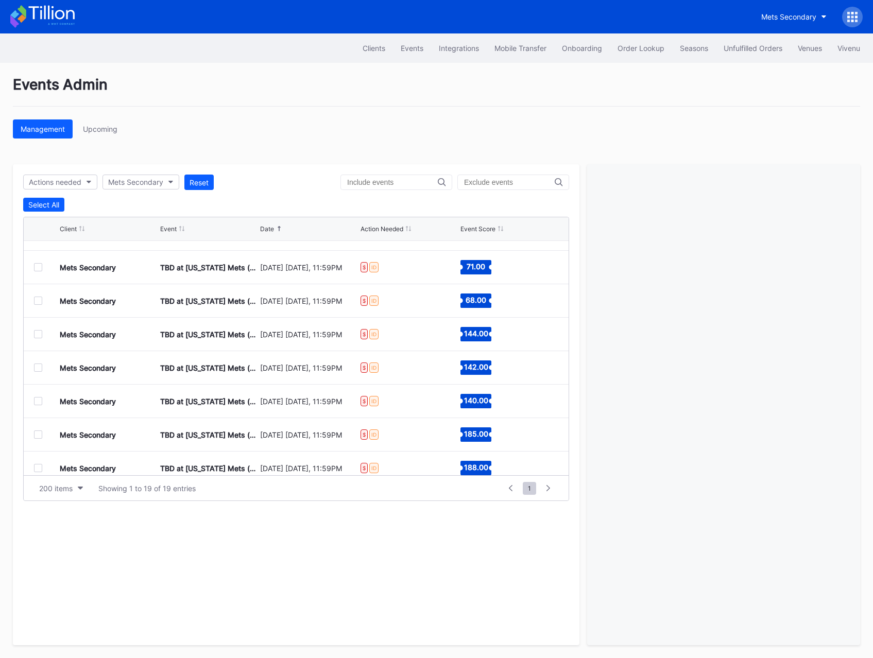
scroll to position [191, 0]
click at [37, 405] on div at bounding box center [38, 402] width 8 height 8
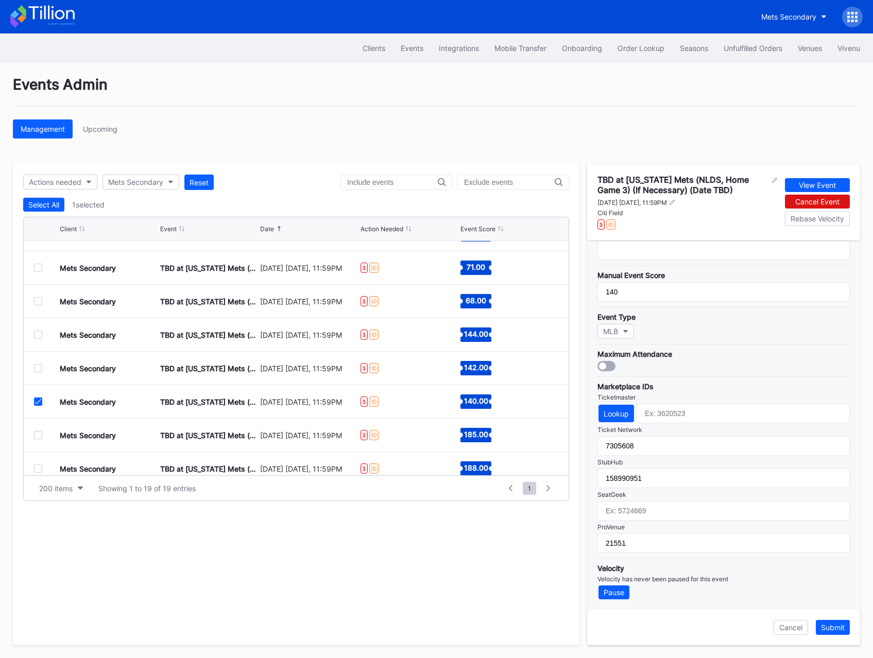
scroll to position [0, 0]
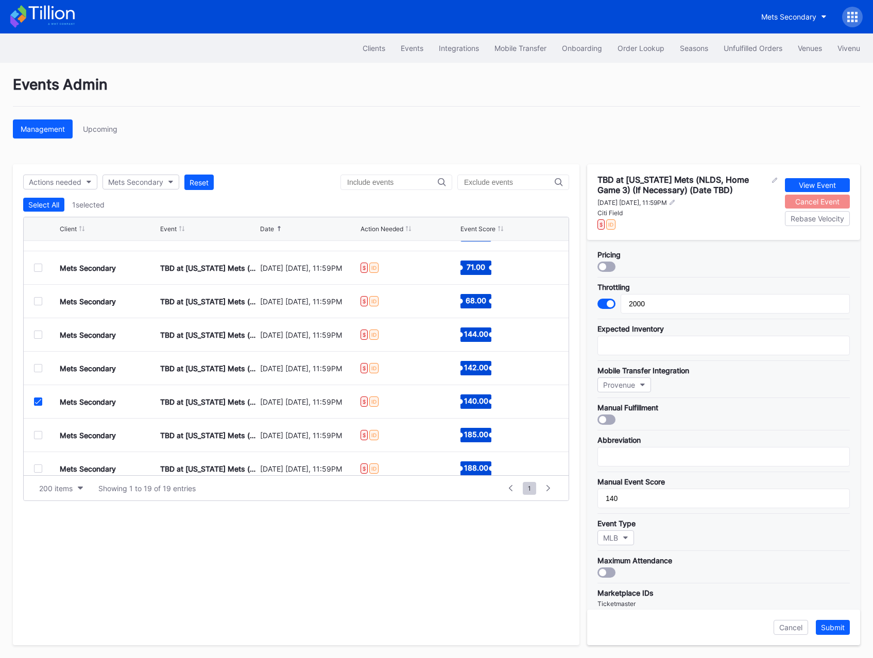
click at [798, 202] on div "Cancel Event" at bounding box center [817, 201] width 44 height 9
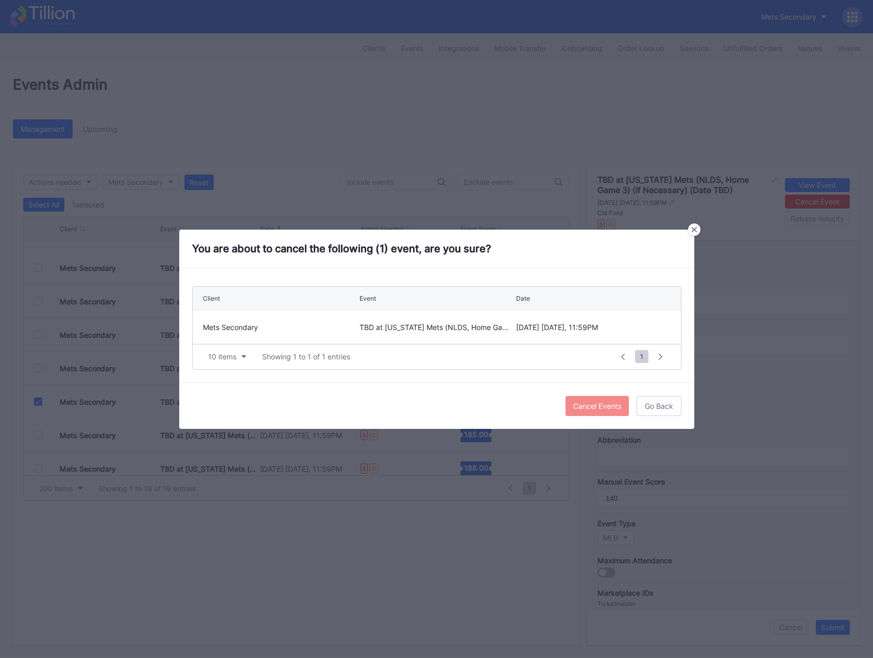
click at [592, 402] on div "Cancel Events" at bounding box center [597, 406] width 48 height 9
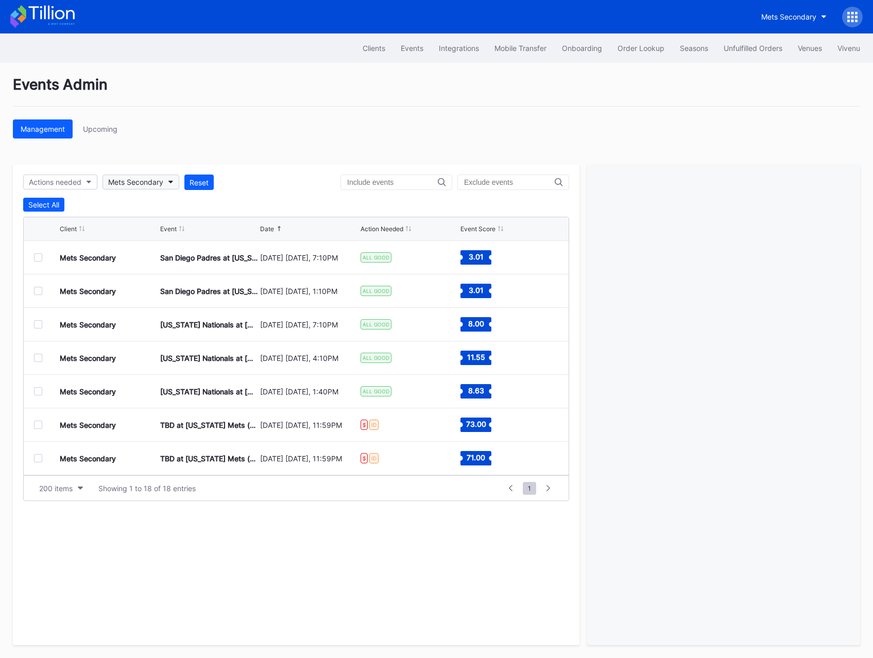
click at [143, 180] on div "Mets Secondary" at bounding box center [135, 182] width 55 height 9
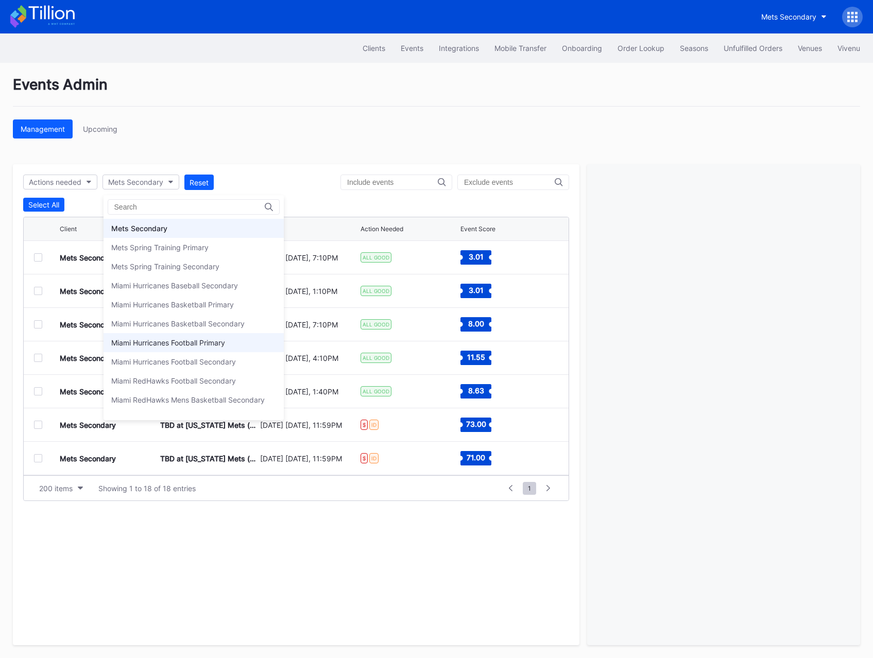
scroll to position [1594, 0]
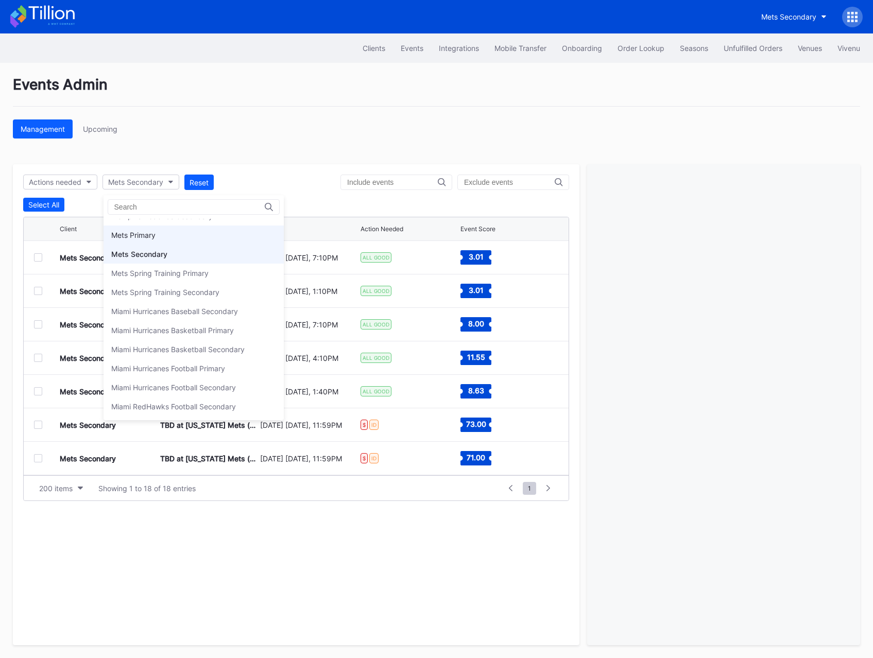
click at [155, 233] on div "Mets Primary" at bounding box center [133, 235] width 44 height 9
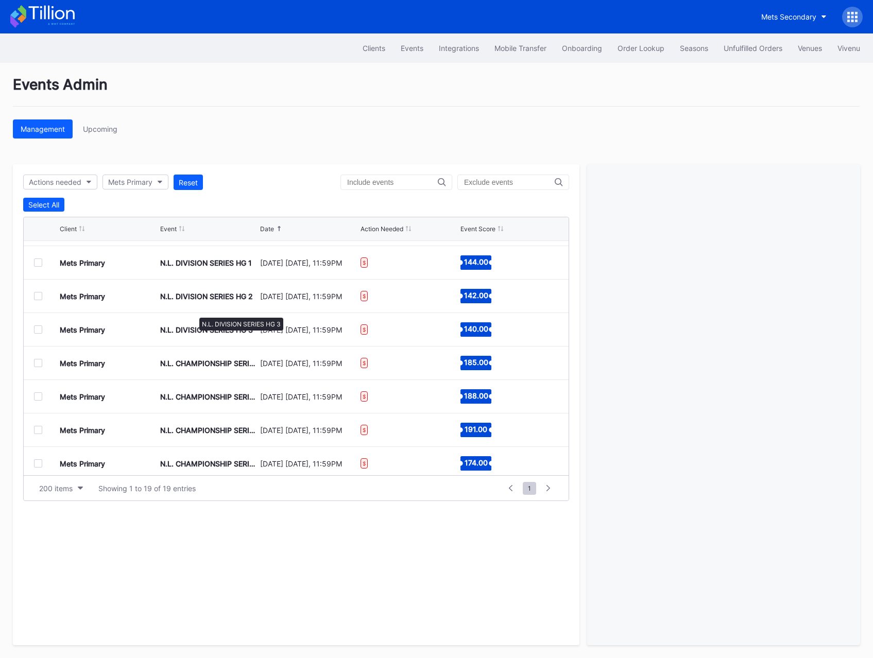
scroll to position [250, 0]
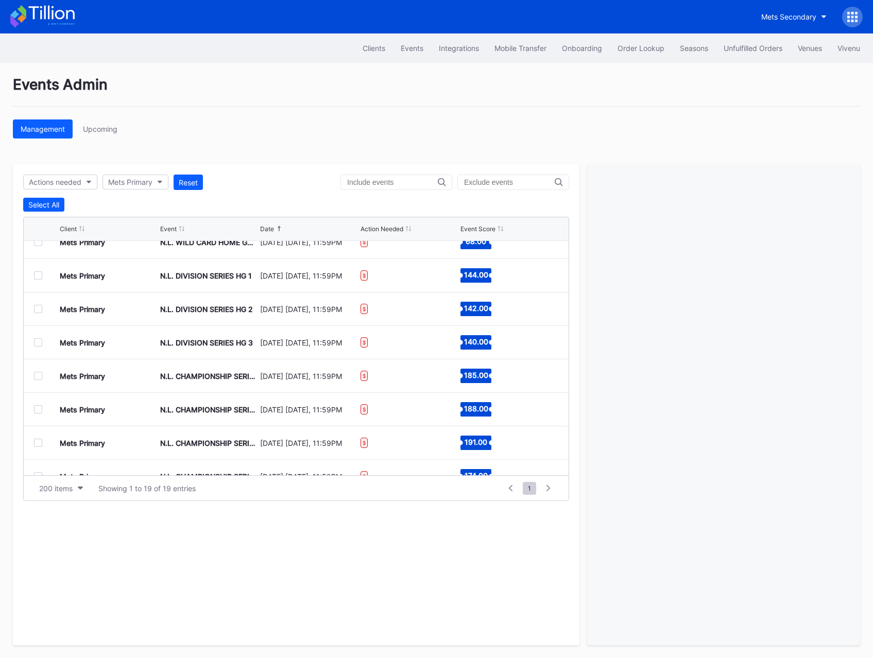
click at [40, 345] on div at bounding box center [38, 342] width 8 height 8
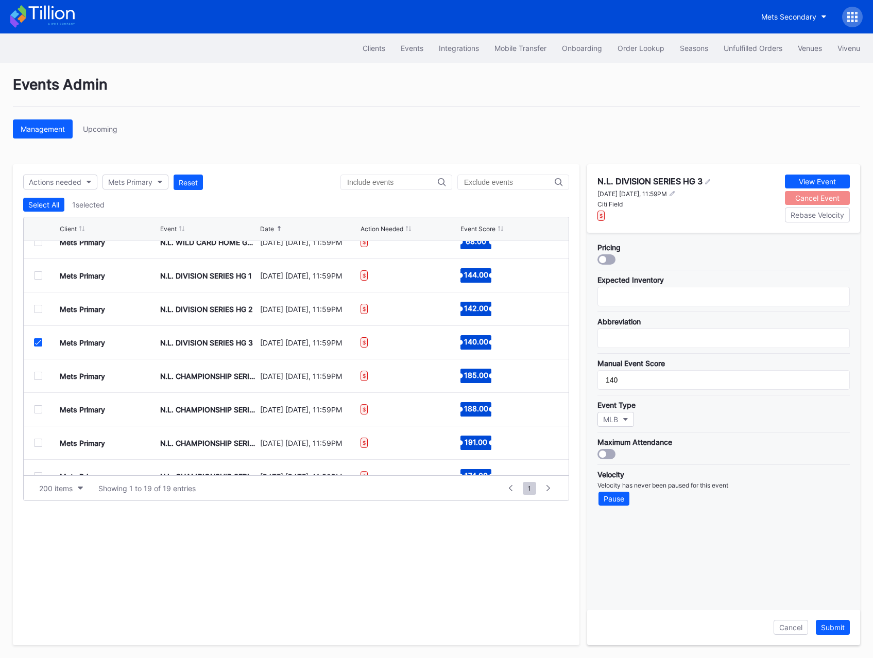
click at [795, 199] on div "Cancel Event" at bounding box center [817, 198] width 44 height 9
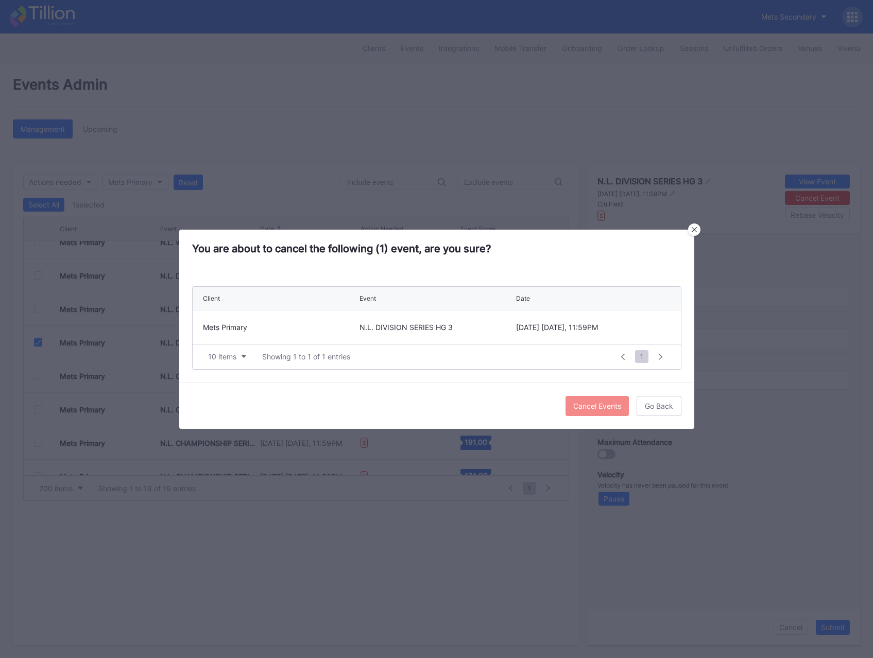
click at [577, 404] on div "Cancel Events" at bounding box center [597, 406] width 48 height 9
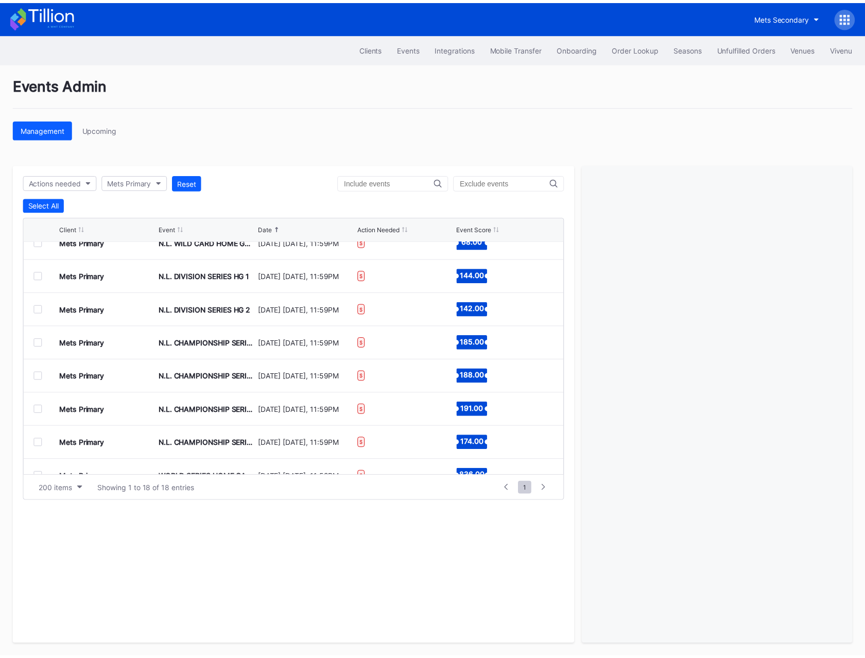
scroll to position [0, 0]
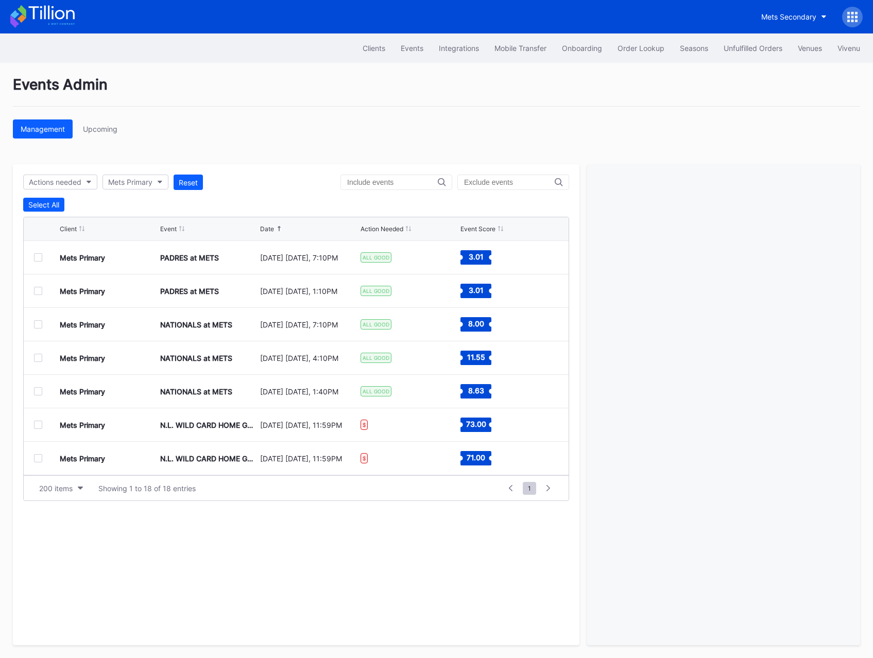
click at [488, 121] on div "Management Upcoming" at bounding box center [436, 128] width 847 height 19
click at [850, 17] on icon at bounding box center [852, 17] width 10 height 10
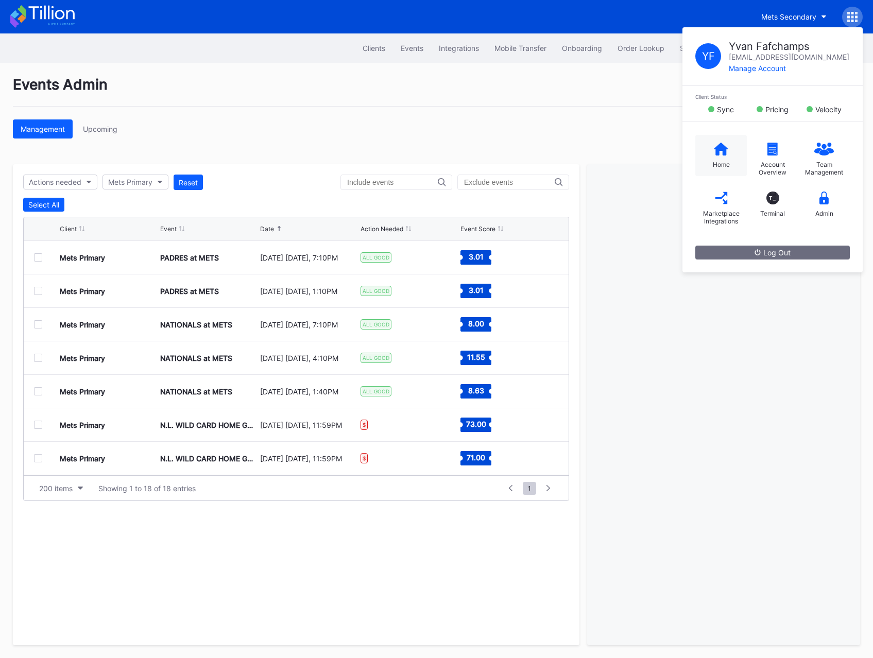
click at [714, 144] on icon at bounding box center [721, 149] width 14 height 13
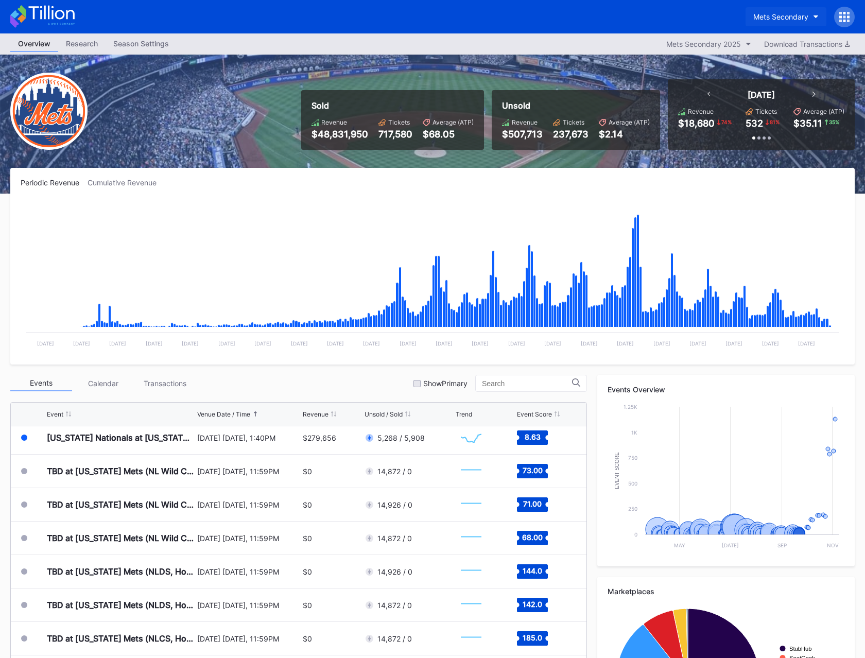
click at [774, 26] on button "Mets Secondary" at bounding box center [786, 16] width 81 height 19
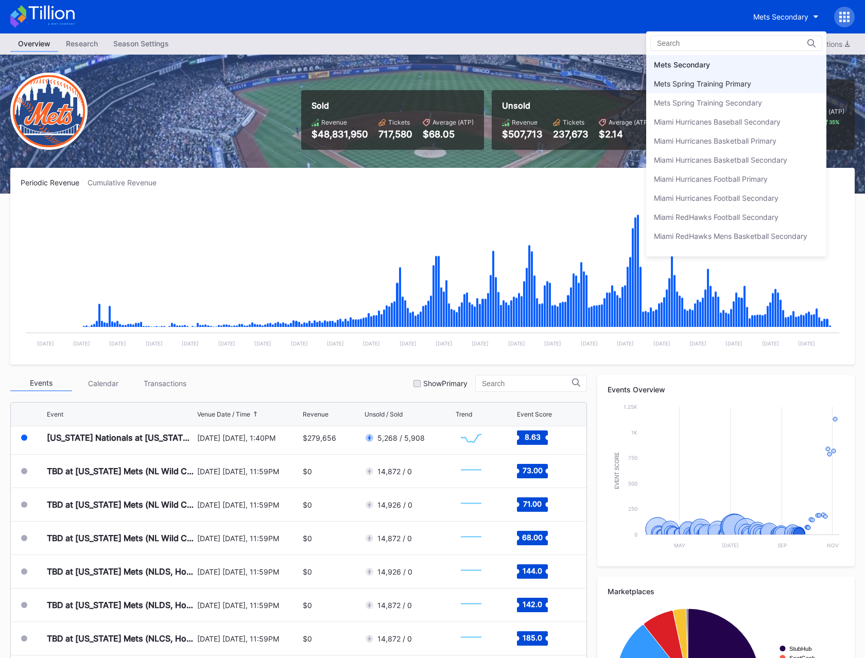
scroll to position [1586, 0]
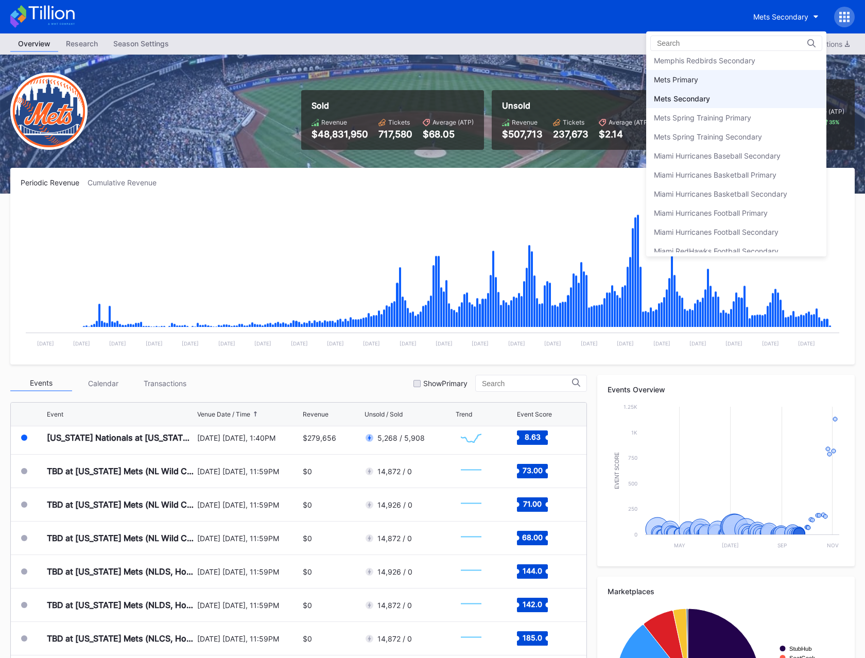
click at [702, 80] on div "Mets Primary" at bounding box center [736, 79] width 180 height 19
